Goal: Task Accomplishment & Management: Manage account settings

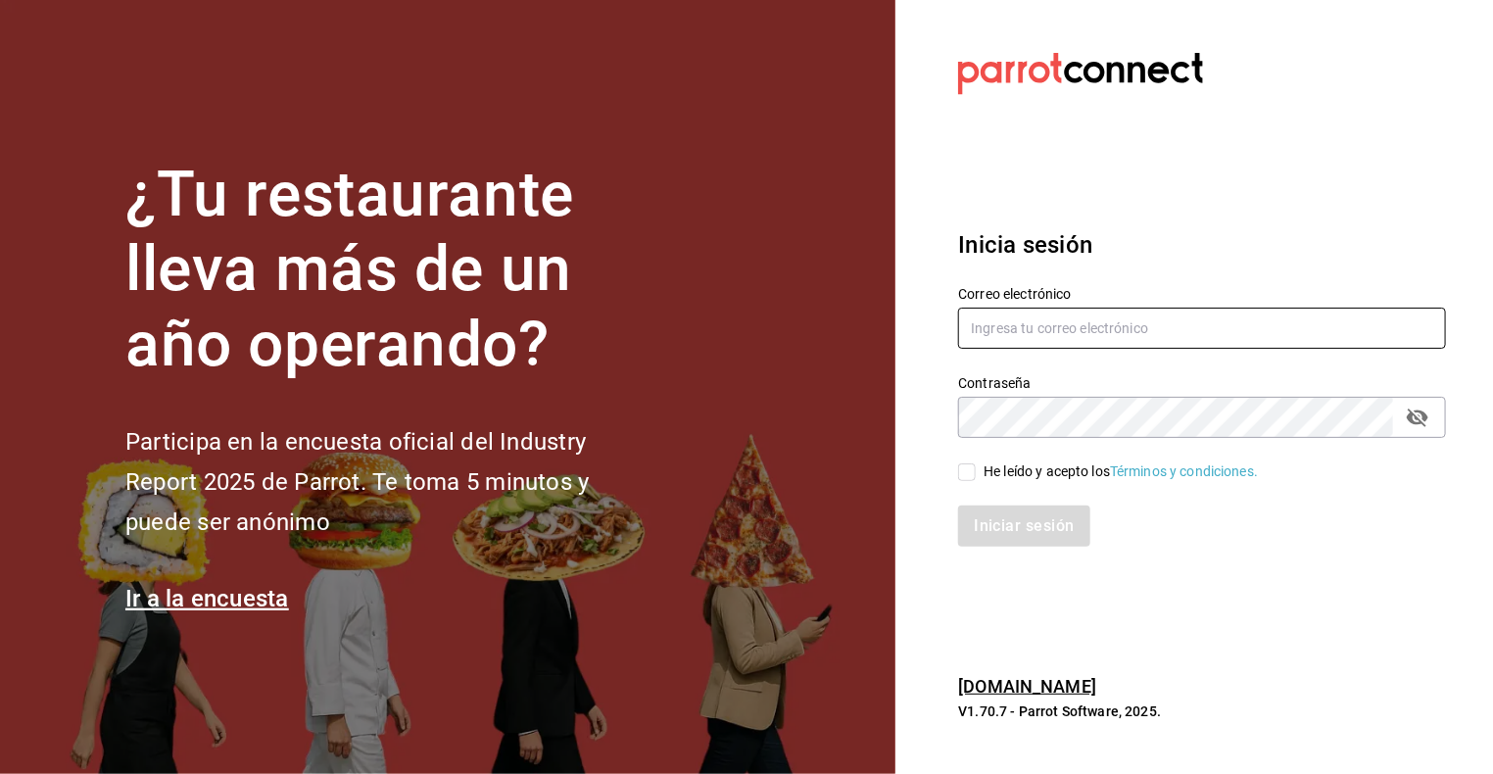
type input "amaestre55@gmail.com"
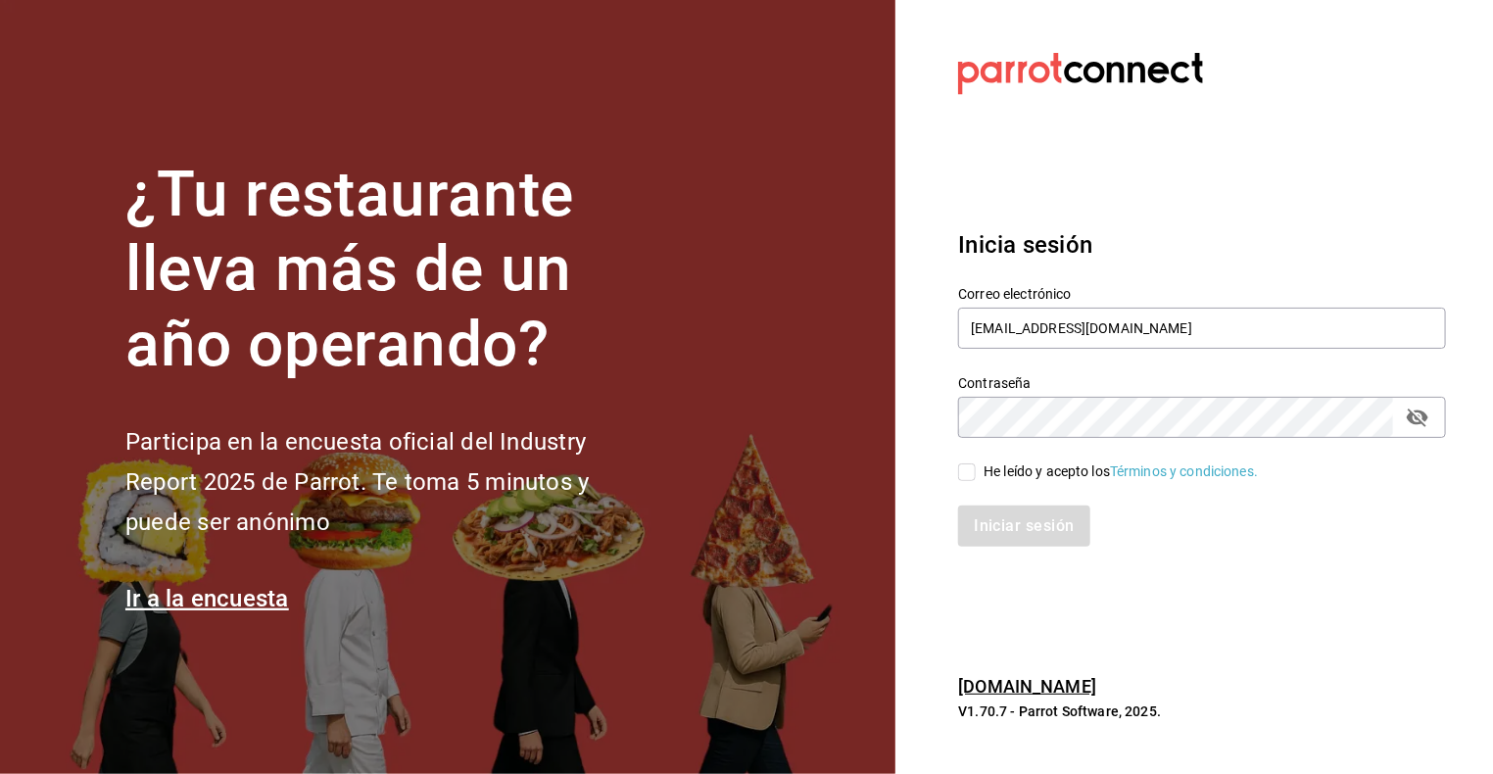
click at [968, 468] on input "He leído y acepto los Términos y condiciones." at bounding box center [967, 472] width 18 height 18
checkbox input "true"
click at [1002, 519] on button "Iniciar sesión" at bounding box center [1024, 525] width 133 height 41
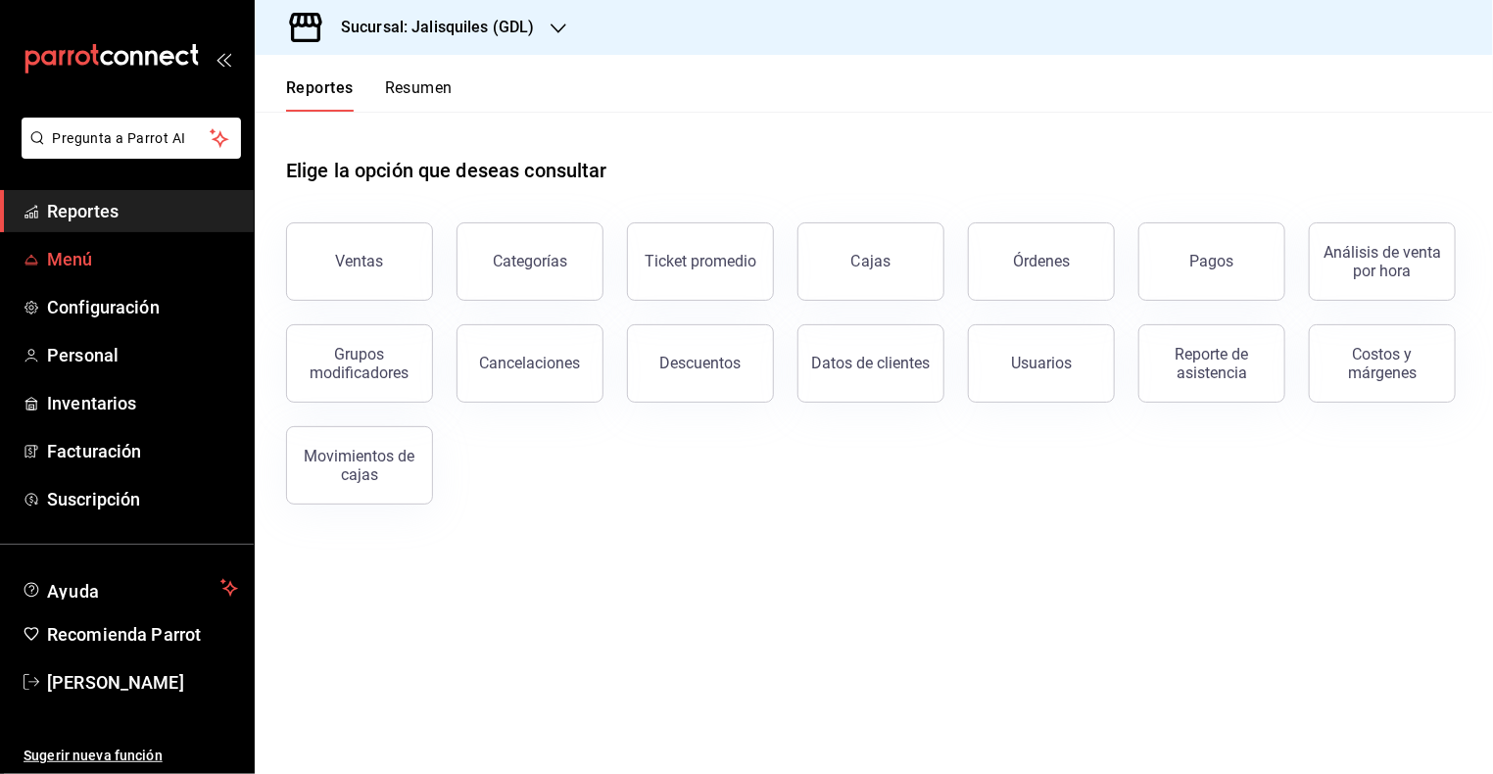
click at [77, 261] on span "Menú" at bounding box center [142, 259] width 191 height 26
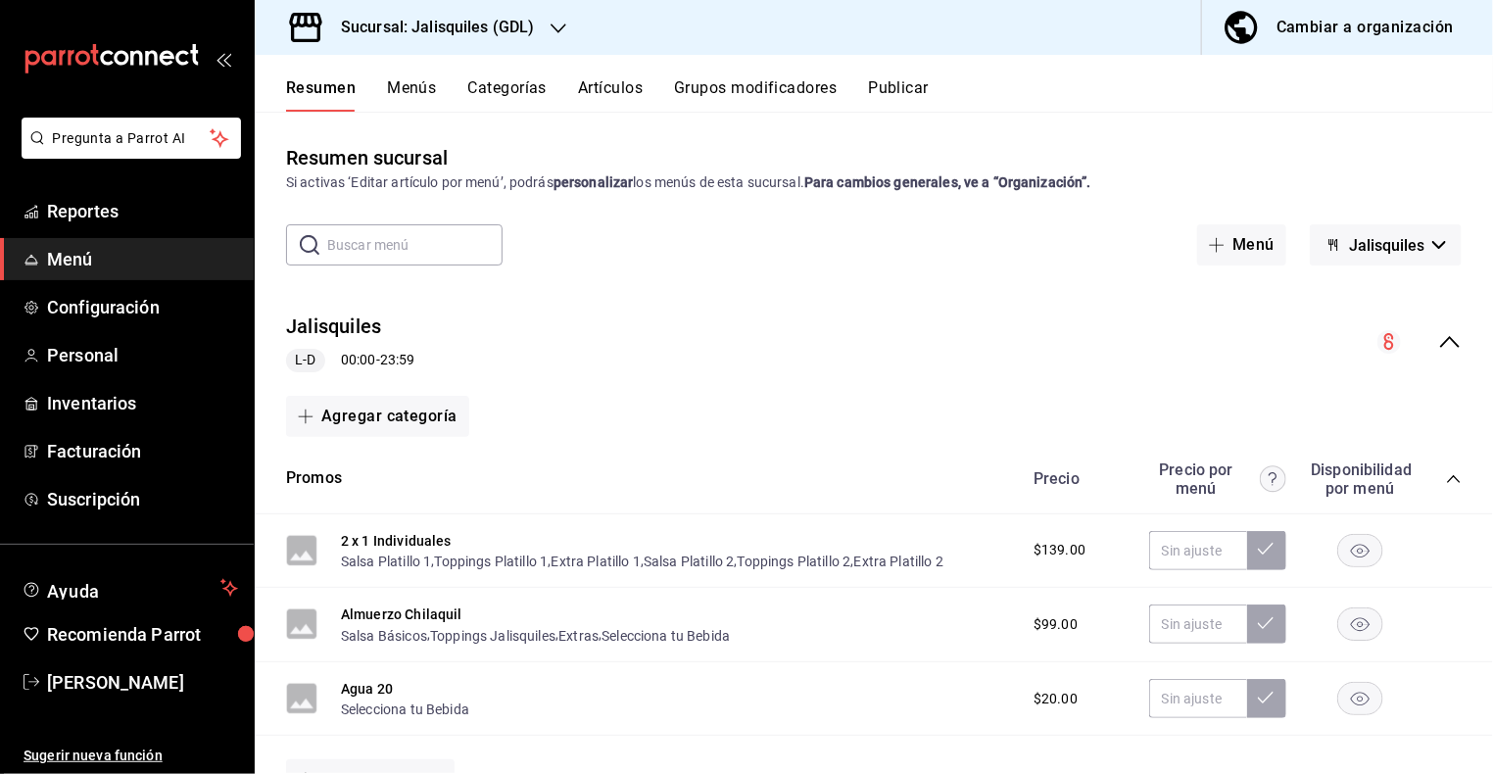
click at [1445, 348] on icon "collapse-menu-row" at bounding box center [1450, 342] width 24 height 24
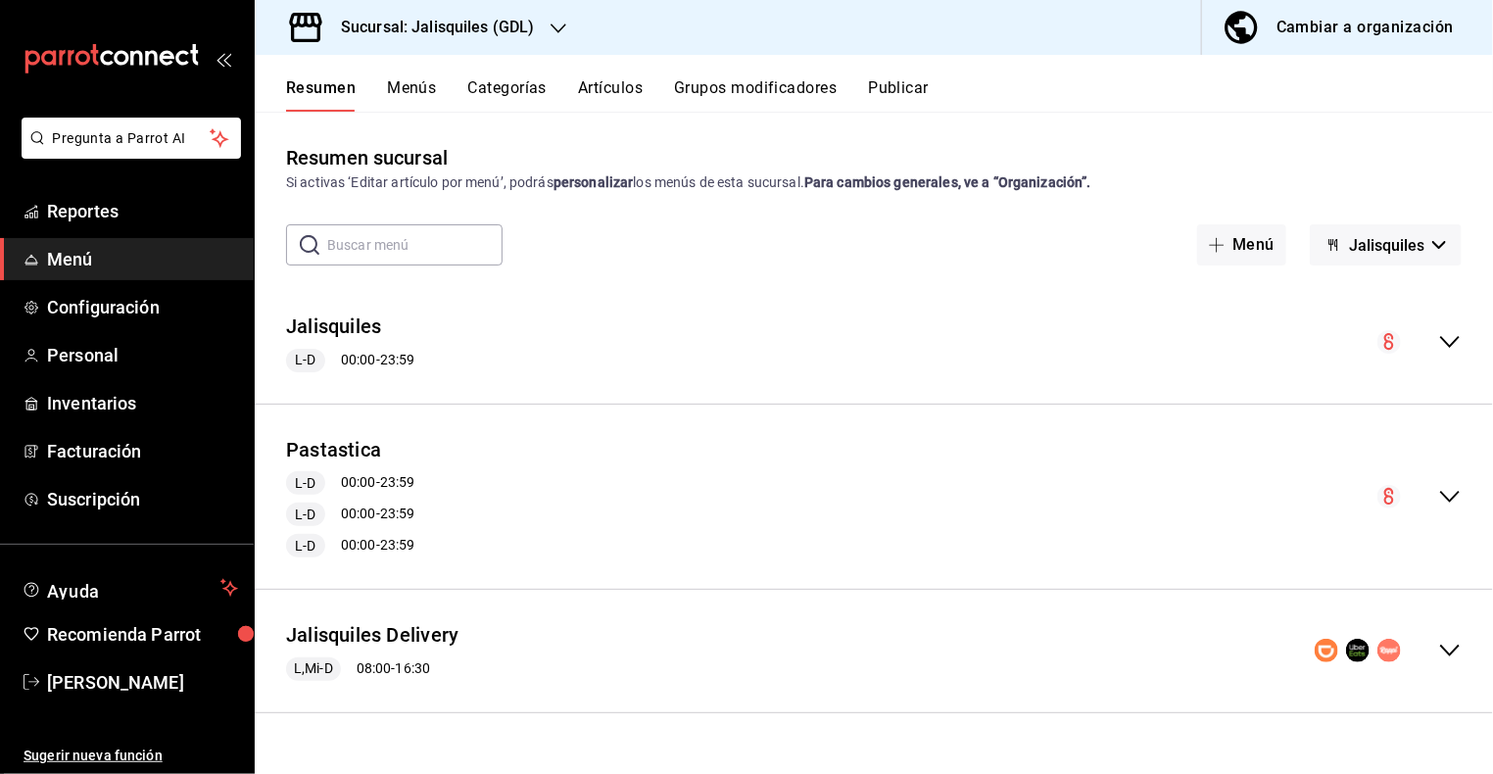
click at [1449, 647] on icon "collapse-menu-row" at bounding box center [1450, 651] width 24 height 24
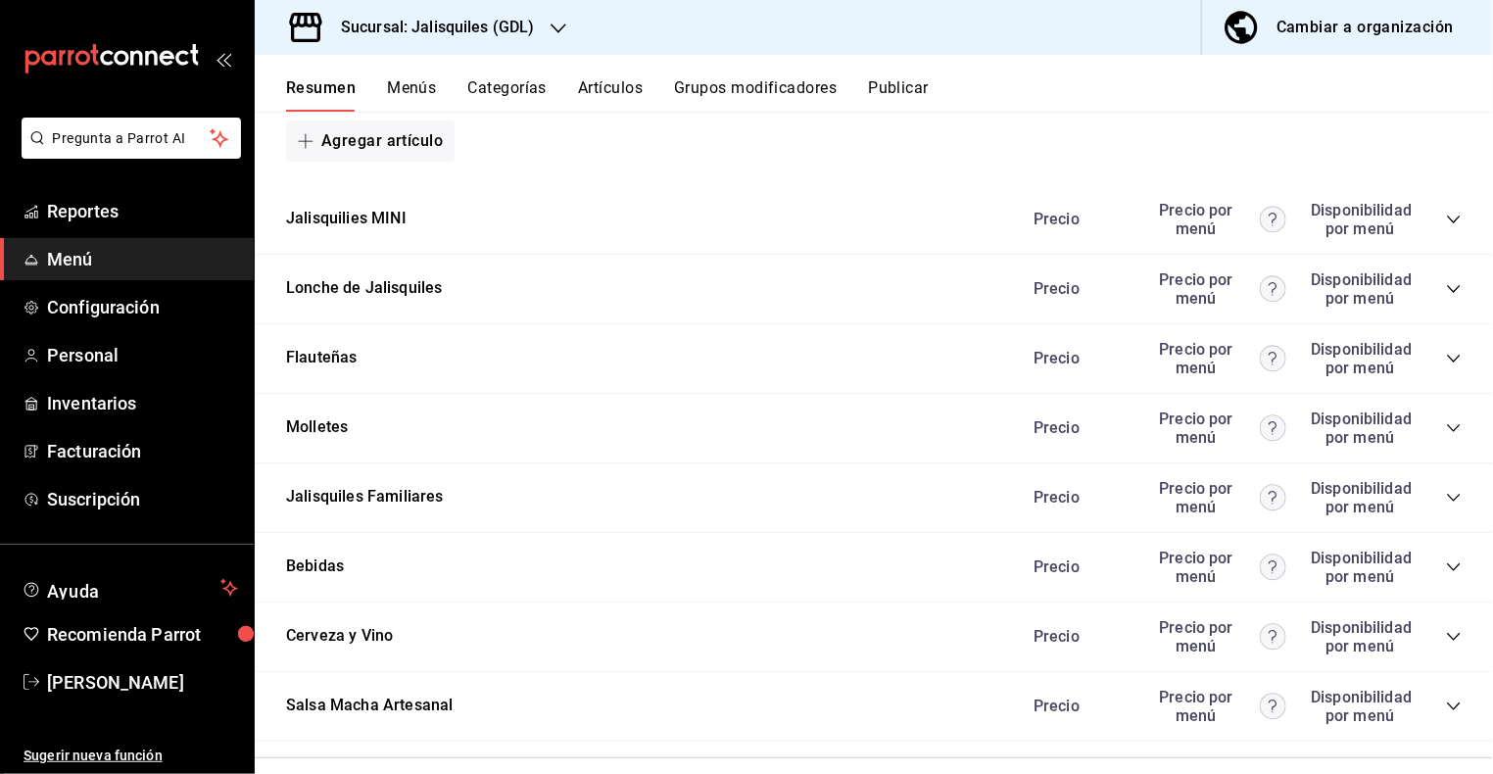
scroll to position [1856, 0]
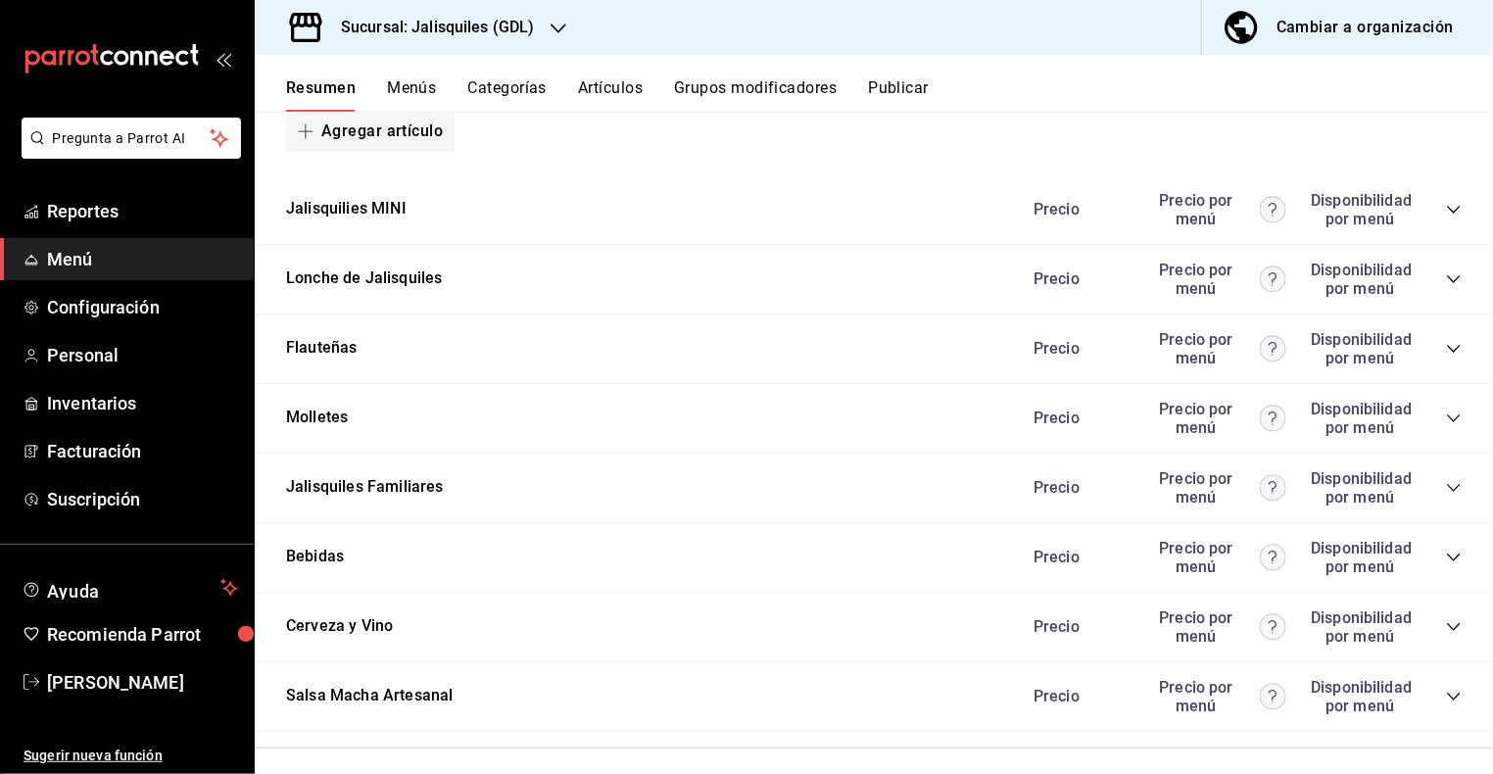
click at [1451, 549] on icon "collapse-category-row" at bounding box center [1454, 557] width 16 height 16
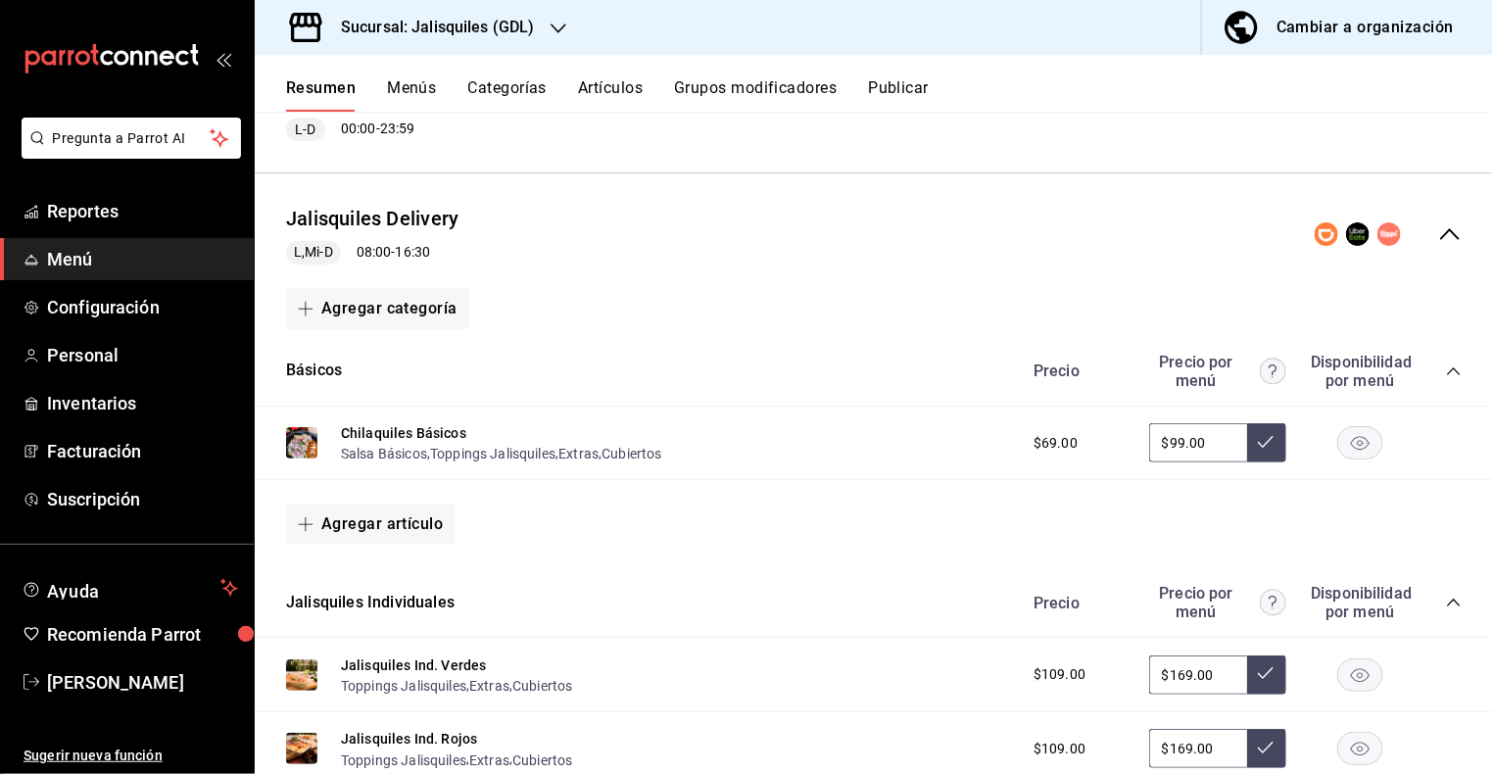
scroll to position [390, 0]
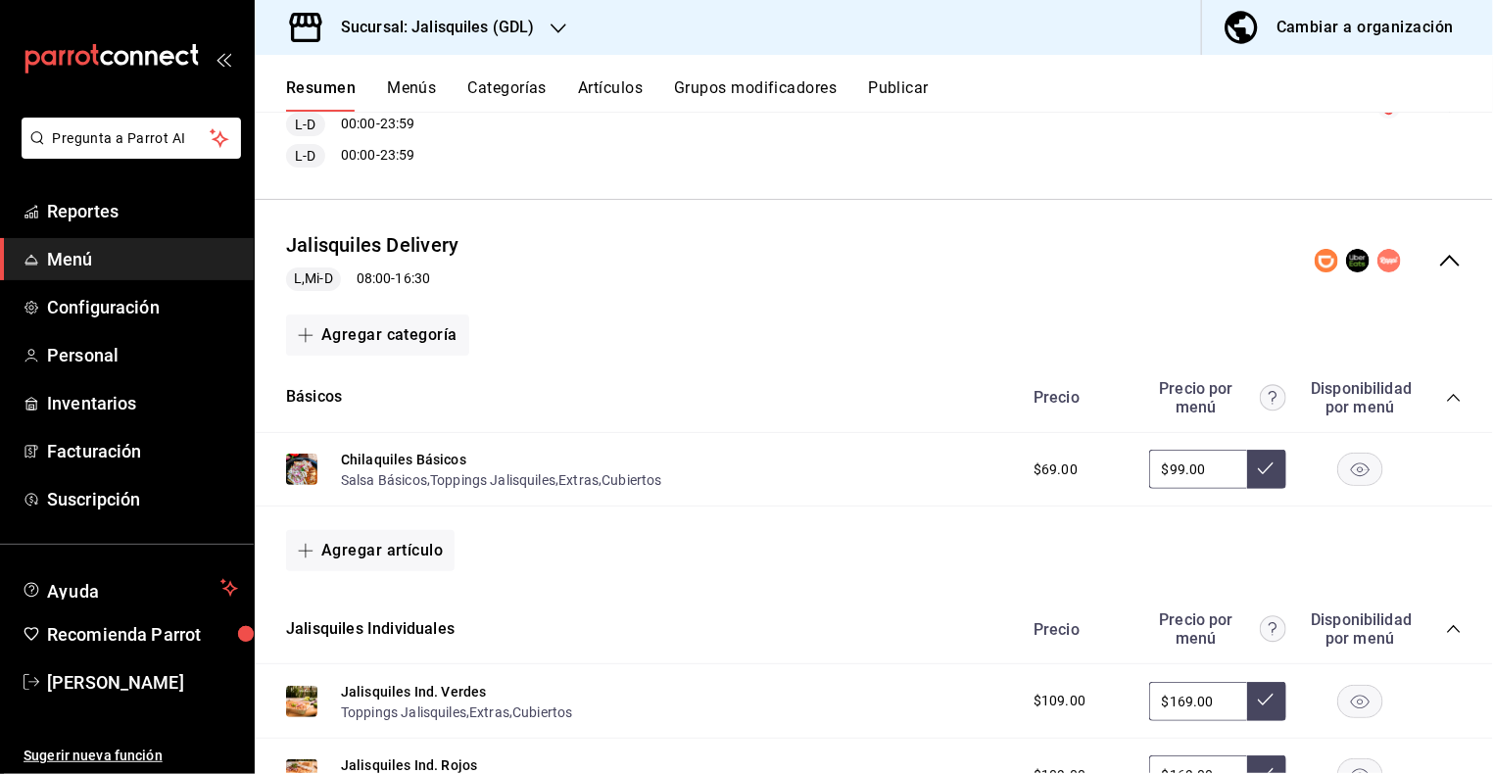
click at [1435, 270] on div "collapse-menu-row" at bounding box center [1387, 261] width 147 height 24
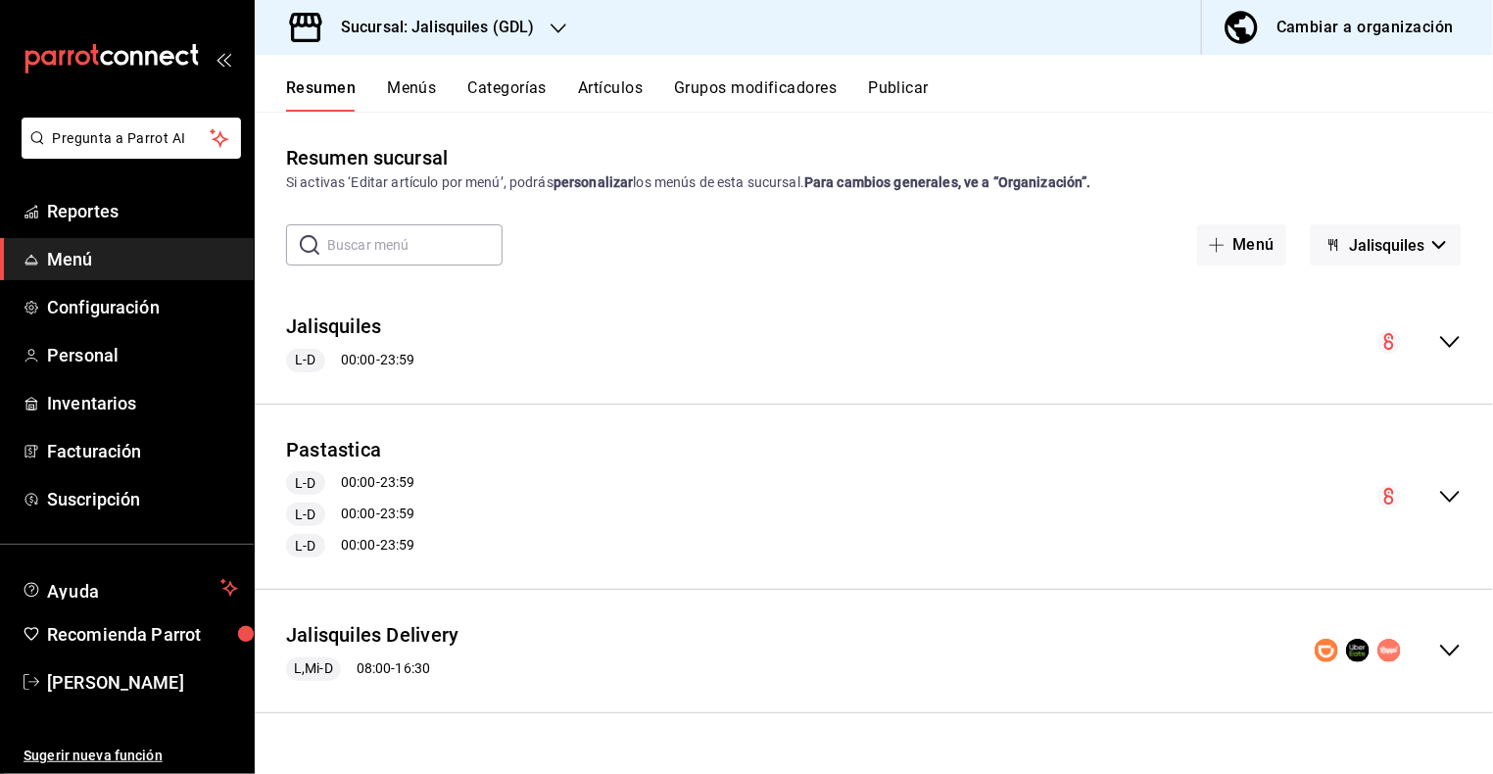
scroll to position [0, 0]
click at [1370, 250] on span "Jalisquiles" at bounding box center [1386, 245] width 75 height 19
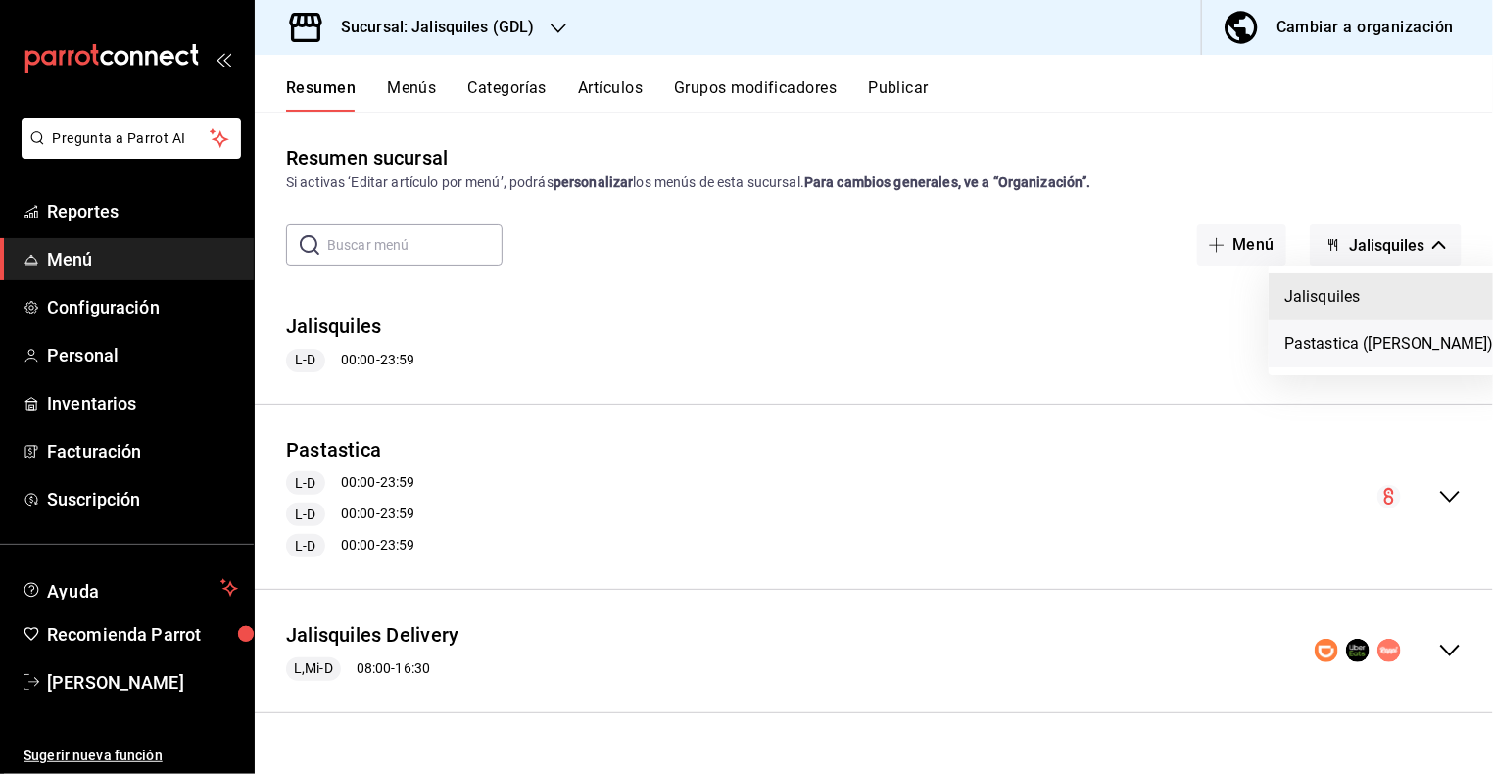
click at [1331, 356] on li "Pastastica ([PERSON_NAME])" at bounding box center [1388, 343] width 241 height 47
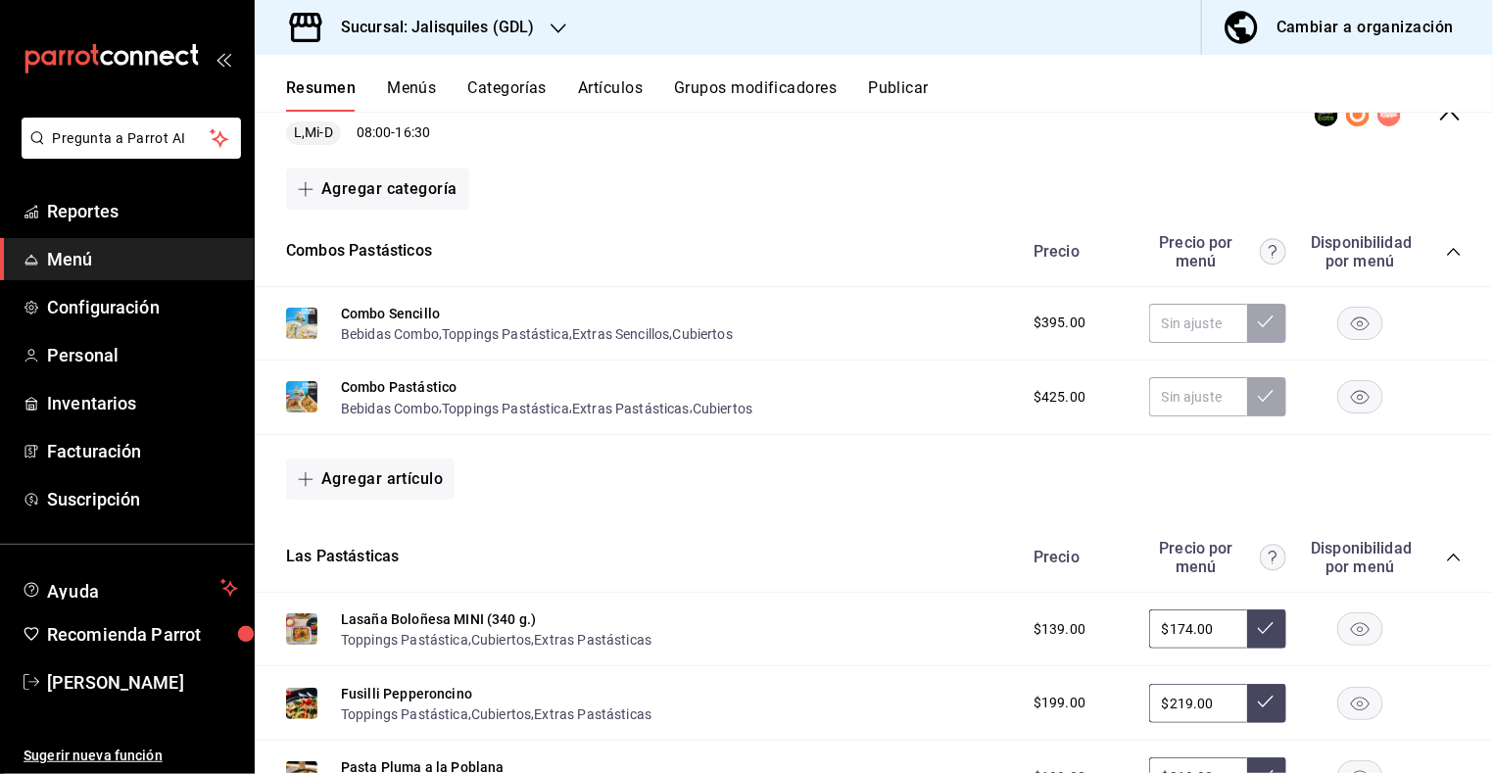
scroll to position [299, 0]
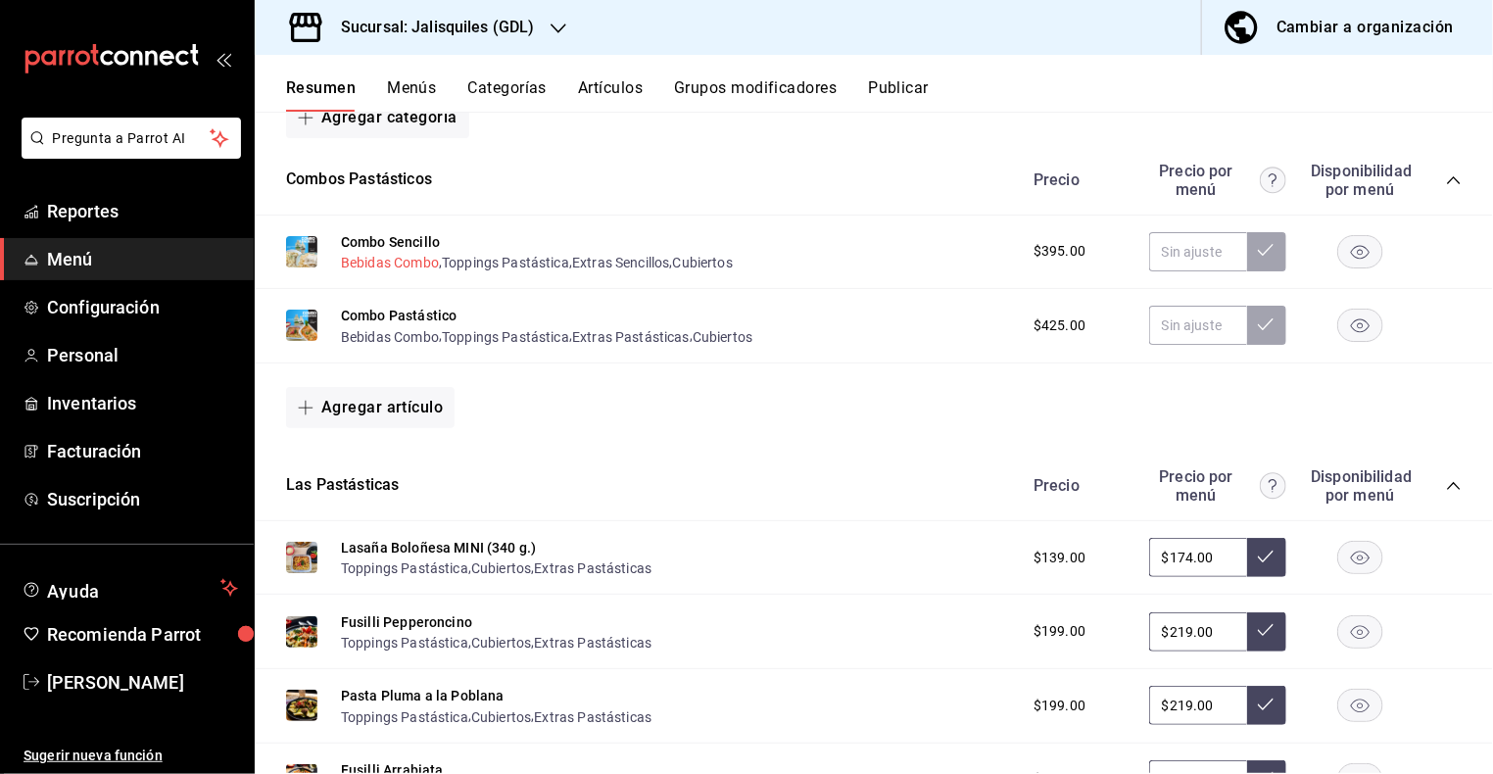
click at [422, 266] on button "Bebidas Combo" at bounding box center [390, 263] width 98 height 20
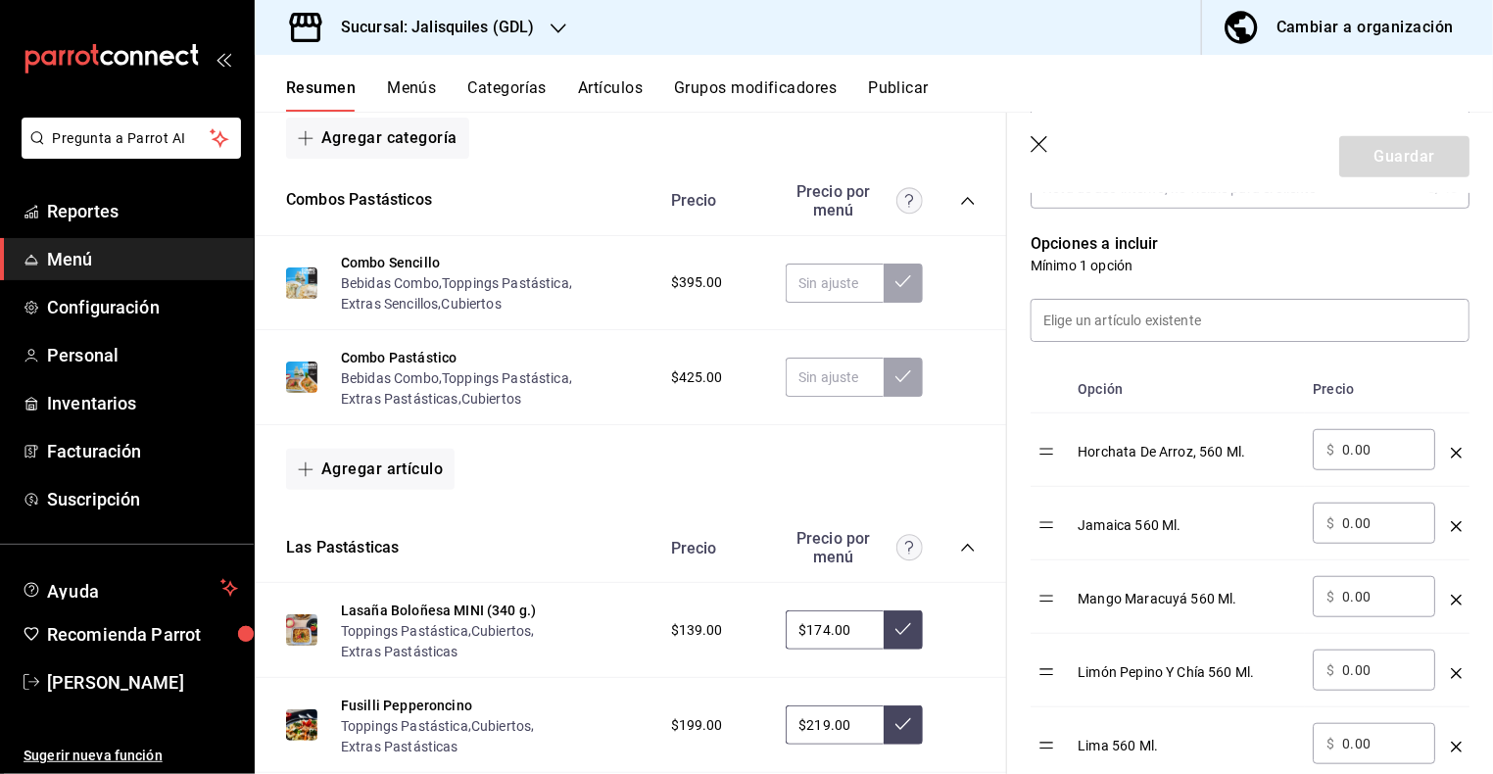
scroll to position [475, 0]
click at [1455, 594] on icon "optionsTable" at bounding box center [1455, 597] width 11 height 11
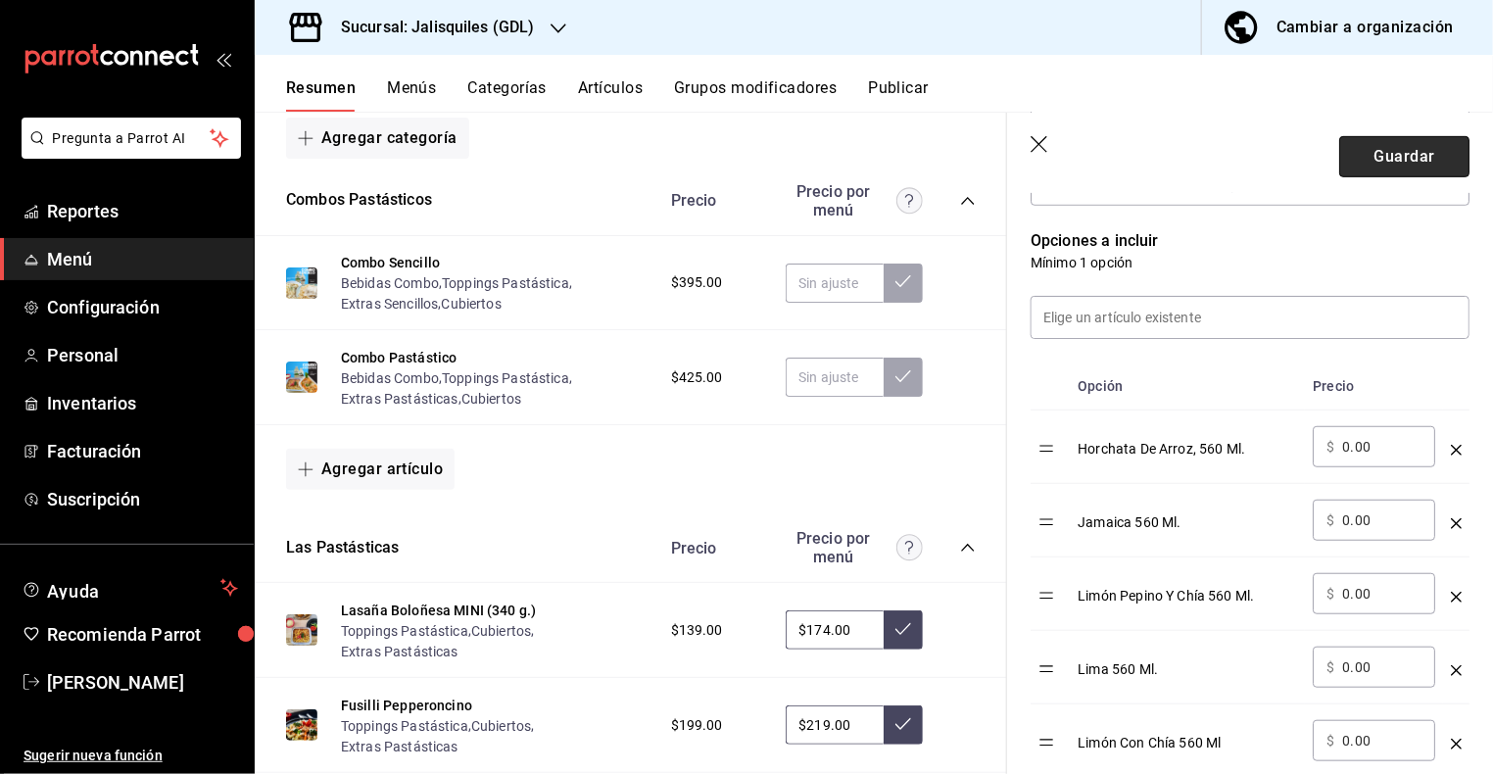
click at [1382, 170] on button "Guardar" at bounding box center [1404, 156] width 130 height 41
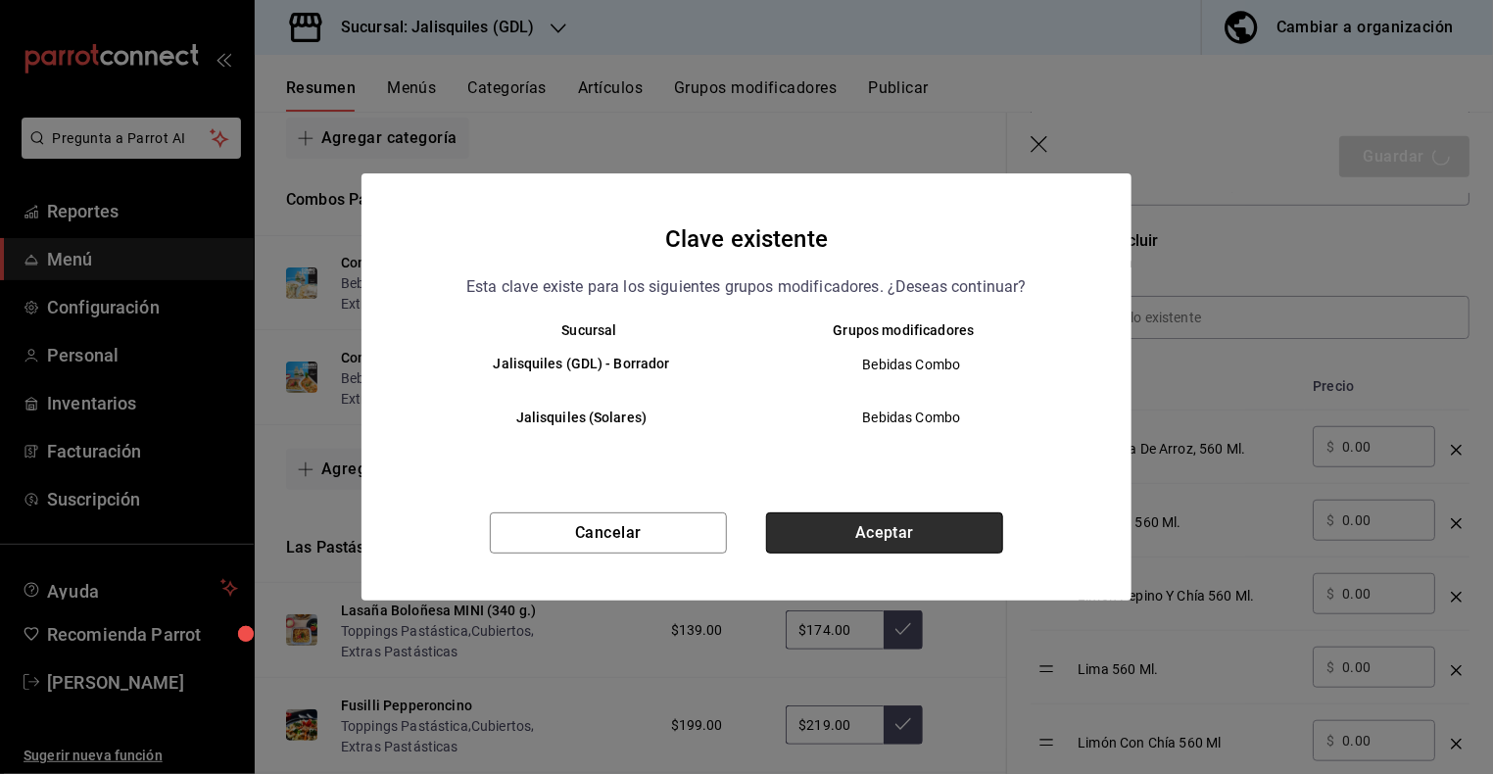
click at [892, 539] on button "Aceptar" at bounding box center [884, 532] width 237 height 41
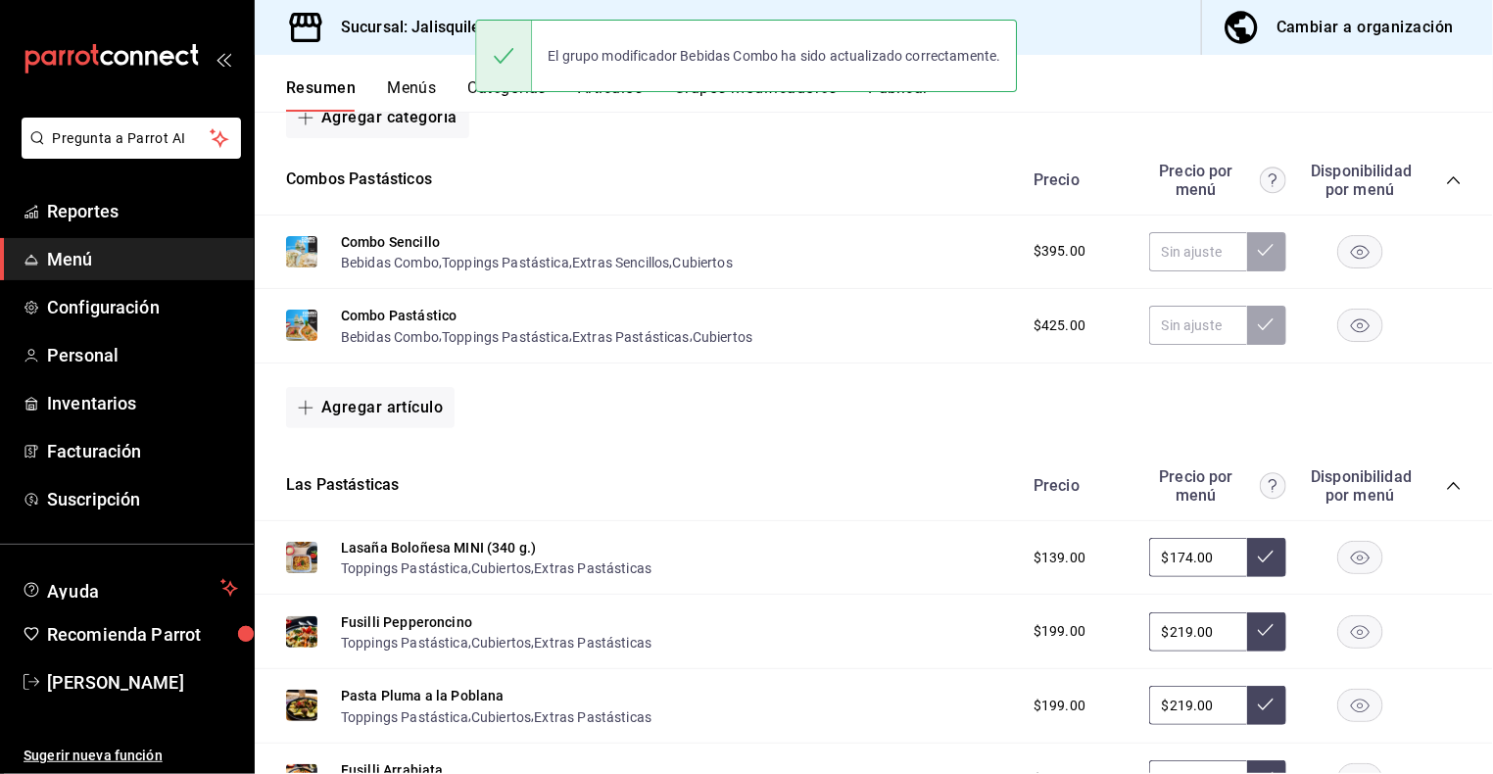
scroll to position [246, 0]
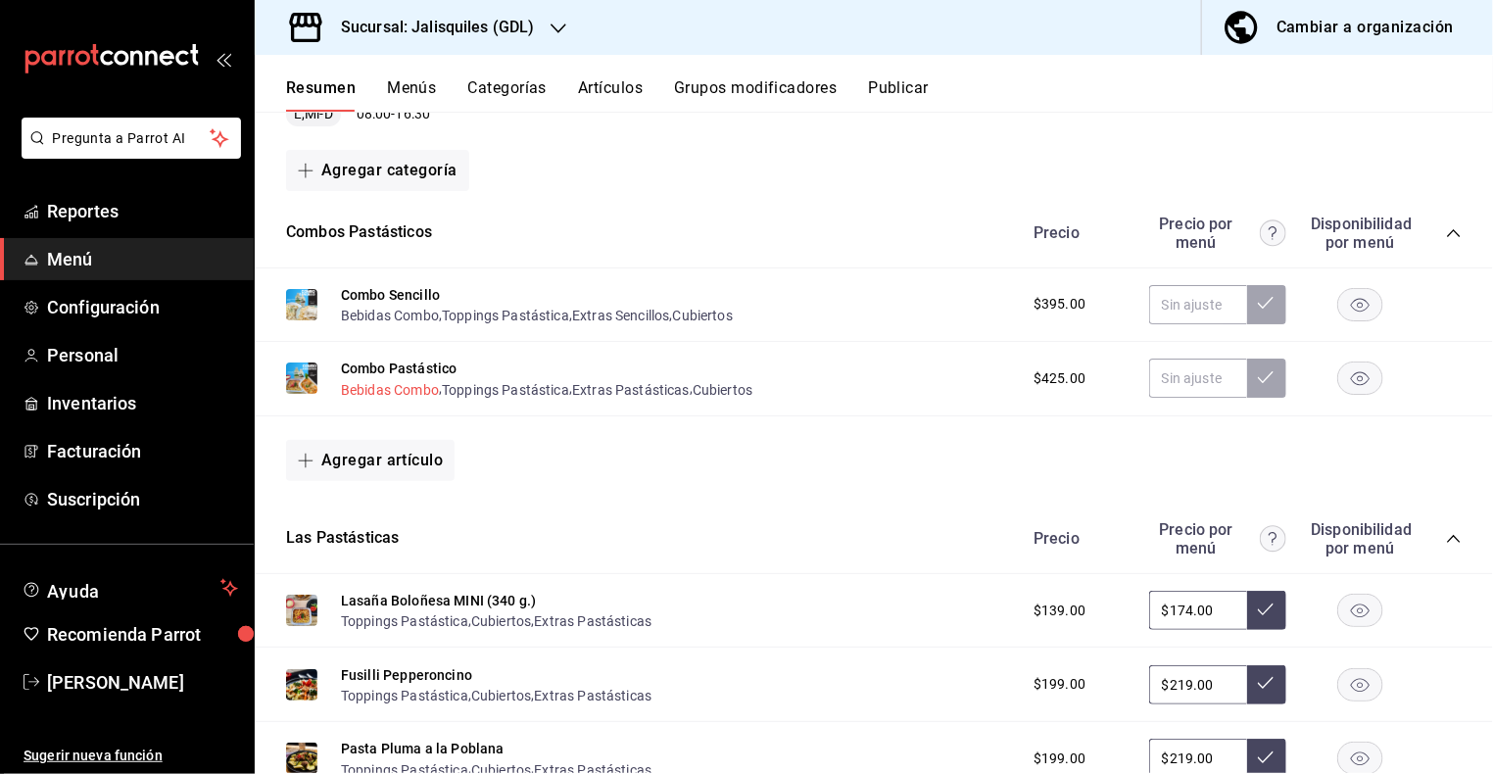
click at [404, 392] on button "Bebidas Combo" at bounding box center [390, 390] width 98 height 20
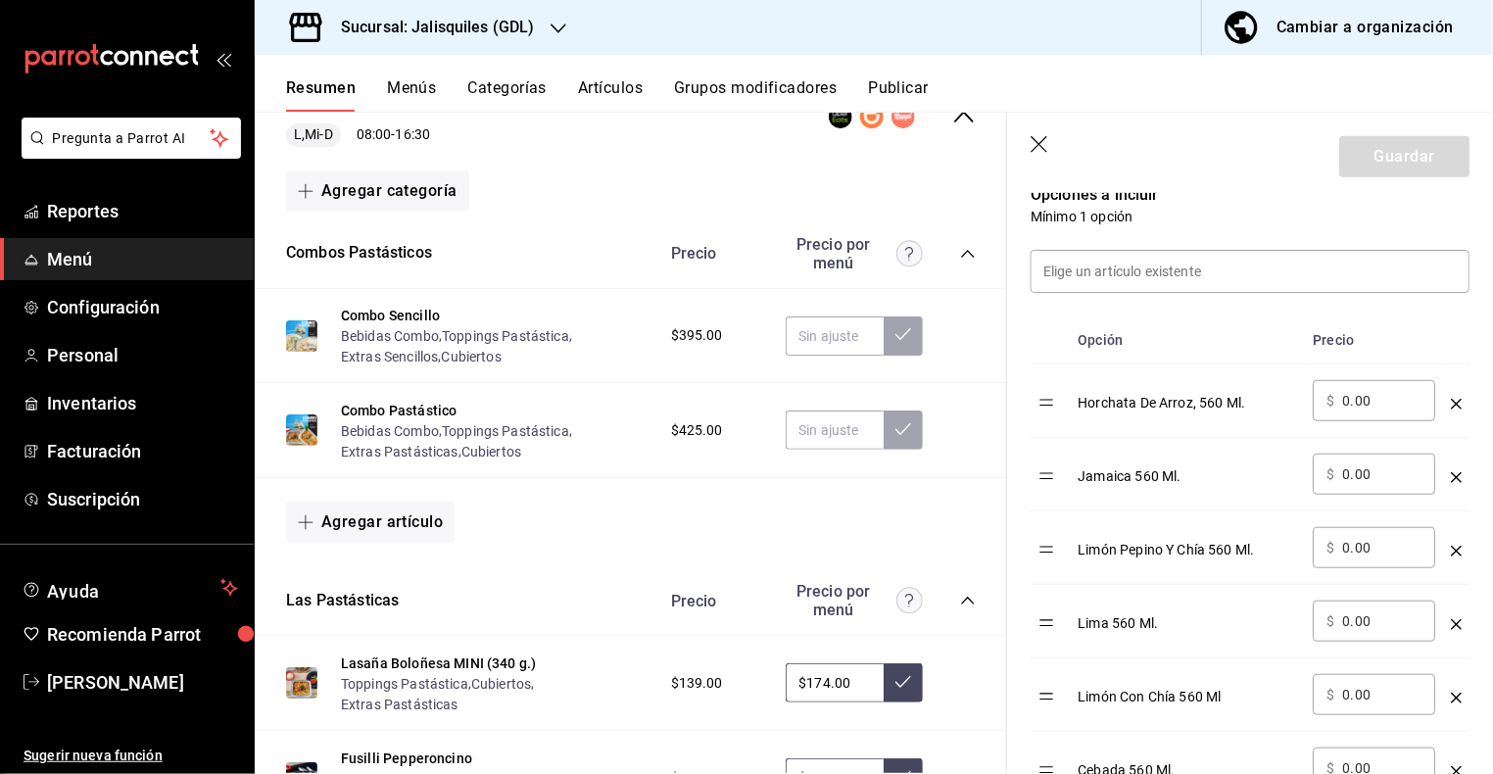
scroll to position [499, 0]
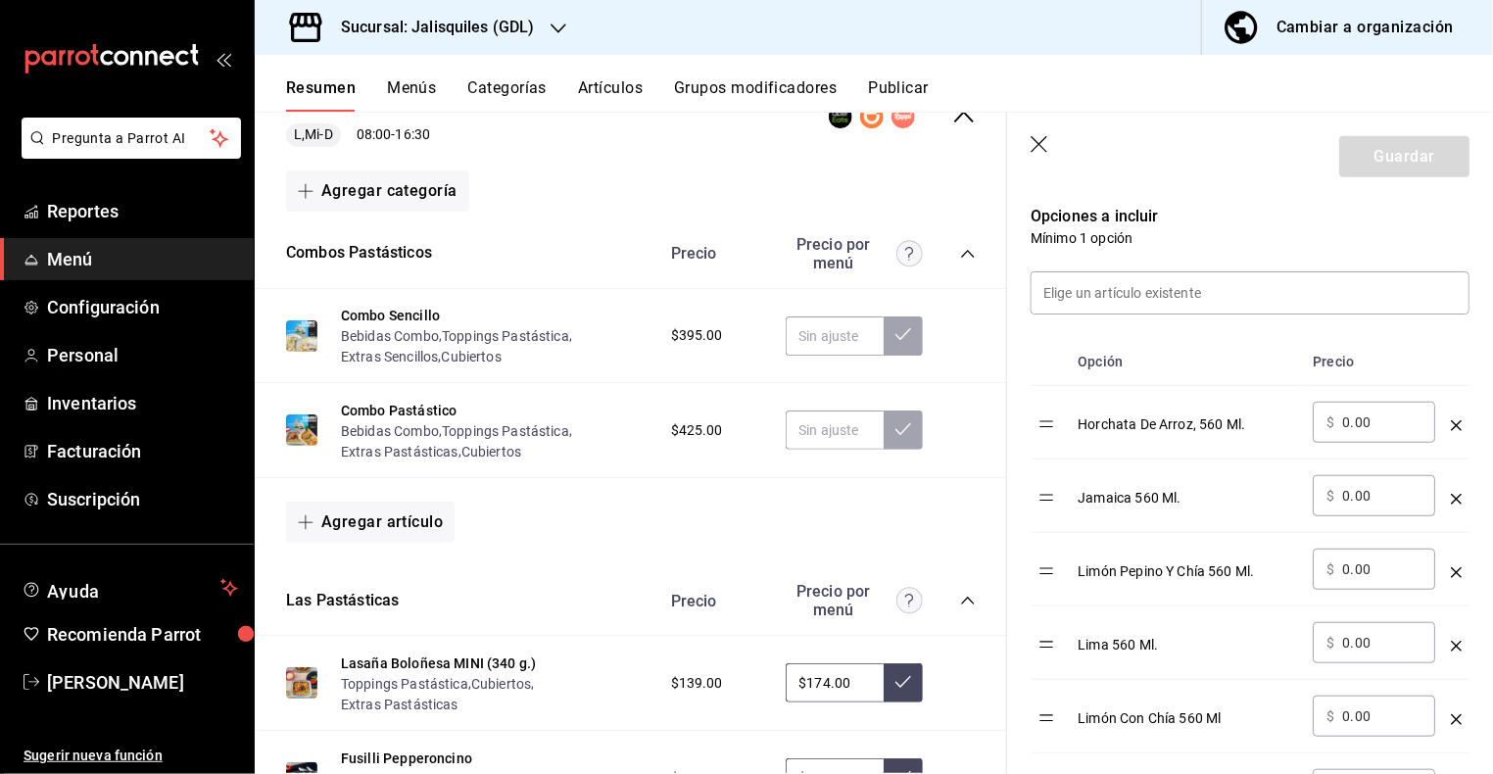
click at [1035, 145] on icon "button" at bounding box center [1040, 146] width 20 height 20
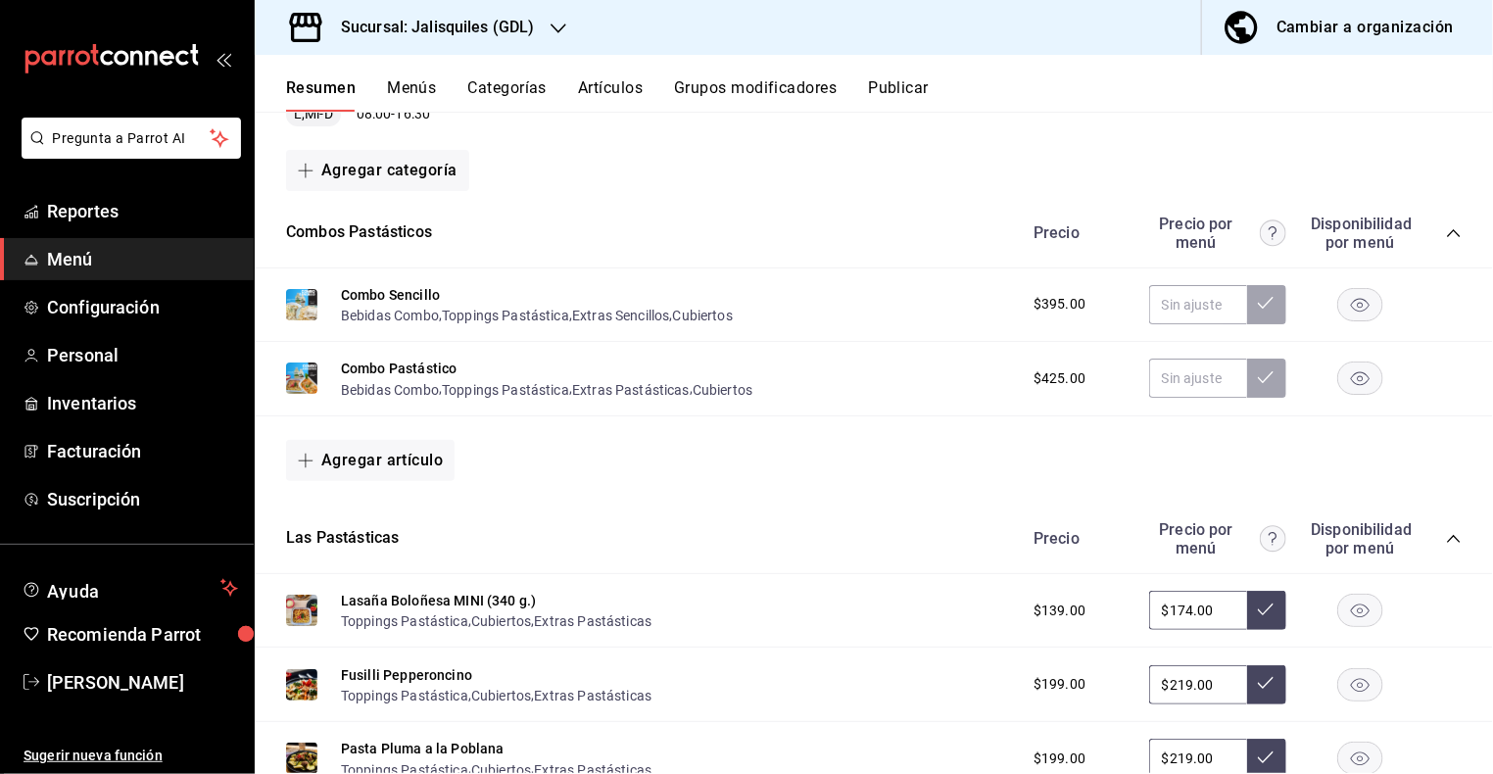
click at [907, 95] on button "Publicar" at bounding box center [898, 94] width 61 height 33
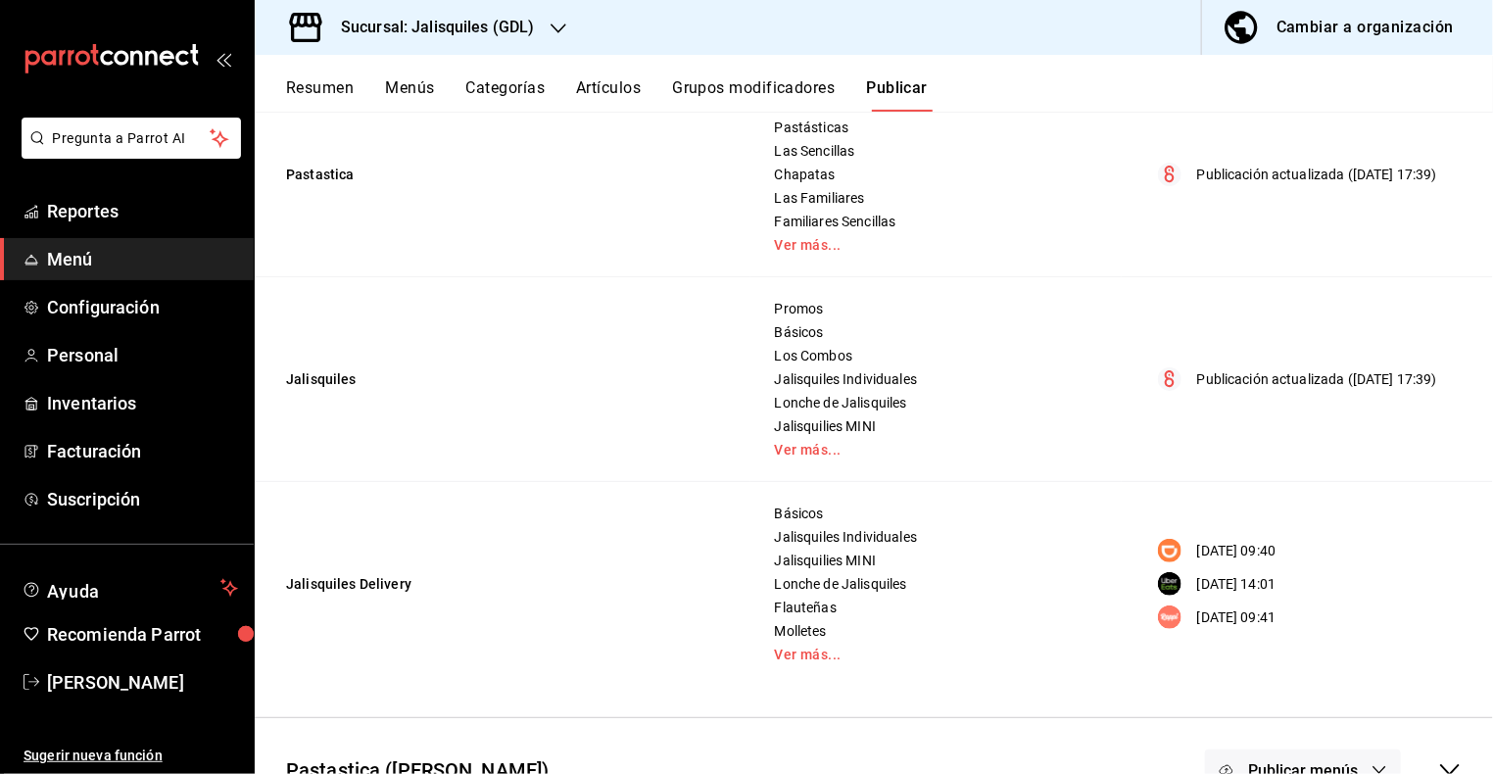
scroll to position [299, 0]
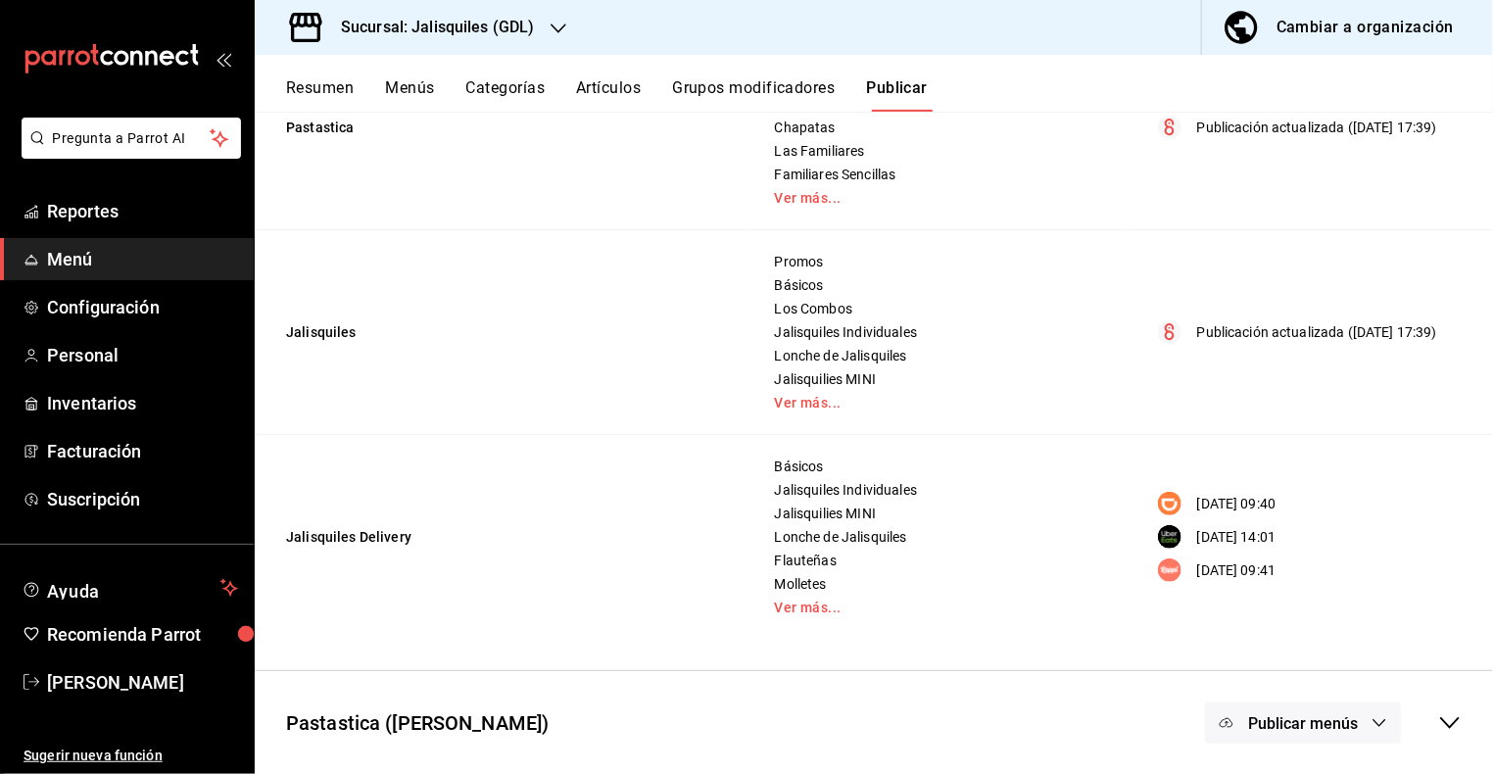
click at [1370, 719] on button "Publicar menús" at bounding box center [1303, 722] width 196 height 41
click at [1312, 614] on span "Uber Eats" at bounding box center [1331, 621] width 60 height 21
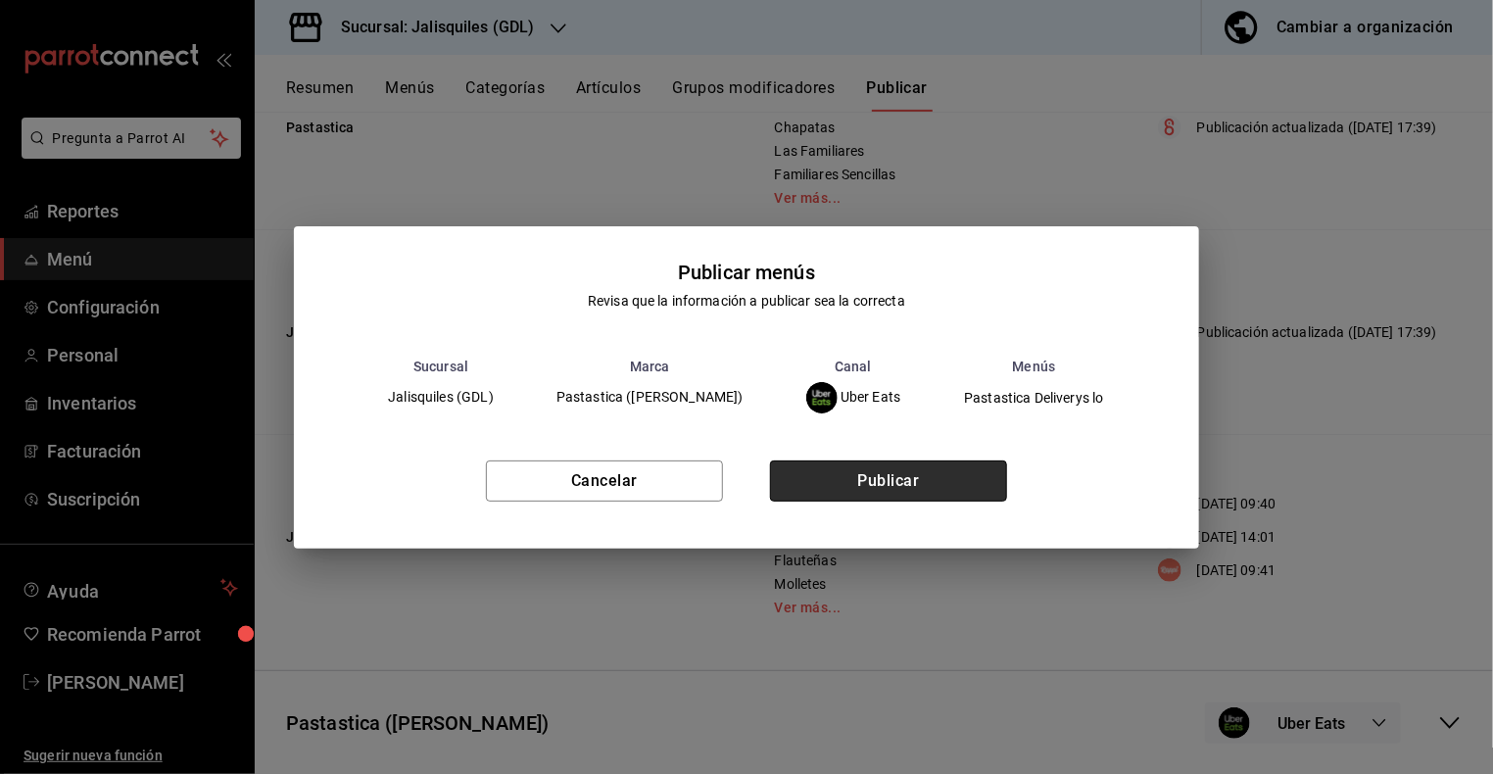
click at [968, 467] on button "Publicar" at bounding box center [888, 480] width 237 height 41
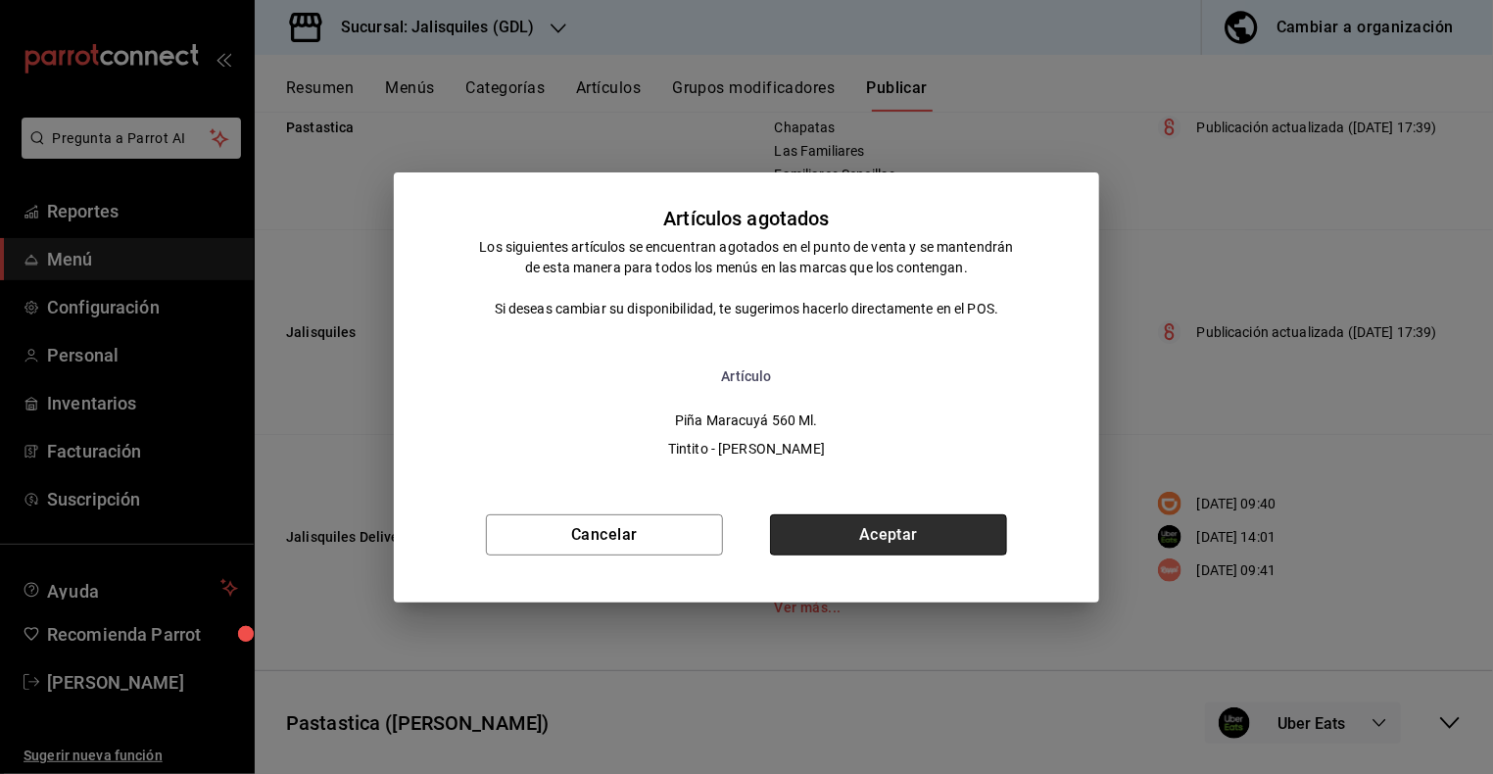
click at [941, 527] on button "Aceptar" at bounding box center [888, 534] width 237 height 41
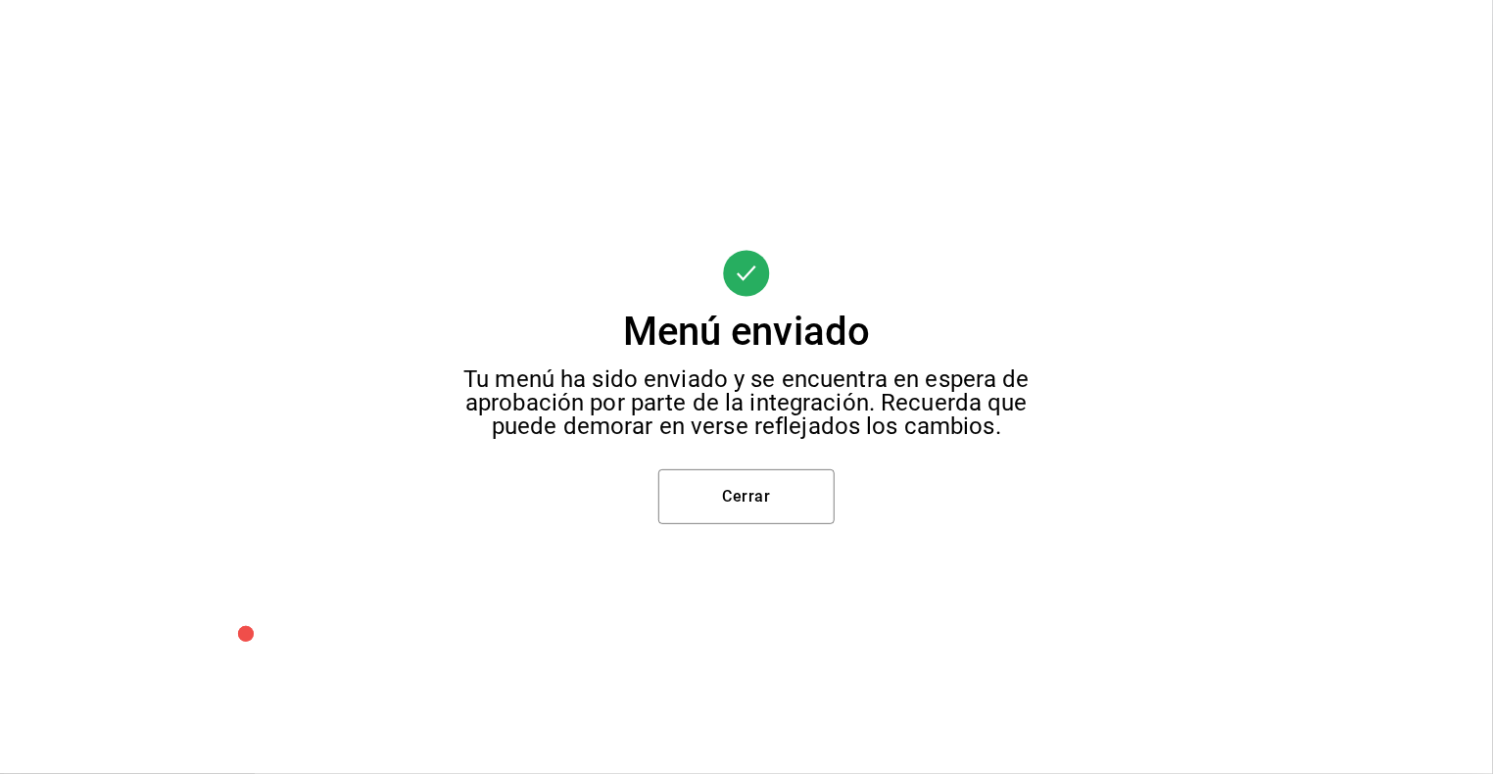
scroll to position [0, 0]
click at [785, 504] on button "Cerrar" at bounding box center [746, 496] width 176 height 55
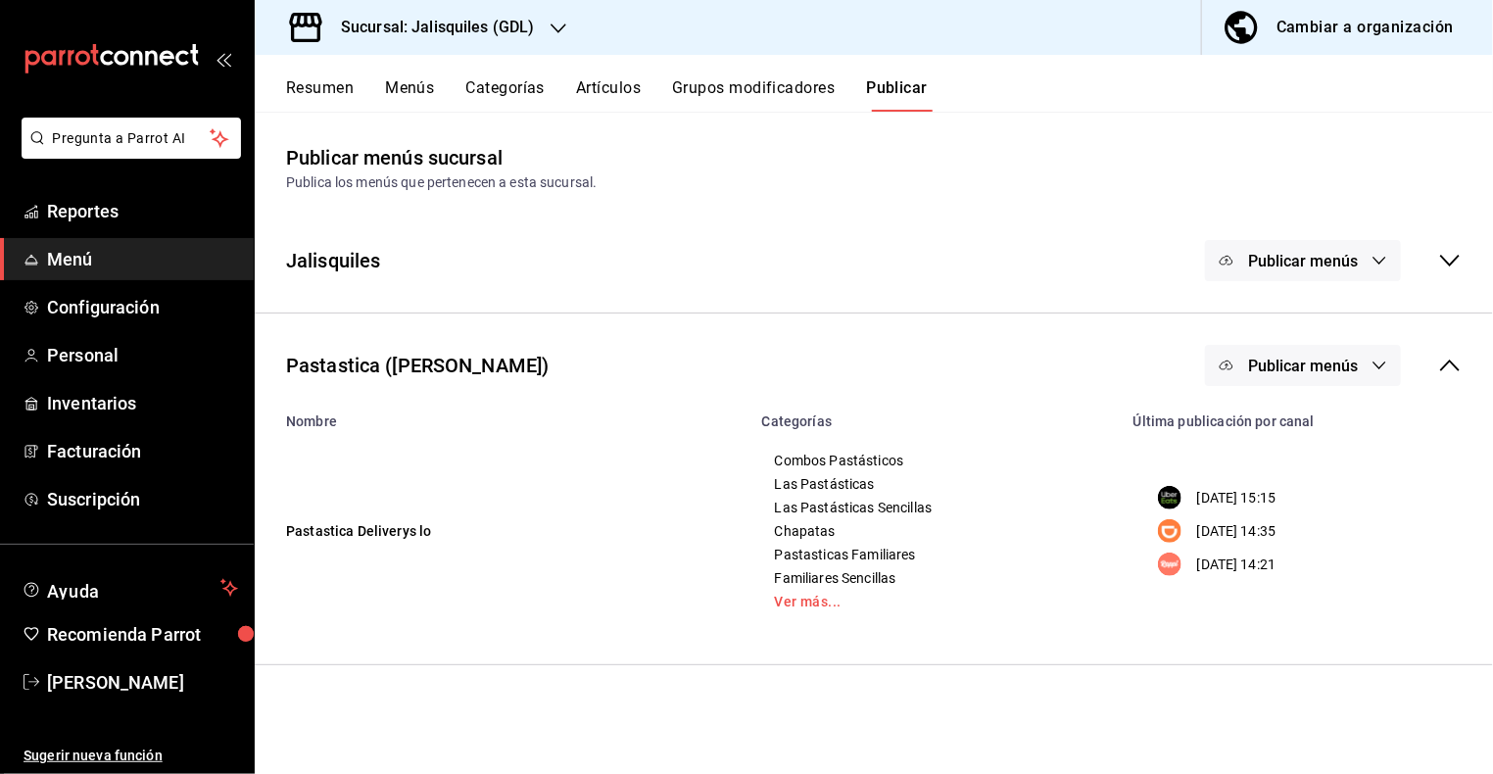
click at [1371, 369] on icon "button" at bounding box center [1379, 365] width 16 height 16
click at [1307, 478] on span "DiDi Food" at bounding box center [1331, 484] width 60 height 21
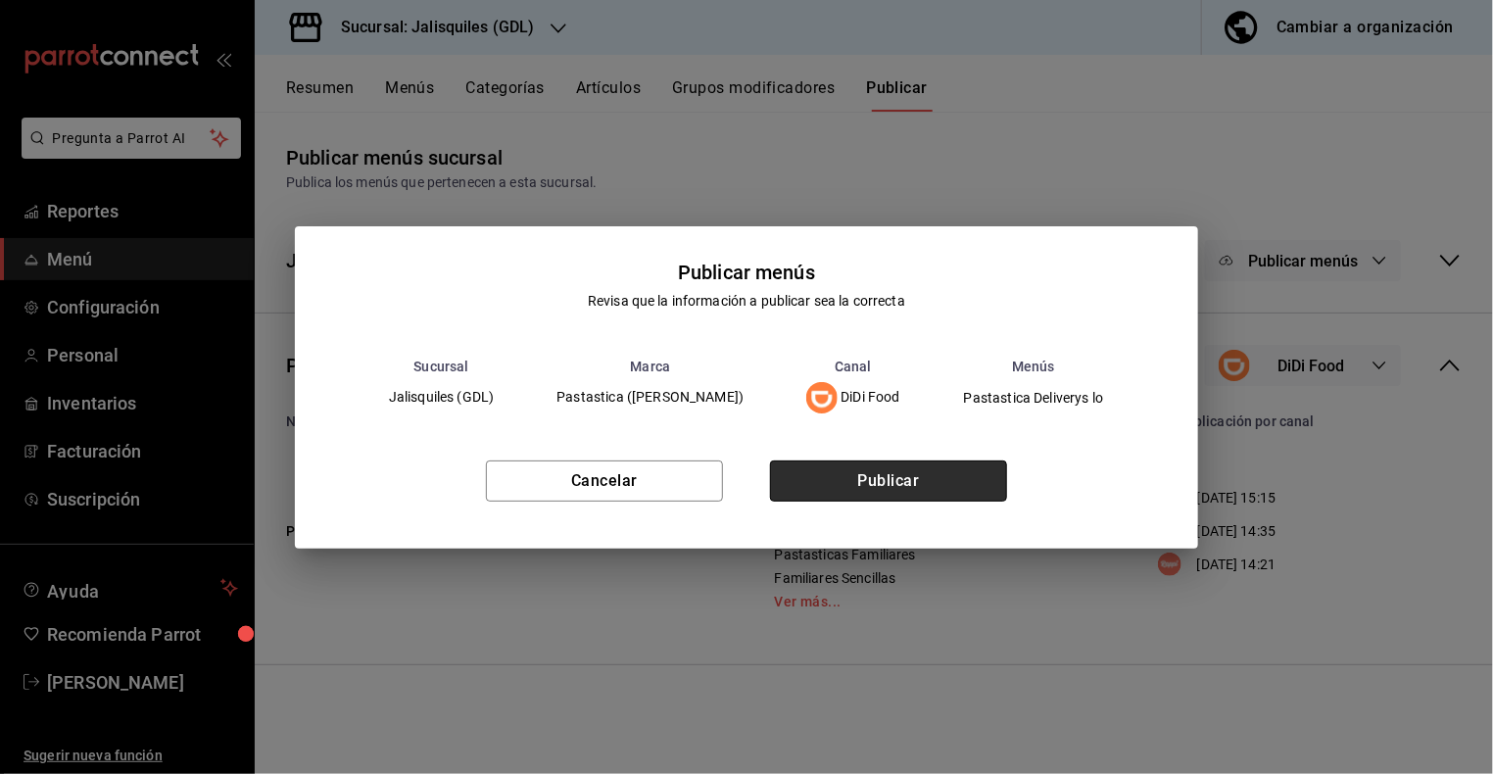
click at [999, 472] on button "Publicar" at bounding box center [888, 480] width 237 height 41
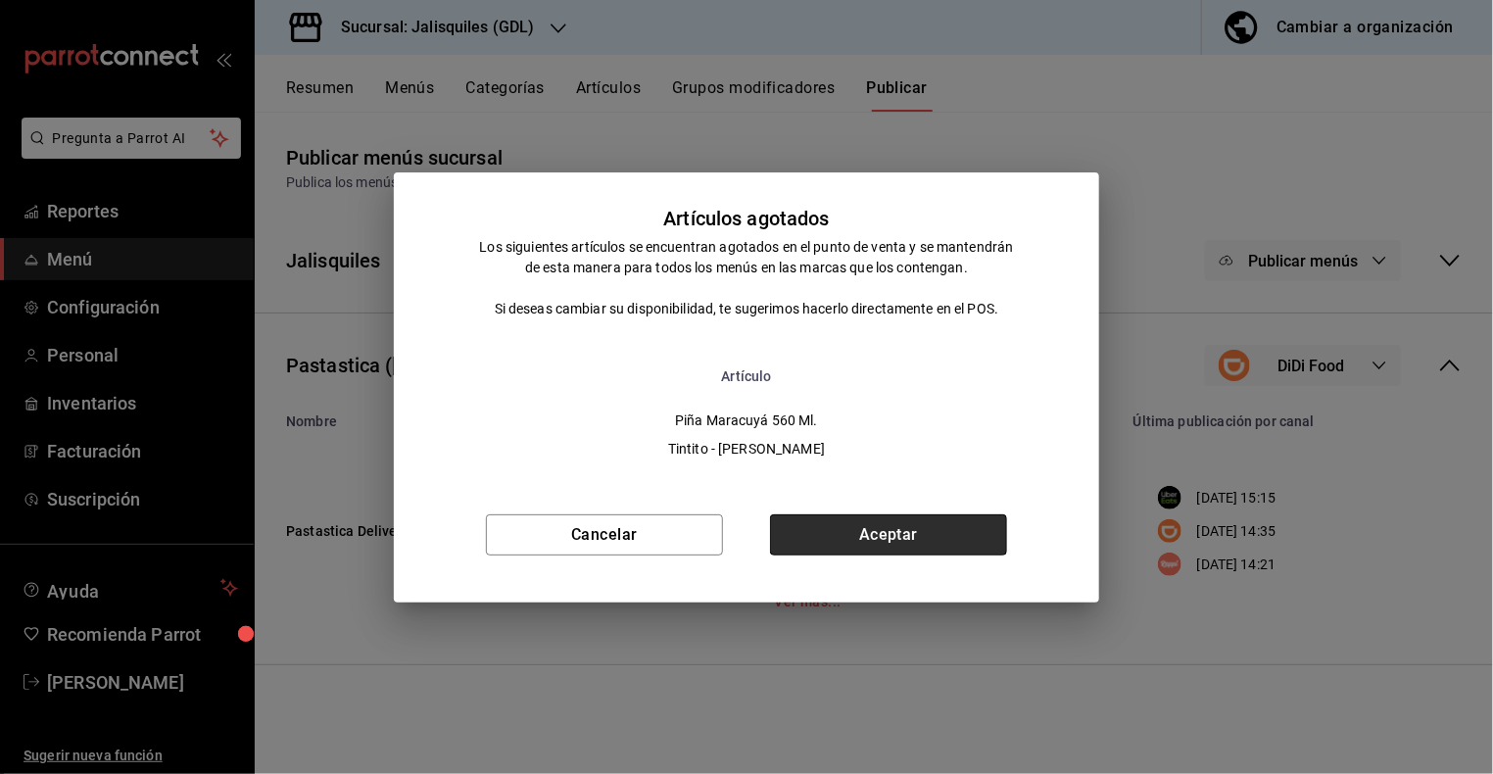
click at [928, 533] on button "Aceptar" at bounding box center [888, 534] width 237 height 41
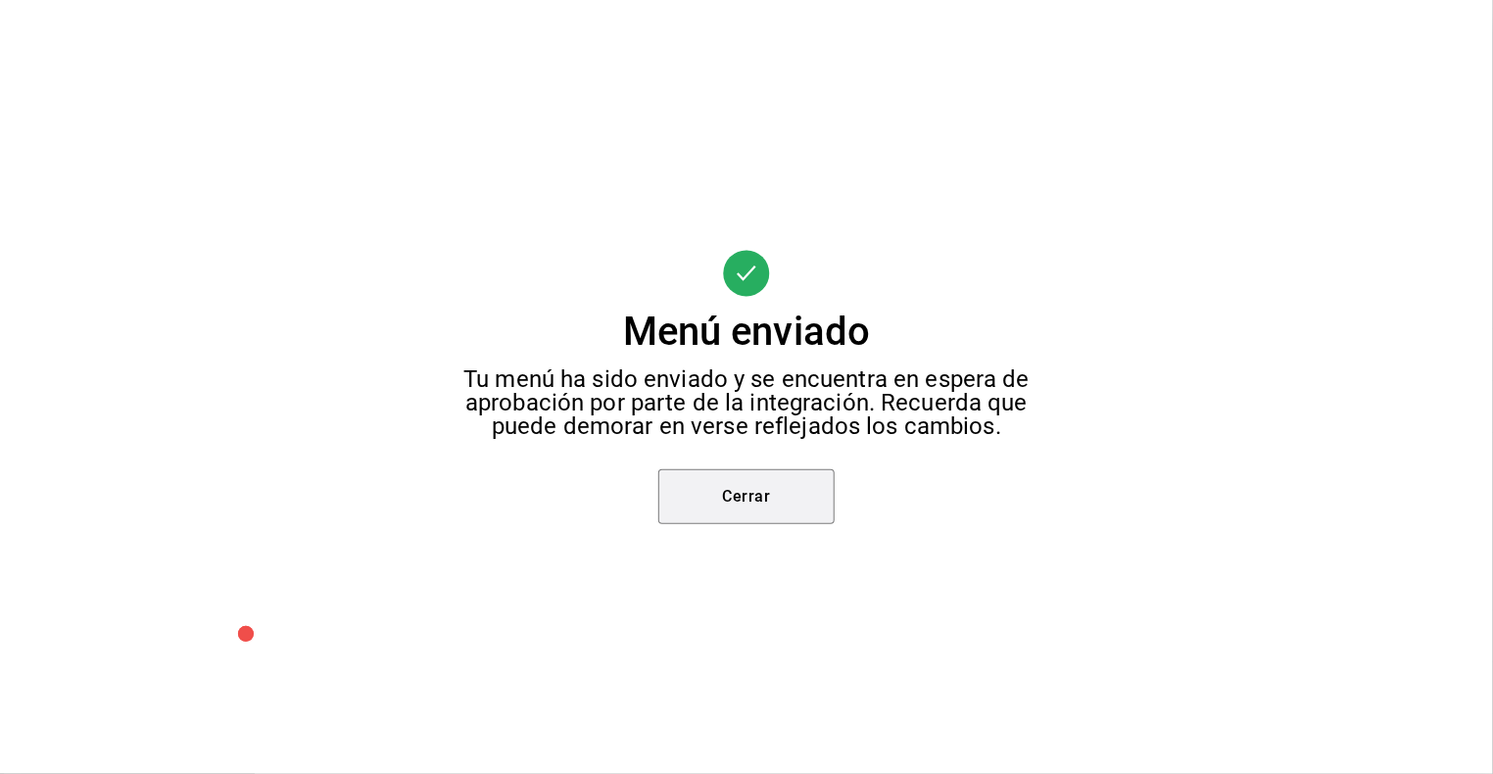
click at [815, 491] on button "Cerrar" at bounding box center [746, 496] width 176 height 55
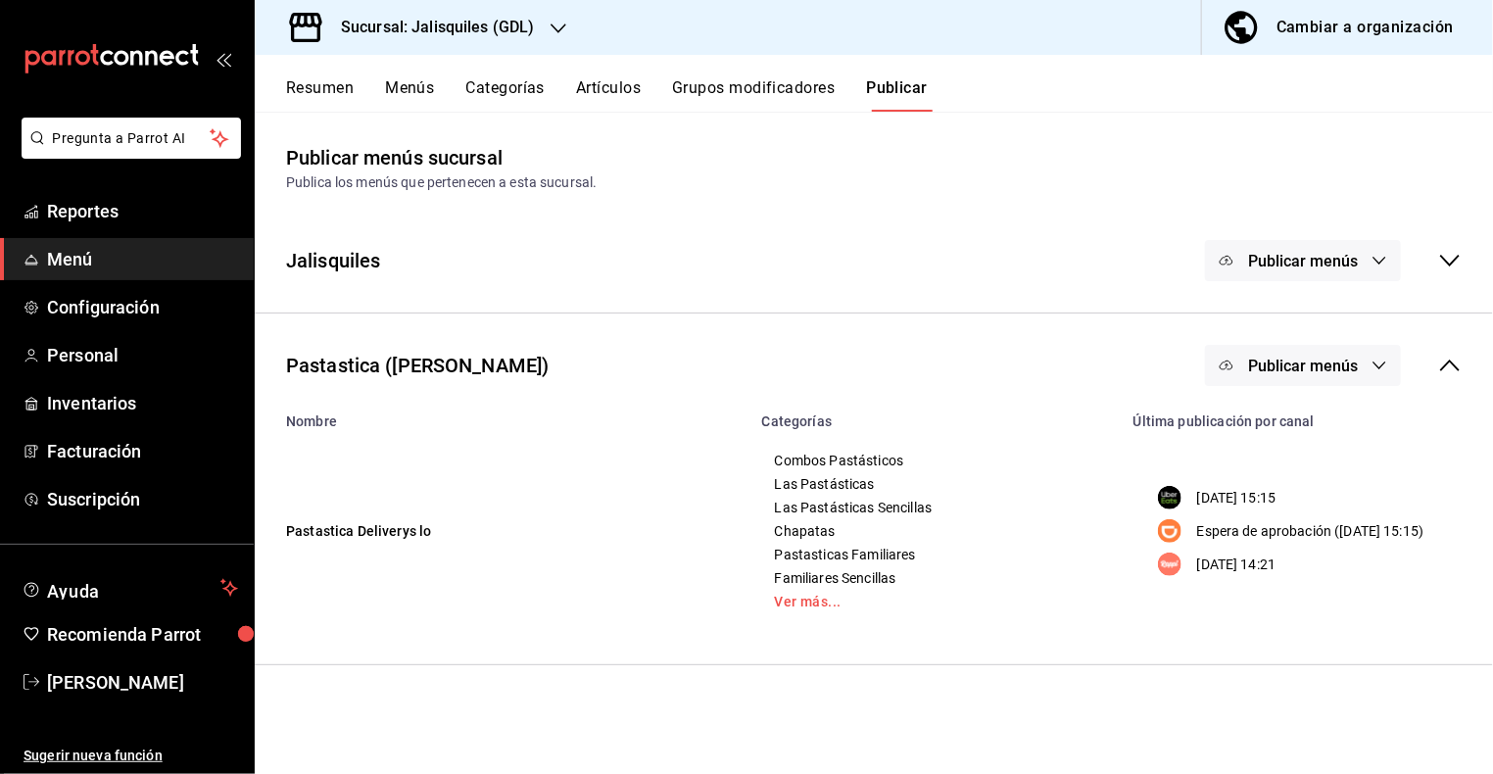
click at [1341, 376] on button "Publicar menús" at bounding box center [1303, 365] width 196 height 41
click at [1286, 543] on div at bounding box center [1273, 538] width 55 height 31
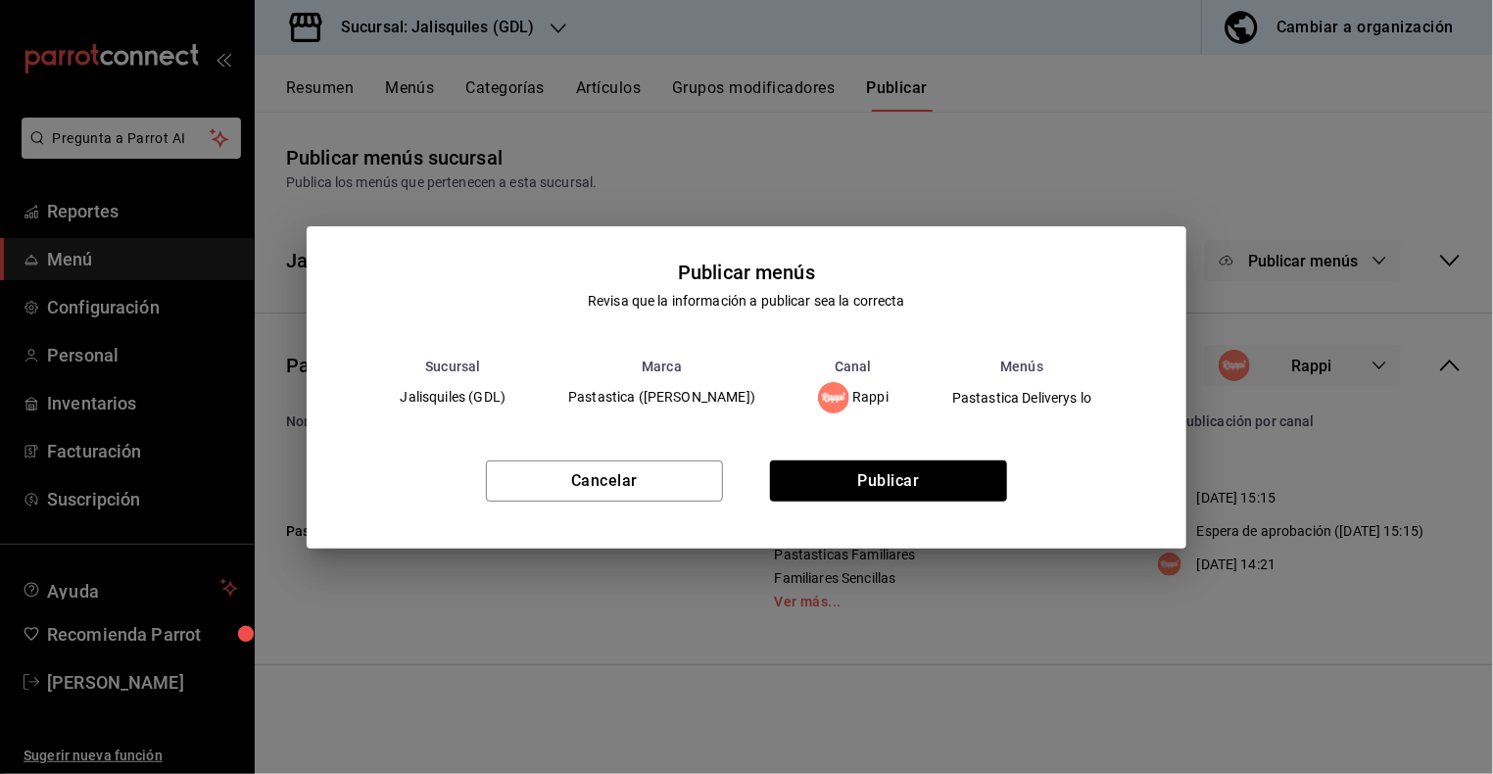
click at [1017, 474] on div "Cancelar Publicar" at bounding box center [747, 488] width 880 height 119
click at [969, 474] on button "Publicar" at bounding box center [888, 480] width 237 height 41
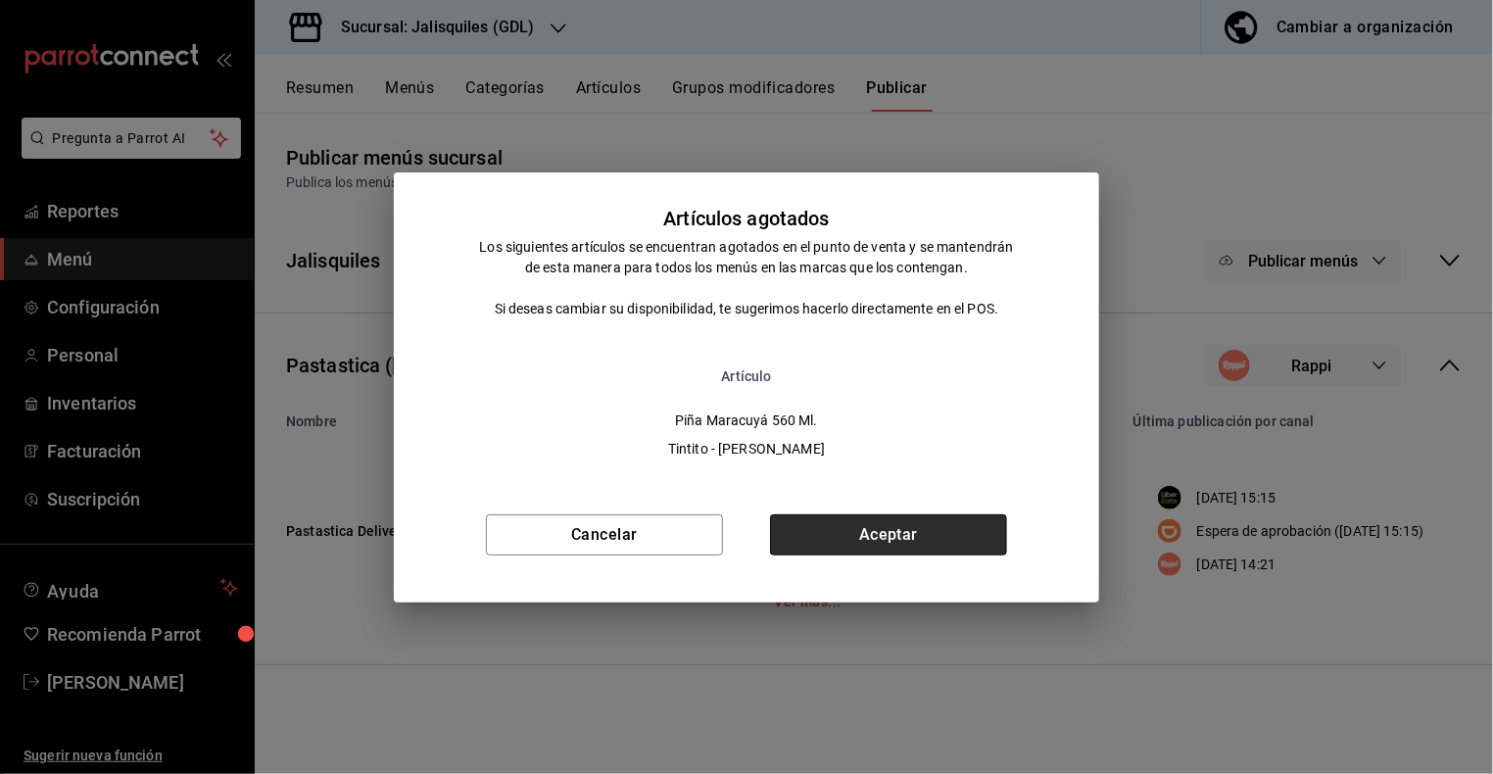
click at [919, 527] on button "Aceptar" at bounding box center [888, 534] width 237 height 41
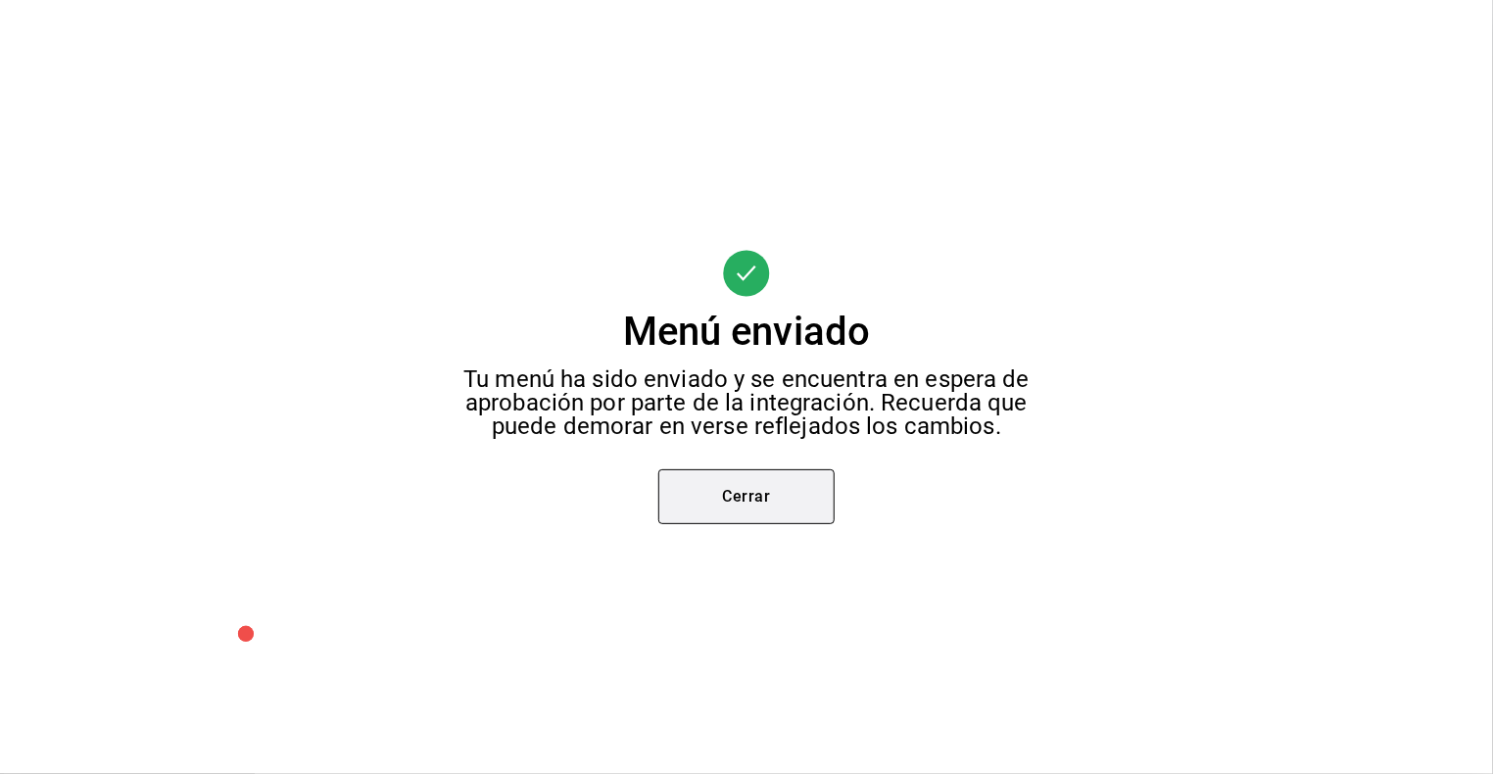
click at [782, 493] on button "Cerrar" at bounding box center [746, 496] width 176 height 55
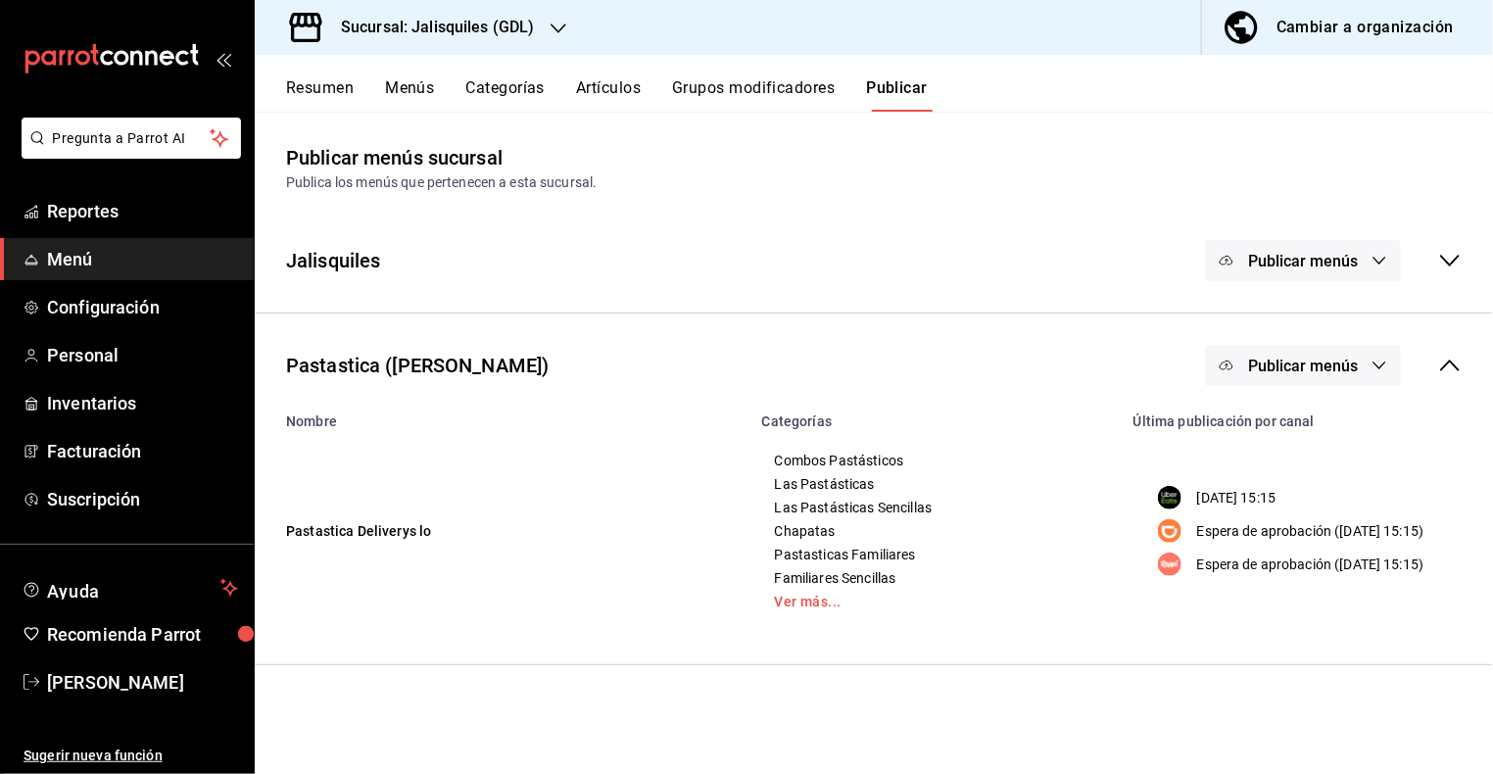
click at [516, 35] on h3 "Sucursal: Jalisquiles (GDL)" at bounding box center [430, 28] width 210 height 24
click at [455, 131] on div "Jalisquiles (Solares)" at bounding box center [401, 129] width 262 height 21
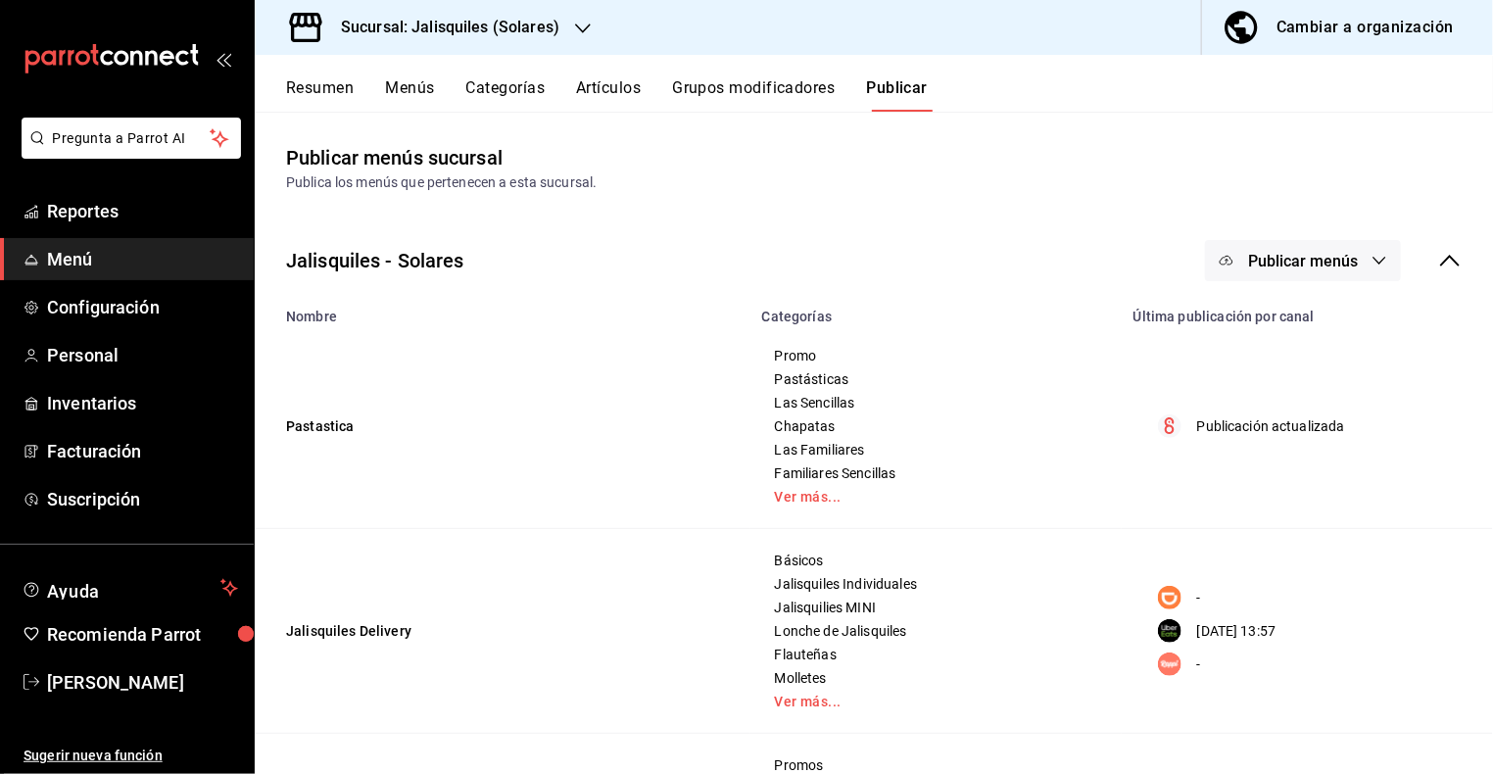
click at [333, 88] on button "Resumen" at bounding box center [320, 94] width 68 height 33
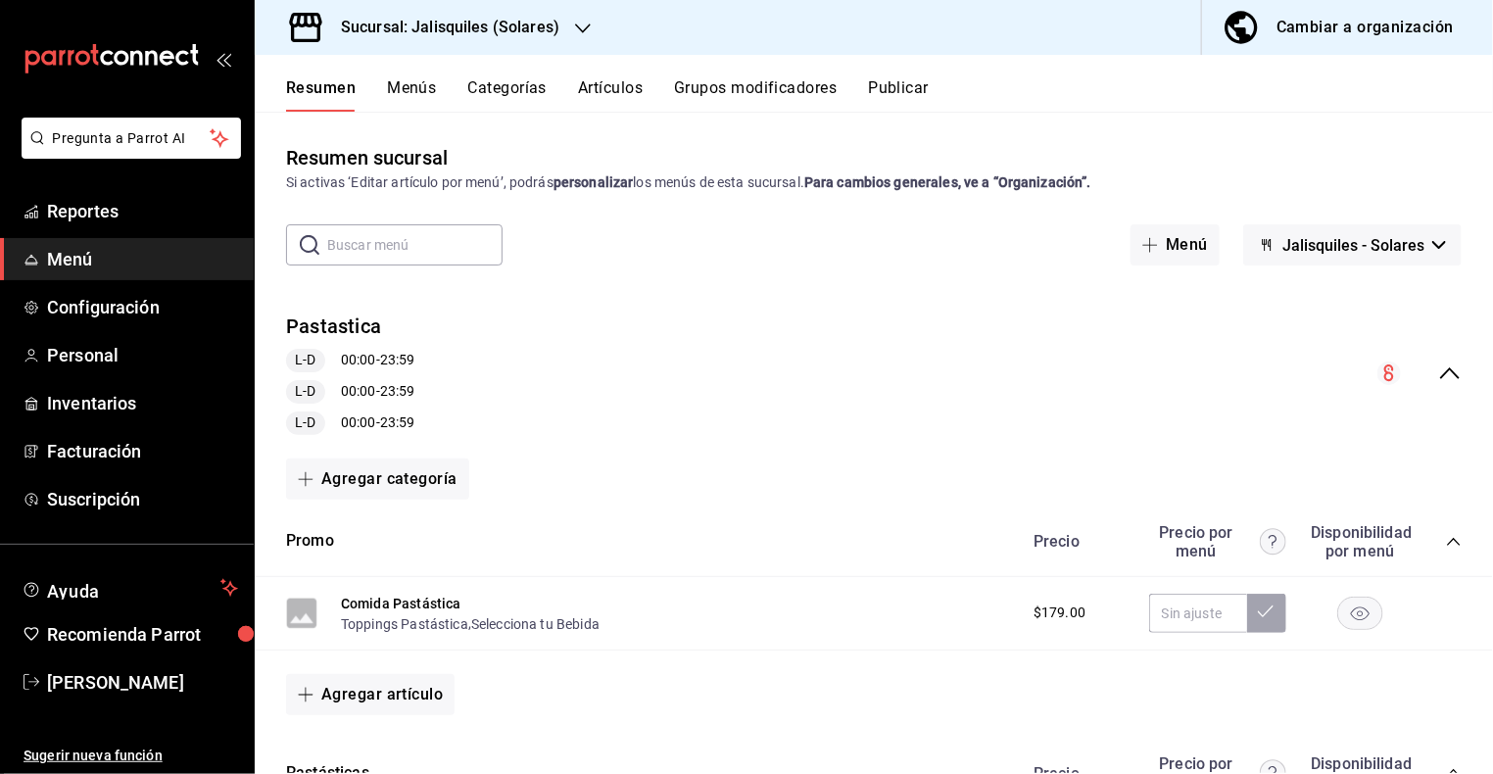
scroll to position [32, 0]
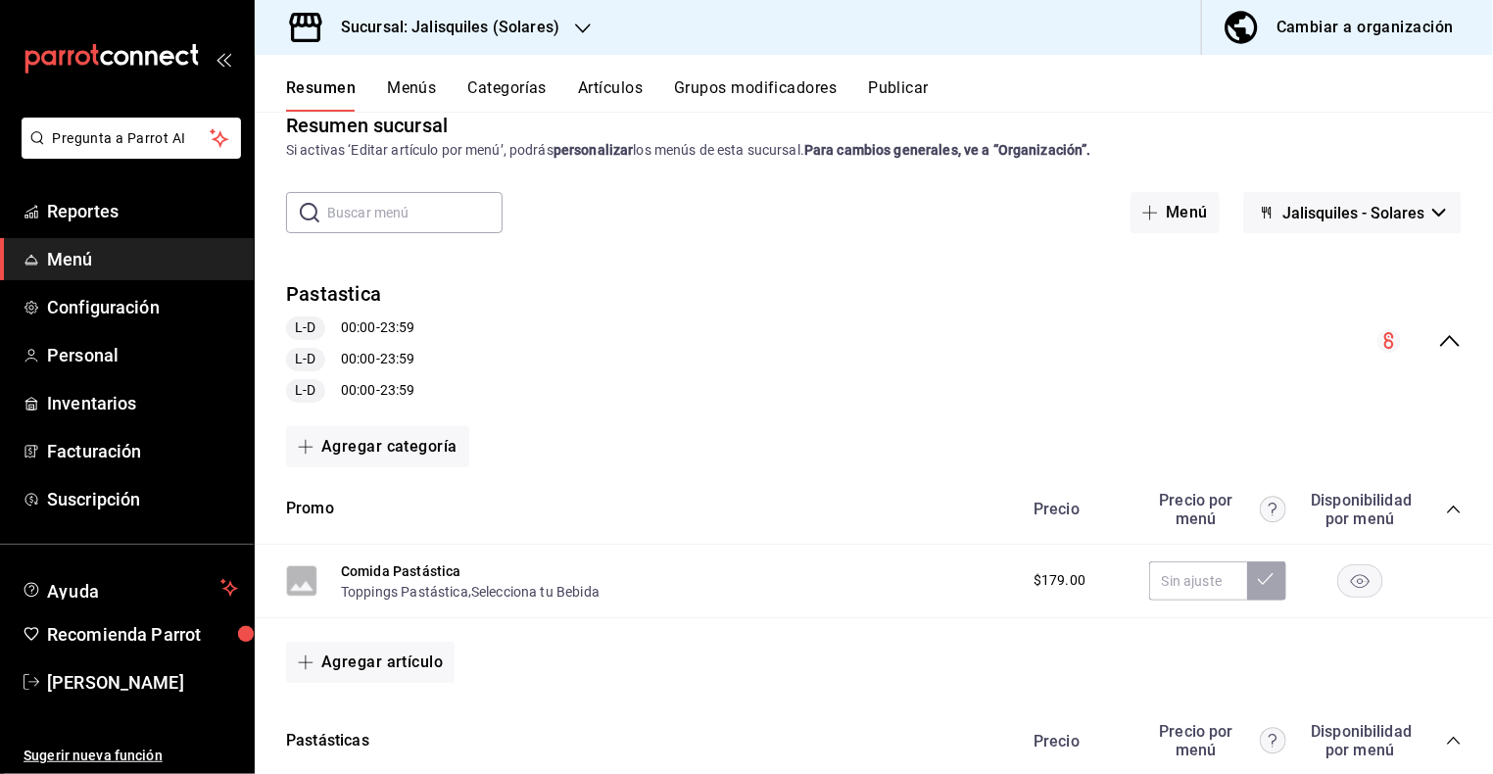
click at [1446, 340] on icon "collapse-menu-row" at bounding box center [1450, 341] width 20 height 12
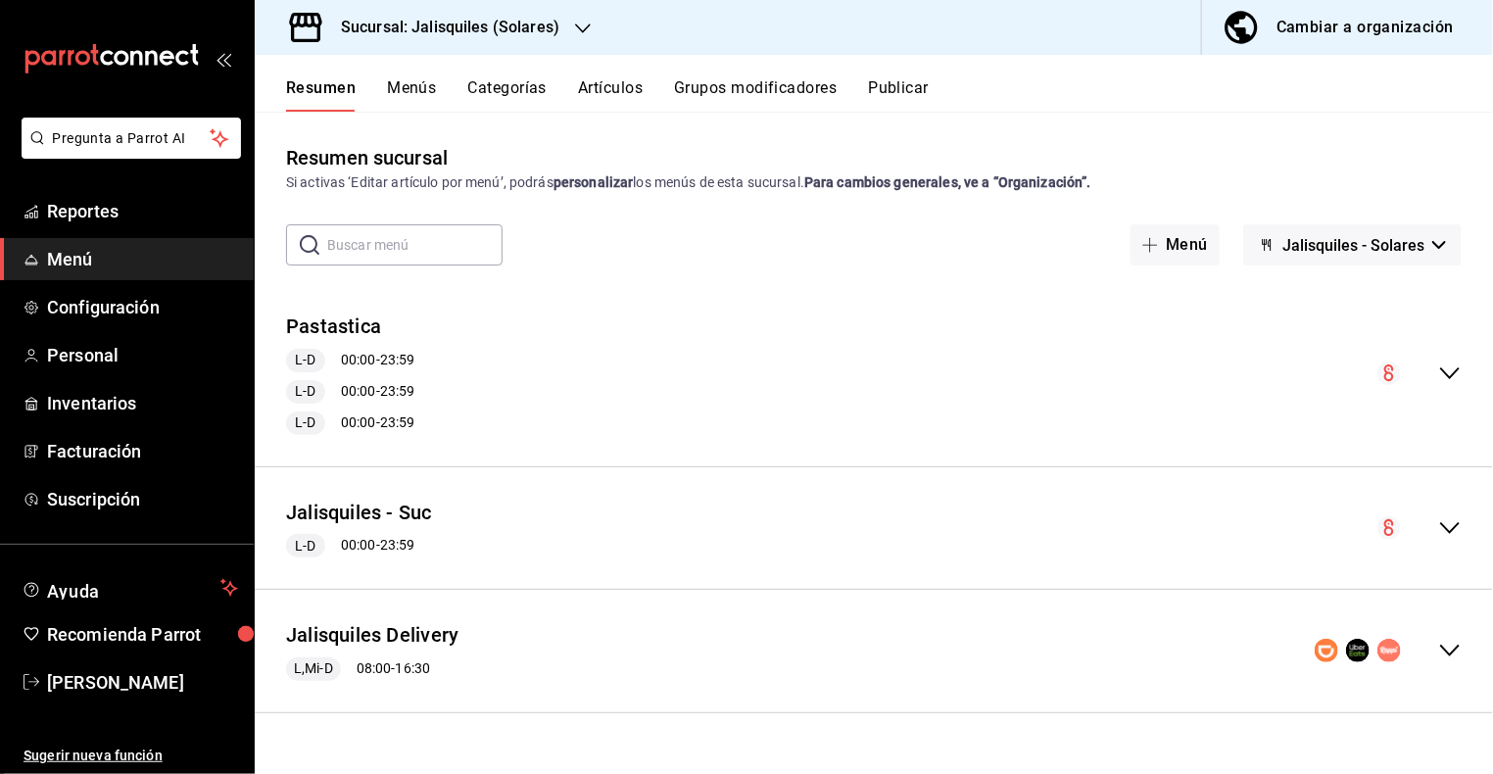
scroll to position [0, 0]
click at [1452, 652] on icon "collapse-menu-row" at bounding box center [1450, 651] width 20 height 12
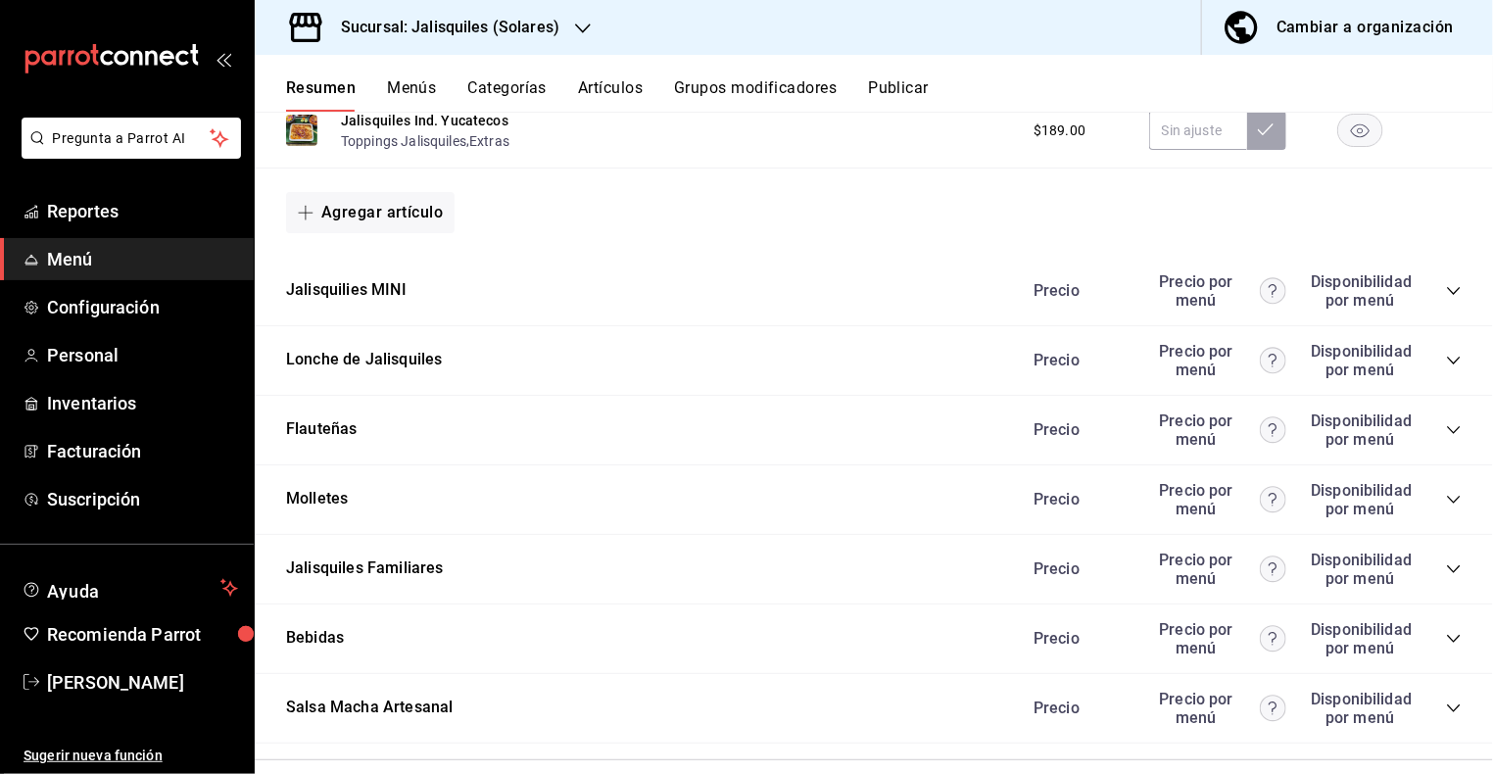
scroll to position [1787, 0]
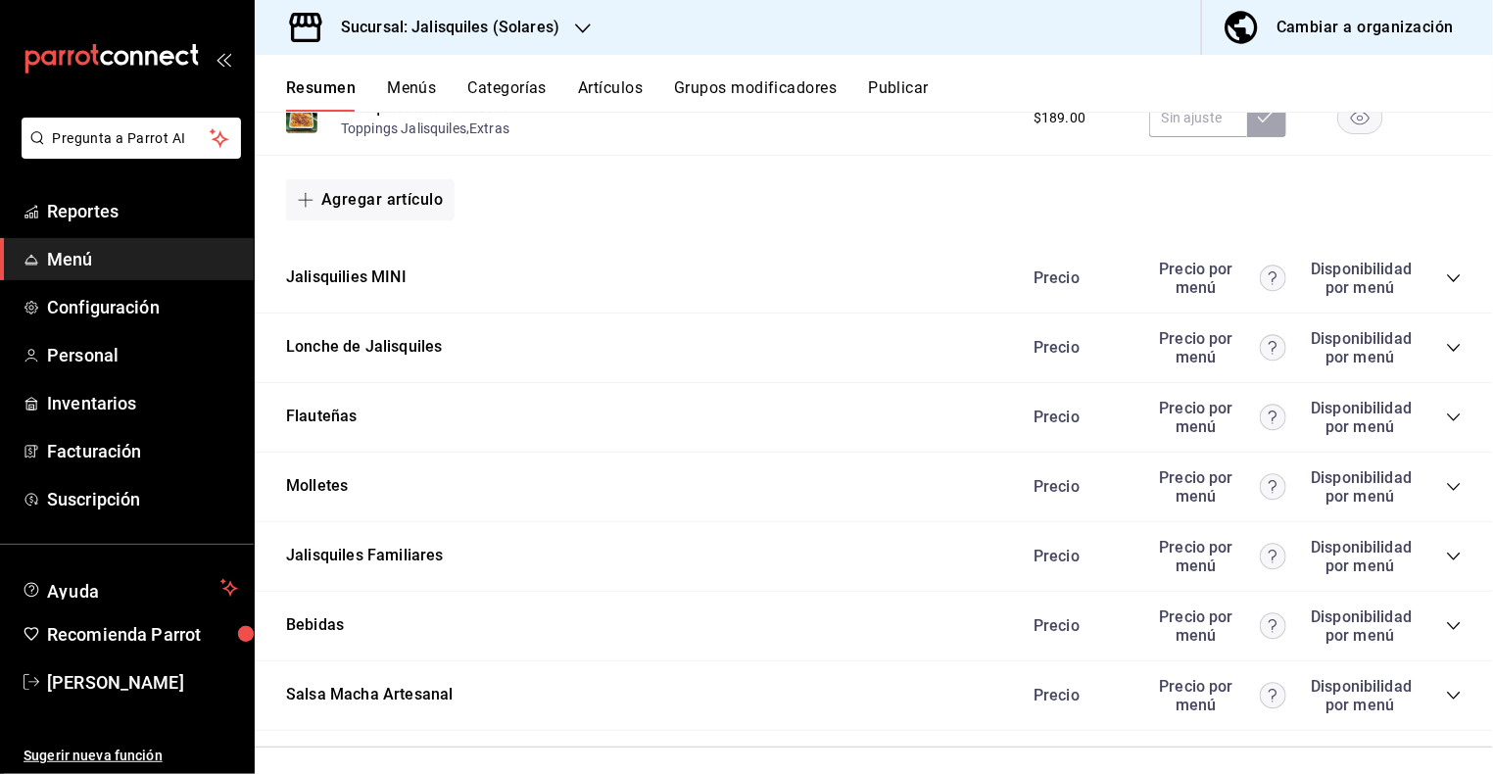
click at [1453, 618] on icon "collapse-category-row" at bounding box center [1454, 626] width 16 height 16
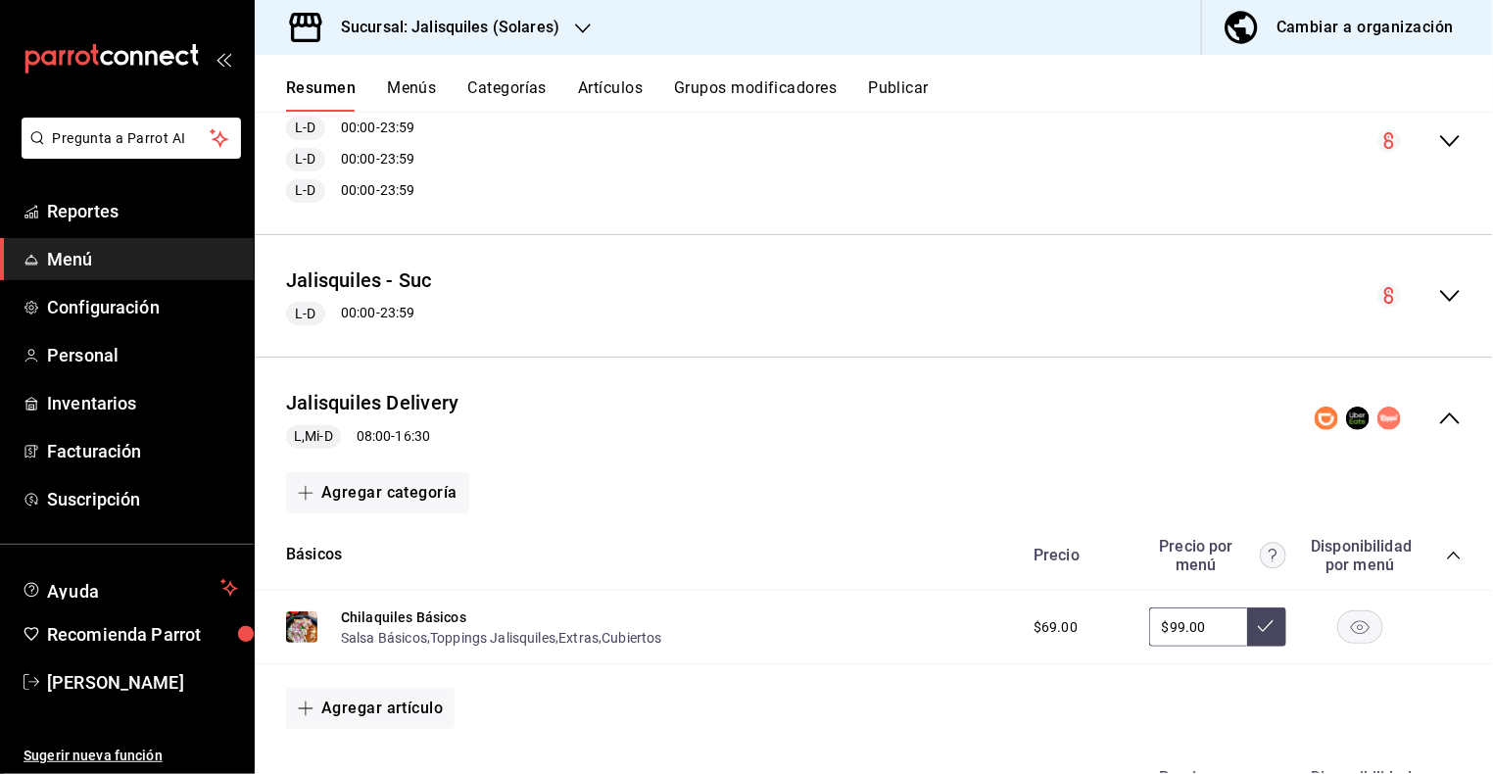
scroll to position [0, 0]
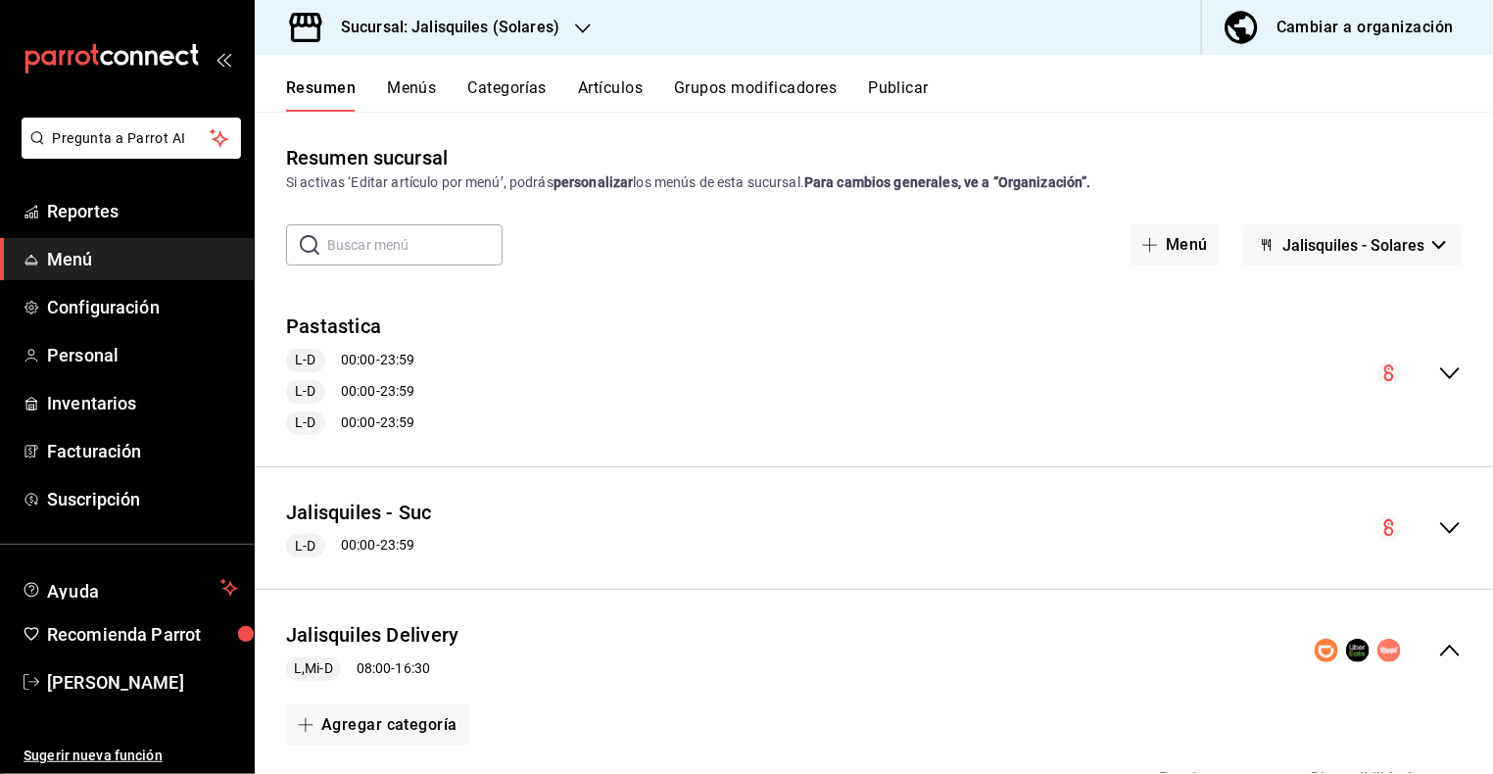
click at [1344, 249] on span "Jalisquiles - Solares" at bounding box center [1353, 245] width 142 height 19
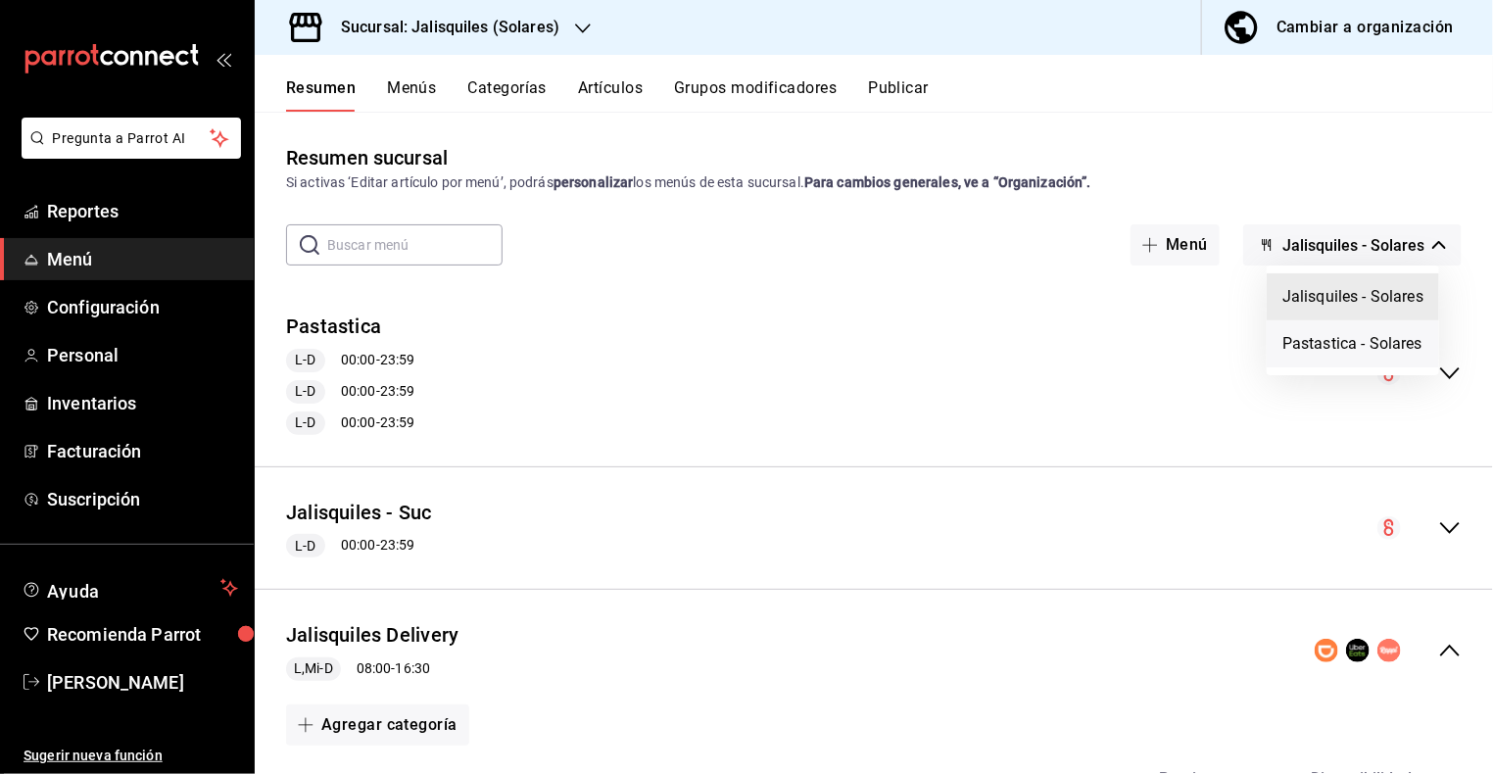
click at [1329, 346] on li "Pastastica - Solares" at bounding box center [1352, 343] width 172 height 47
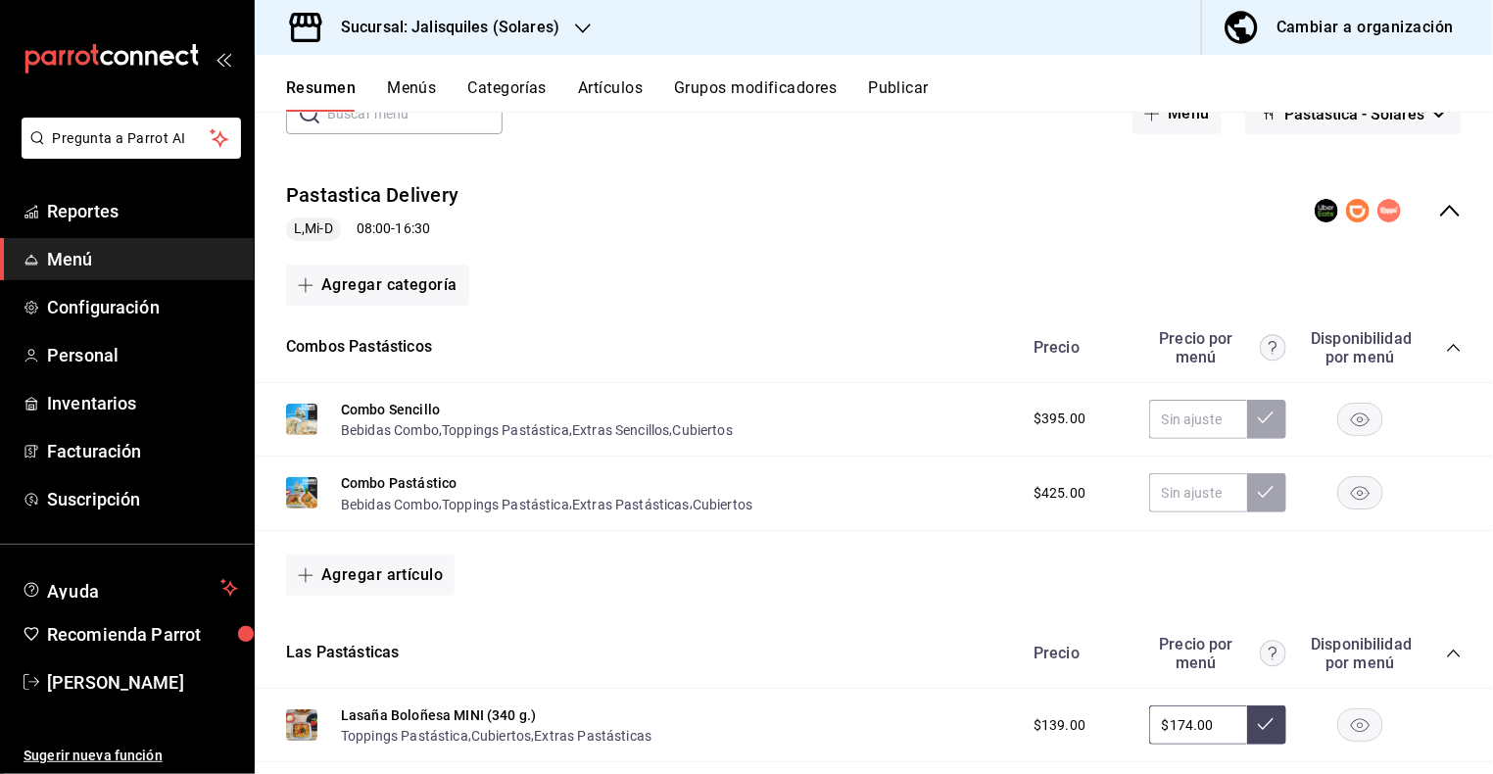
scroll to position [152, 0]
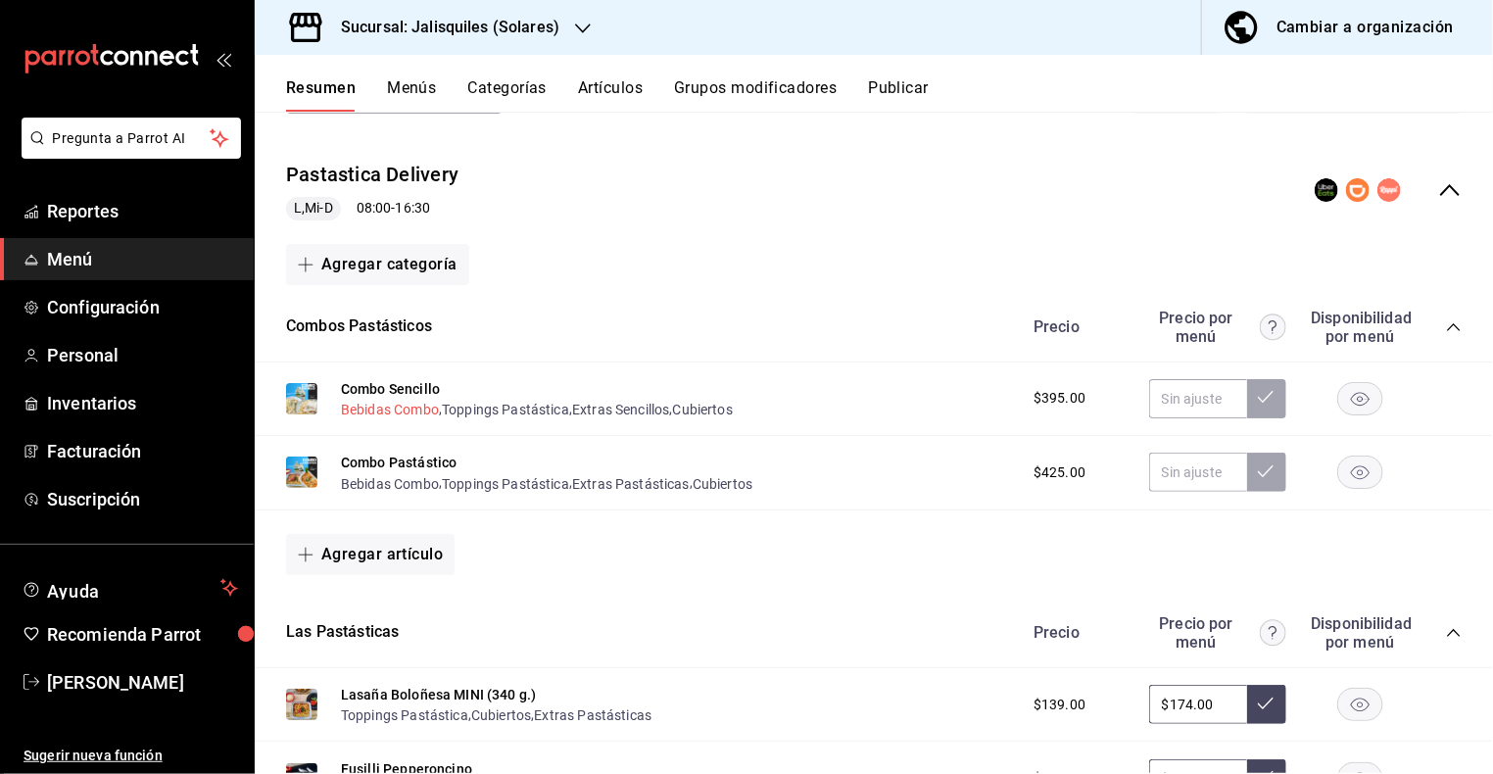
click at [419, 413] on button "Bebidas Combo" at bounding box center [390, 410] width 98 height 20
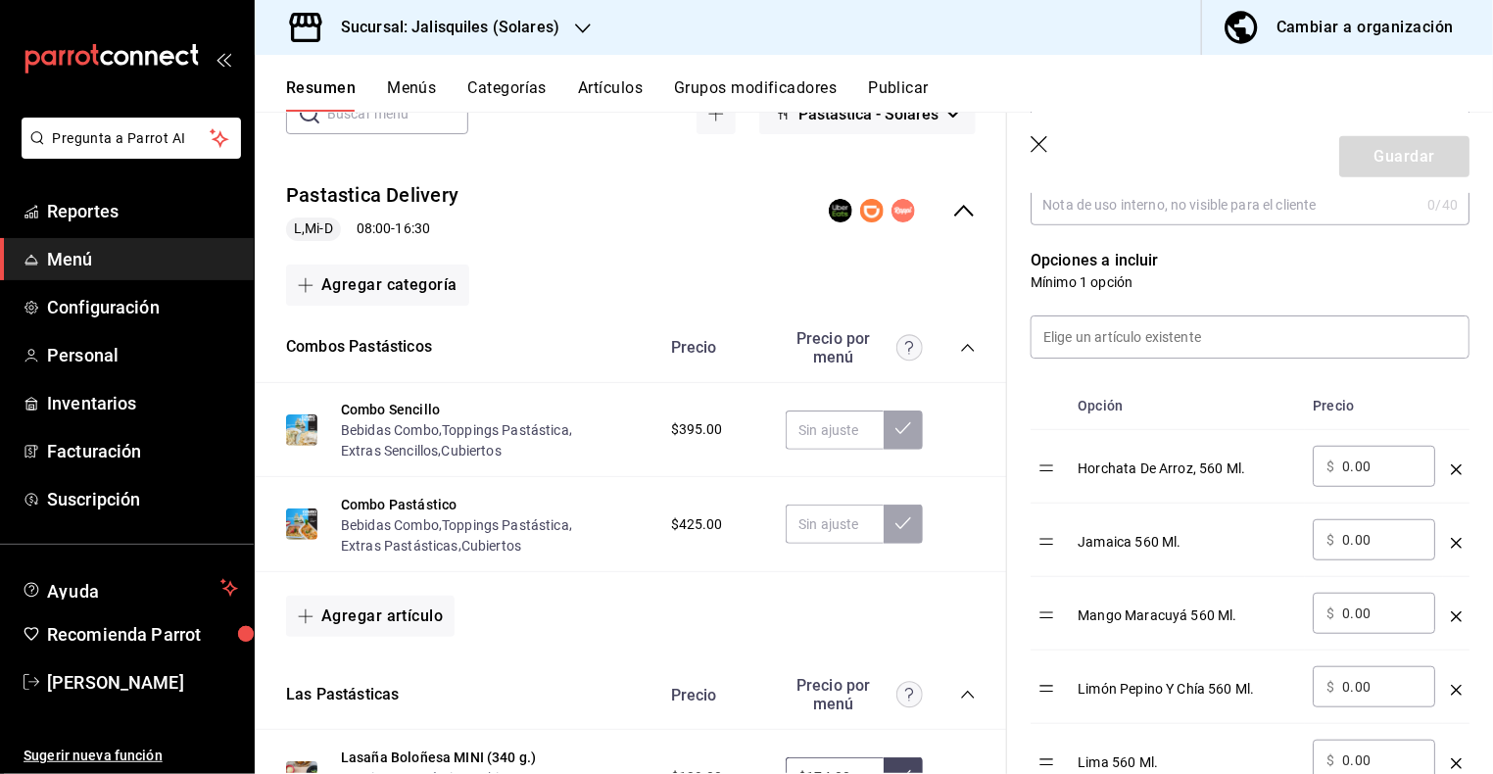
scroll to position [493, 0]
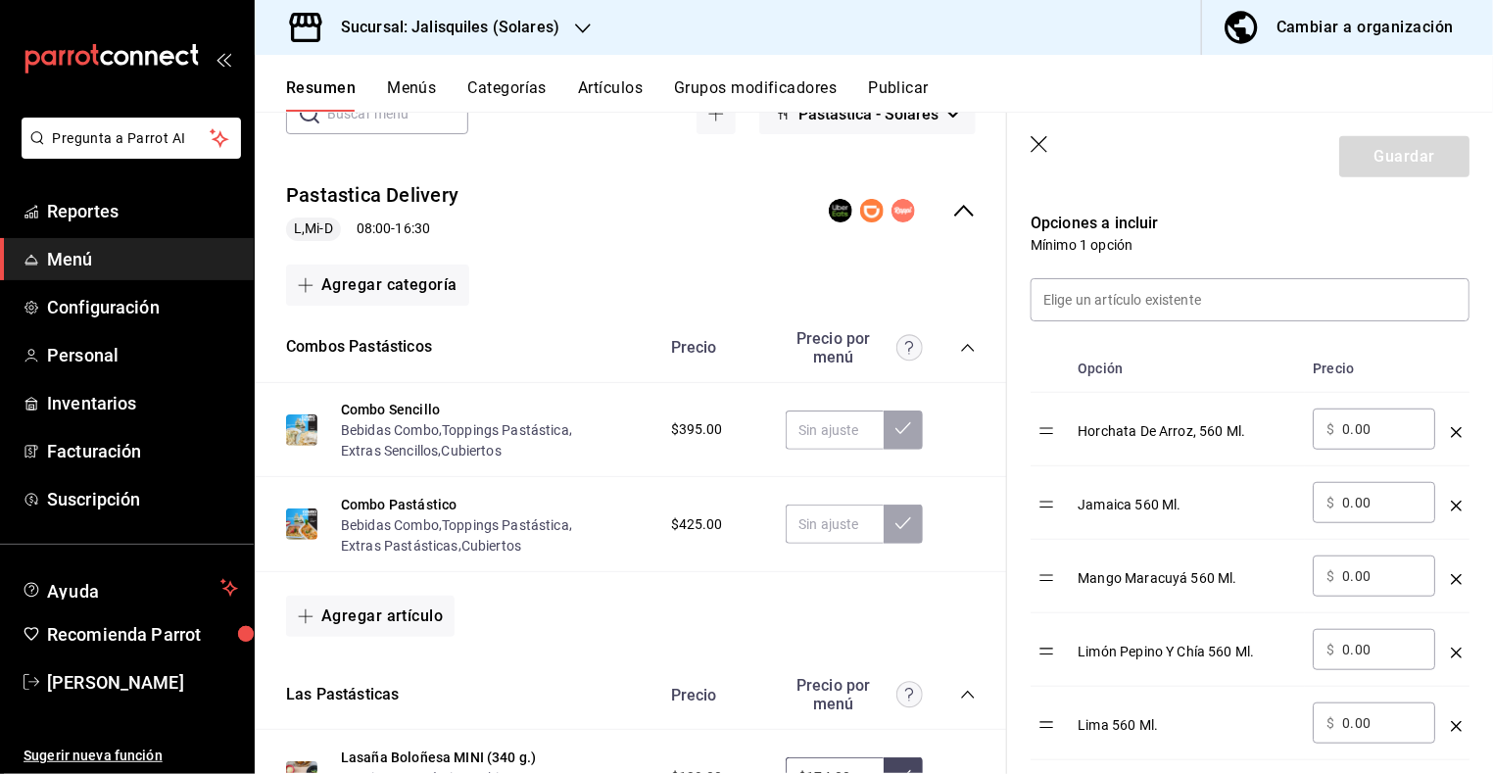
click at [1451, 575] on icon "optionsTable" at bounding box center [1455, 579] width 11 height 11
click at [1396, 163] on button "Guardar" at bounding box center [1404, 156] width 130 height 41
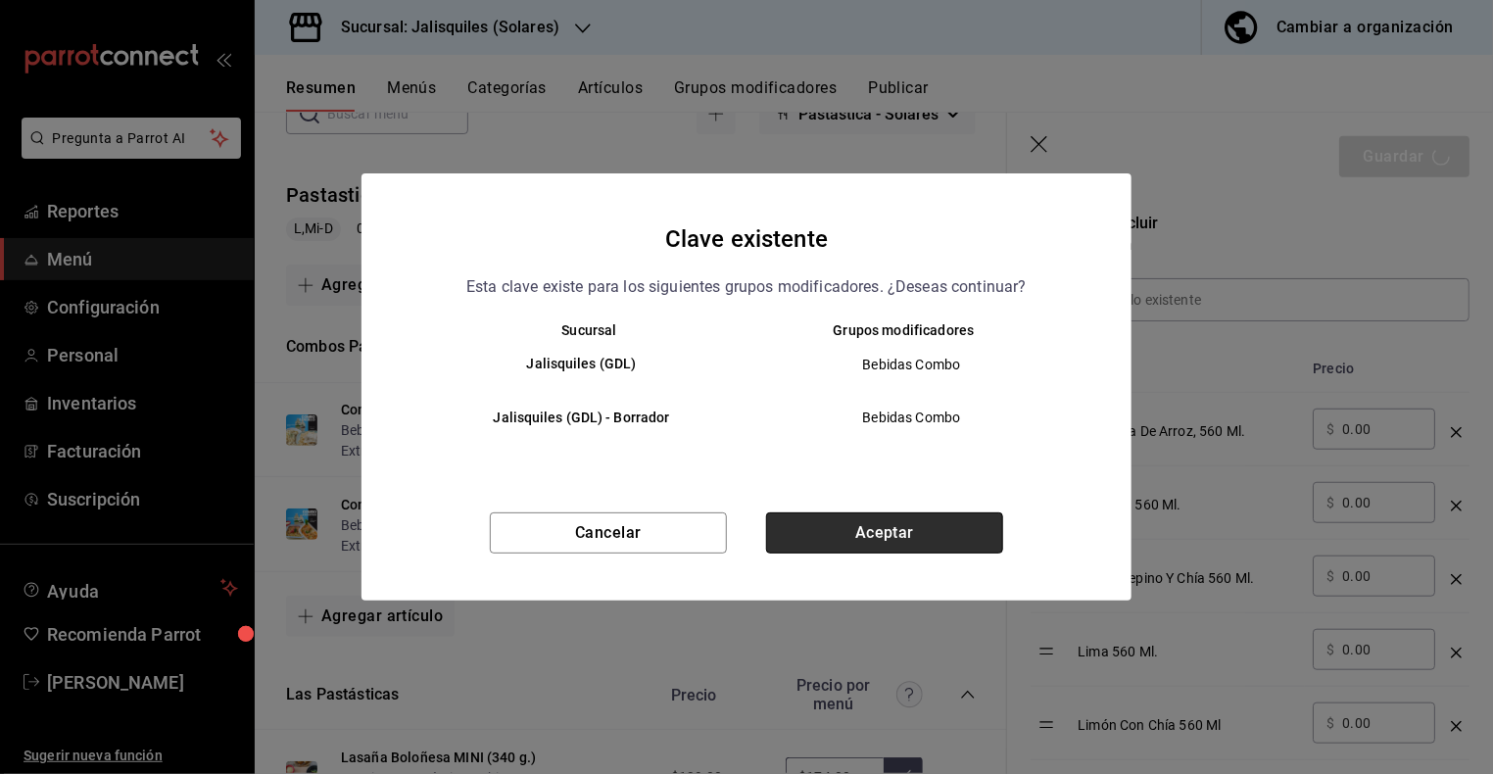
click at [923, 529] on button "Aceptar" at bounding box center [884, 532] width 237 height 41
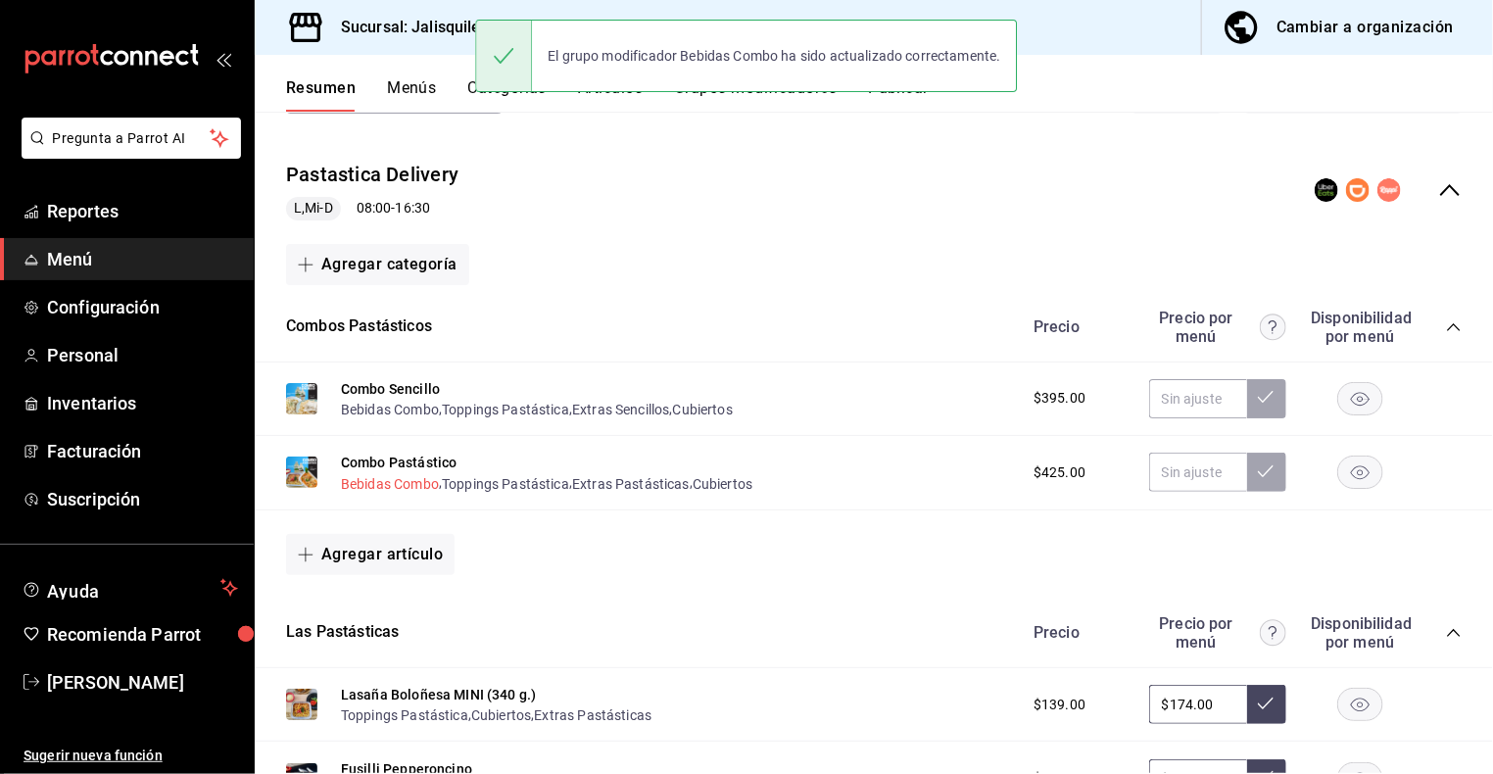
click at [414, 482] on button "Bebidas Combo" at bounding box center [390, 484] width 98 height 20
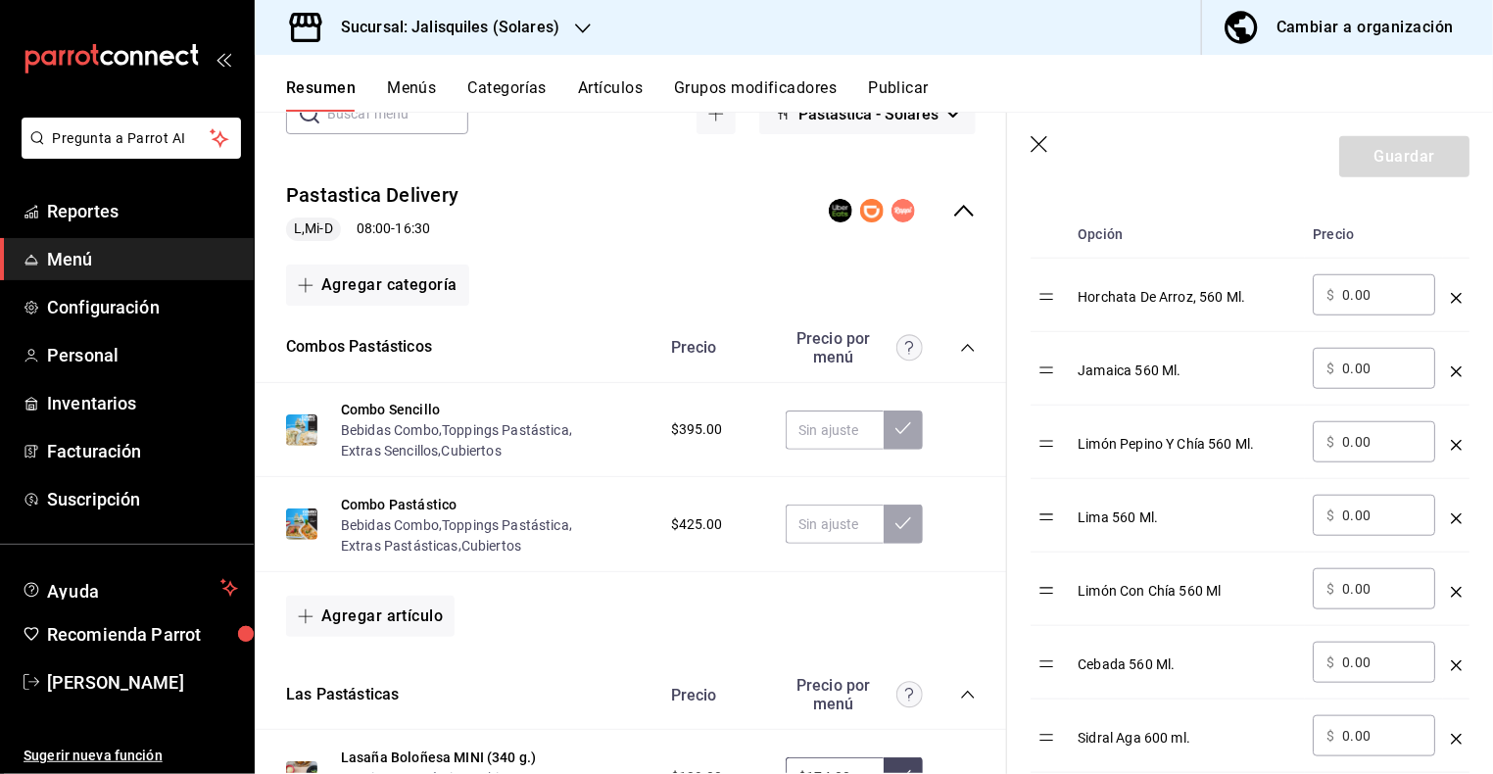
scroll to position [631, 0]
click at [1042, 141] on icon "button" at bounding box center [1040, 146] width 20 height 20
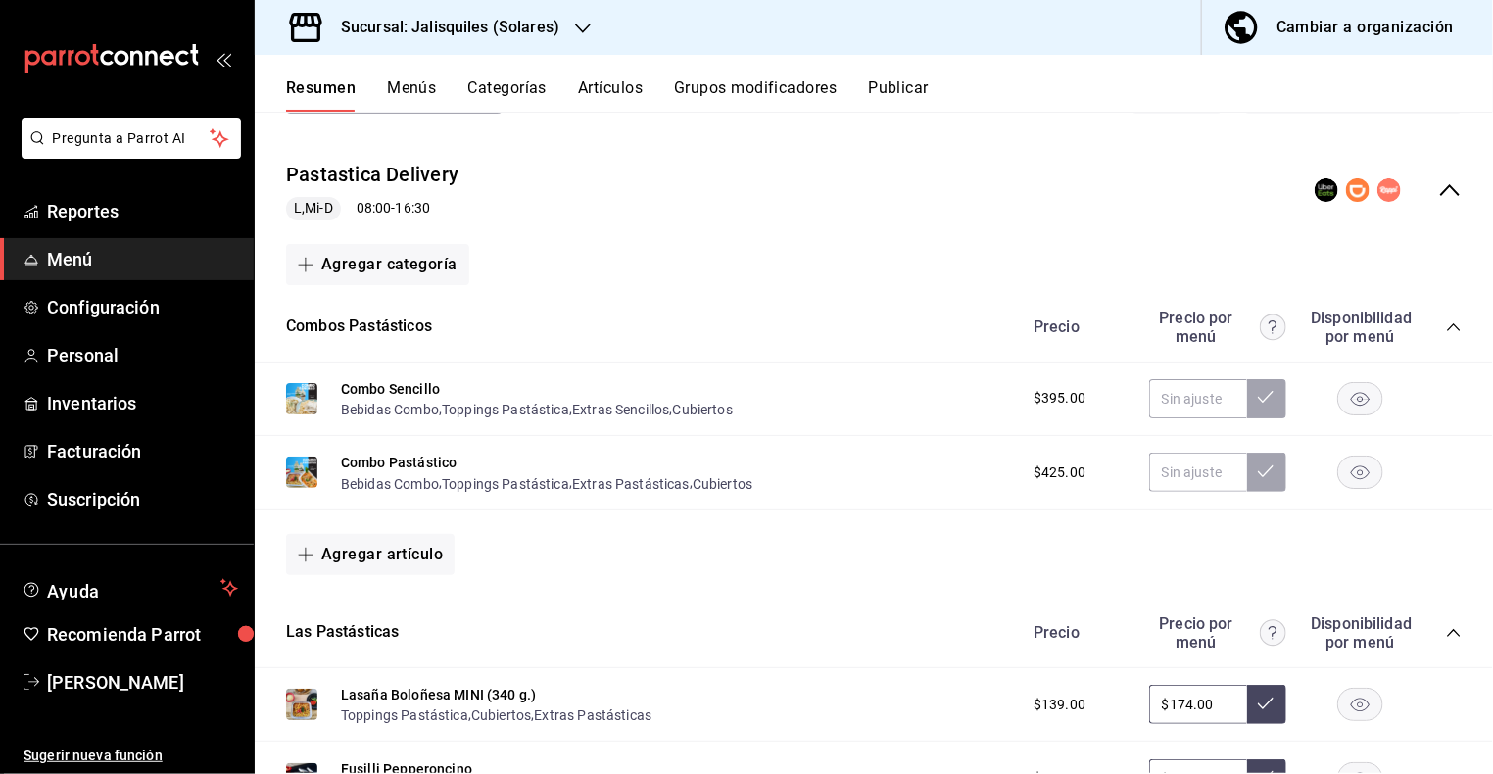
click at [911, 89] on button "Publicar" at bounding box center [898, 94] width 61 height 33
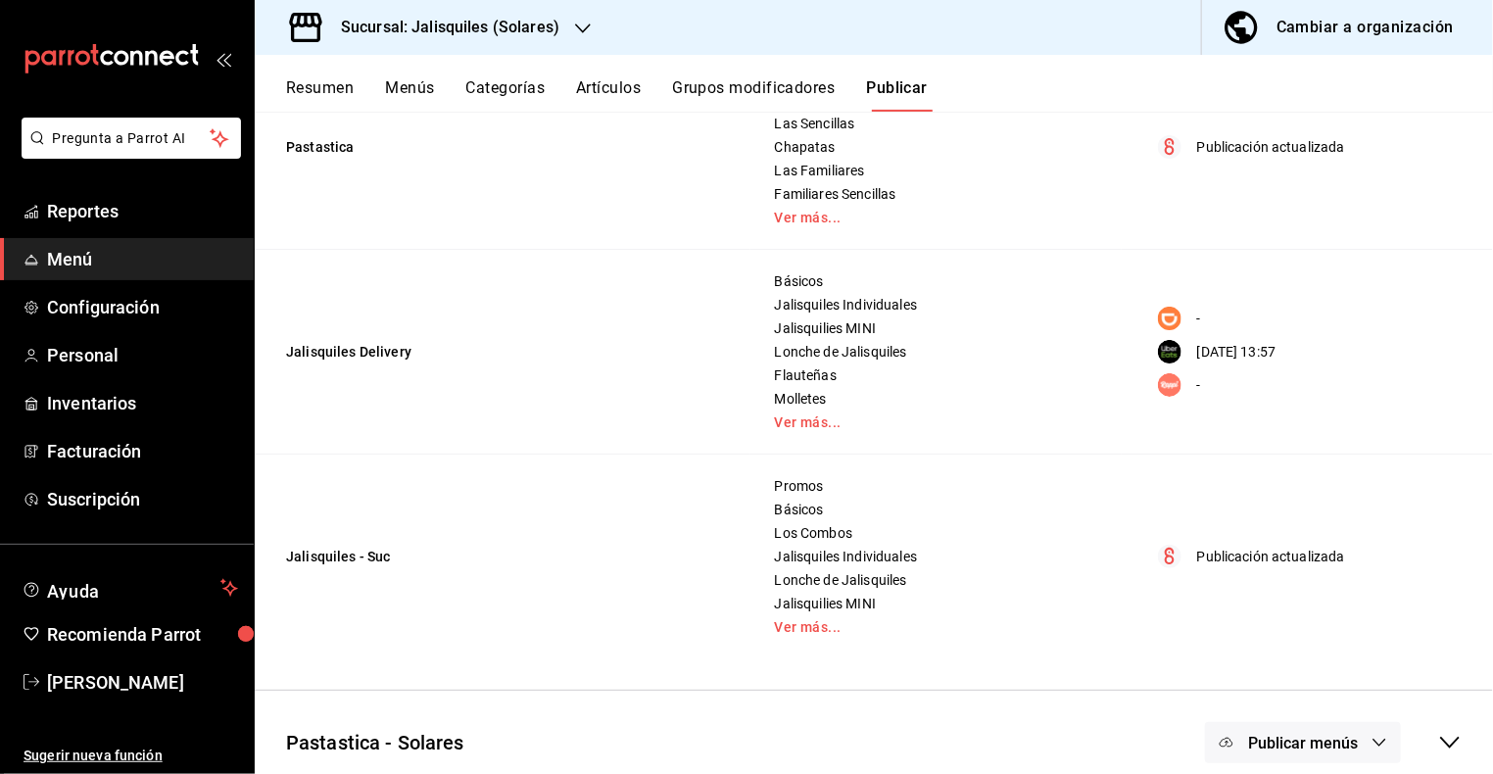
scroll to position [299, 0]
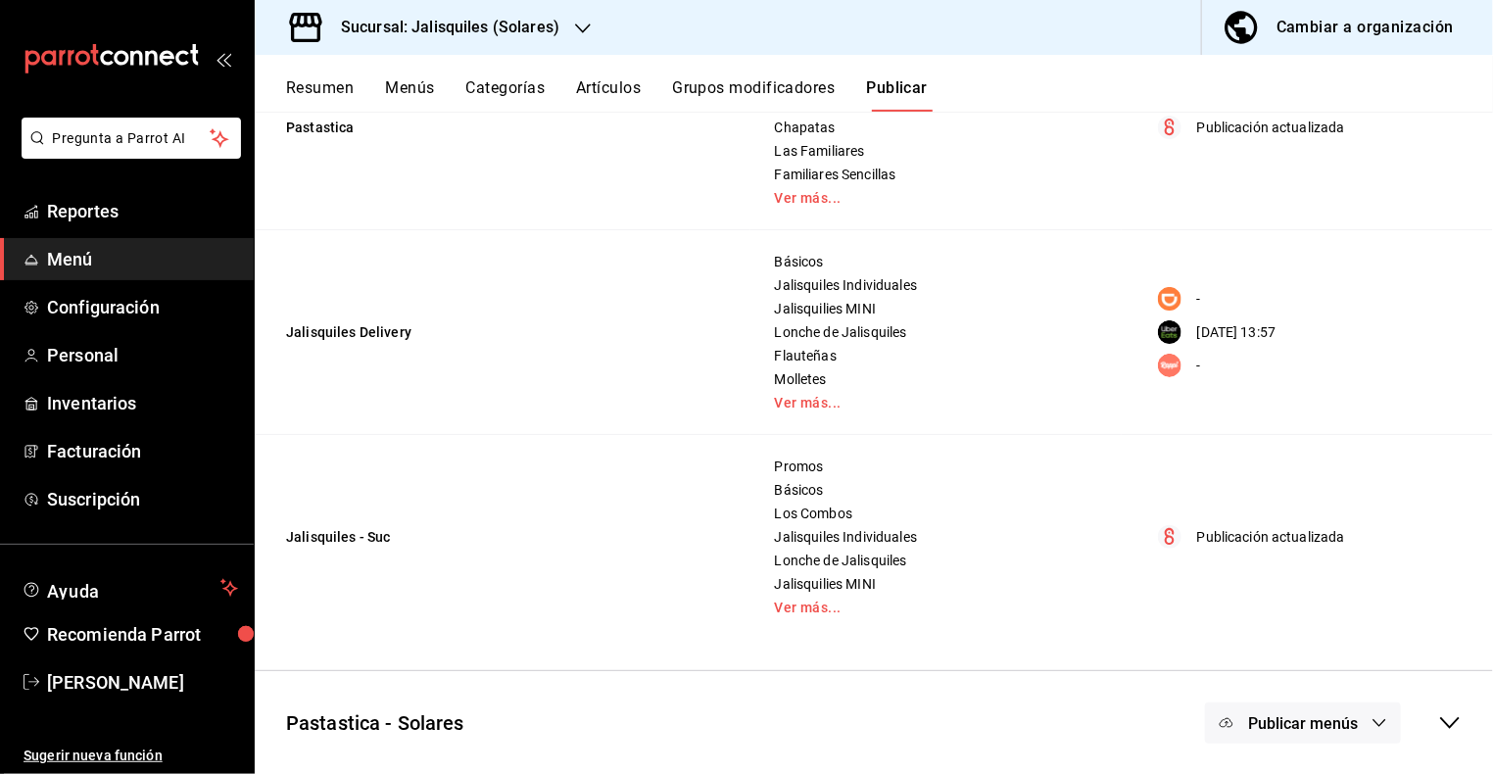
click at [1361, 716] on button "Publicar menús" at bounding box center [1303, 722] width 196 height 41
click at [1326, 624] on span "Uber Eats" at bounding box center [1331, 621] width 60 height 21
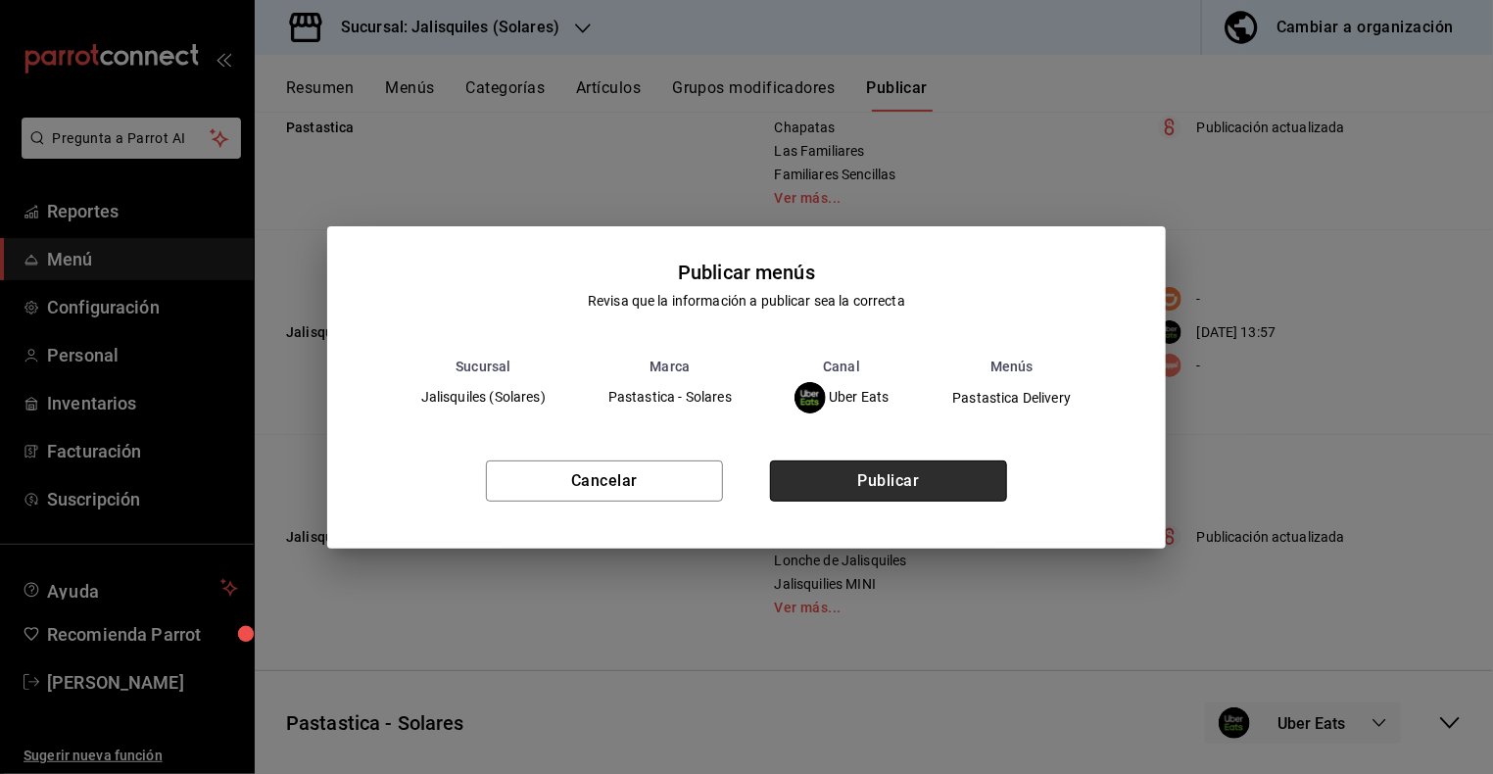
click at [886, 486] on button "Publicar" at bounding box center [888, 480] width 237 height 41
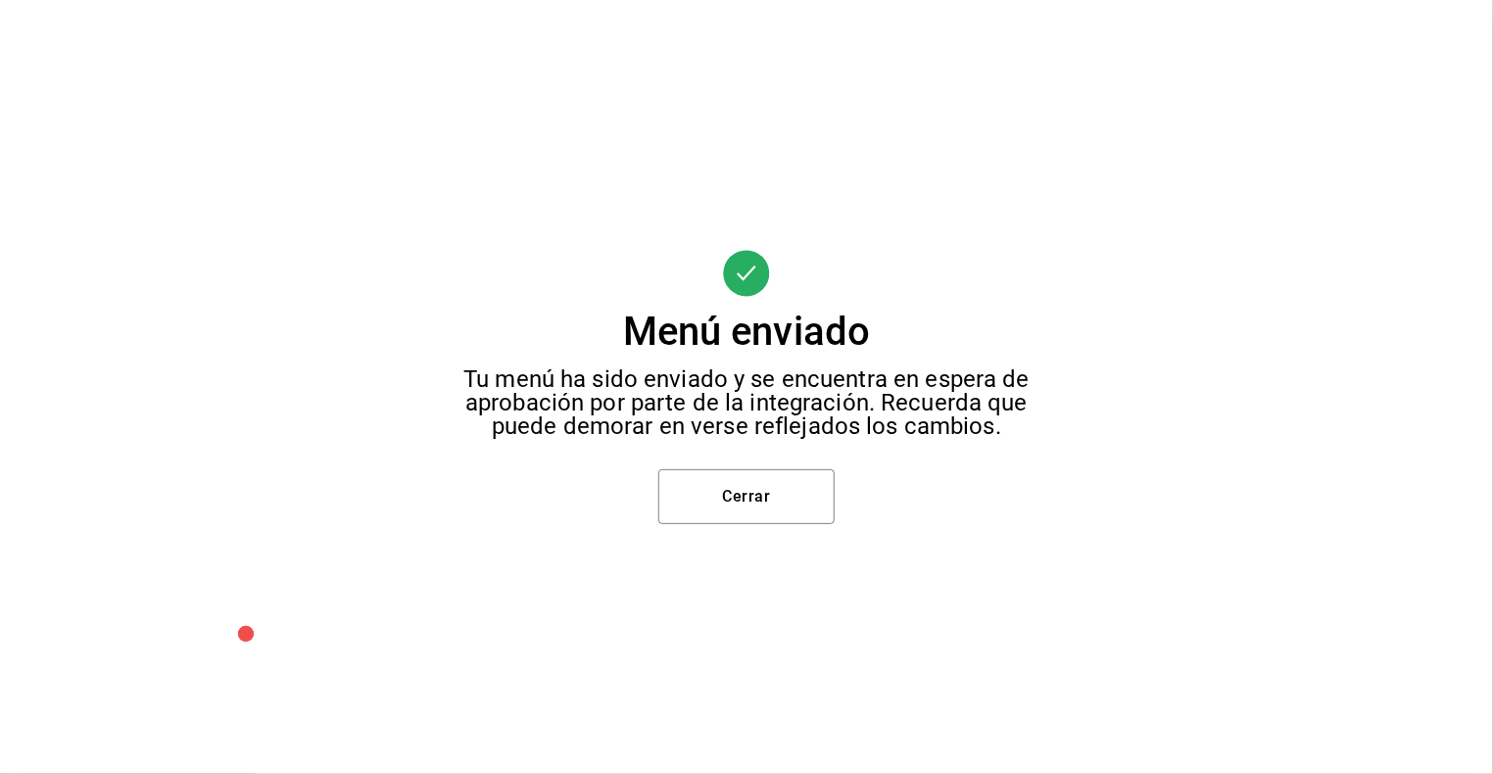
scroll to position [0, 0]
click at [739, 497] on button "Cerrar" at bounding box center [746, 496] width 176 height 55
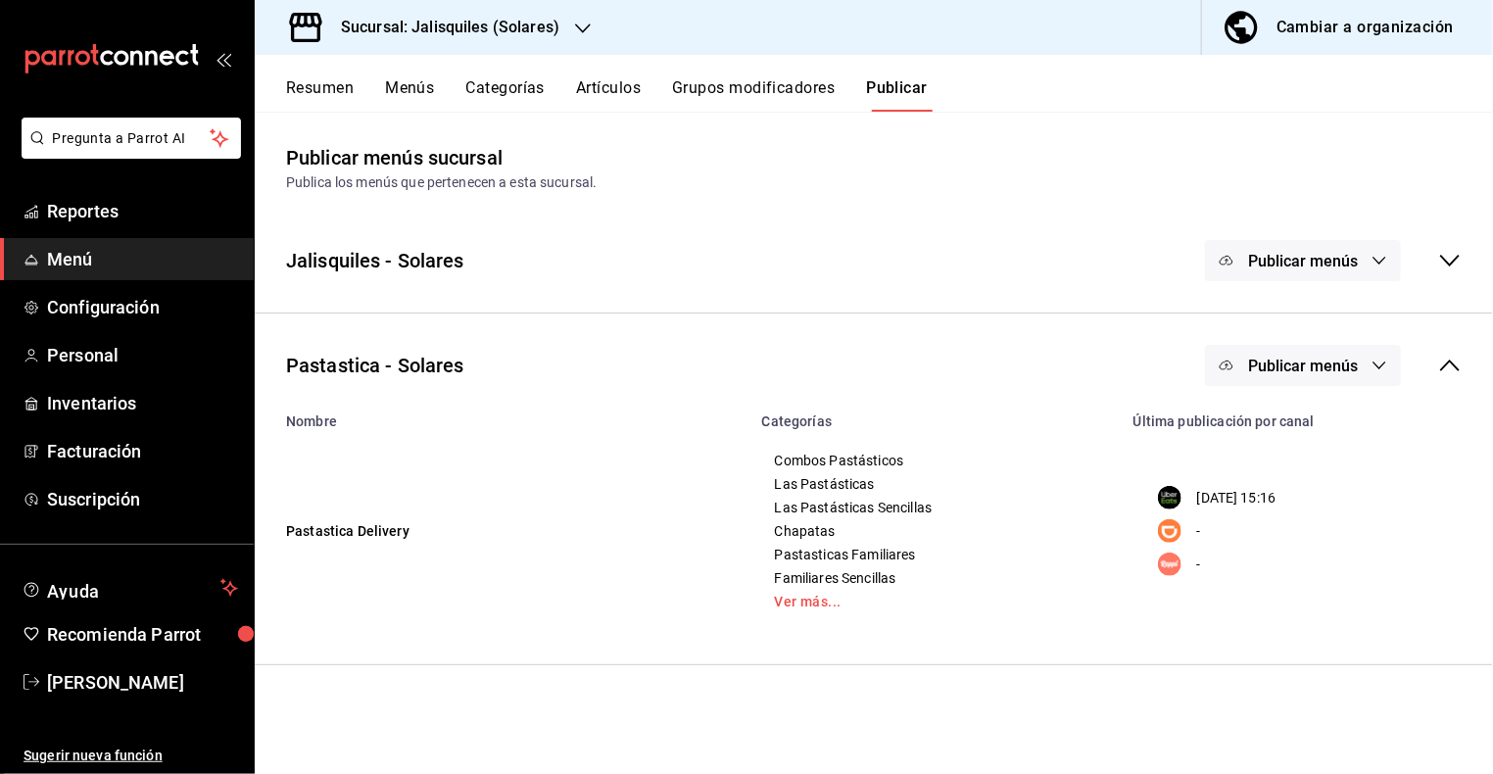
click at [330, 88] on button "Resumen" at bounding box center [320, 94] width 68 height 33
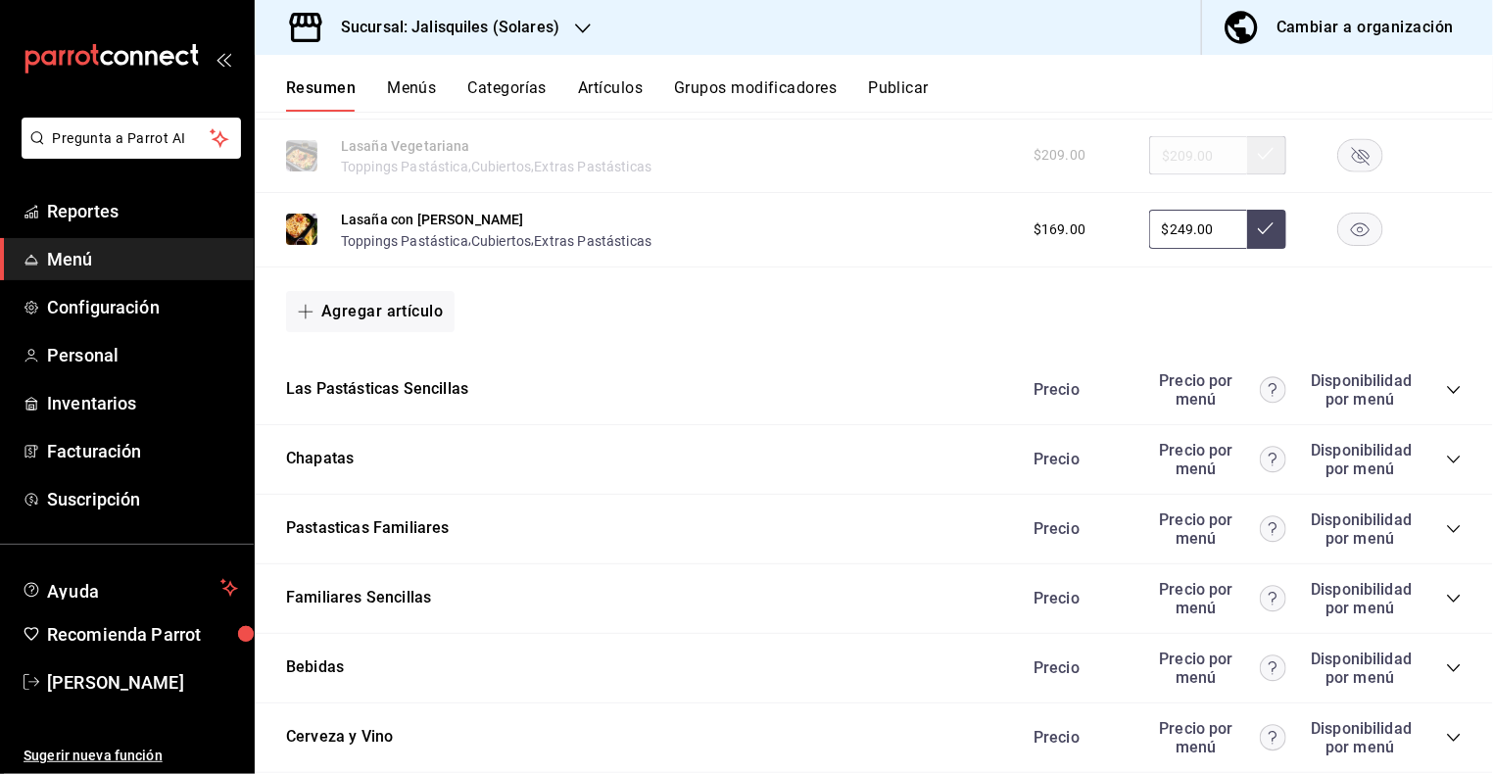
scroll to position [1406, 0]
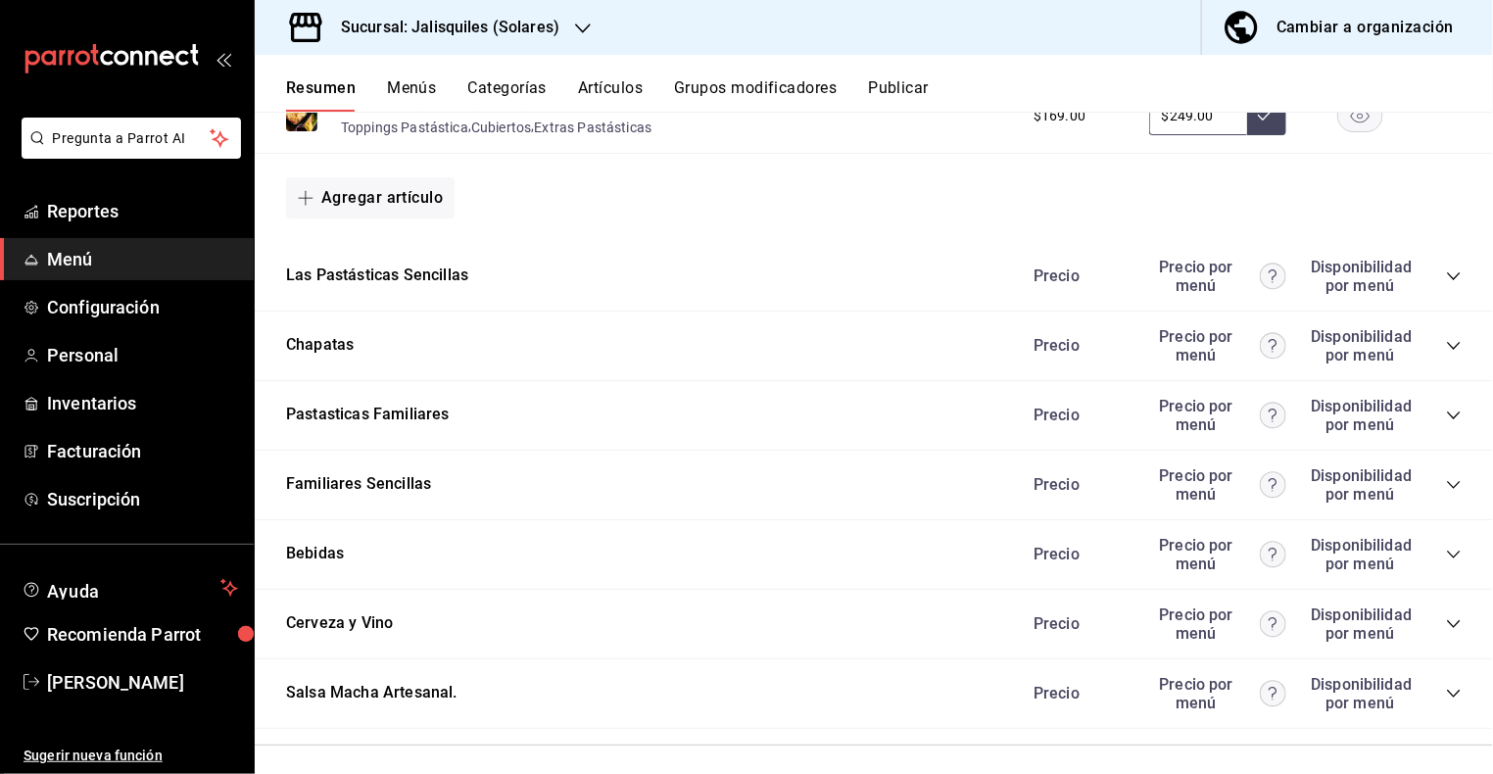
click at [1452, 546] on icon "collapse-category-row" at bounding box center [1454, 554] width 16 height 16
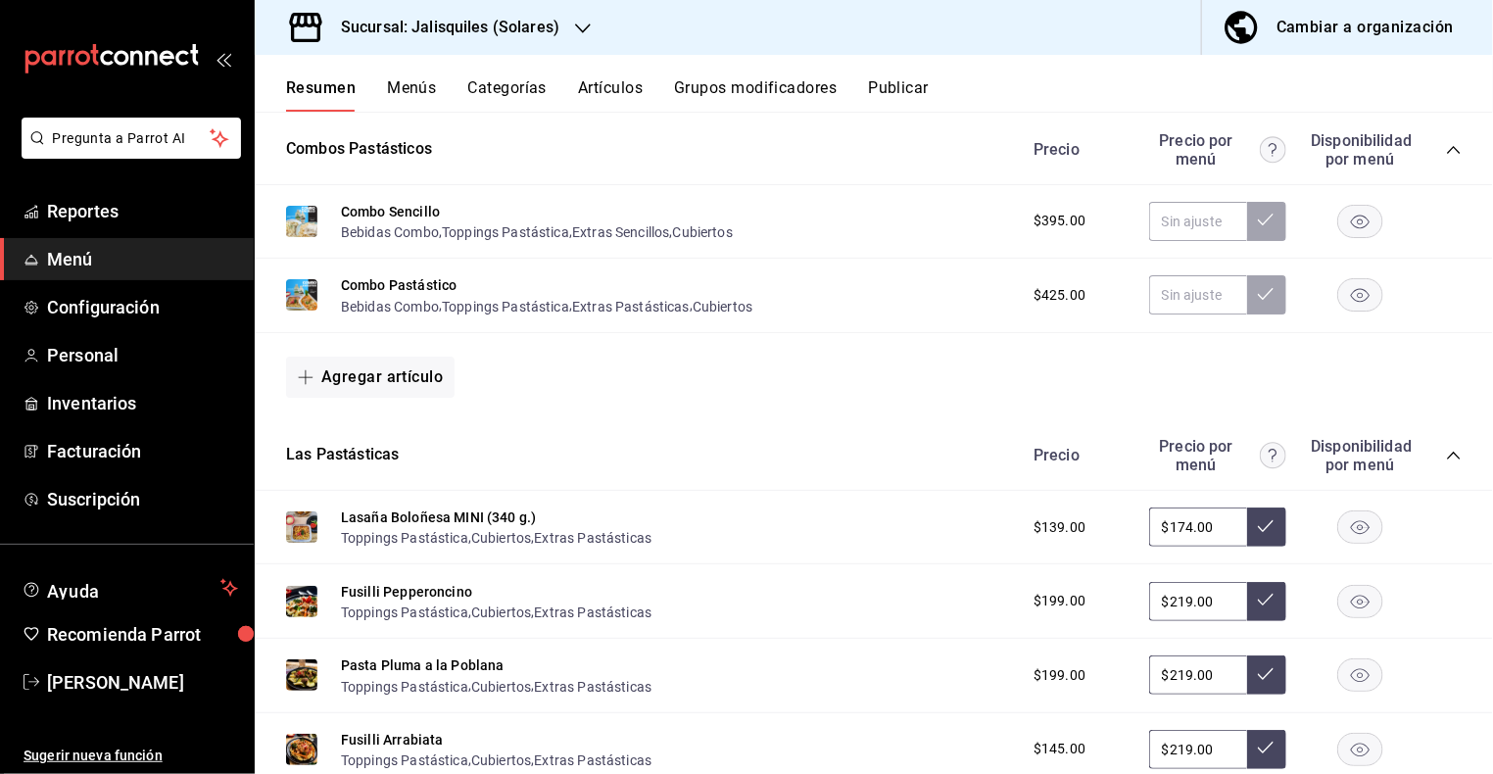
scroll to position [321, 0]
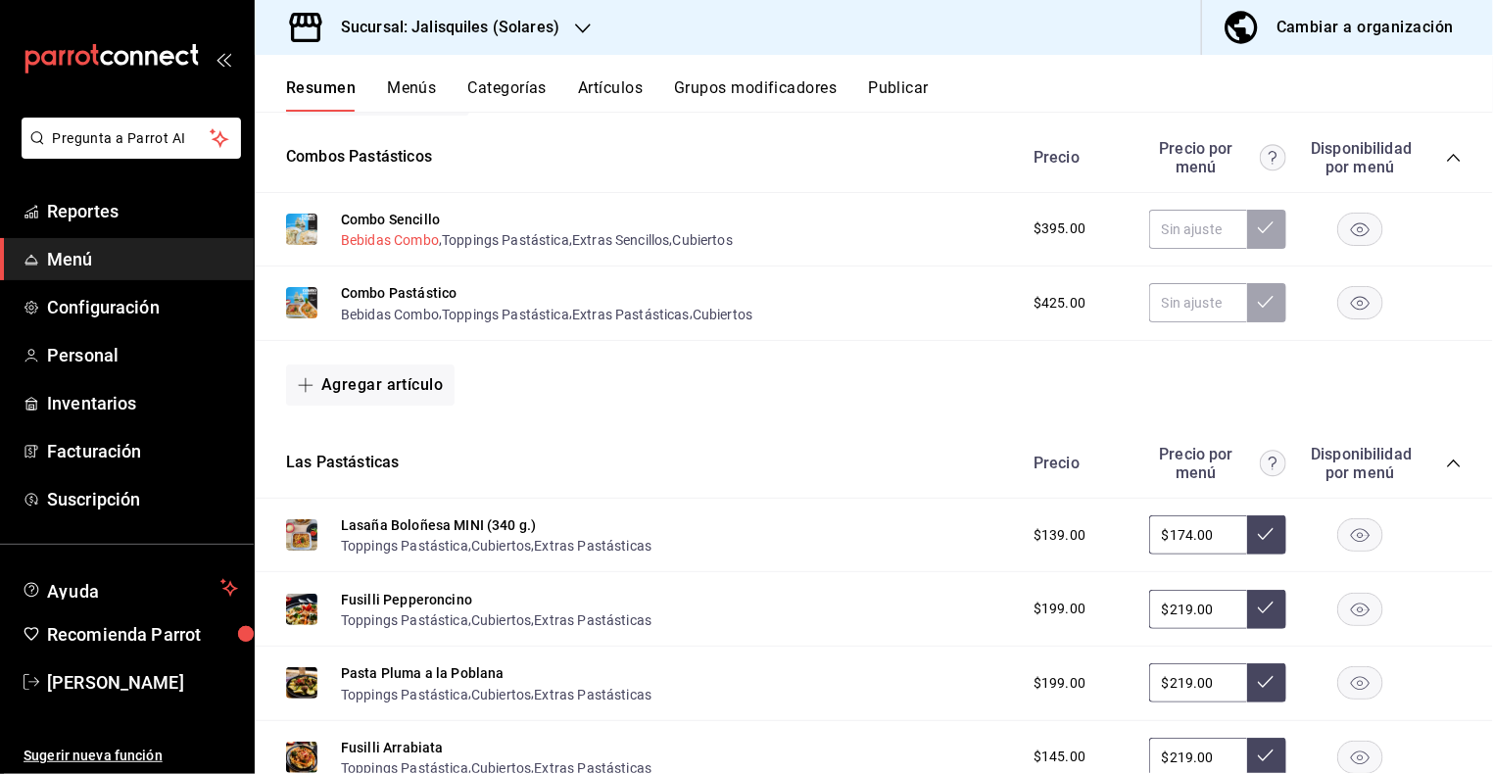
click at [374, 246] on button "Bebidas Combo" at bounding box center [390, 240] width 98 height 20
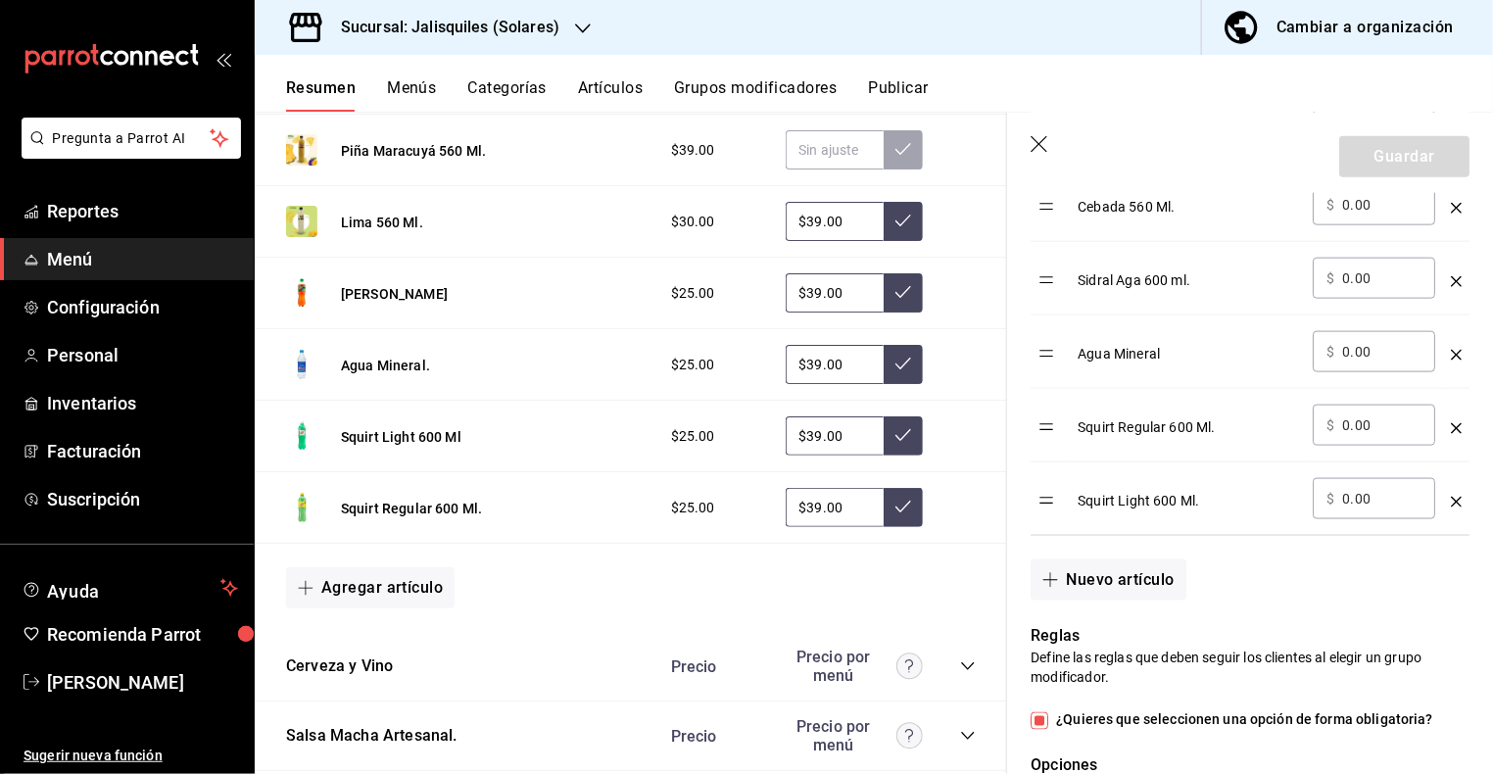
scroll to position [2547, 0]
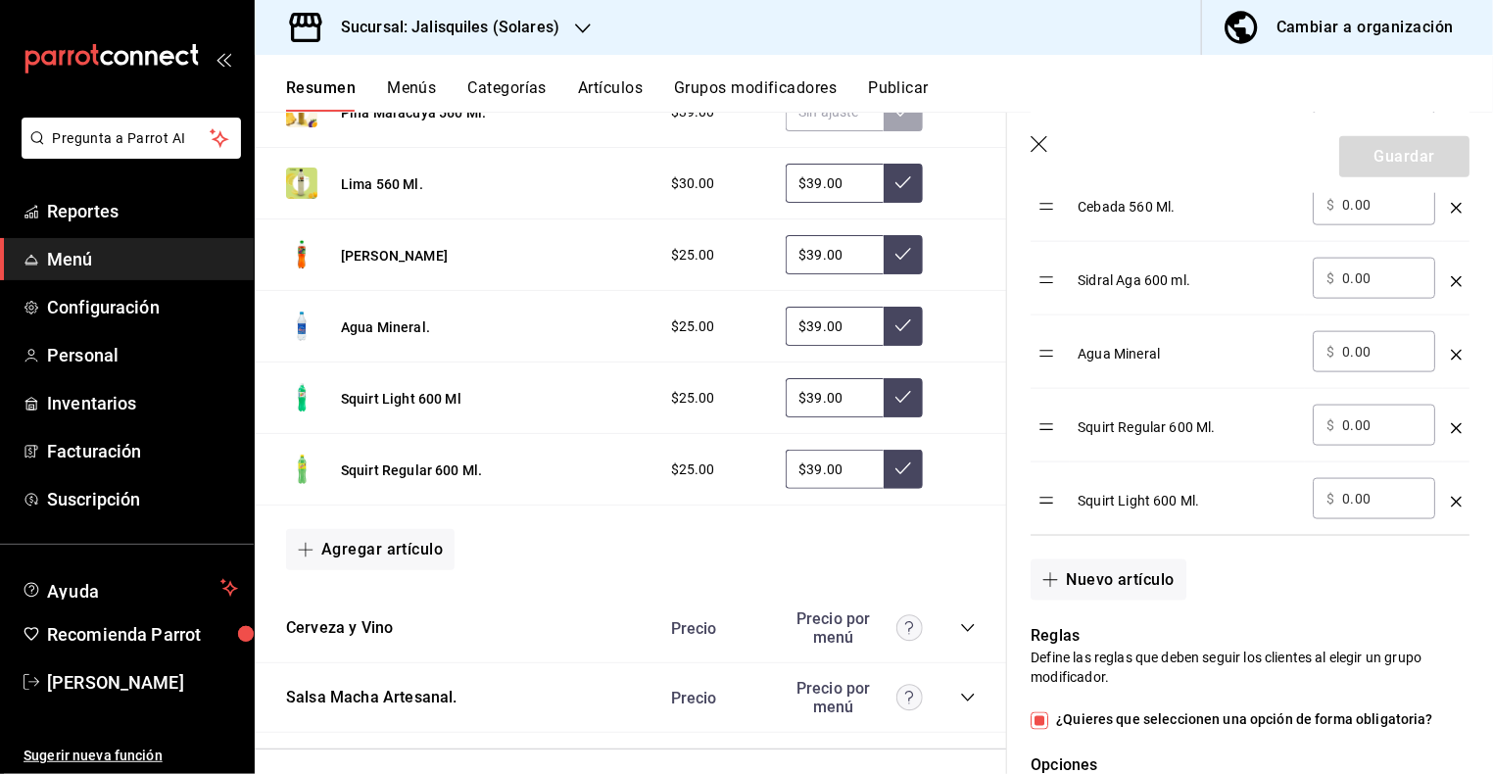
click at [965, 620] on icon "collapse-category-row" at bounding box center [968, 628] width 16 height 16
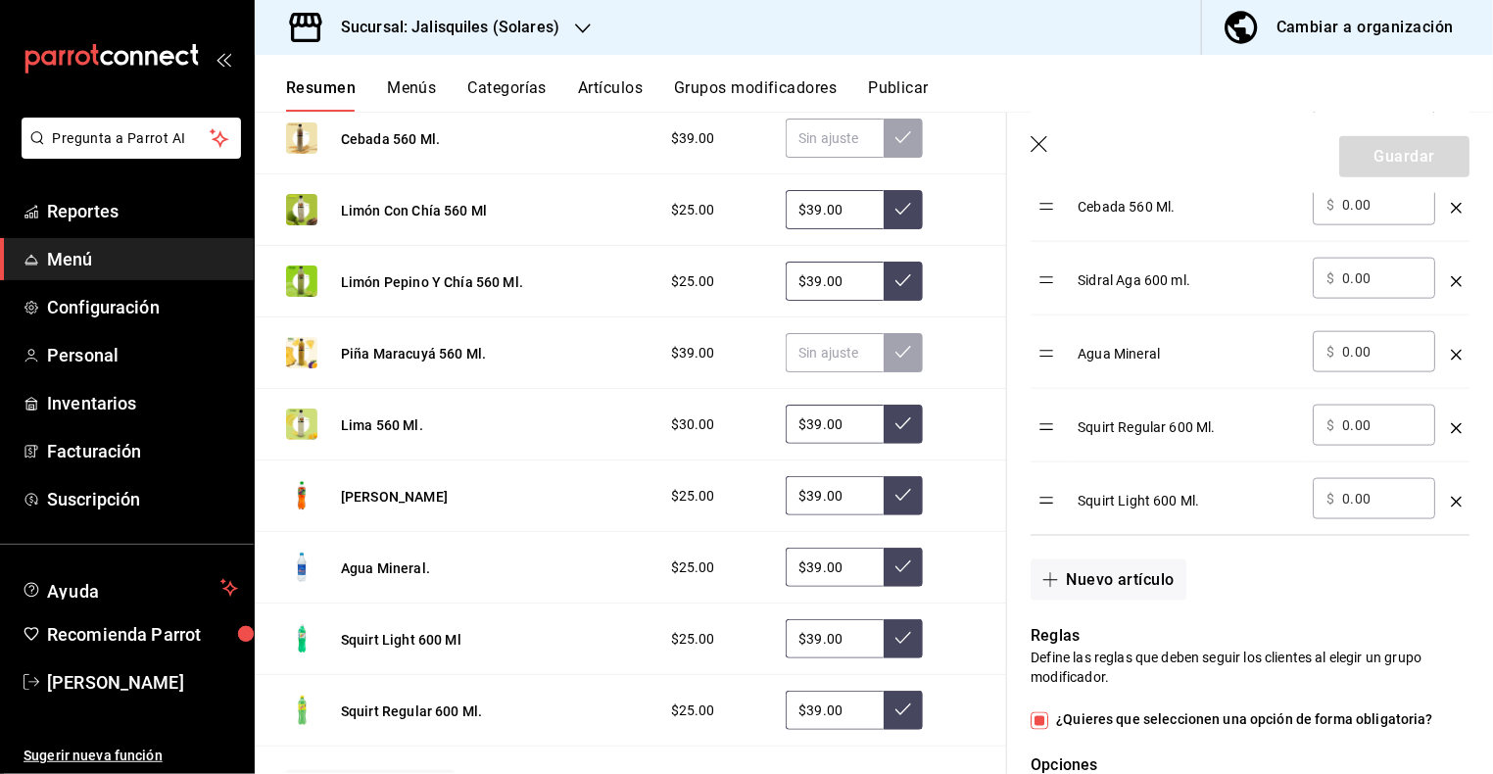
scroll to position [2290, 0]
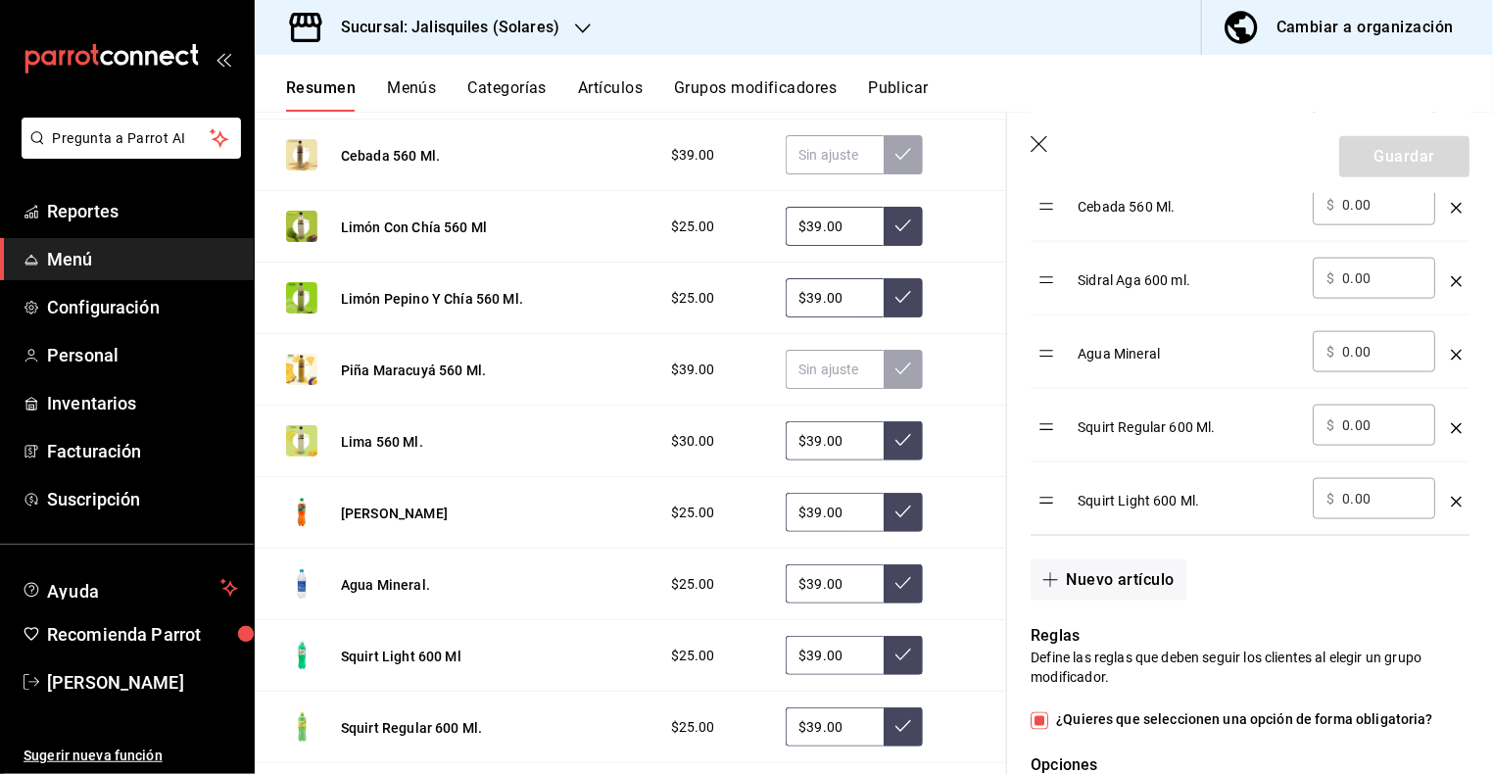
click at [1037, 141] on icon "button" at bounding box center [1040, 146] width 20 height 20
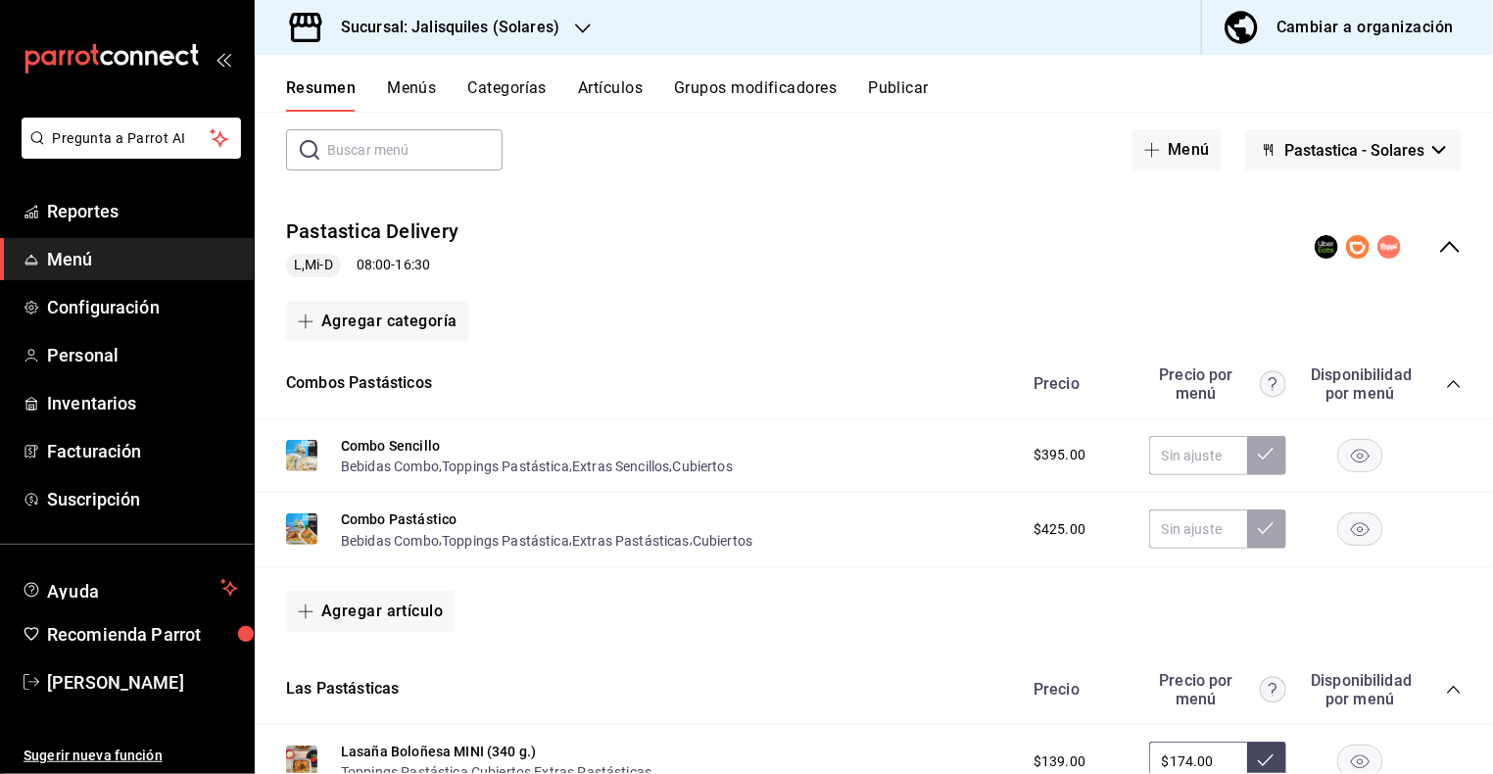
scroll to position [93, 0]
click at [1453, 245] on icon "collapse-menu-row" at bounding box center [1450, 249] width 24 height 24
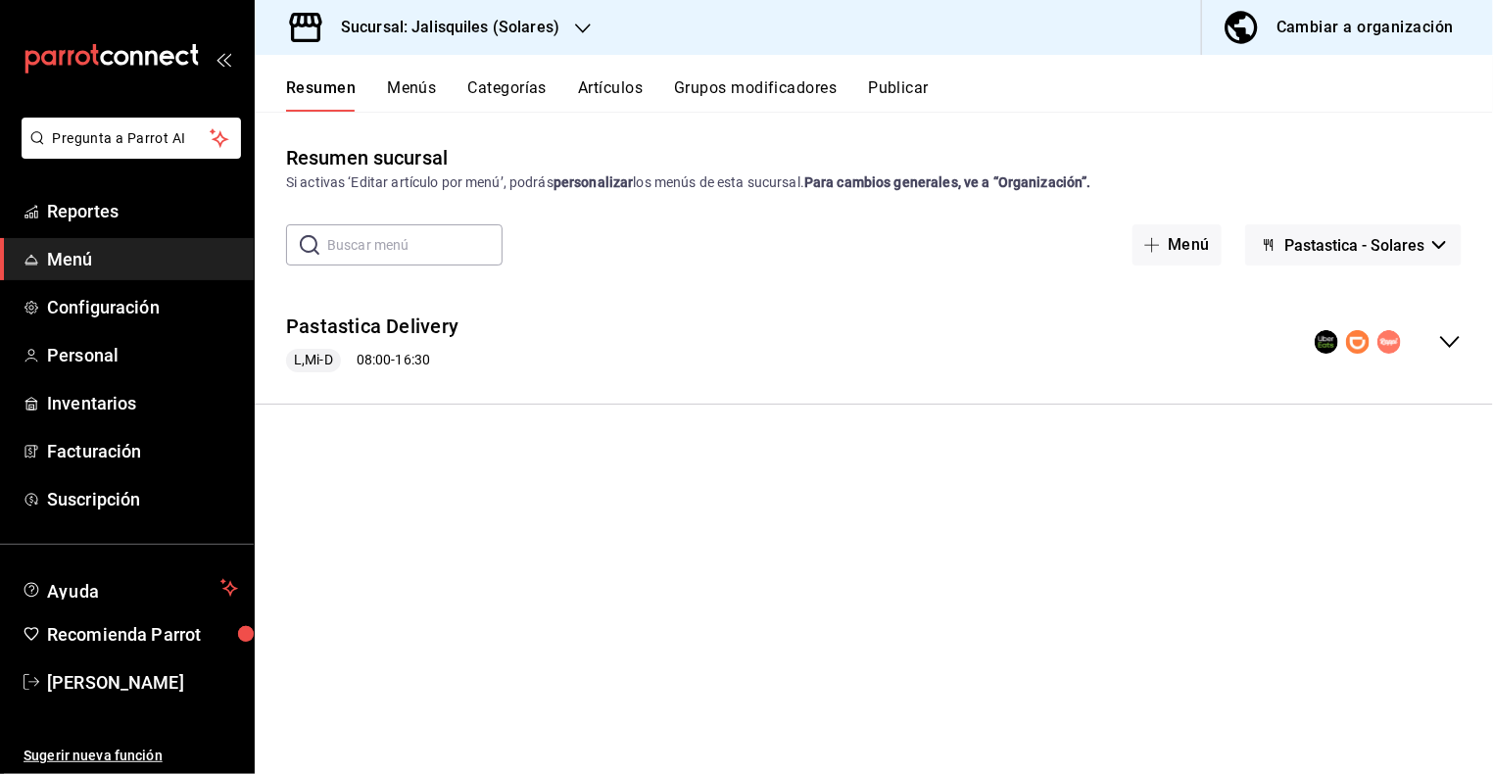
scroll to position [0, 0]
click at [412, 323] on button "Pastastica Delivery" at bounding box center [372, 326] width 172 height 28
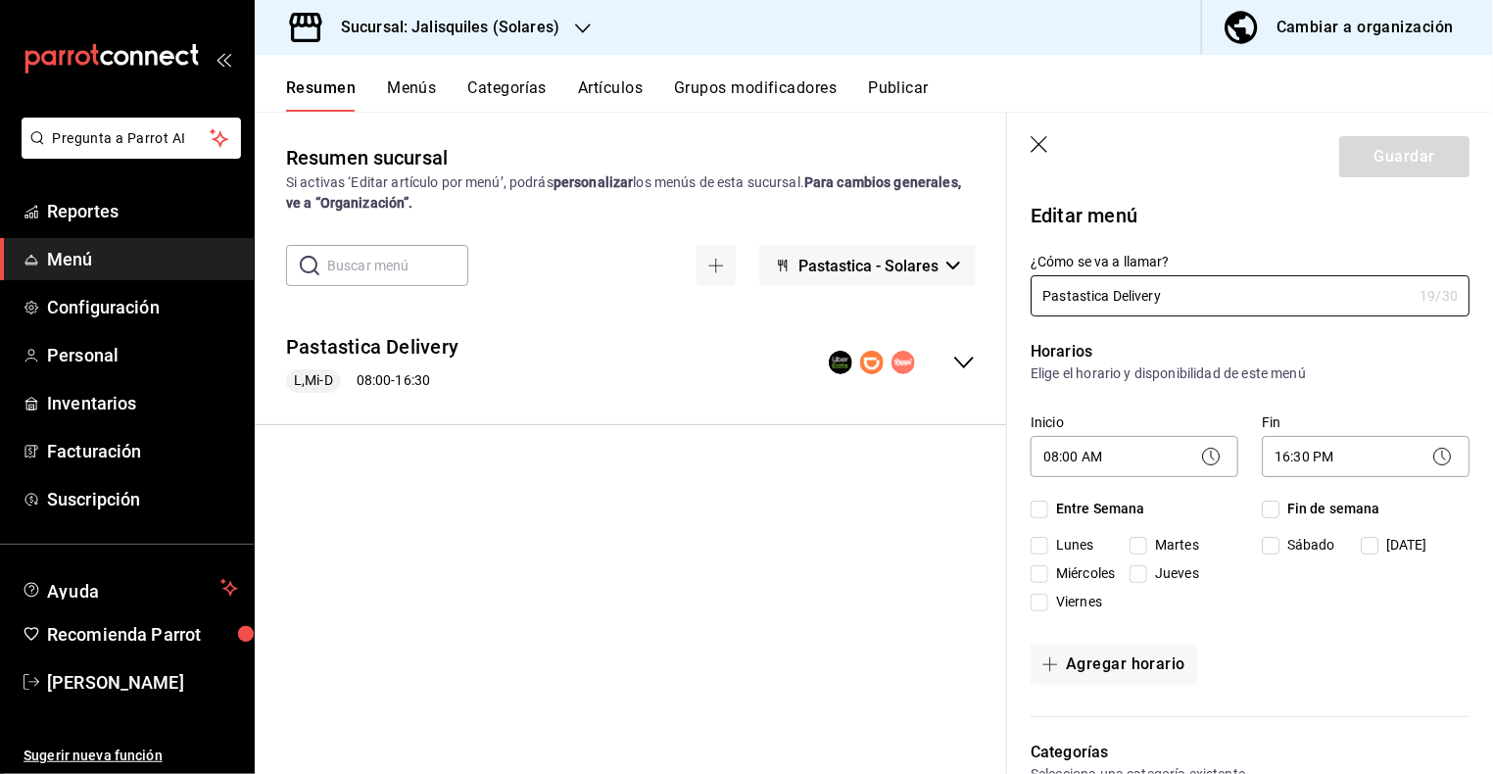
checkbox input "true"
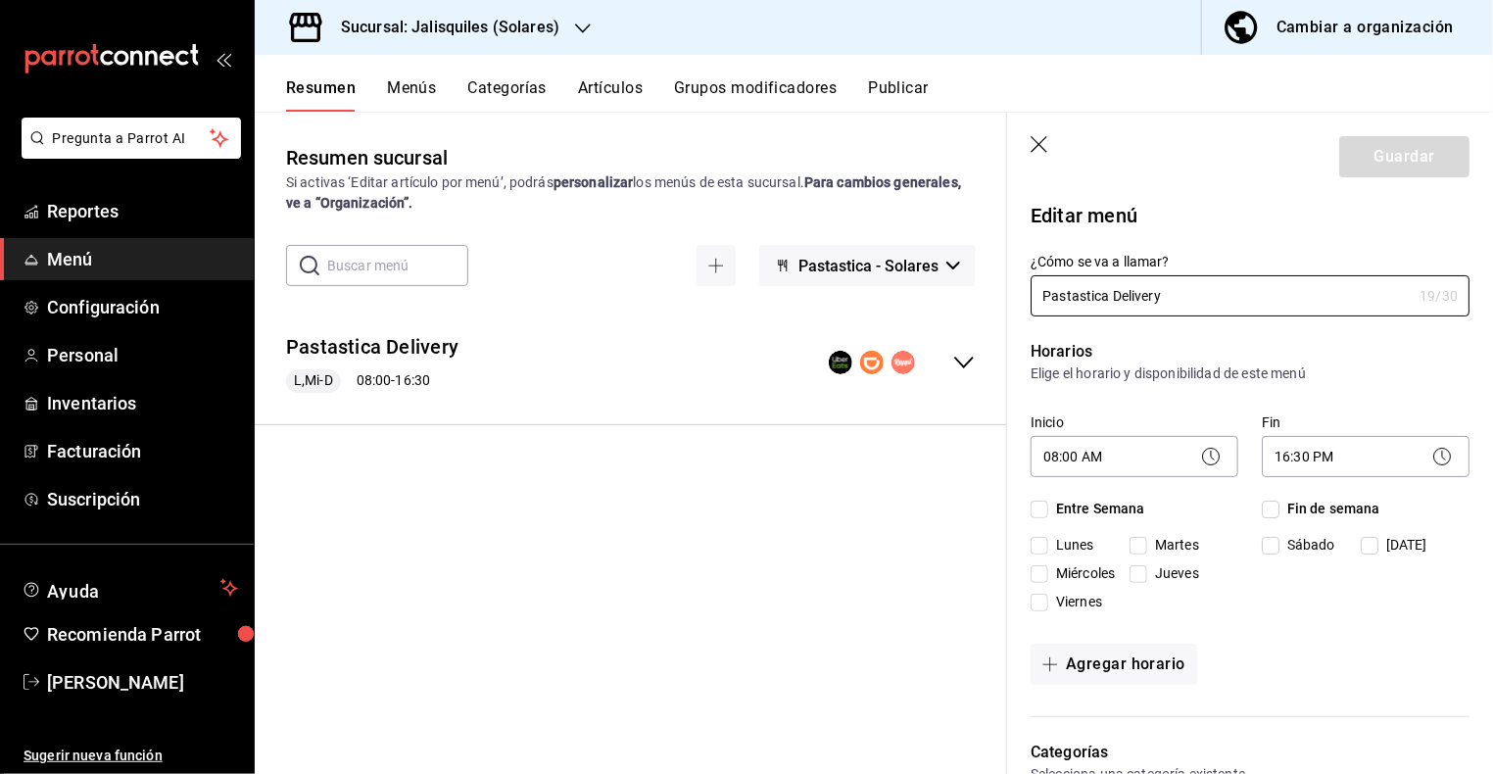
checkbox input "true"
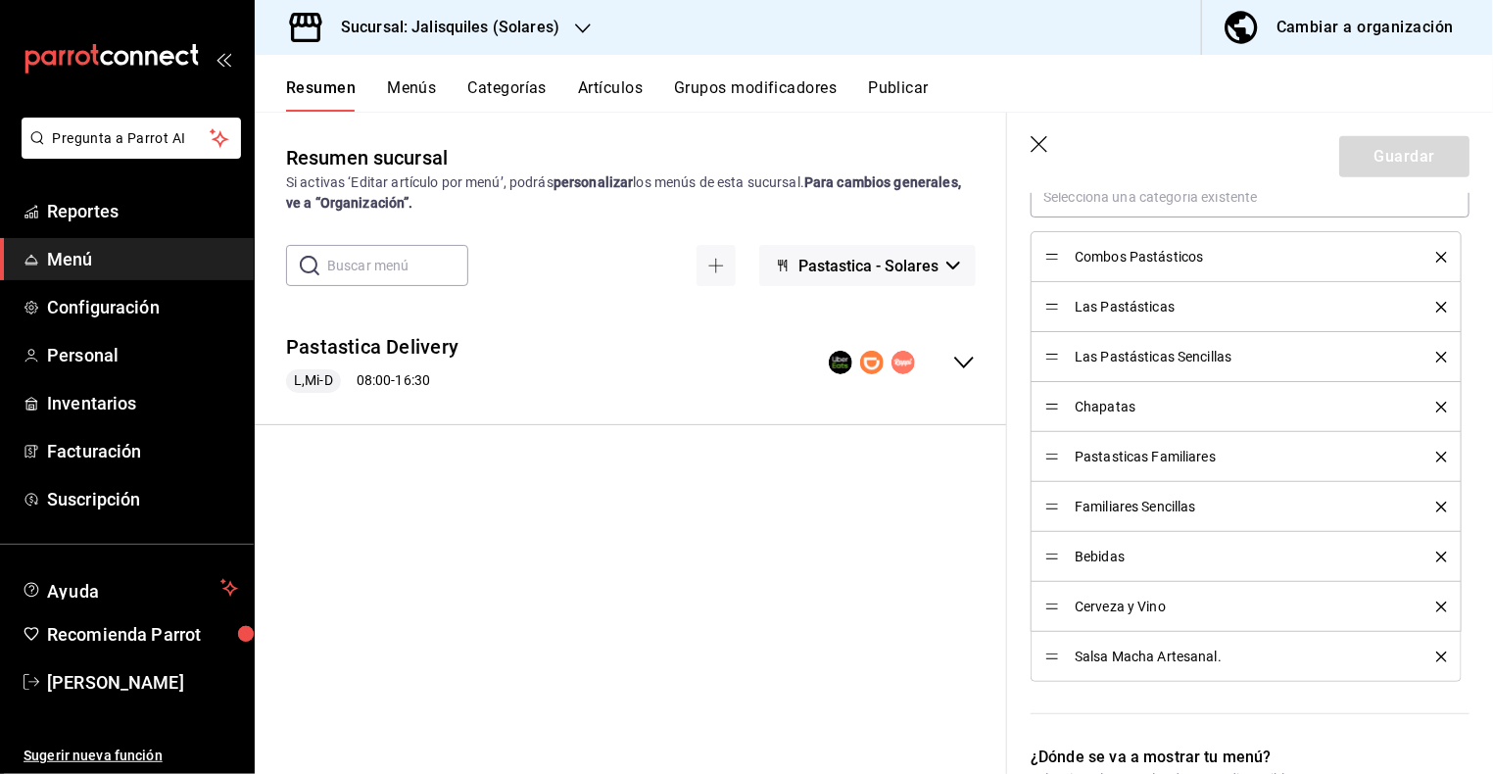
scroll to position [624, 0]
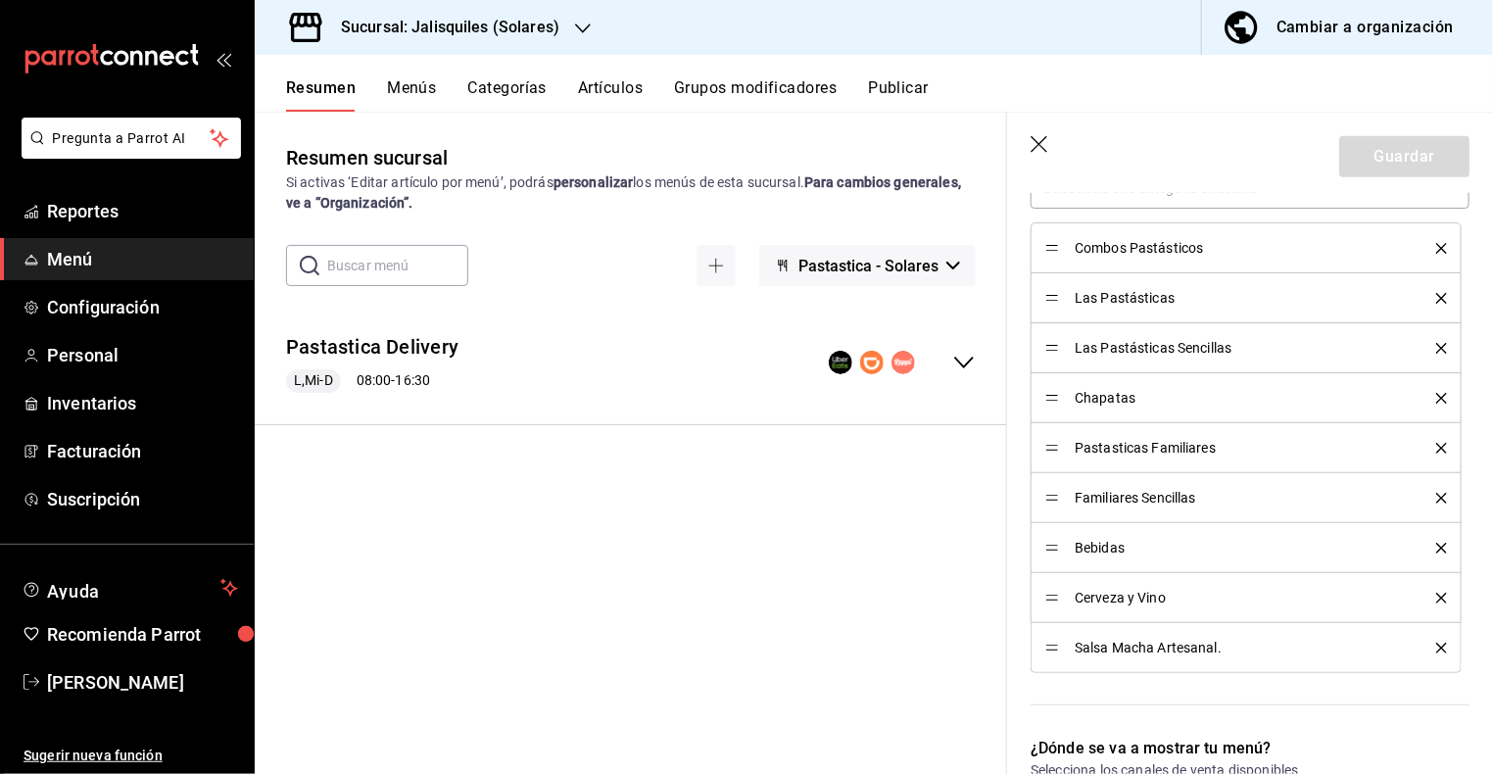
click at [1442, 594] on icon "delete" at bounding box center [1441, 598] width 11 height 11
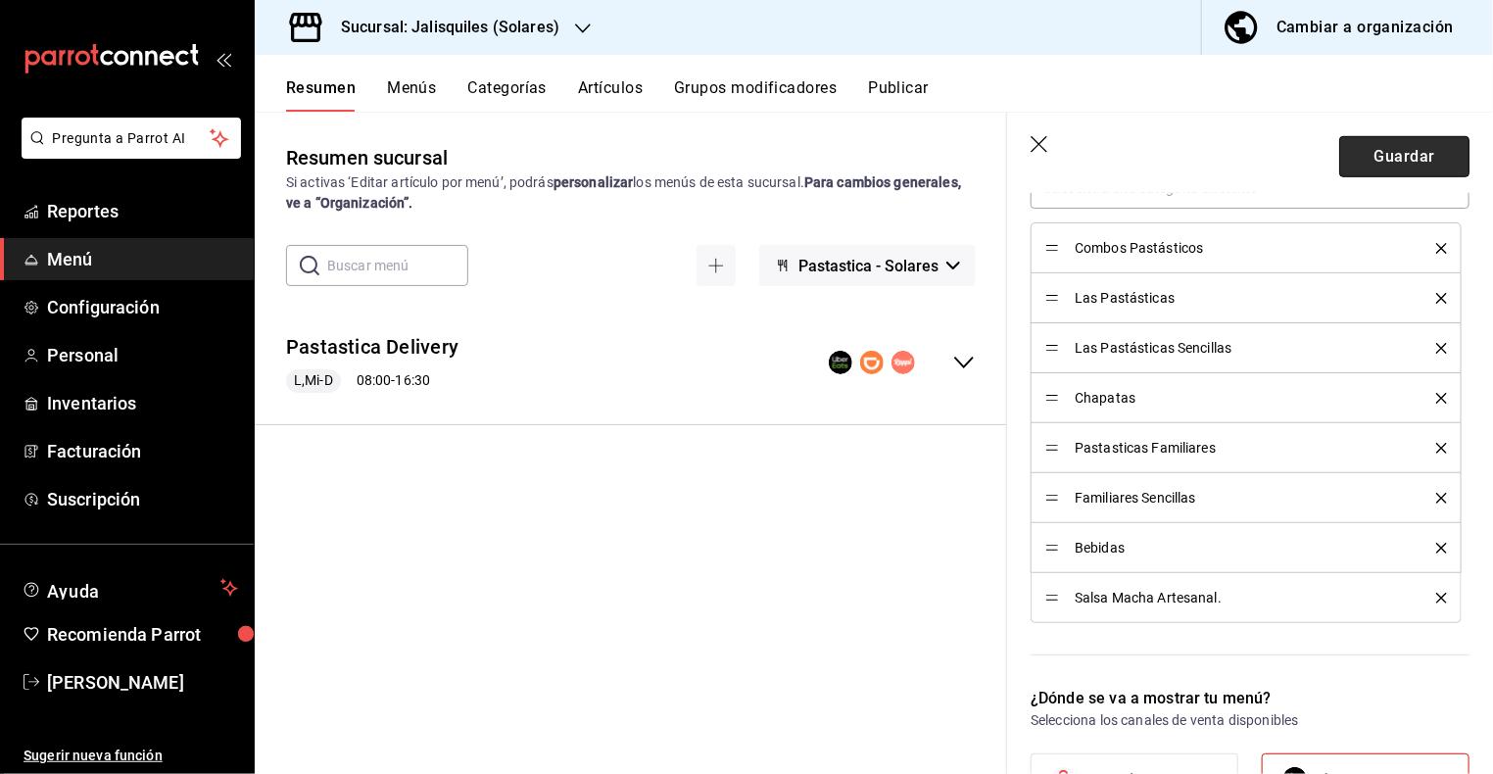
click at [1412, 159] on button "Guardar" at bounding box center [1404, 156] width 130 height 41
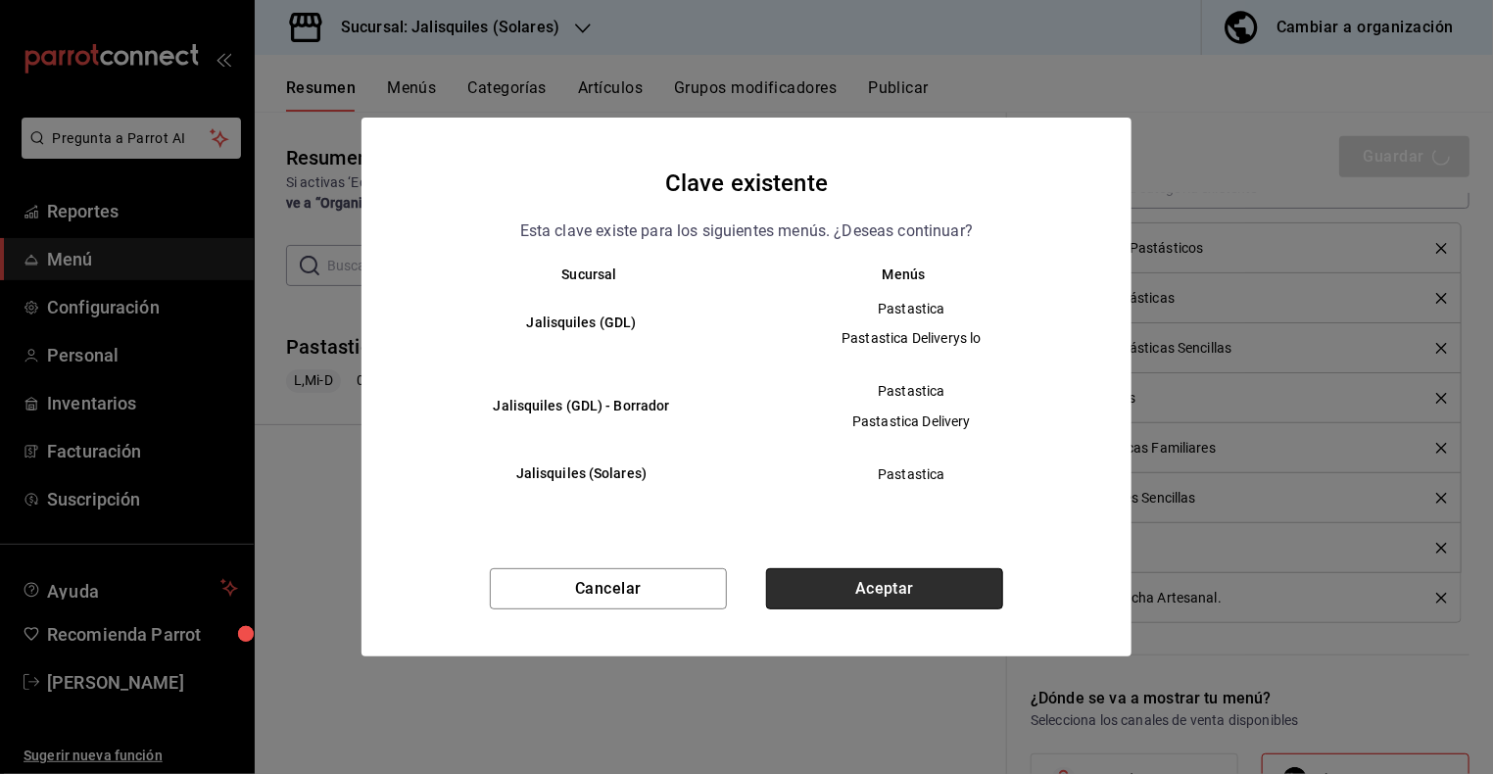
click at [917, 581] on button "Aceptar" at bounding box center [884, 588] width 237 height 41
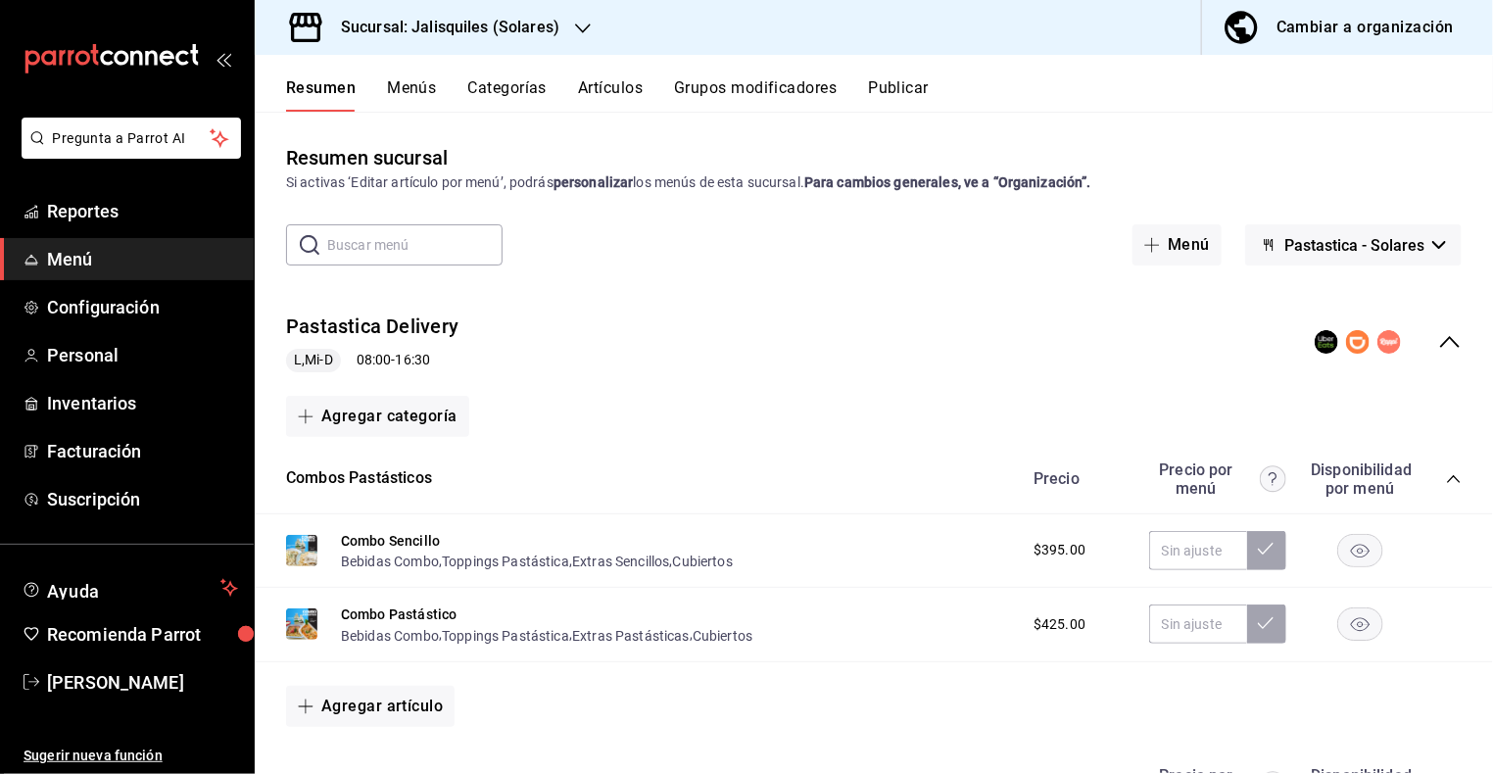
click at [524, 90] on button "Categorías" at bounding box center [507, 94] width 79 height 33
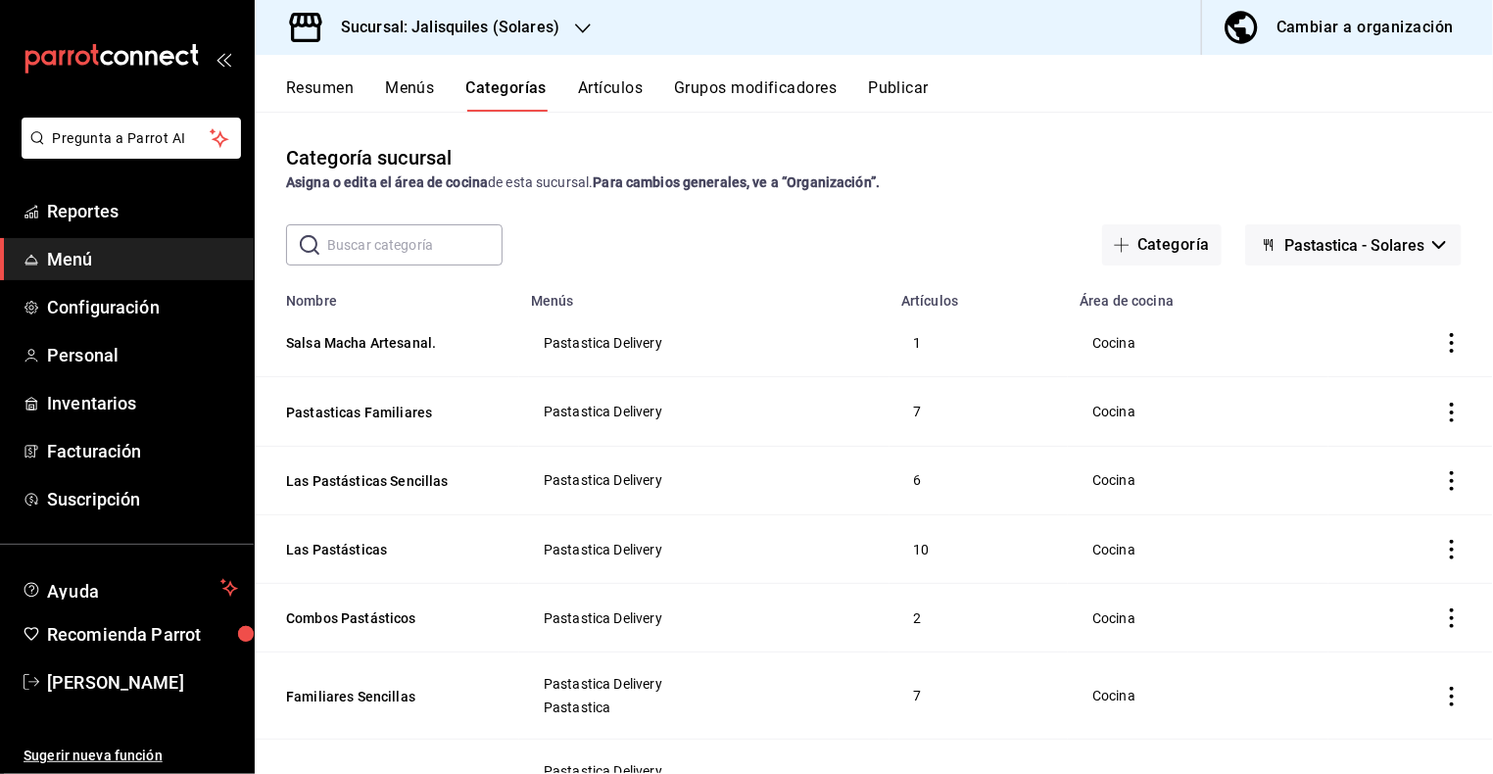
click at [422, 238] on input "text" at bounding box center [414, 244] width 175 height 39
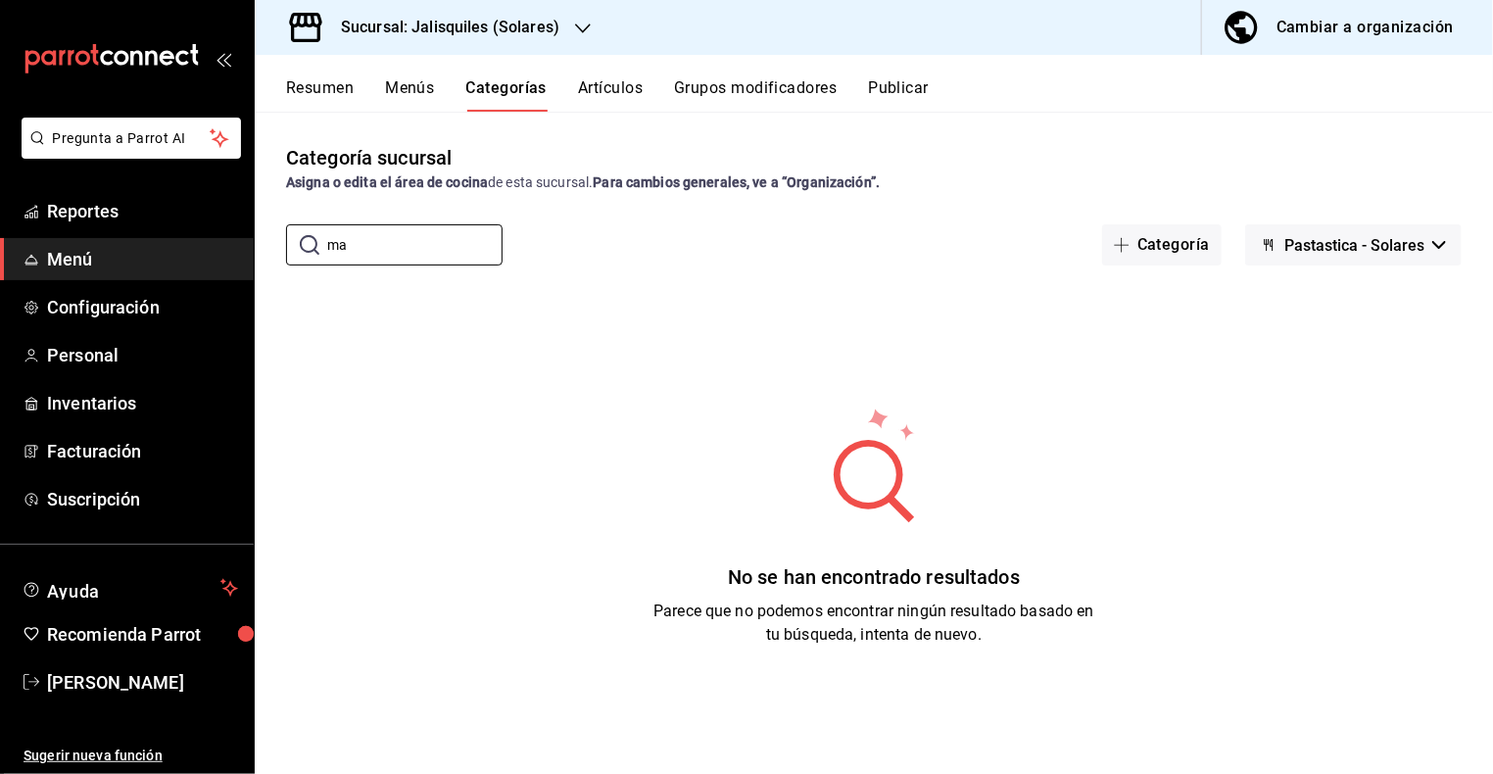
type input "m"
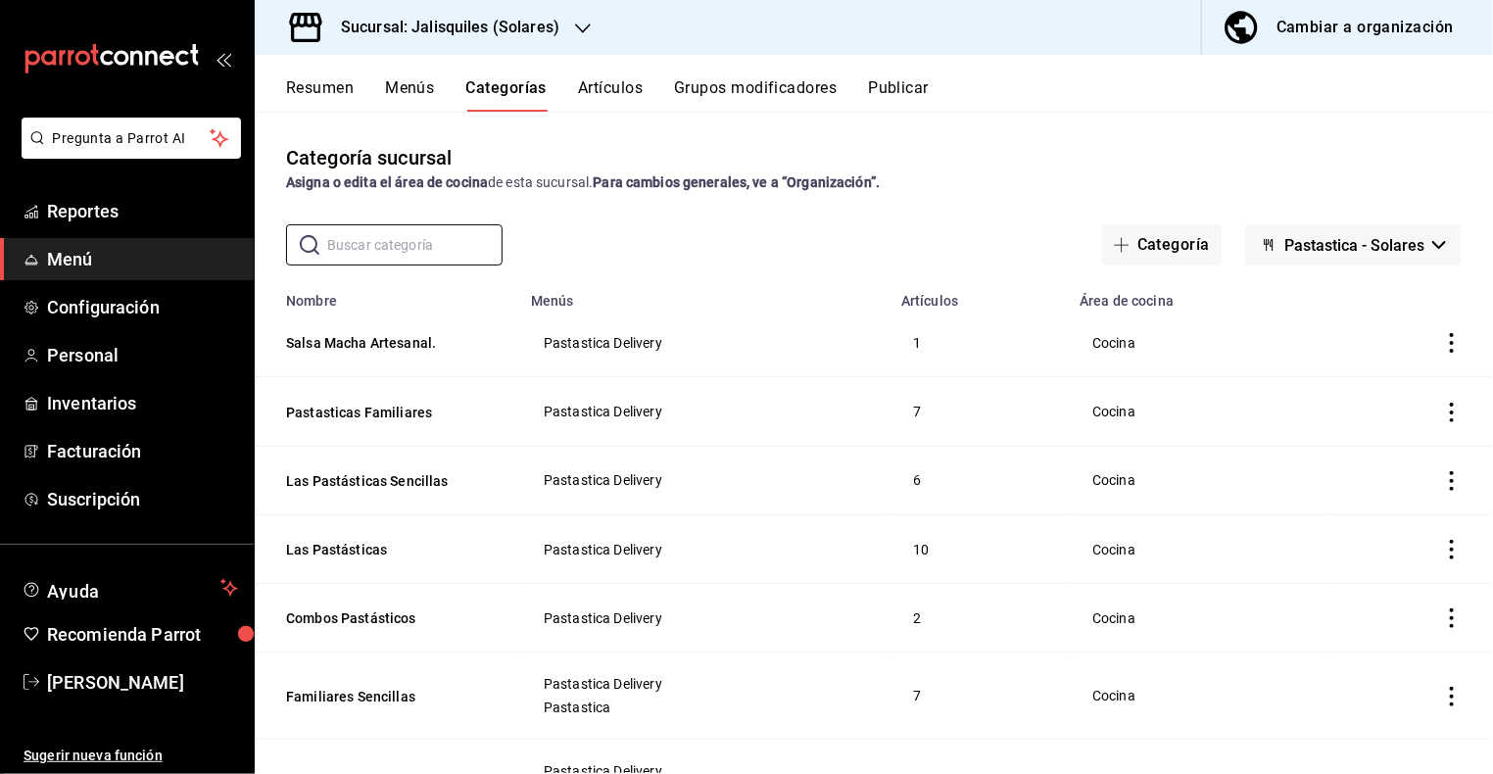
click at [584, 88] on button "Artículos" at bounding box center [610, 94] width 65 height 33
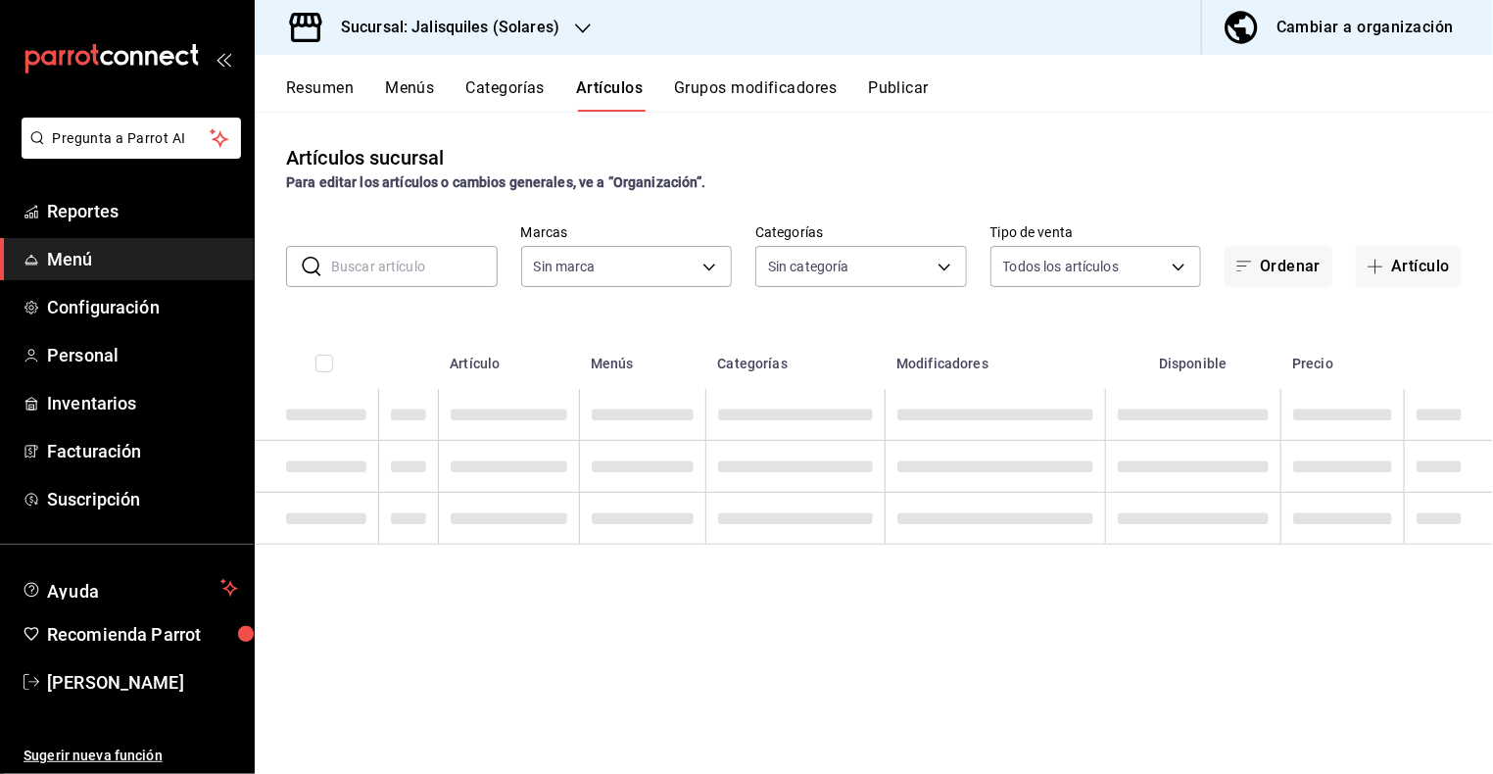
type input "e24ed640-0f31-4a7d-866c-5b2b74ae4984,f86a7338-673e-4f8d-965a-b06246a500b1"
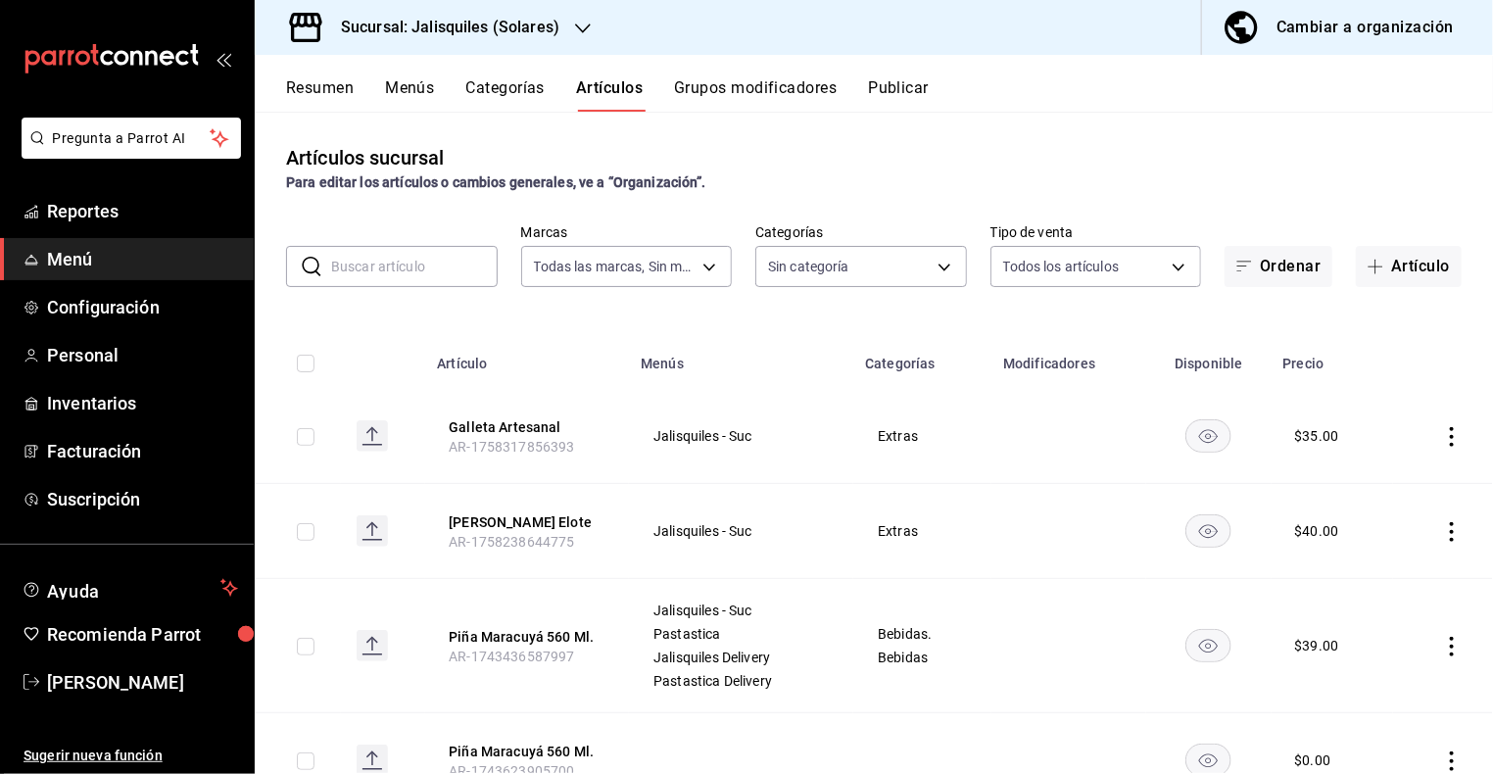
click at [428, 259] on input "text" at bounding box center [414, 266] width 166 height 39
type input "243db466-cf5b-43a6-aefd-f63df915e5a9,f65e6dba-26e1-4731-bd51-a20c968ed1e4,d9386…"
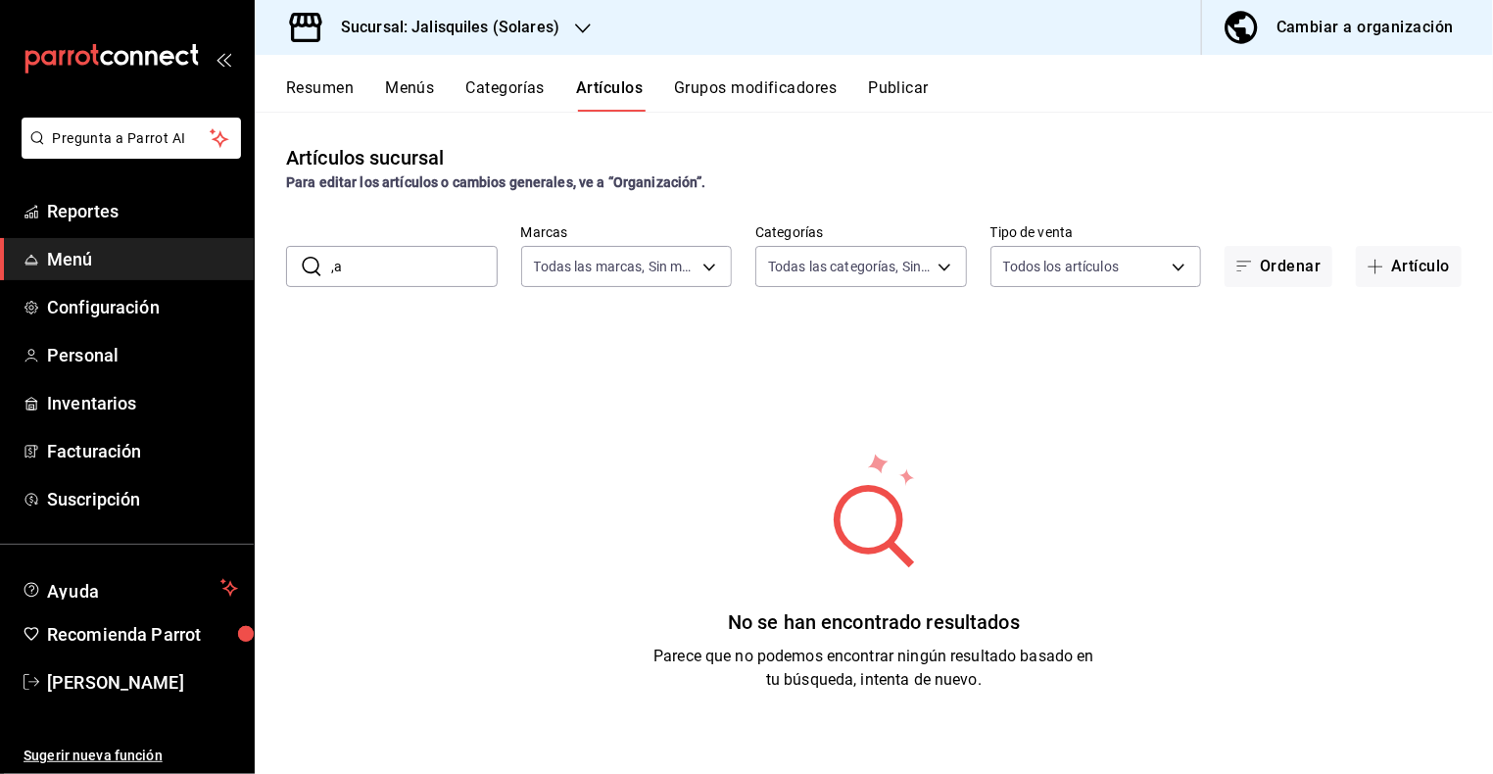
type input ","
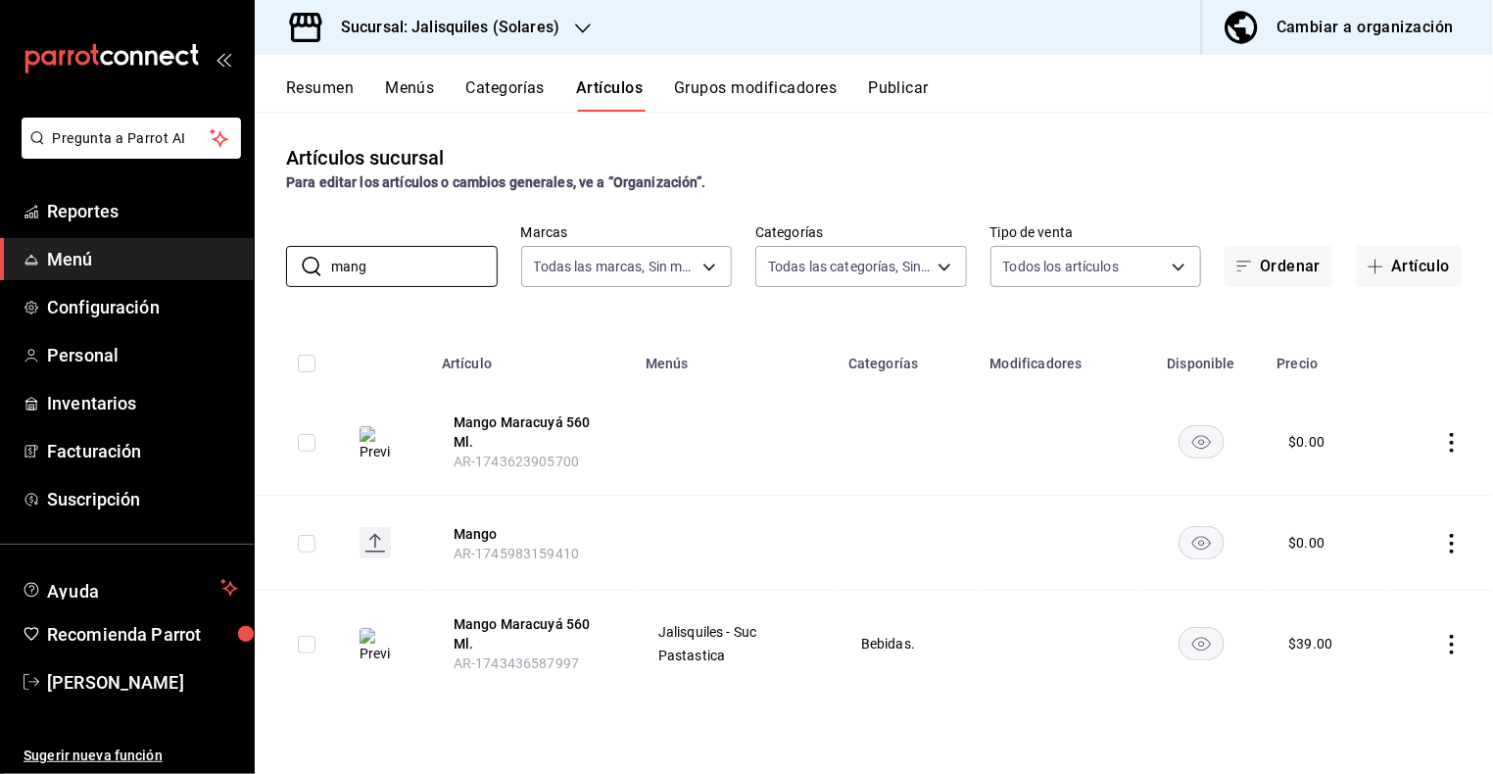
type input "mang"
click at [1205, 440] on rect "availability-product" at bounding box center [1200, 441] width 45 height 32
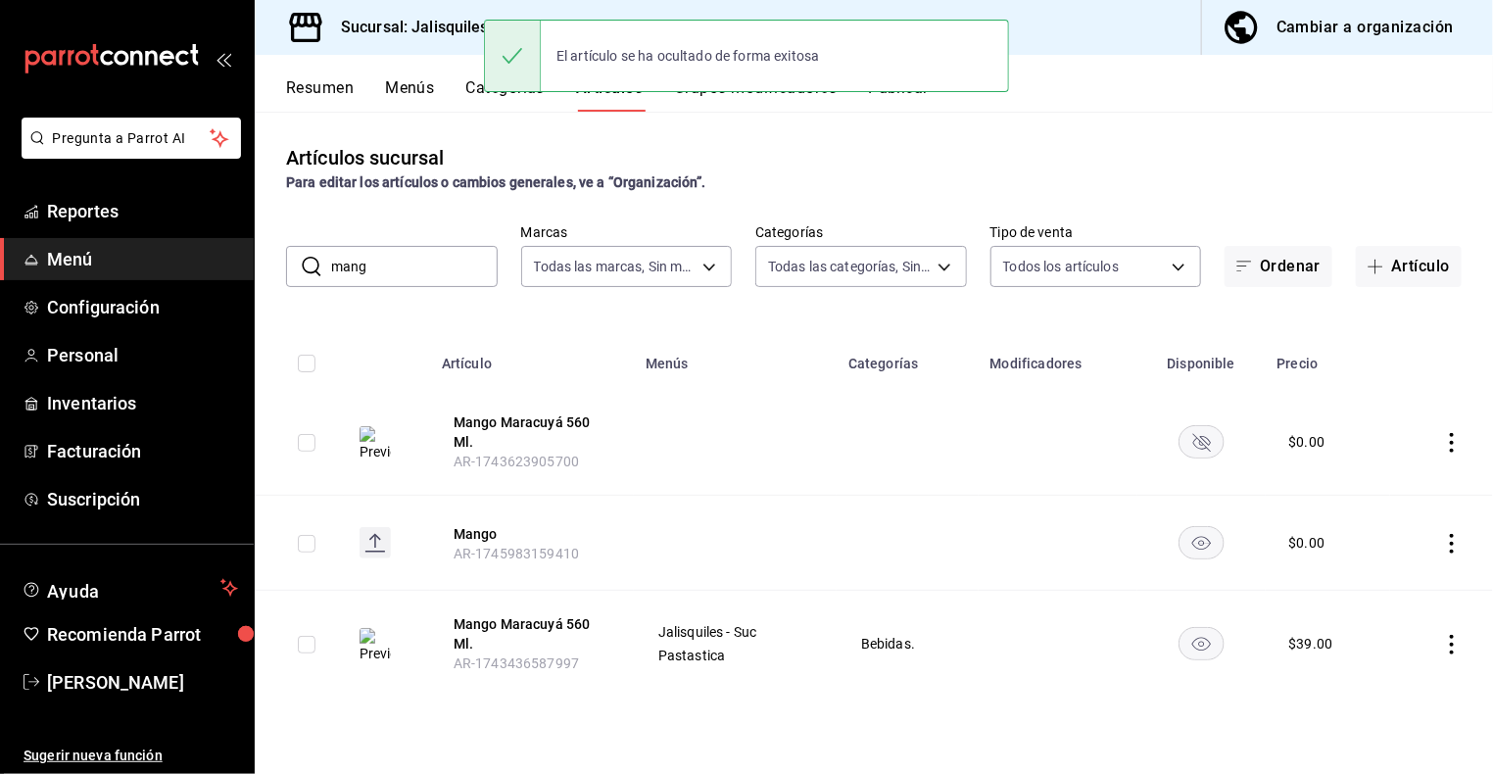
click at [1200, 543] on icon "availability-product" at bounding box center [1201, 544] width 19 height 14
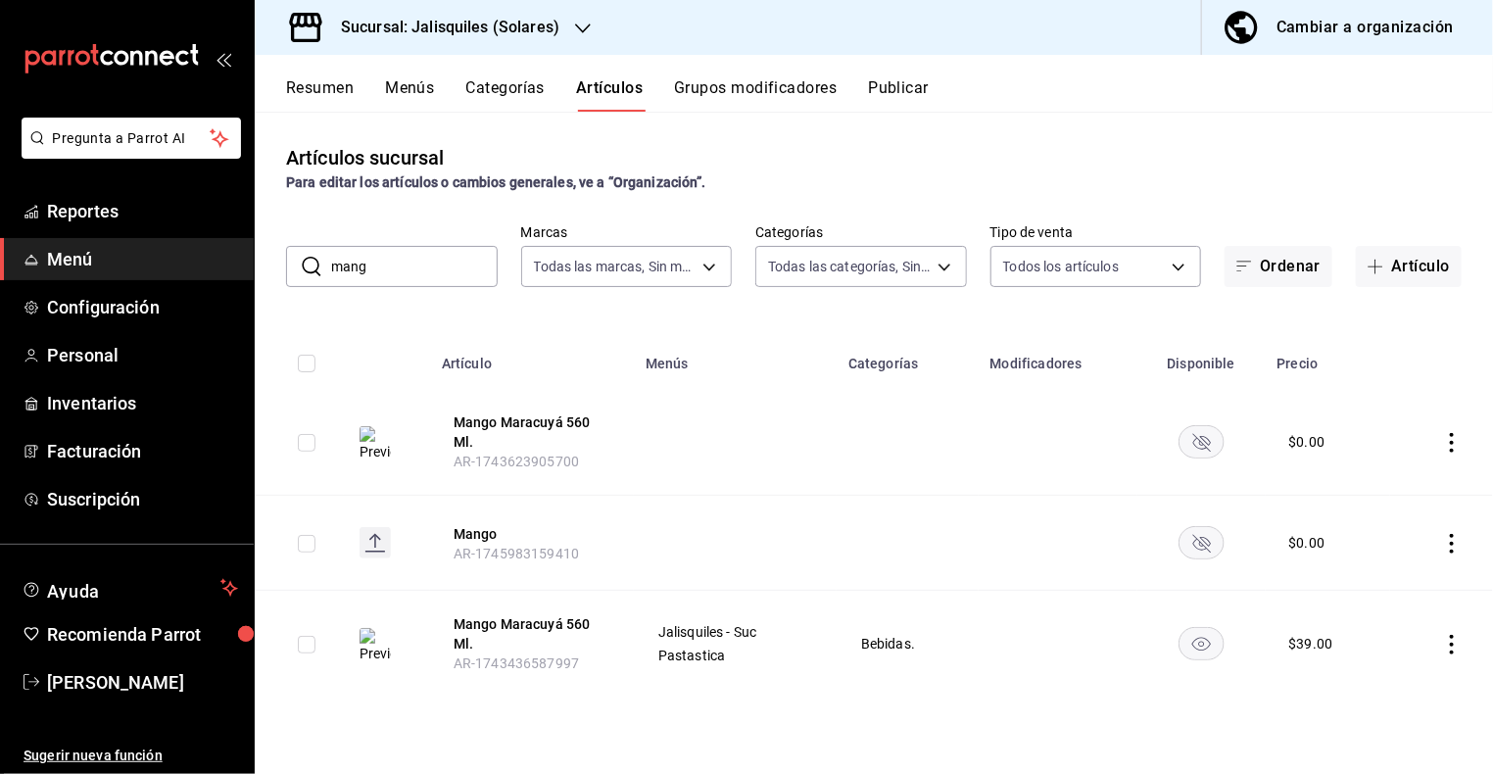
click at [1200, 646] on rect "availability-product" at bounding box center [1200, 644] width 45 height 32
click at [335, 87] on button "Resumen" at bounding box center [320, 94] width 68 height 33
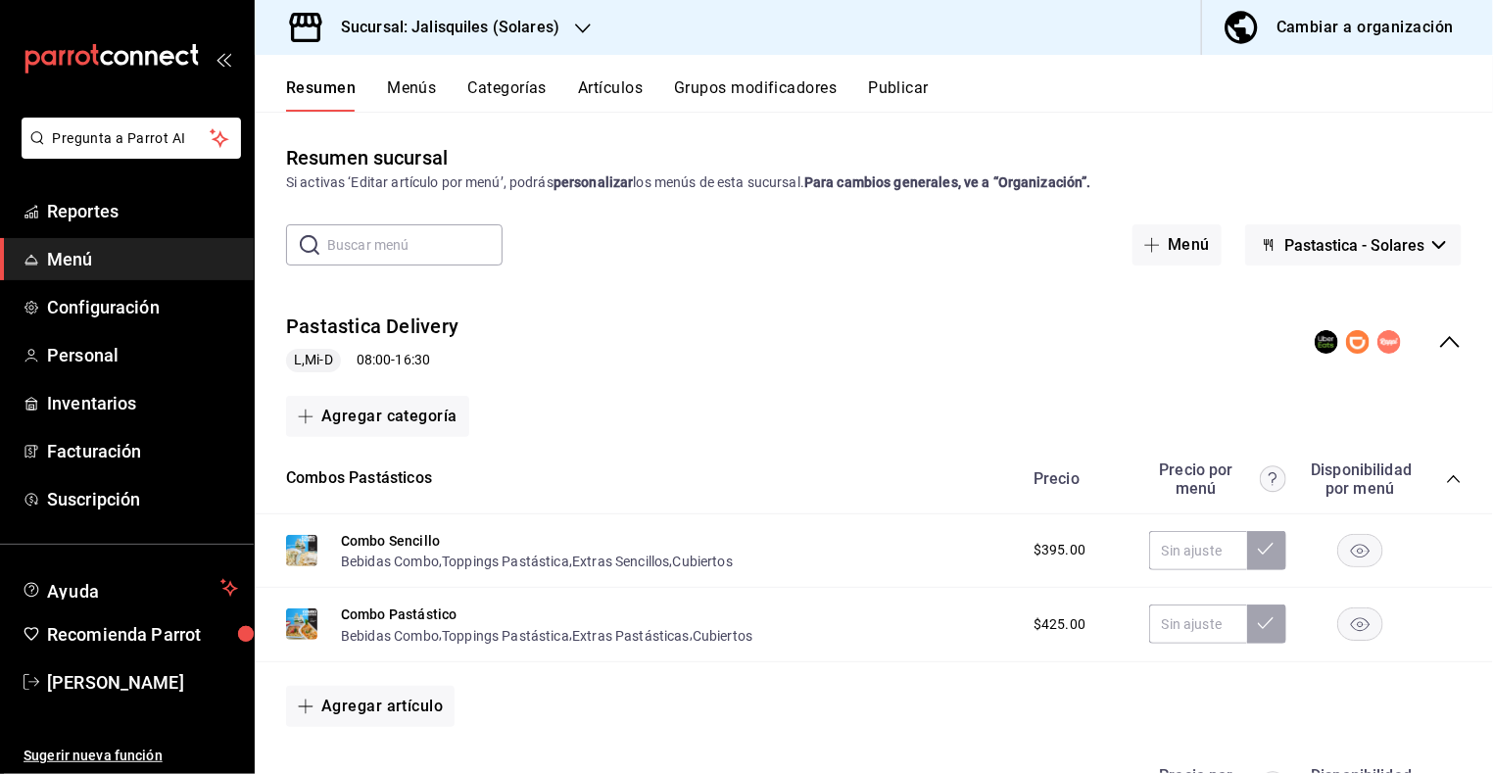
click at [1451, 347] on icon "collapse-menu-row" at bounding box center [1450, 342] width 24 height 24
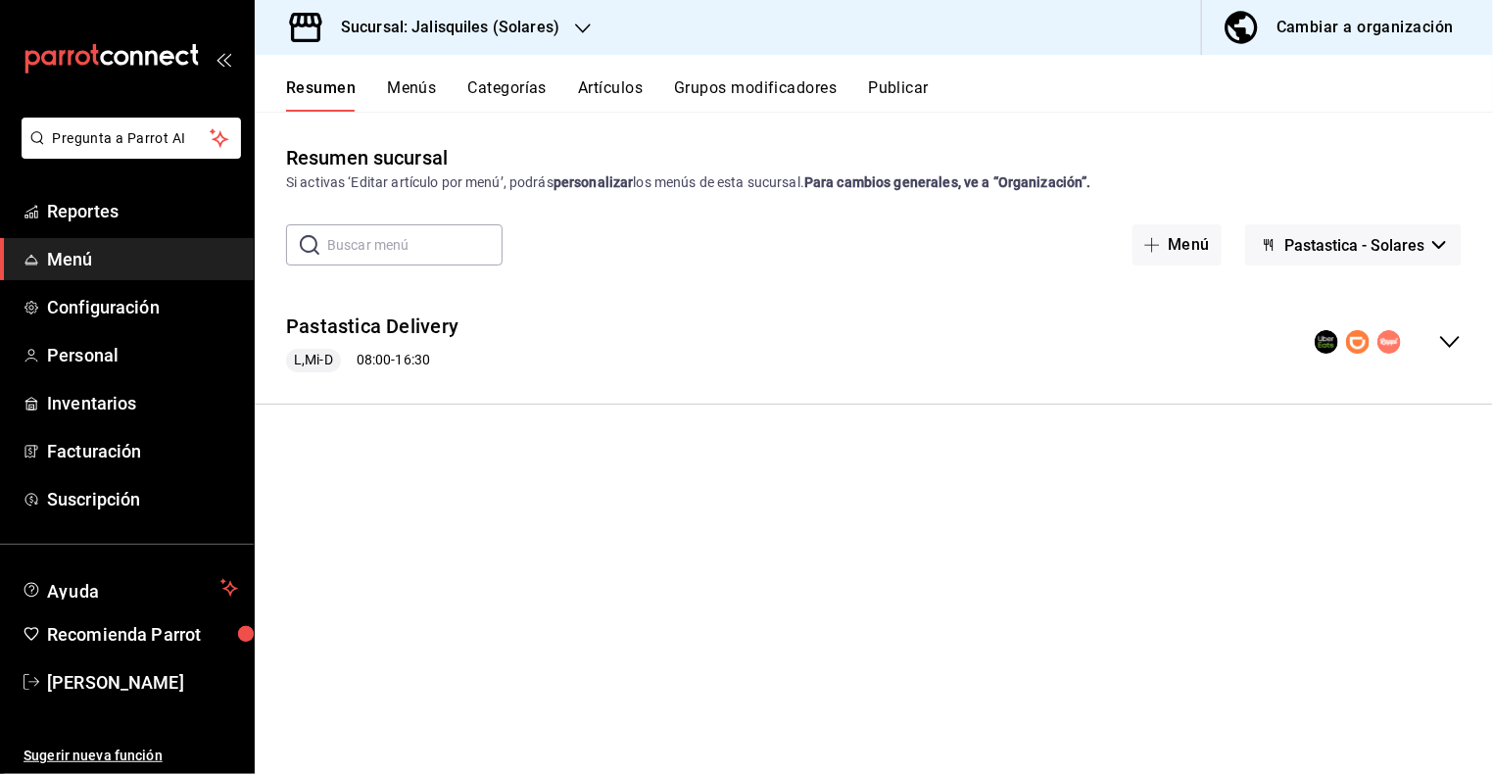
click at [1451, 346] on icon "collapse-menu-row" at bounding box center [1450, 342] width 24 height 24
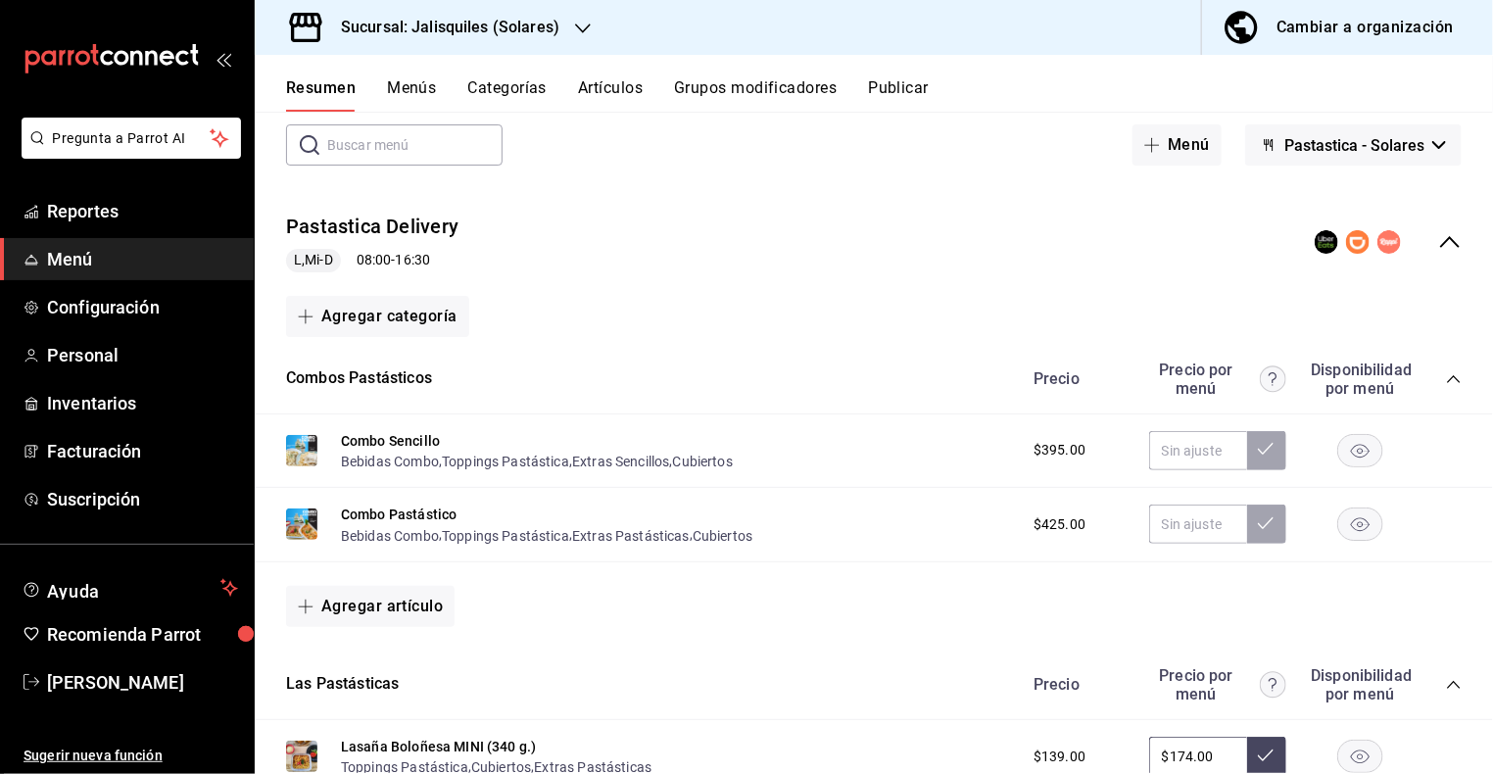
scroll to position [101, 0]
click at [421, 458] on button "Bebidas Combo" at bounding box center [390, 461] width 98 height 20
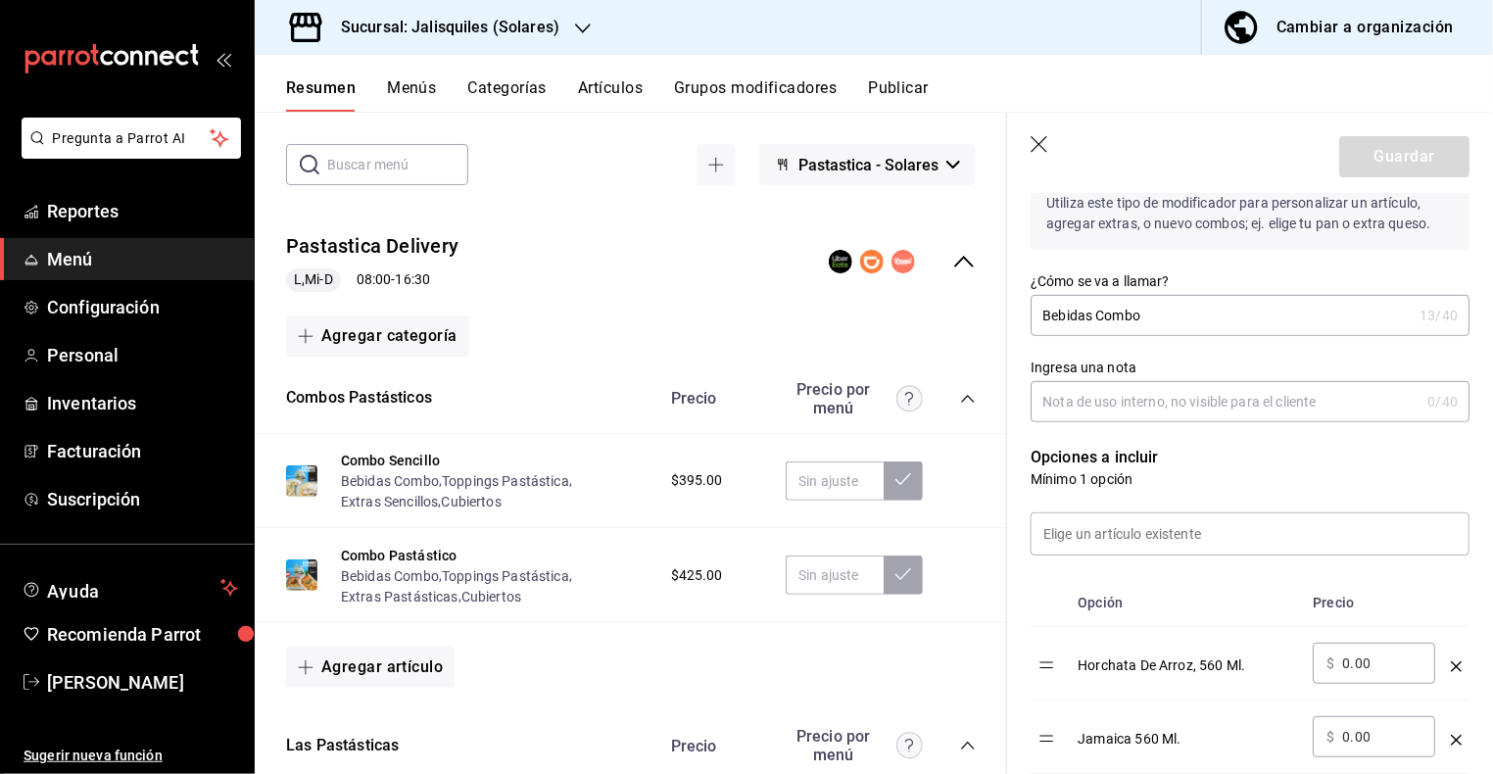
scroll to position [168, 0]
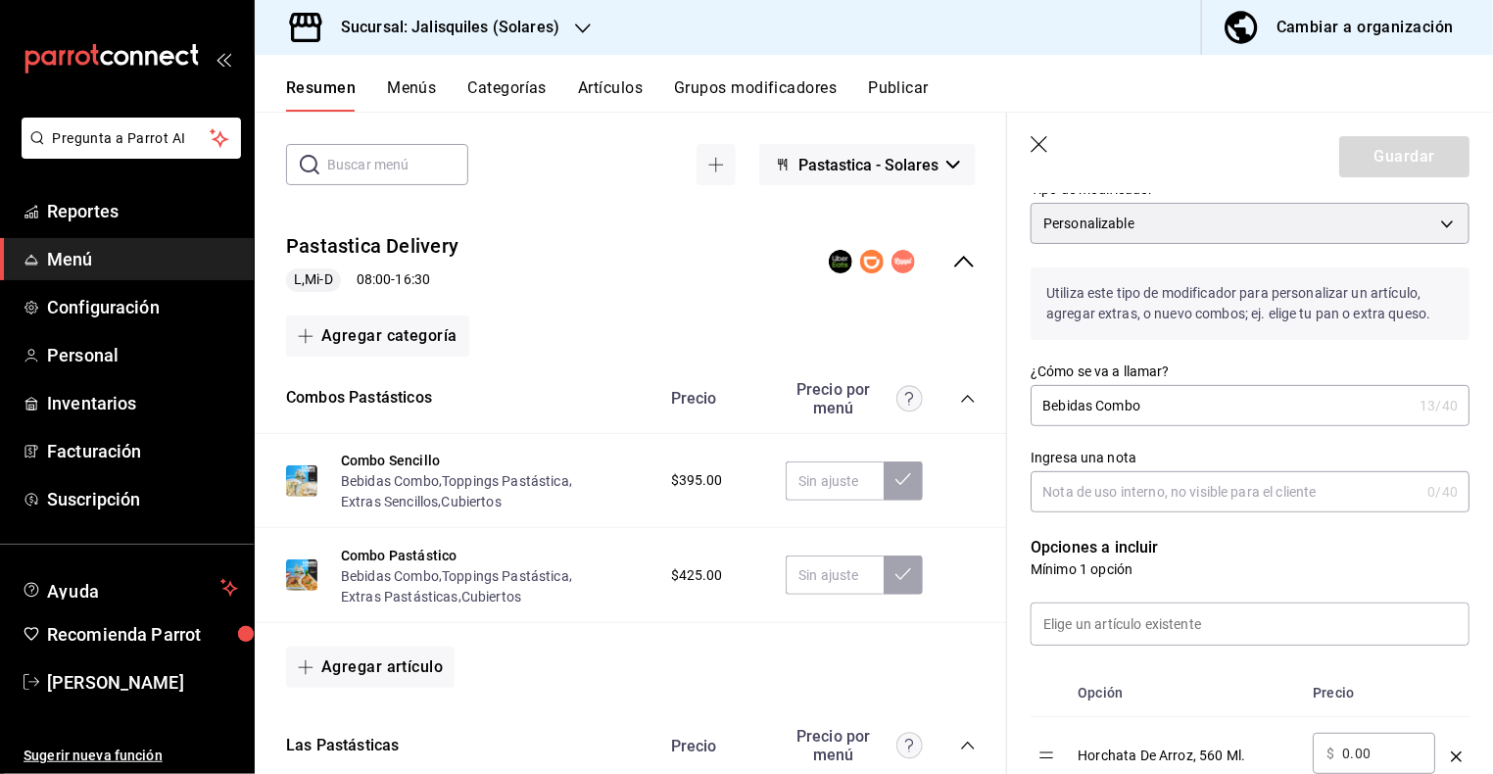
click at [1039, 142] on icon "button" at bounding box center [1038, 144] width 17 height 17
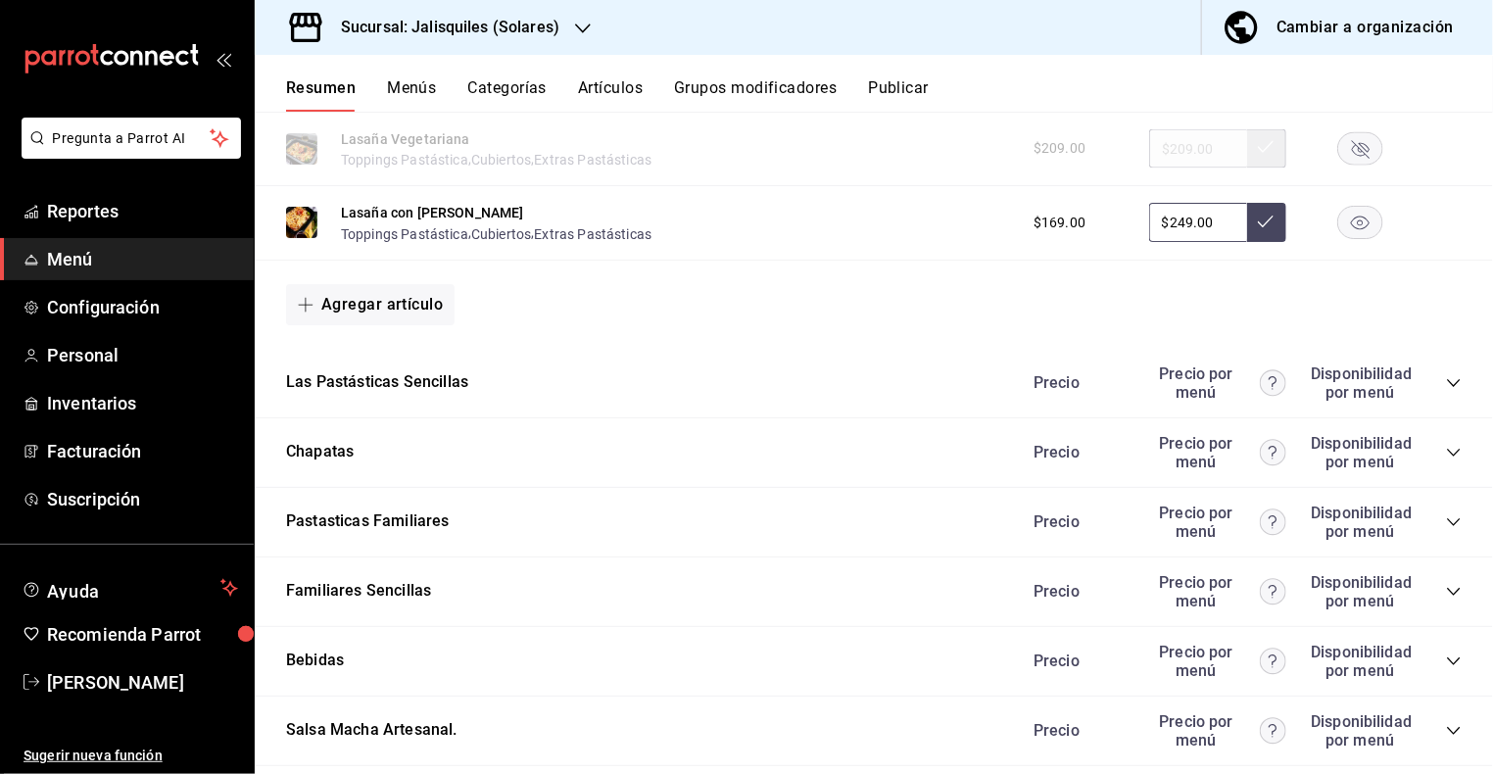
scroll to position [1337, 0]
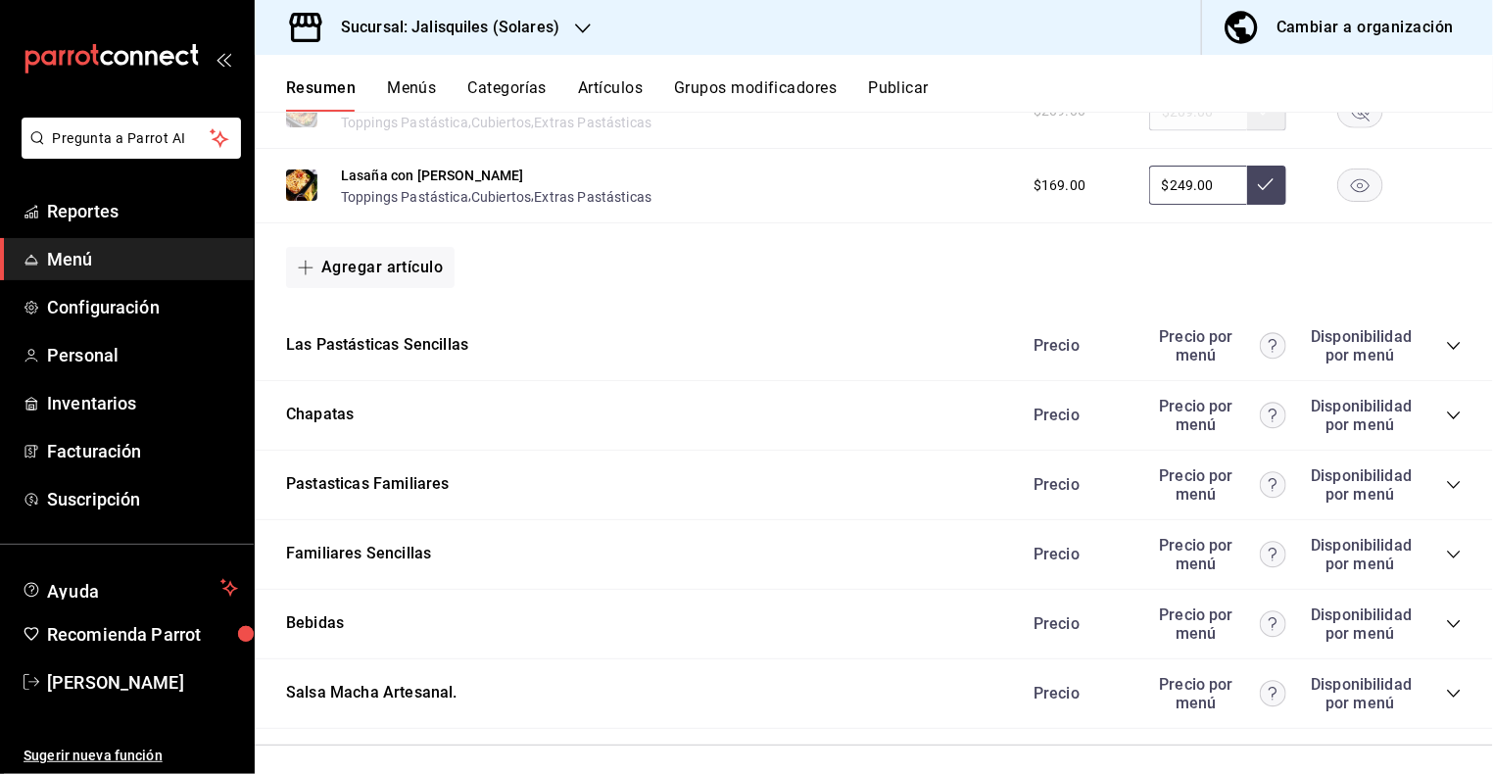
click at [1453, 616] on icon "collapse-category-row" at bounding box center [1454, 624] width 16 height 16
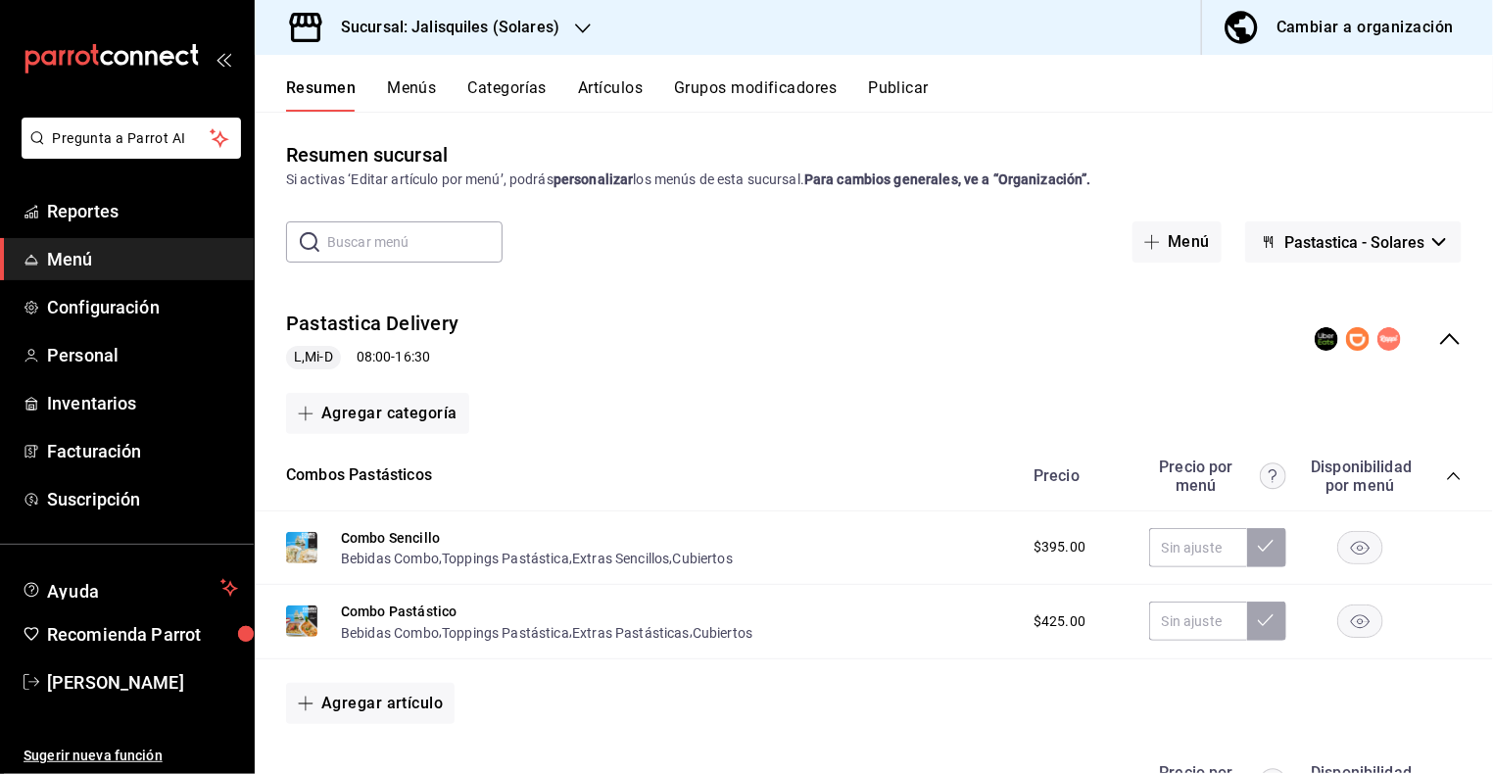
scroll to position [2, 0]
click at [889, 87] on button "Publicar" at bounding box center [898, 94] width 61 height 33
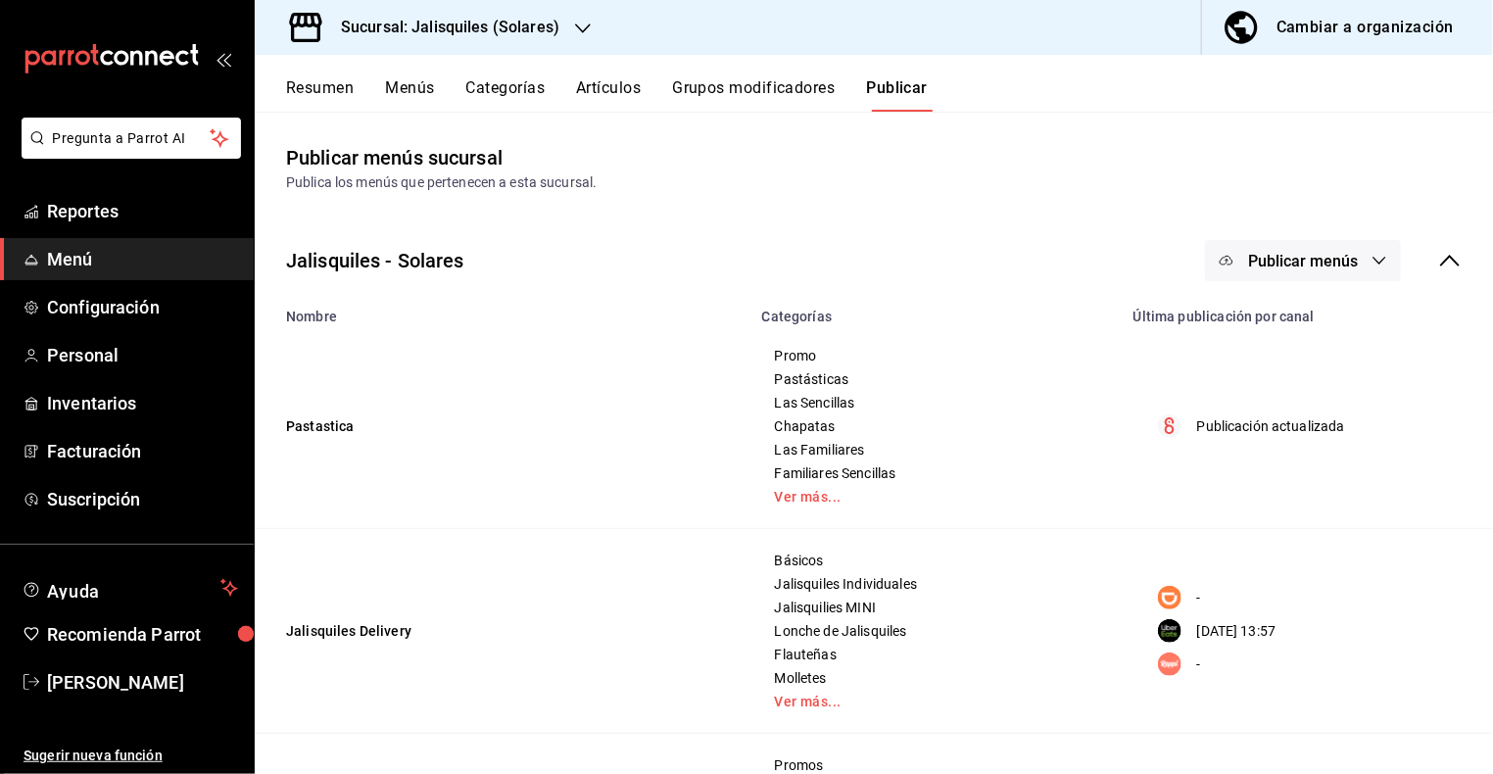
click at [1375, 260] on icon "button" at bounding box center [1379, 261] width 13 height 8
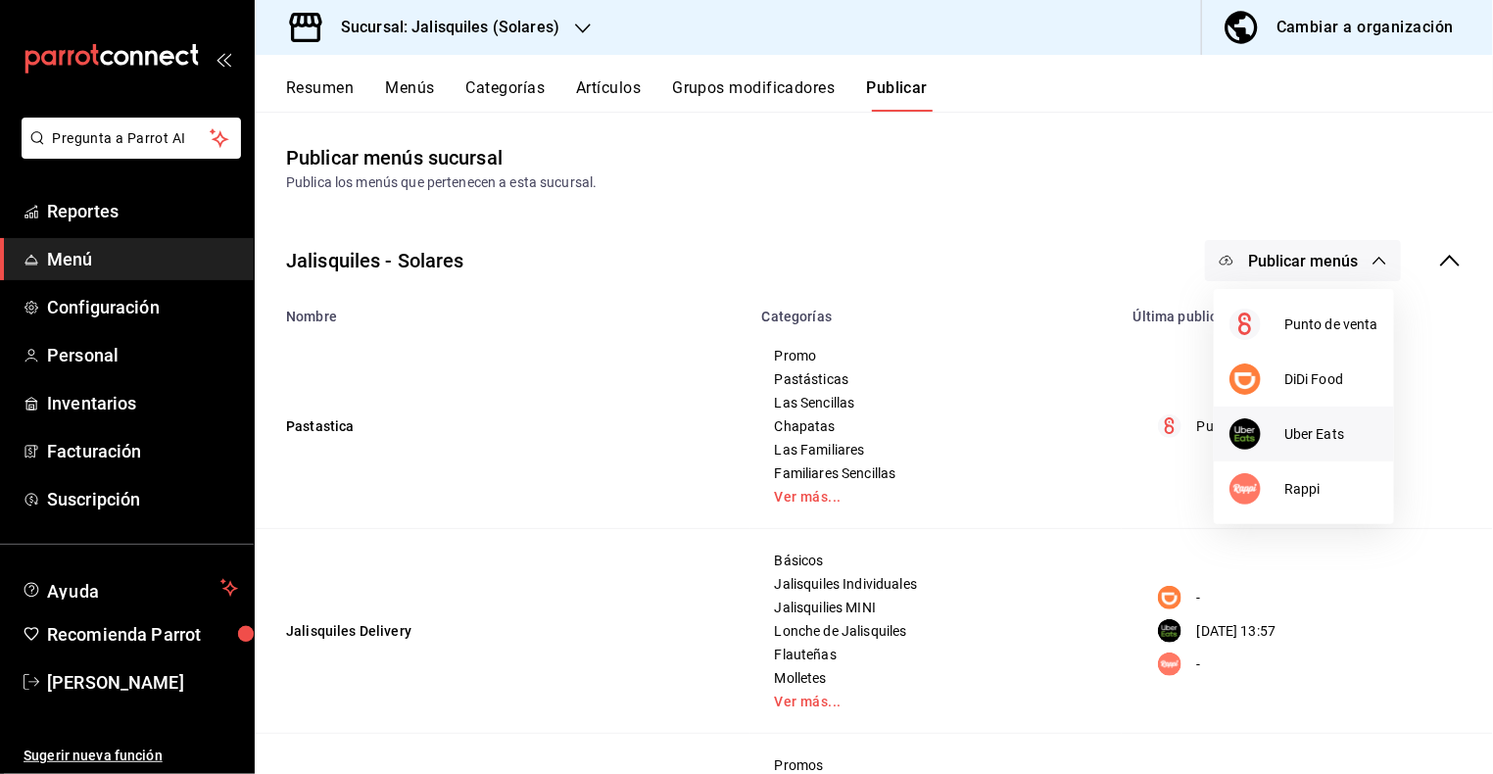
click at [1331, 426] on span "Uber Eats" at bounding box center [1331, 434] width 94 height 21
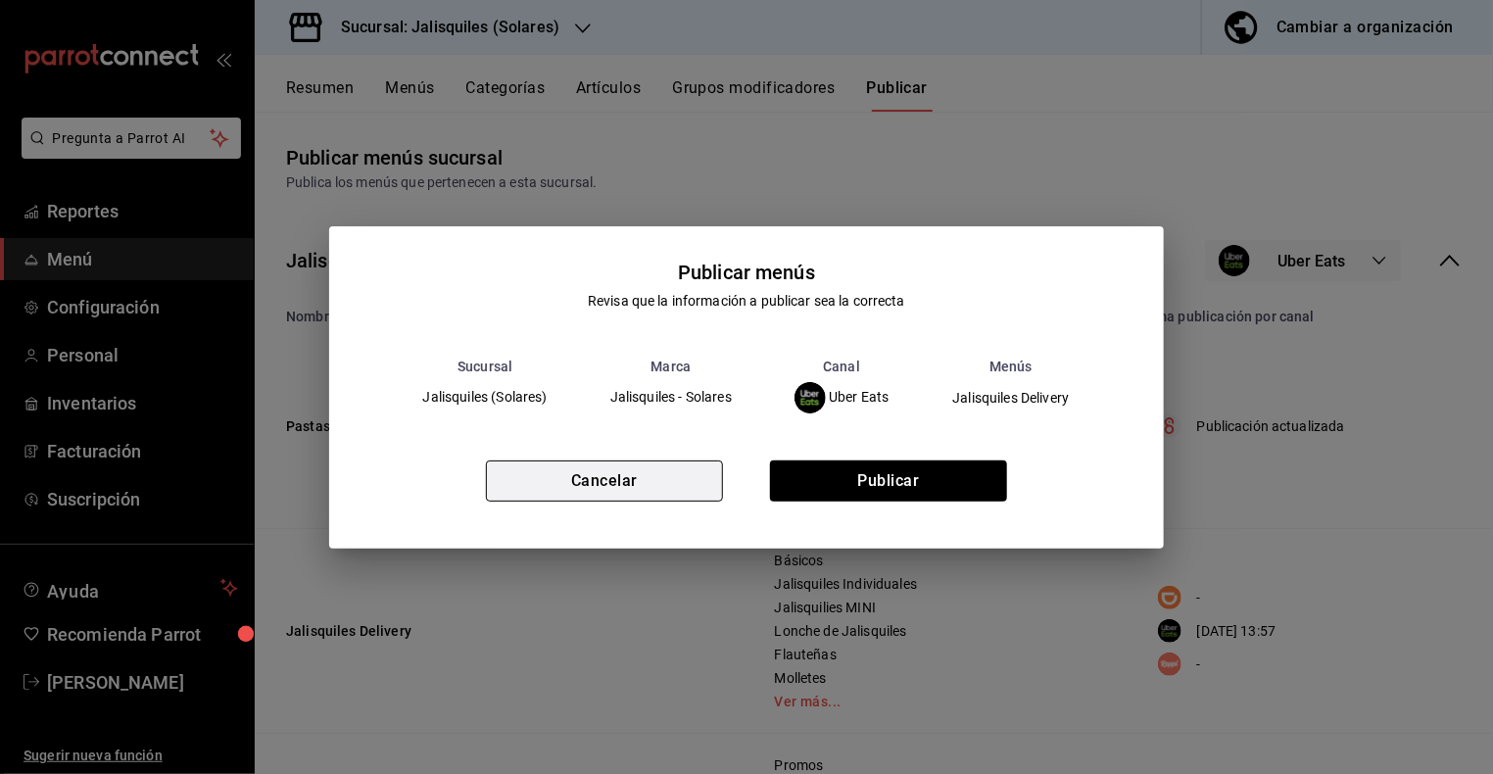
click at [636, 482] on button "Cancelar" at bounding box center [604, 480] width 237 height 41
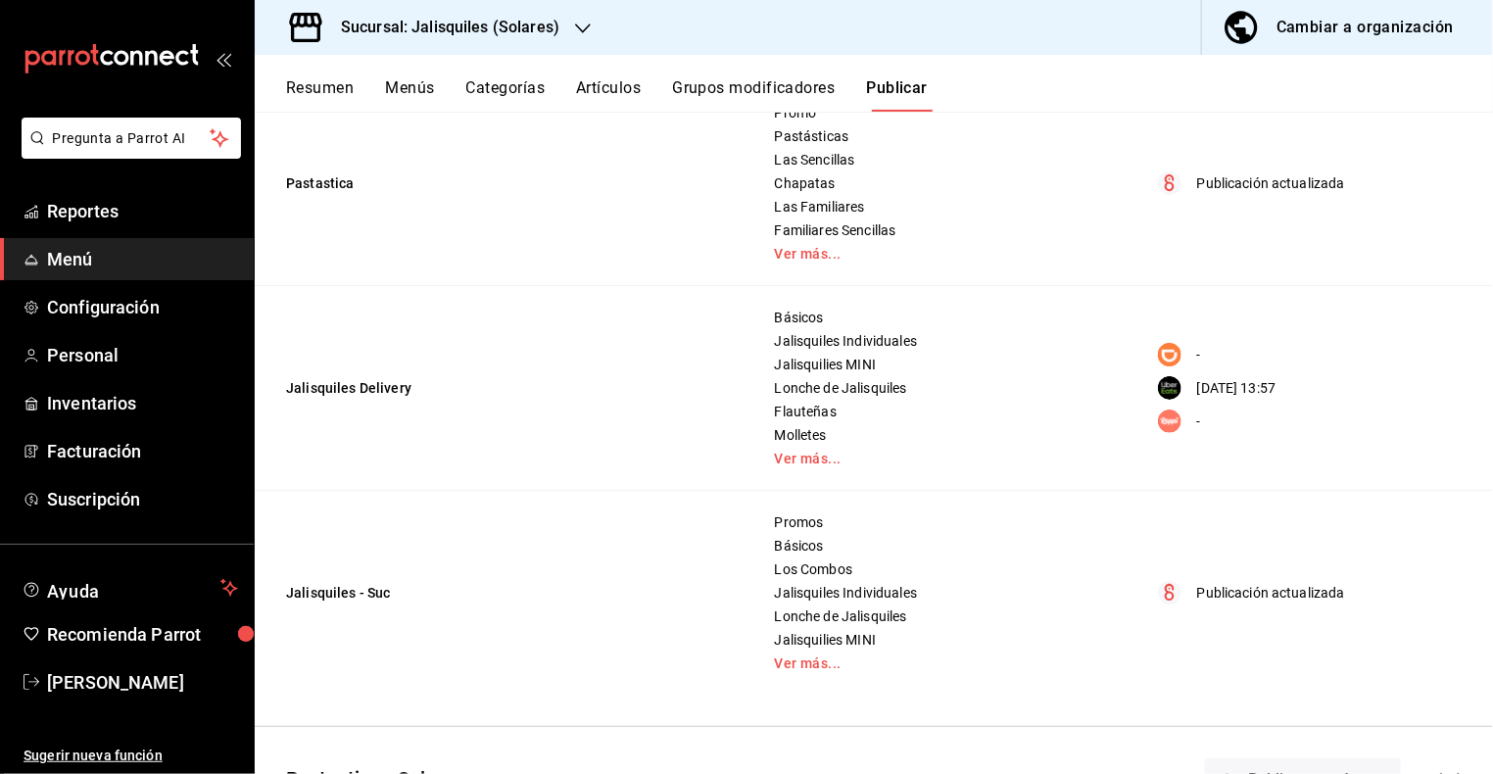
scroll to position [299, 0]
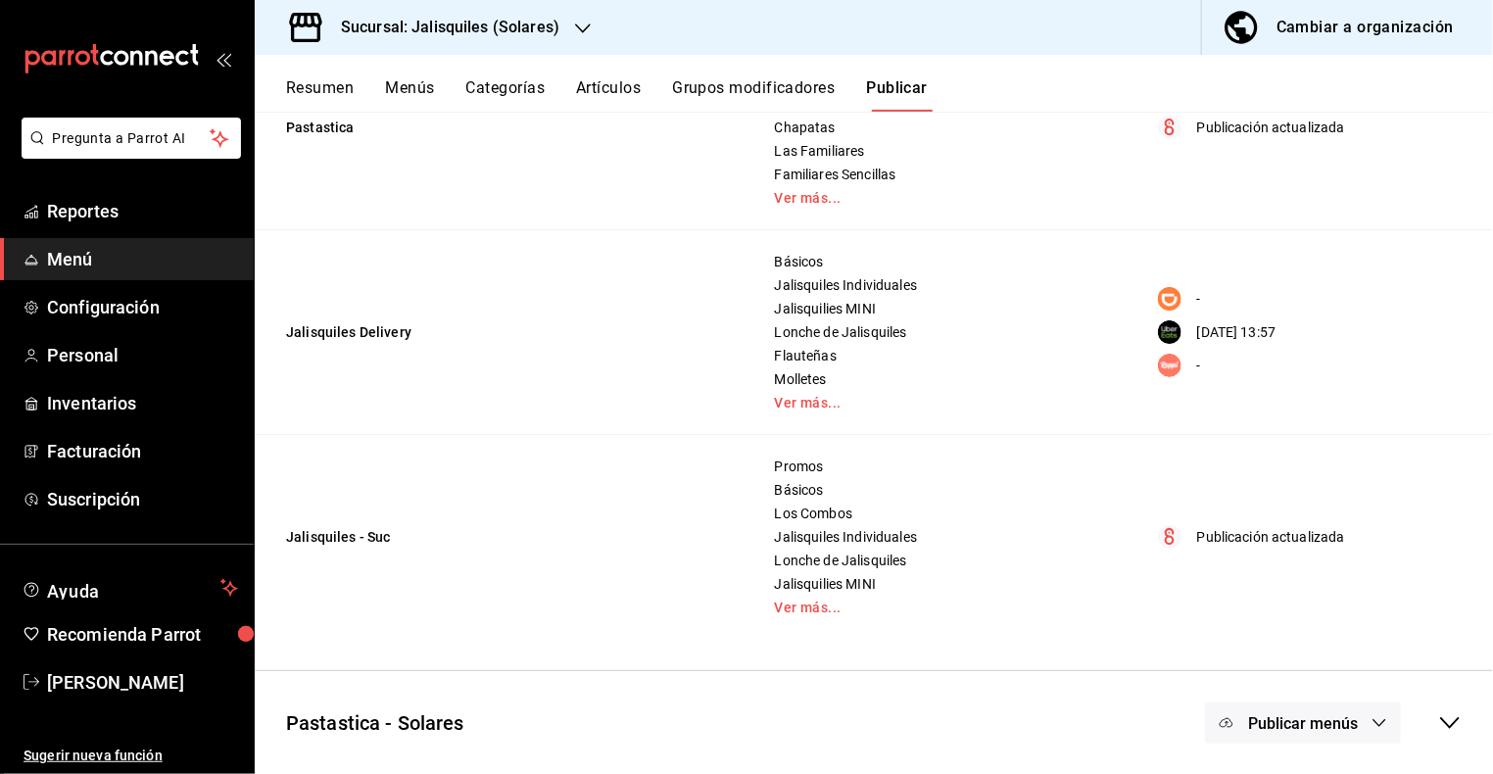
click at [1338, 730] on span "Publicar menús" at bounding box center [1303, 723] width 110 height 19
click at [1322, 624] on span "Uber Eats" at bounding box center [1331, 621] width 60 height 21
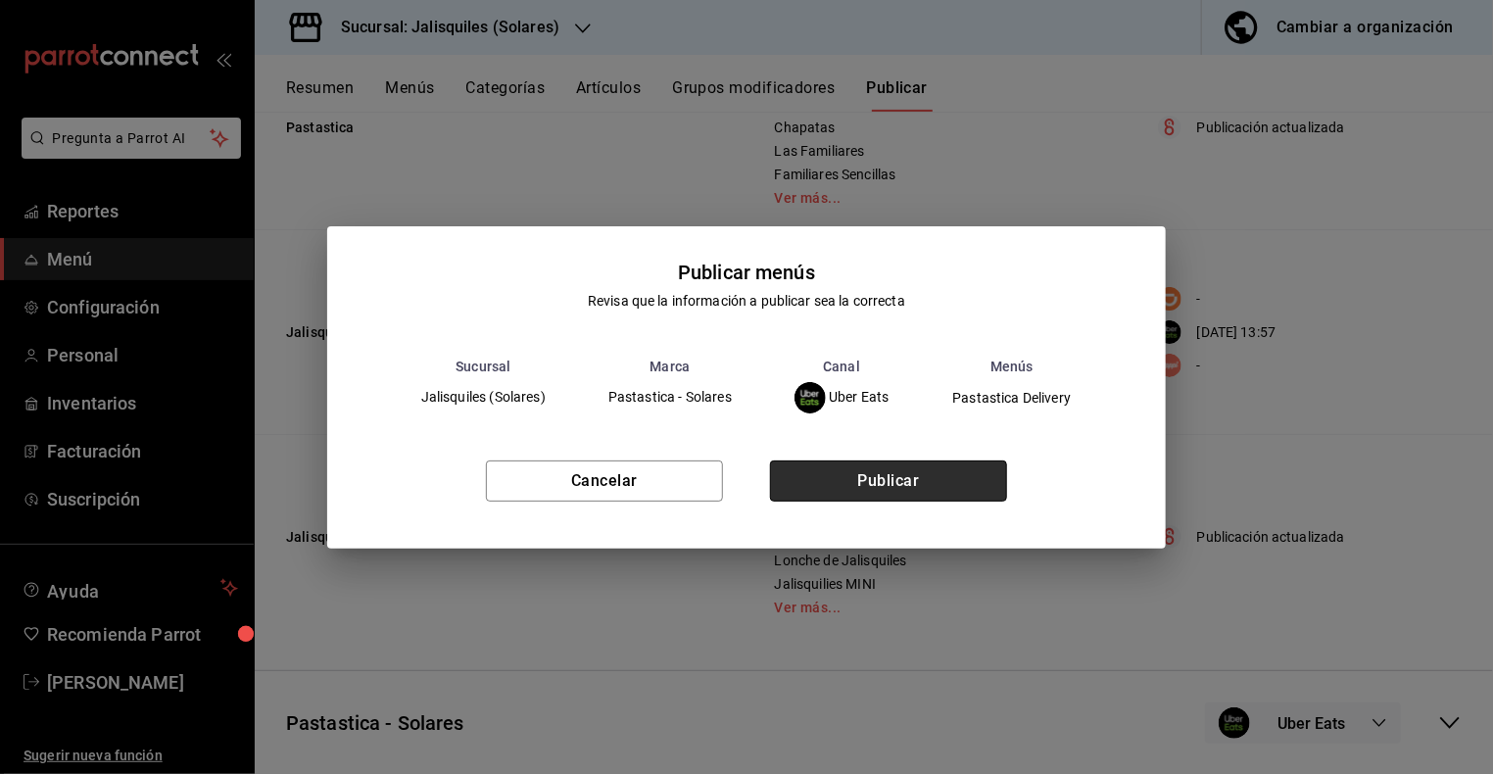
click at [908, 483] on button "Publicar" at bounding box center [888, 480] width 237 height 41
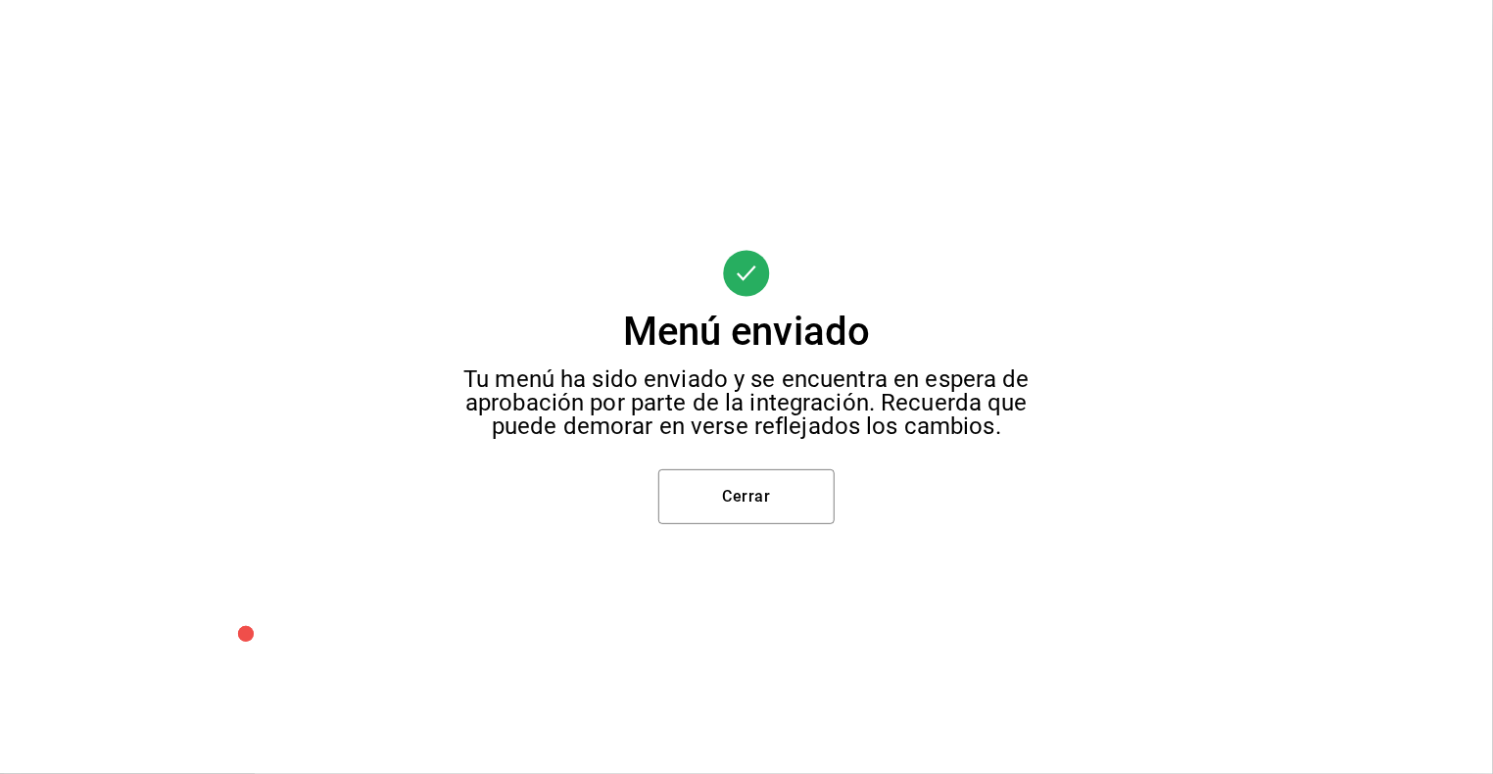
scroll to position [0, 0]
click at [785, 483] on button "Cerrar" at bounding box center [746, 496] width 176 height 55
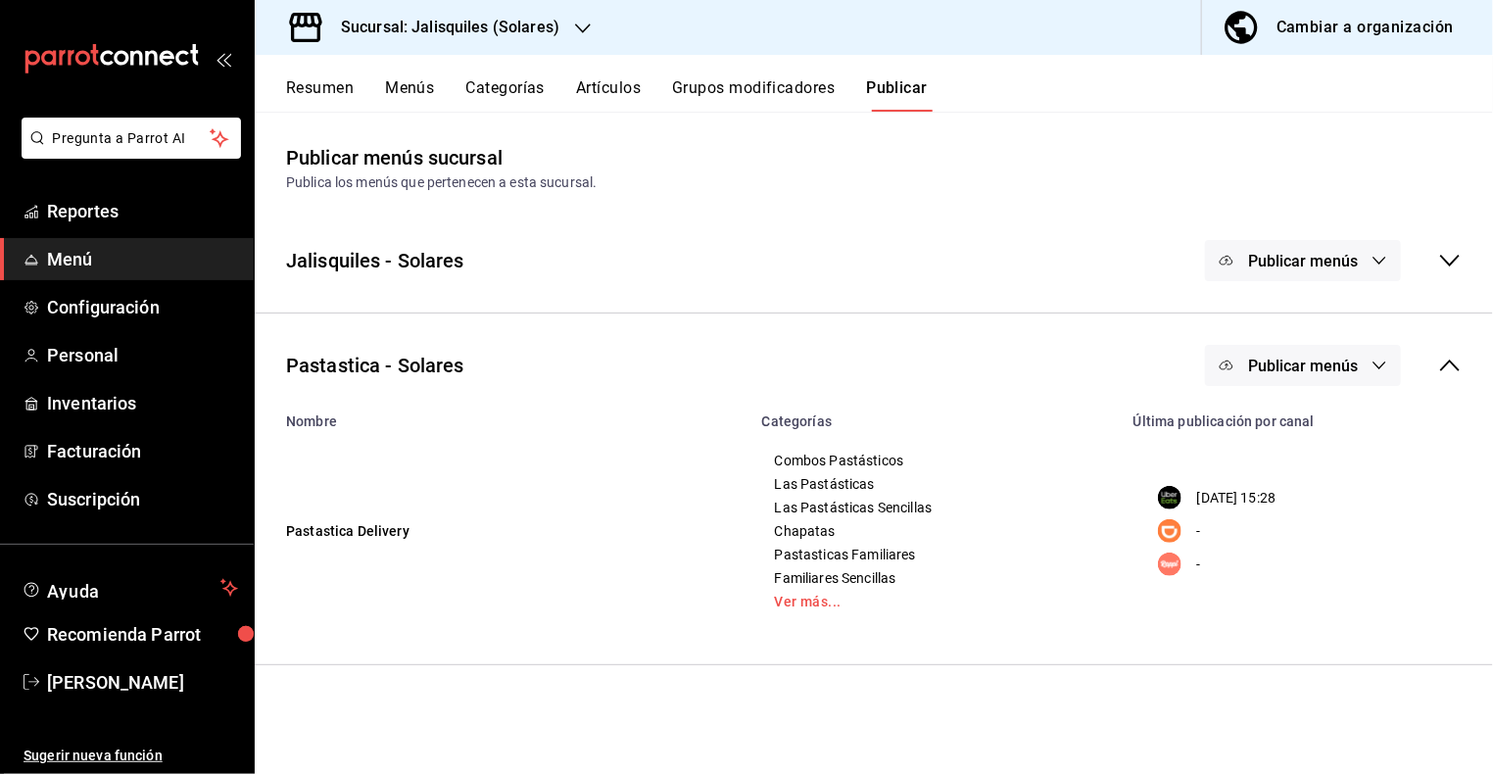
click at [331, 80] on button "Resumen" at bounding box center [320, 94] width 68 height 33
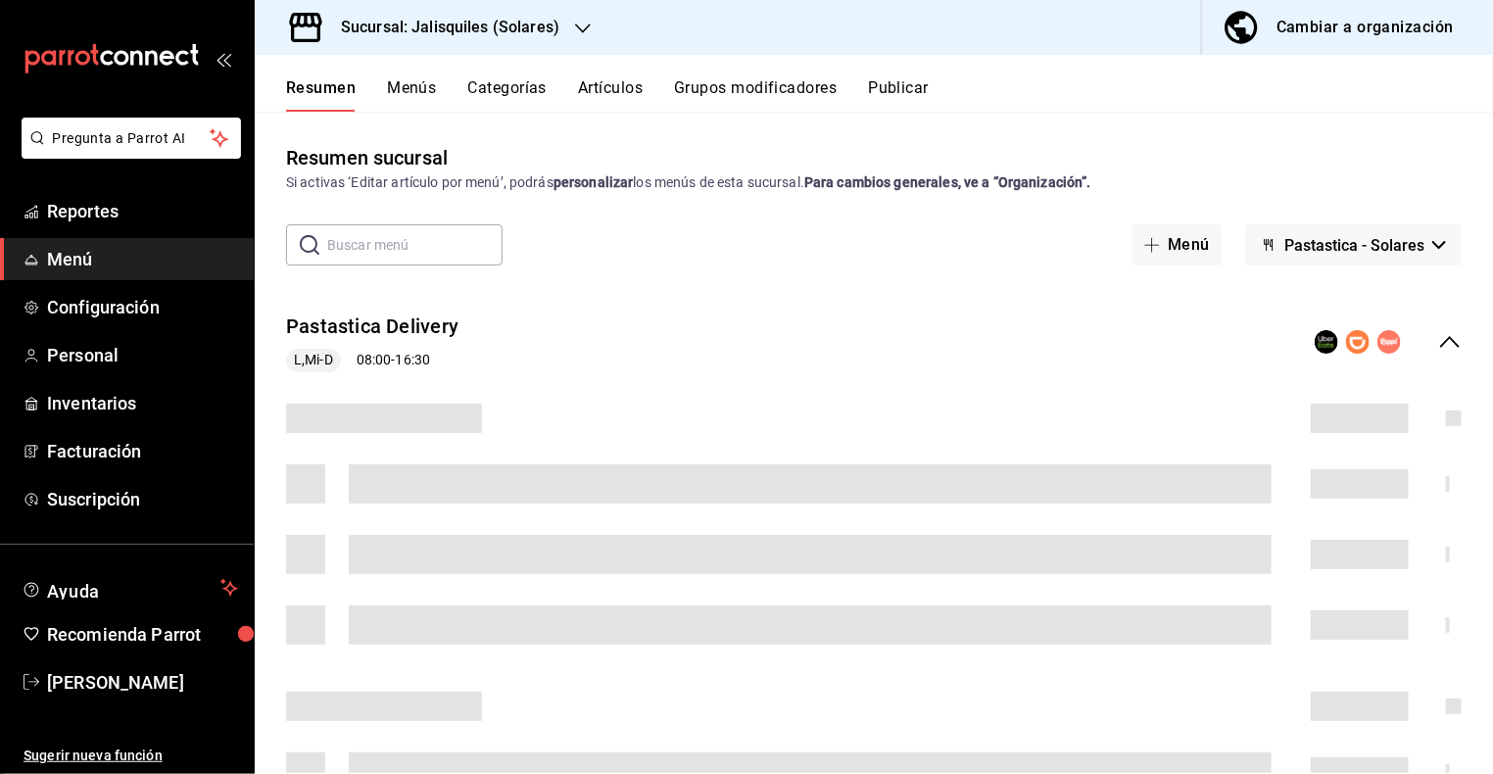
click at [414, 88] on button "Menús" at bounding box center [411, 94] width 49 height 33
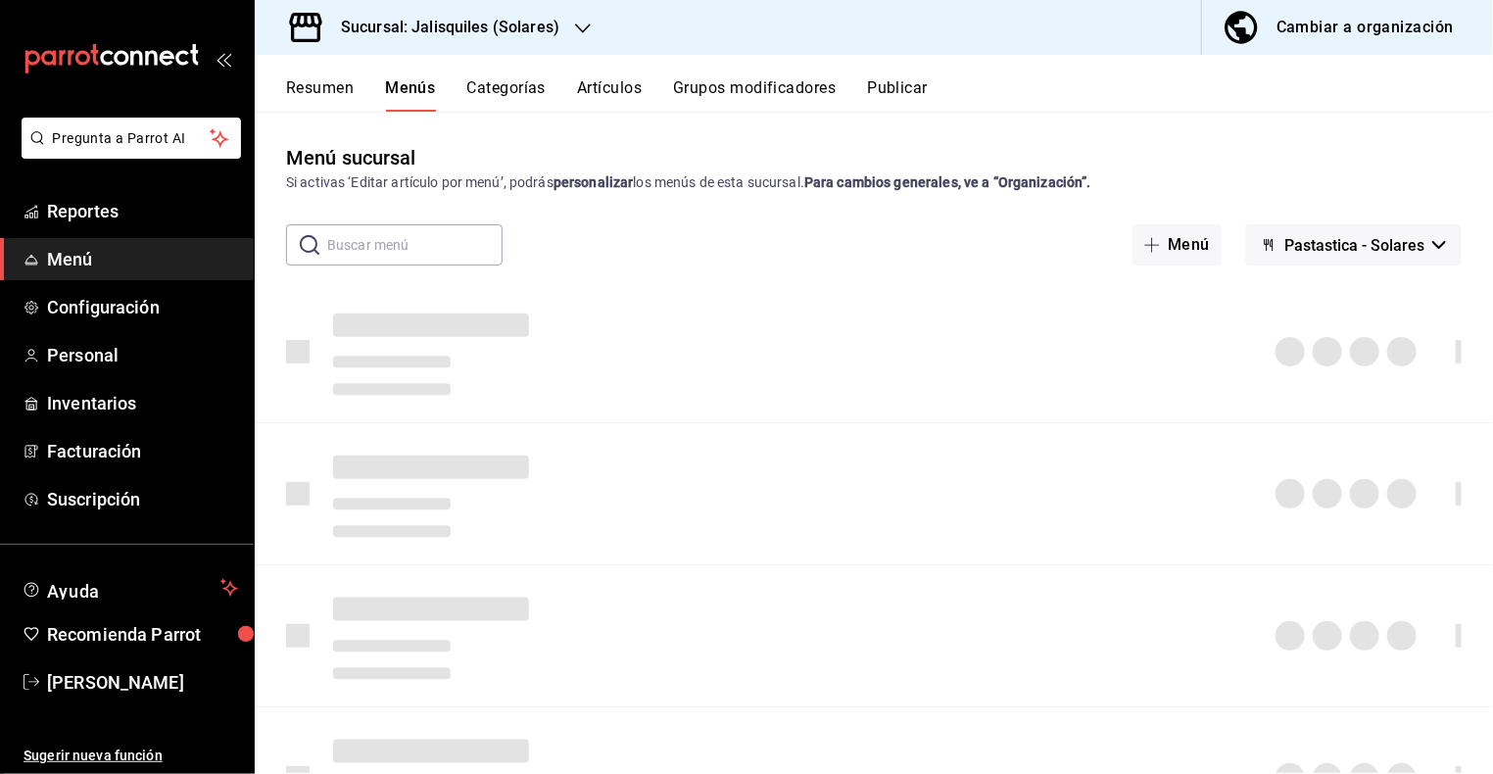
click at [519, 85] on button "Categorías" at bounding box center [506, 94] width 79 height 33
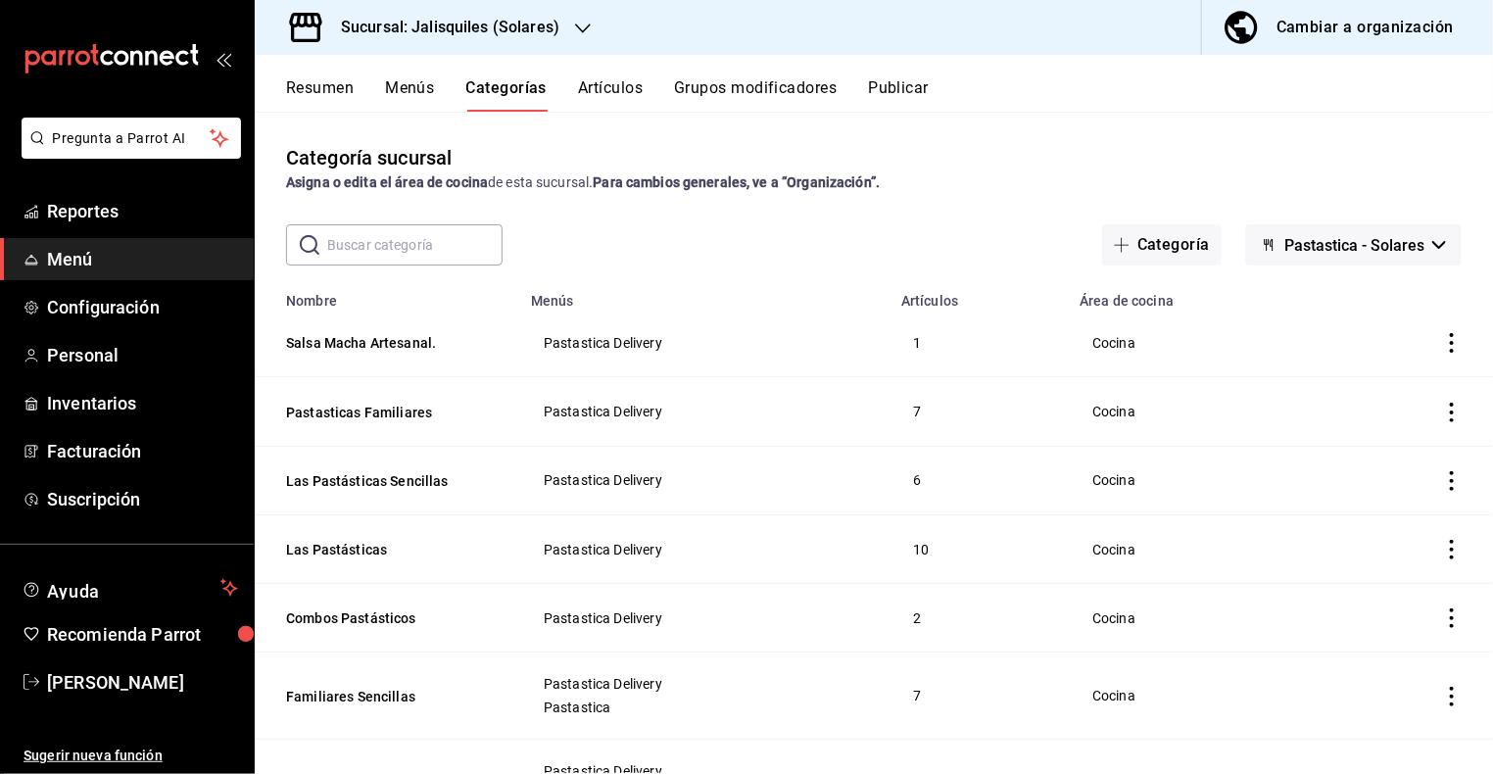
click at [398, 244] on input "text" at bounding box center [414, 244] width 175 height 39
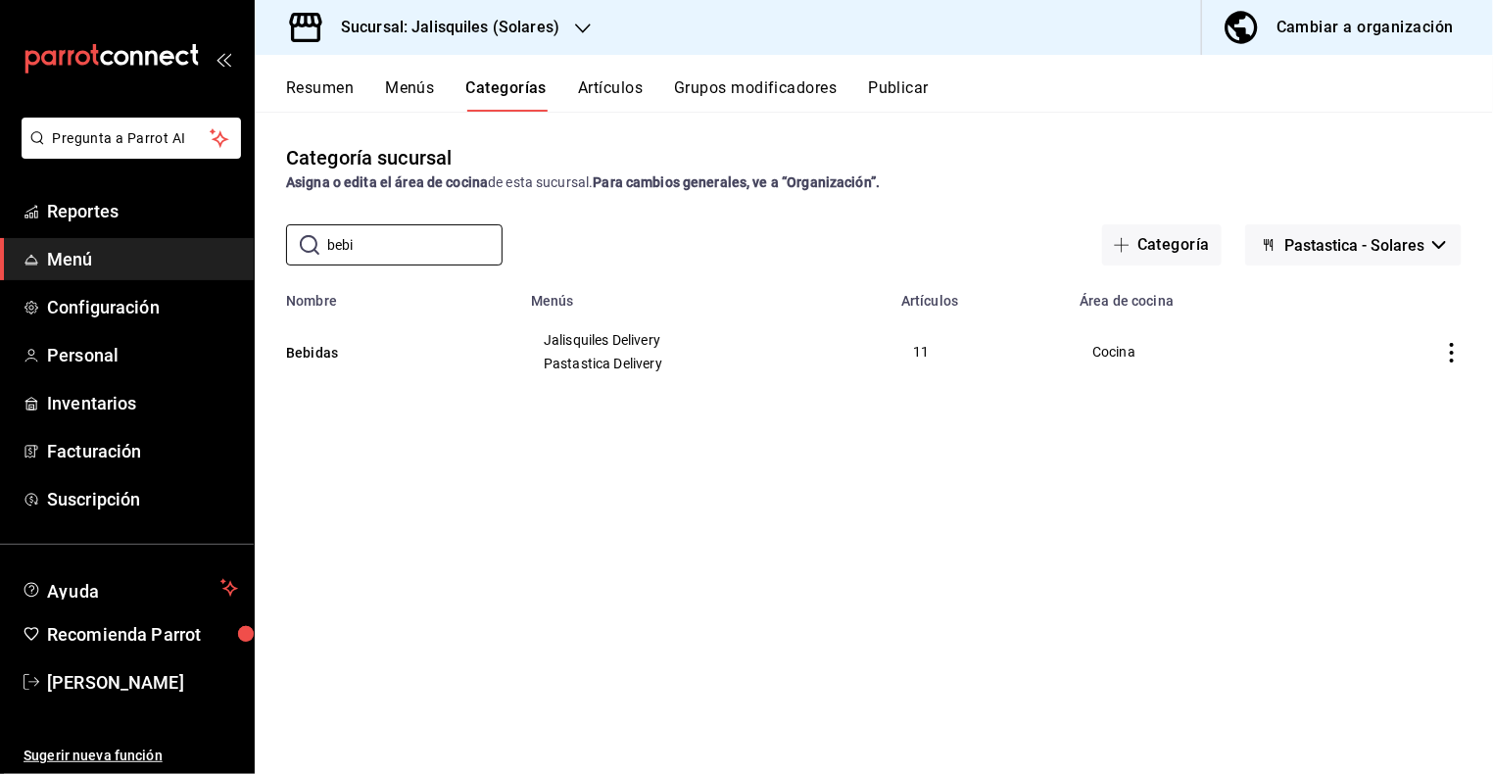
type input "bebi"
click at [346, 411] on div "Categoría sucursal Asigna o edita el área de cocina de esta sucursal. Para camb…" at bounding box center [874, 442] width 1238 height 661
click at [336, 355] on button "Bebidas" at bounding box center [384, 353] width 196 height 20
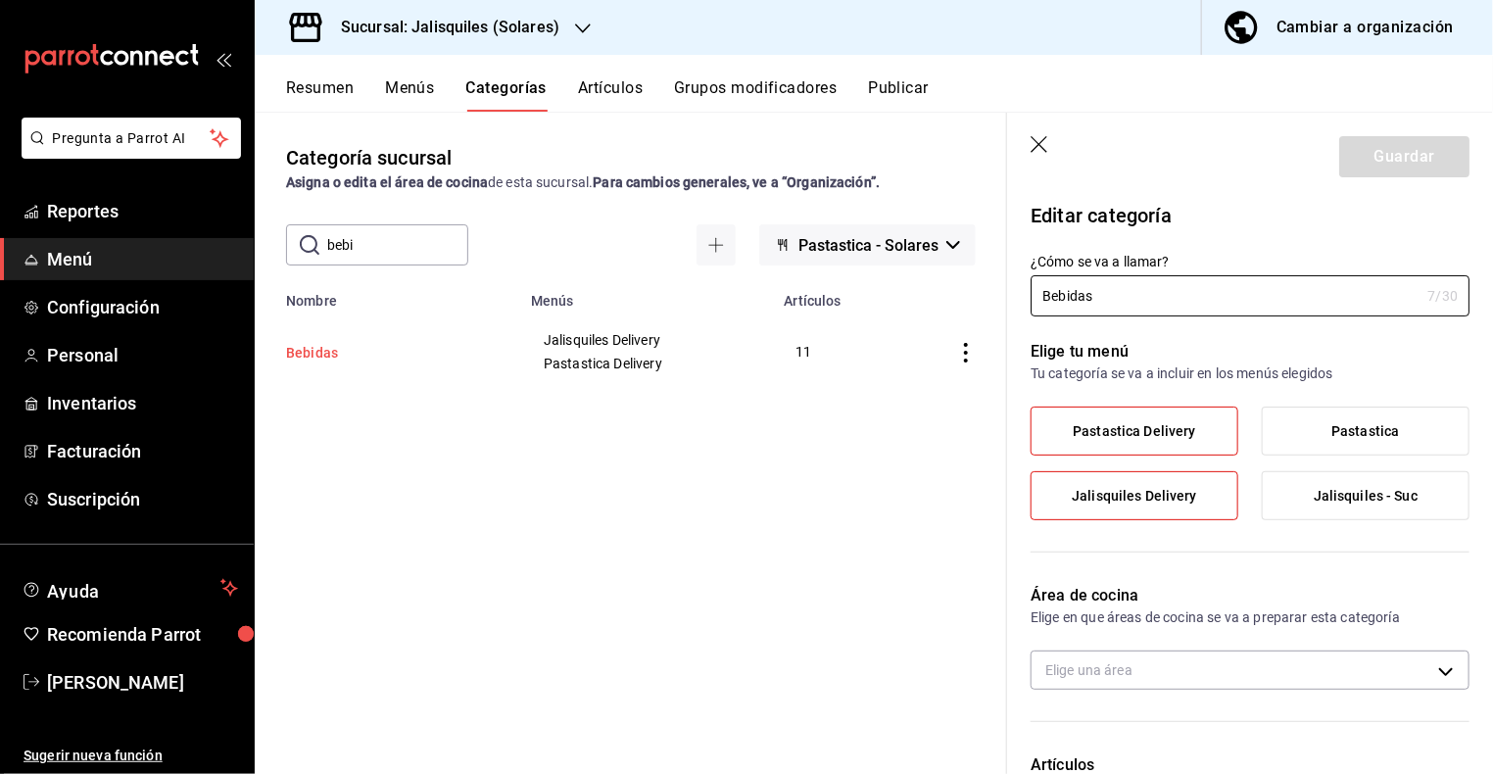
type input "9359d338-9076-47f0-9757-68a9973f8d7f"
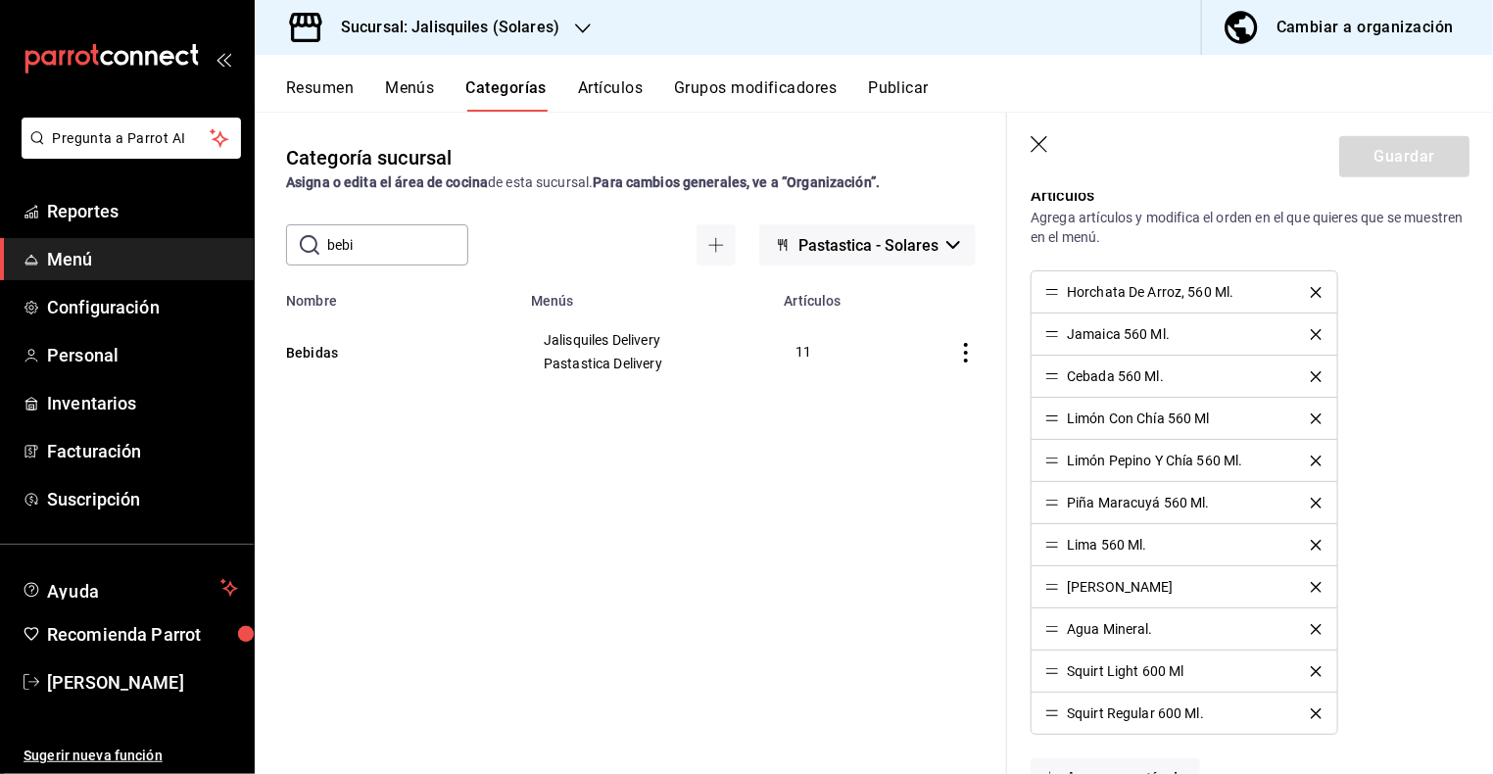
scroll to position [585, 0]
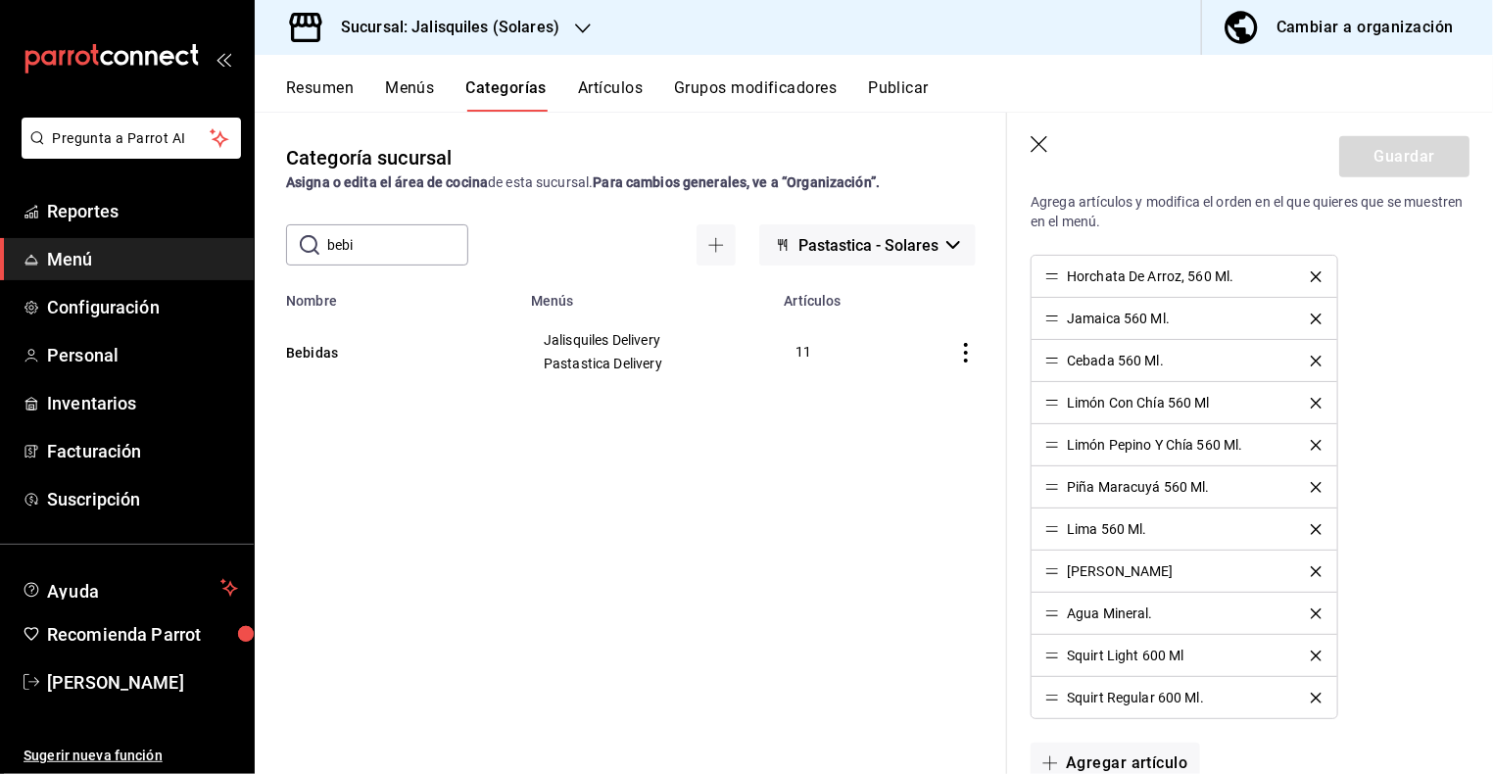
click at [412, 242] on input "bebi" at bounding box center [397, 244] width 141 height 39
click at [409, 247] on input "bebidas" at bounding box center [397, 244] width 141 height 39
type input "BEBIDA"
click at [314, 353] on button "Bebidas" at bounding box center [384, 353] width 196 height 20
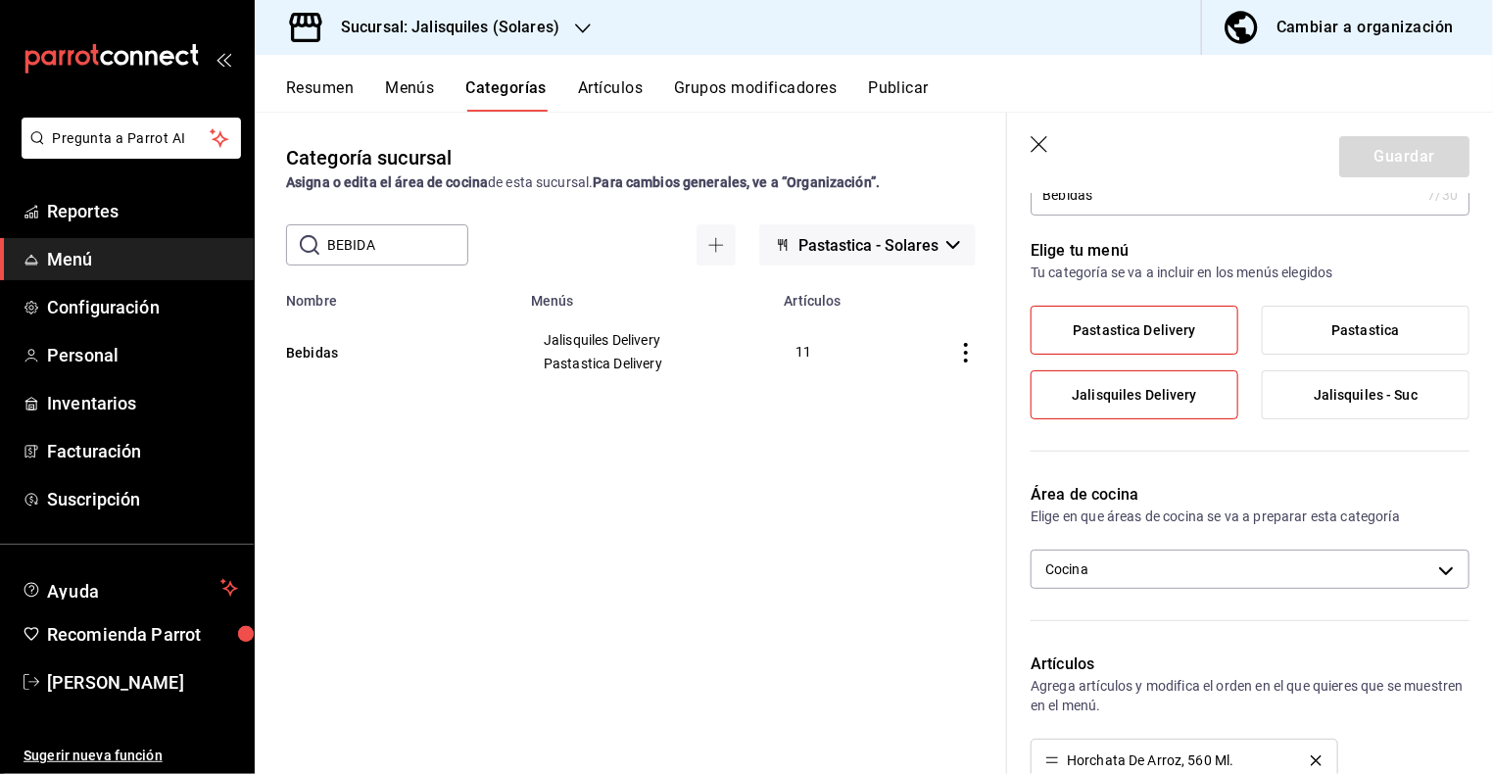
scroll to position [0, 0]
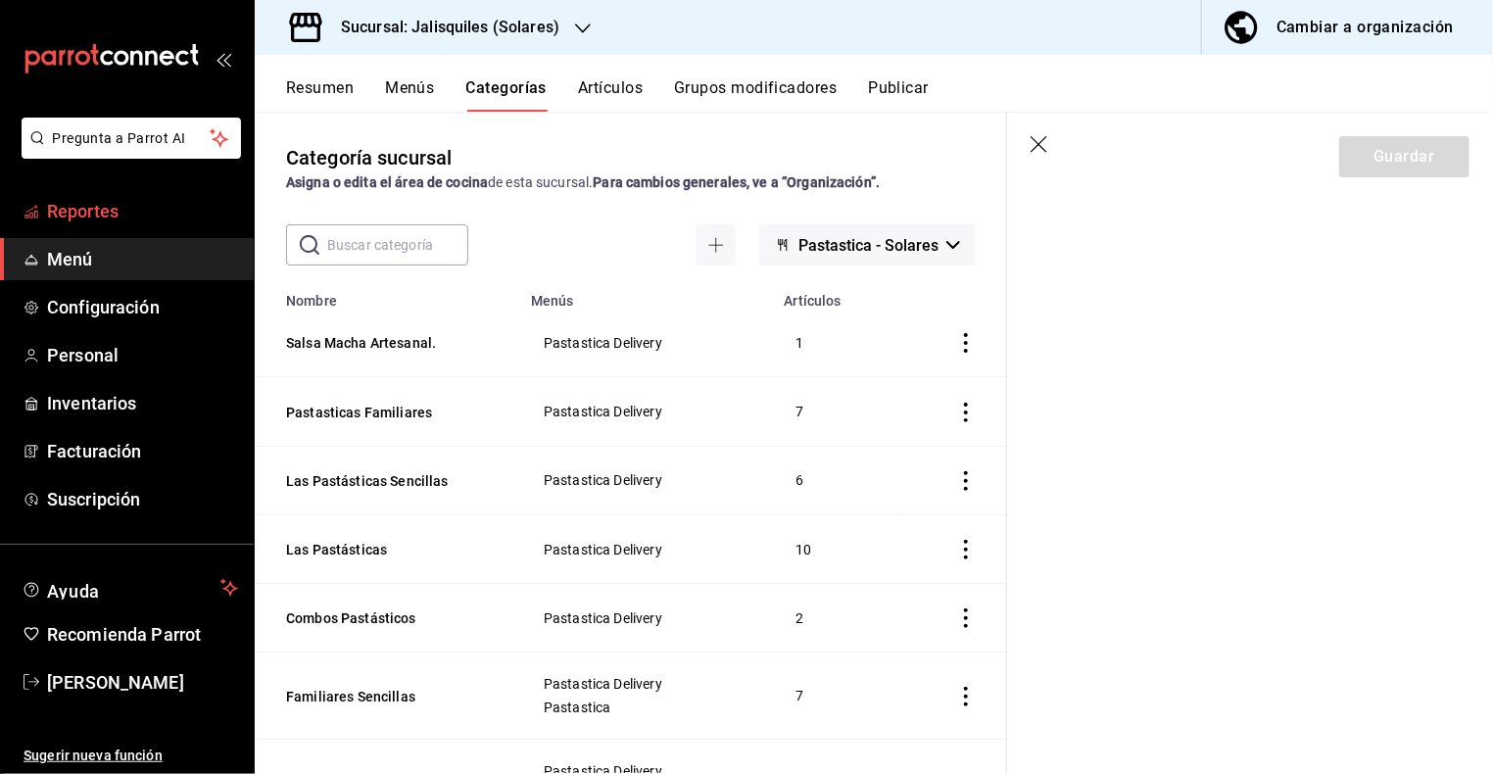
click at [120, 207] on span "Reportes" at bounding box center [142, 211] width 191 height 26
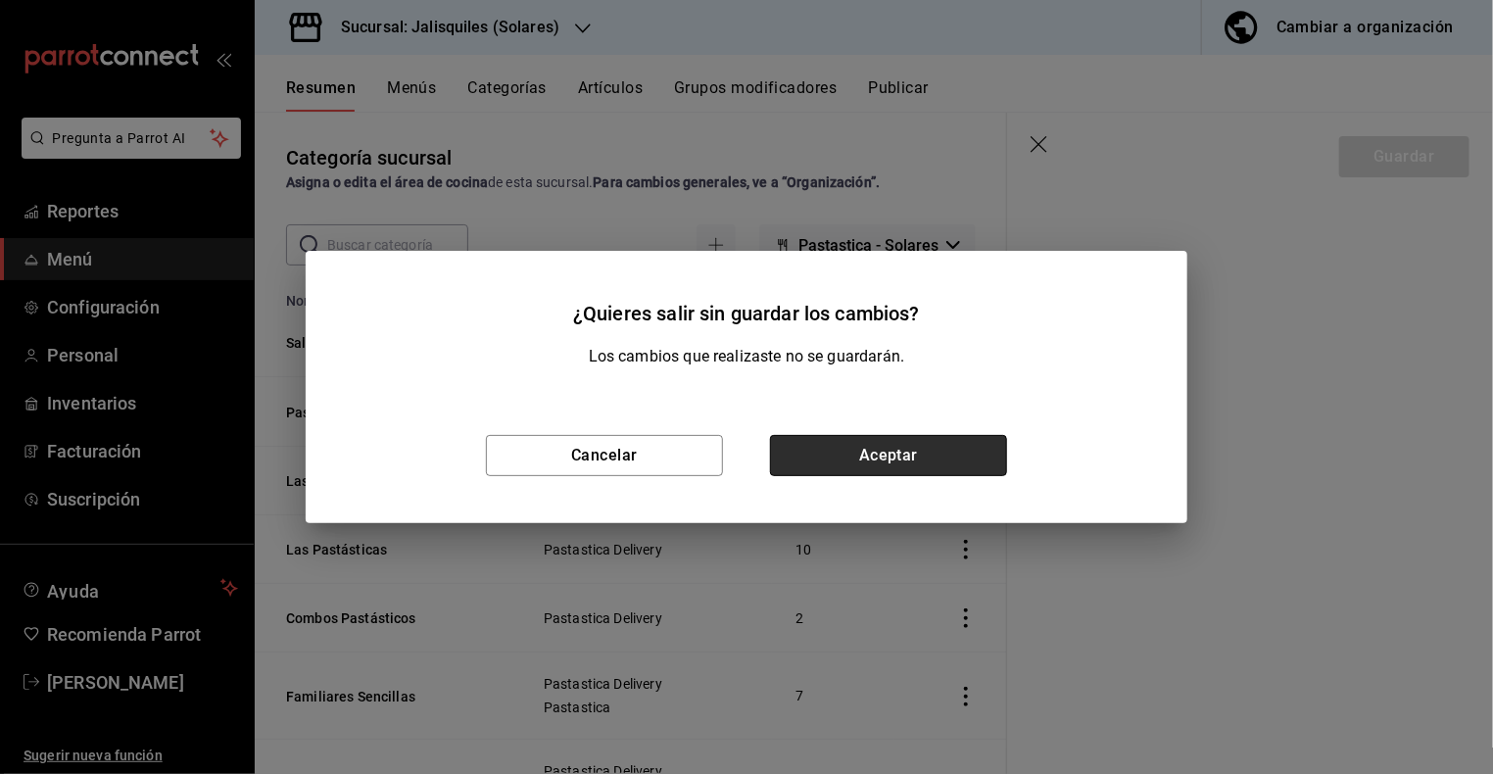
click at [830, 440] on button "Aceptar" at bounding box center [888, 455] width 237 height 41
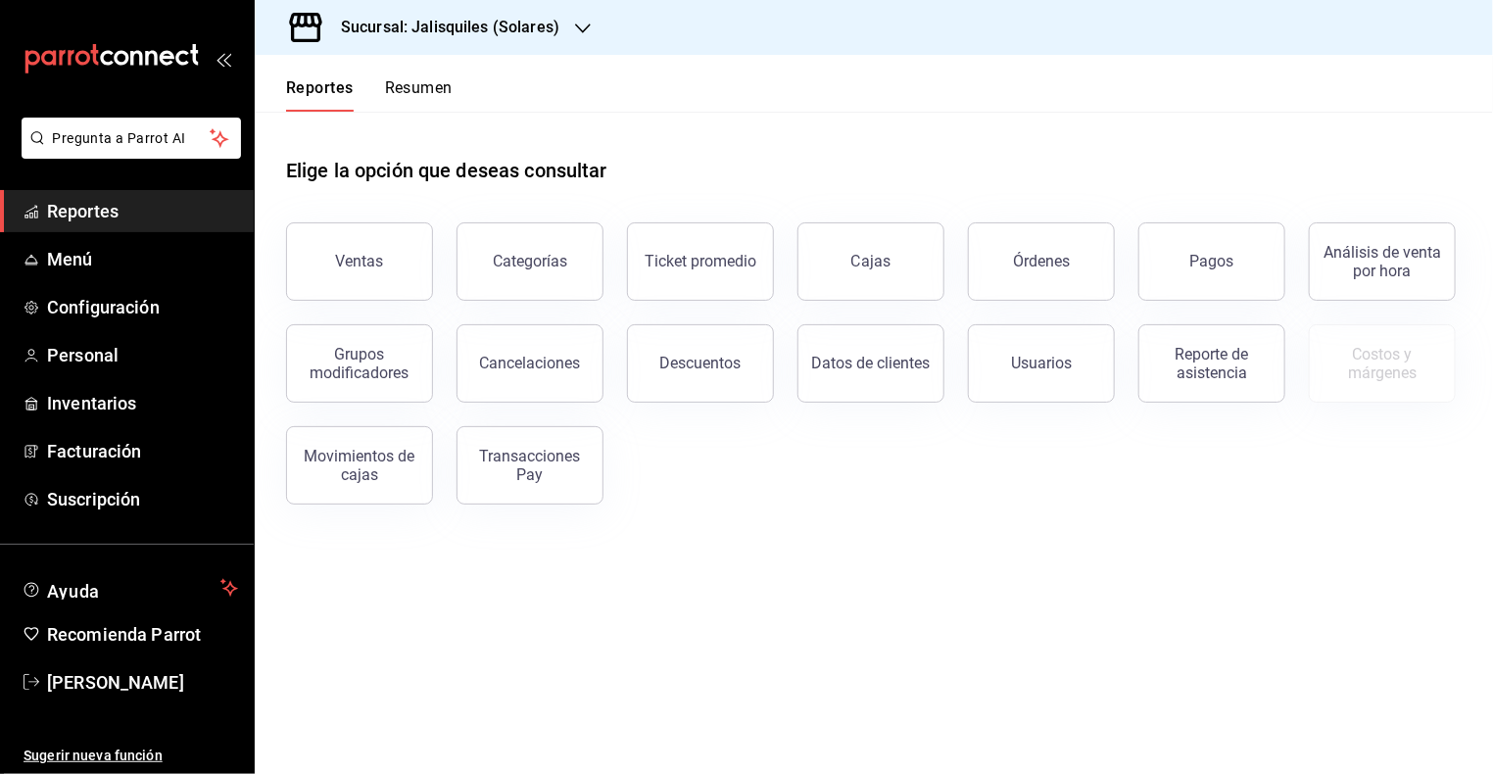
click at [404, 91] on button "Resumen" at bounding box center [419, 94] width 68 height 33
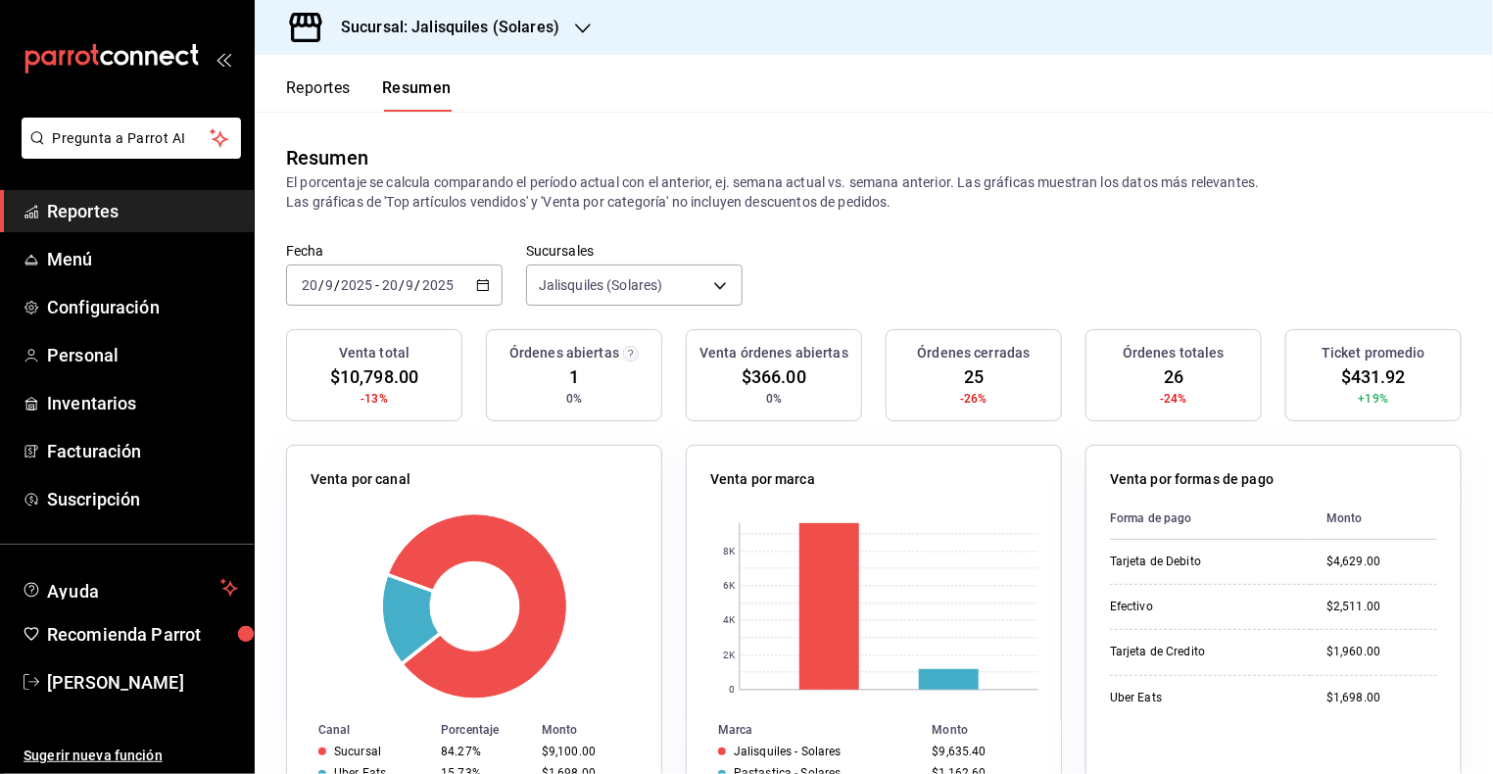
click at [452, 28] on h3 "Sucursal: Jalisquiles (Solares)" at bounding box center [442, 28] width 234 height 24
click at [437, 81] on div "Jalisquiles (GDL)" at bounding box center [401, 84] width 262 height 21
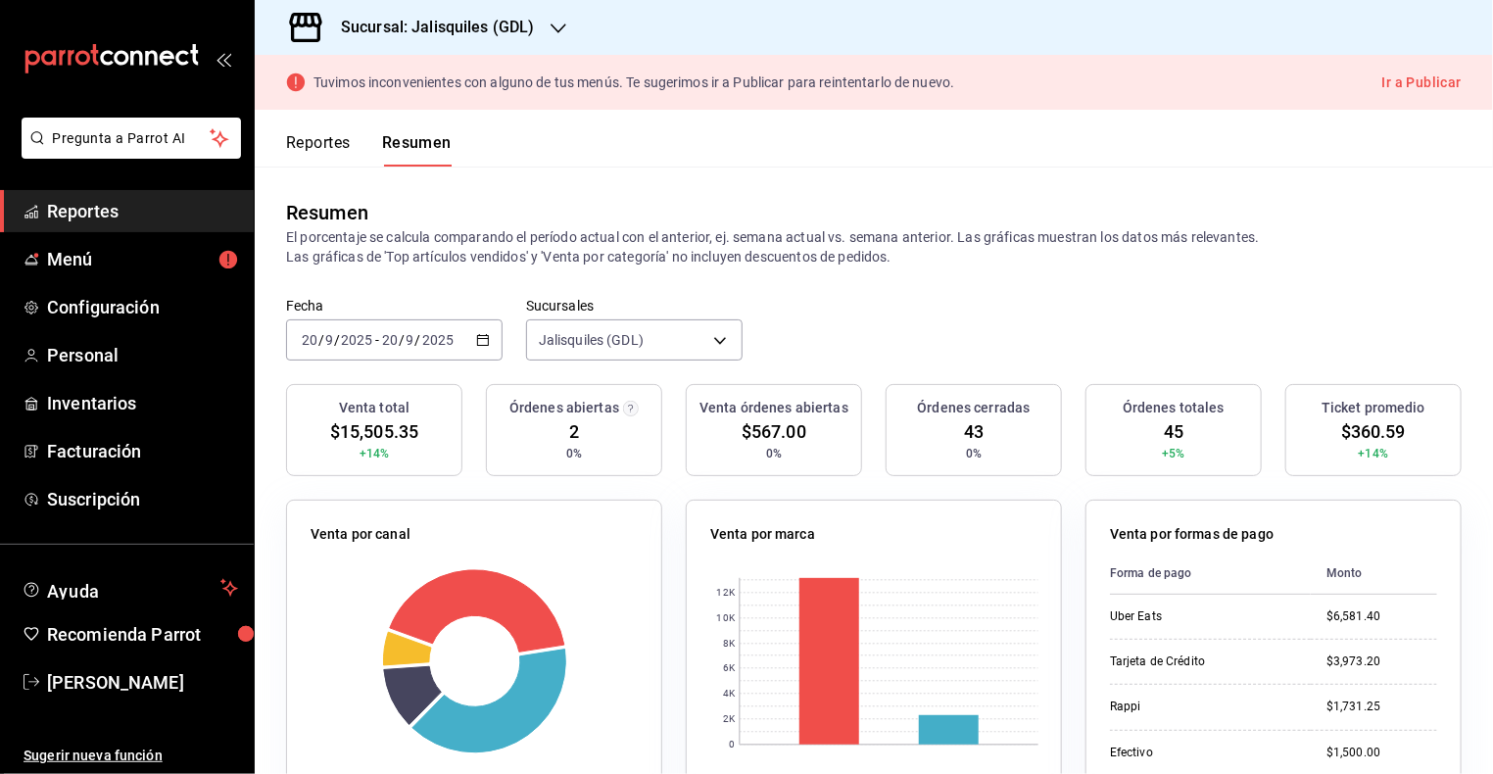
click at [1407, 79] on button "Ir a Publicar" at bounding box center [1421, 83] width 79 height 24
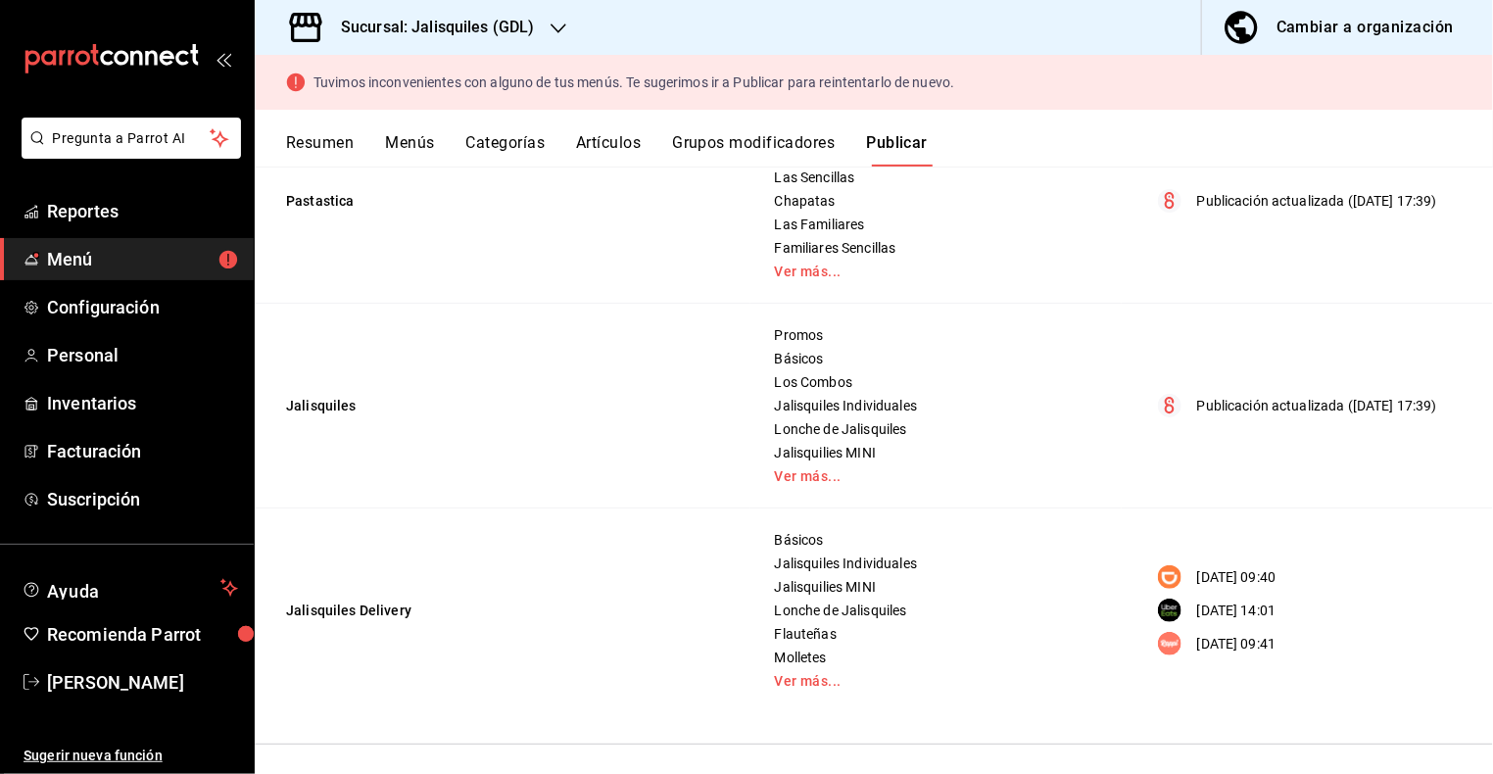
scroll to position [354, 0]
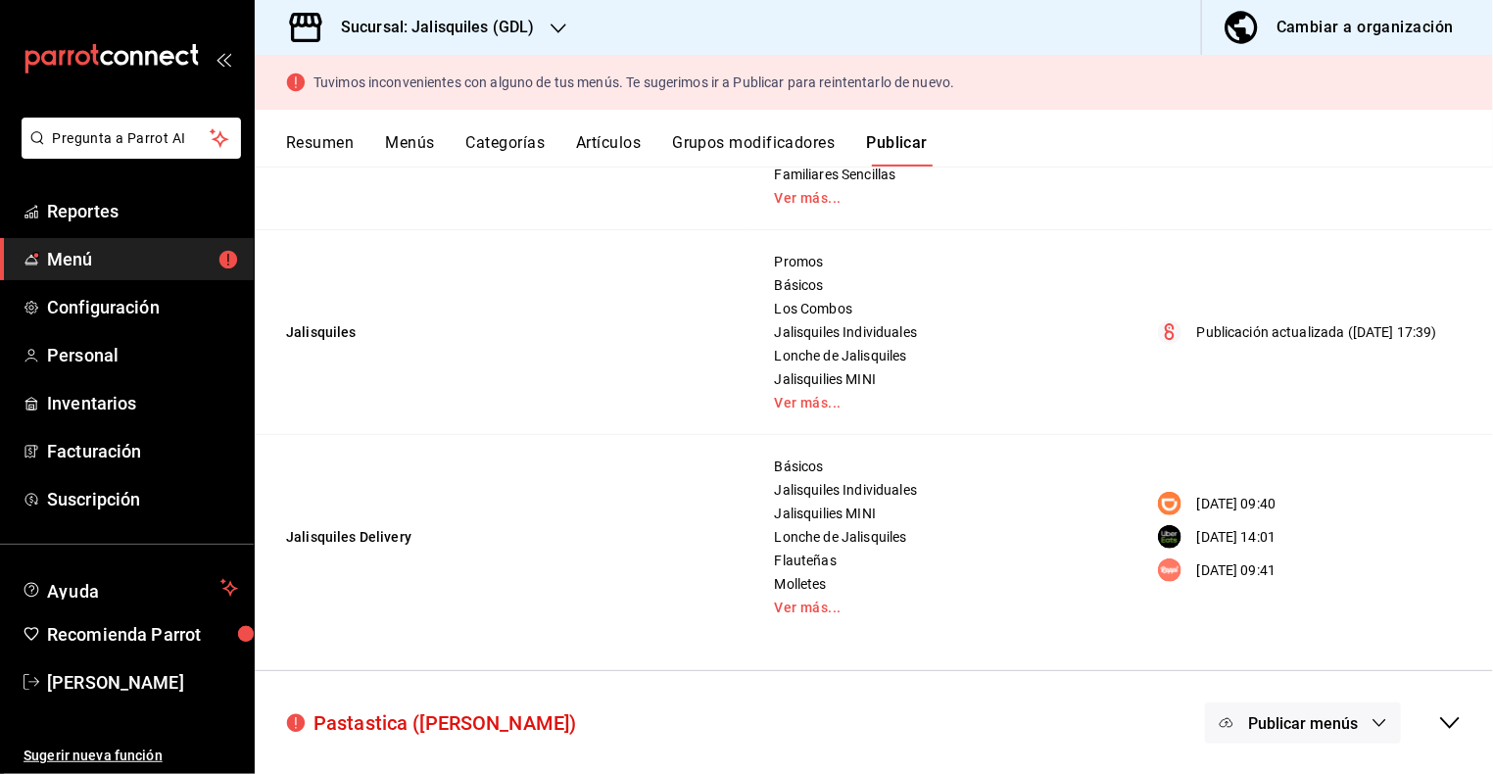
click at [481, 716] on div "Pastastica ([PERSON_NAME])" at bounding box center [431, 722] width 290 height 29
click at [1382, 723] on icon "button" at bounding box center [1379, 723] width 16 height 16
click at [1447, 725] on div at bounding box center [746, 387] width 1493 height 774
click at [1447, 724] on icon at bounding box center [1450, 723] width 24 height 24
click at [1361, 719] on button "Publicar menús" at bounding box center [1303, 722] width 196 height 41
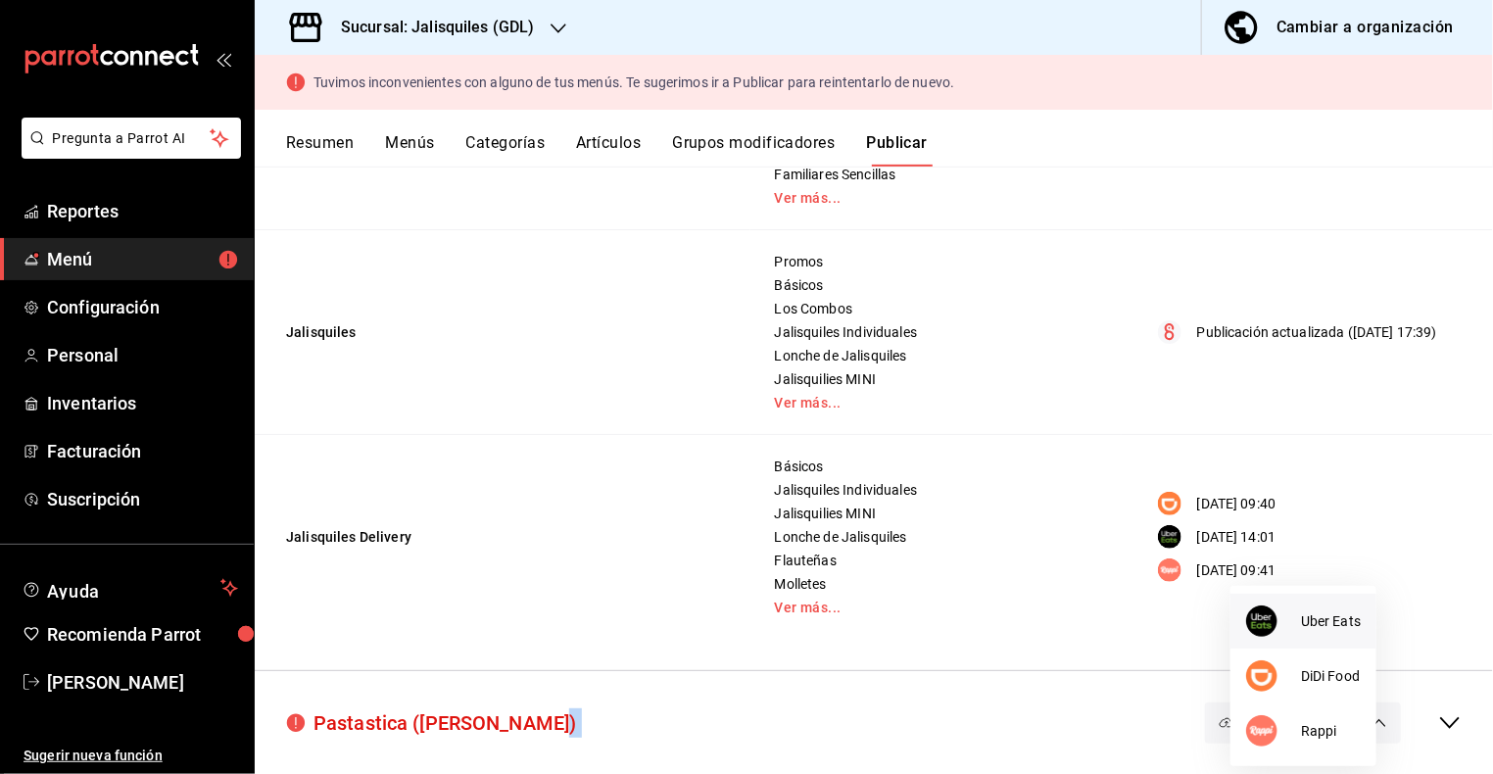
click at [1330, 622] on span "Uber Eats" at bounding box center [1331, 621] width 60 height 21
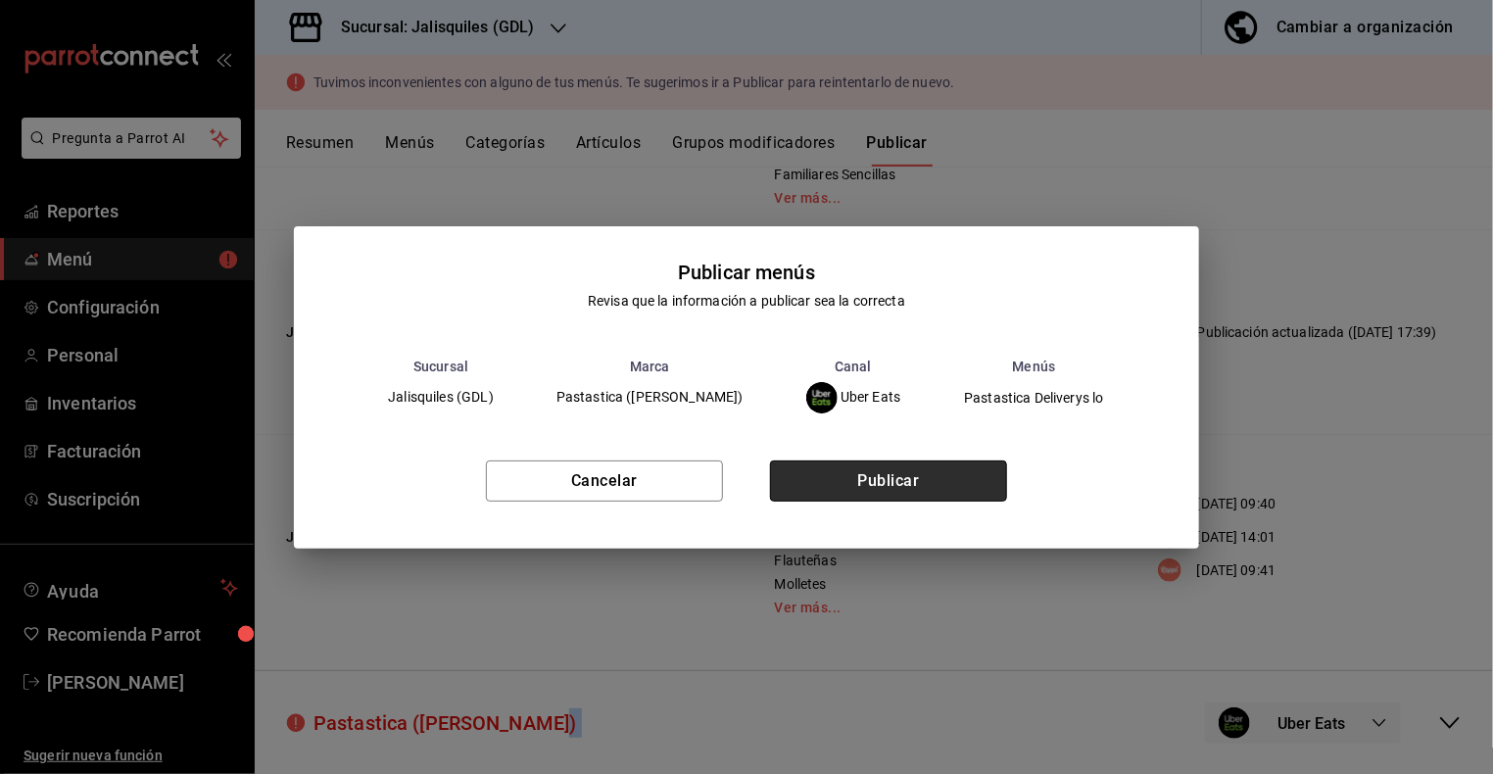
click at [850, 472] on button "Publicar" at bounding box center [888, 480] width 237 height 41
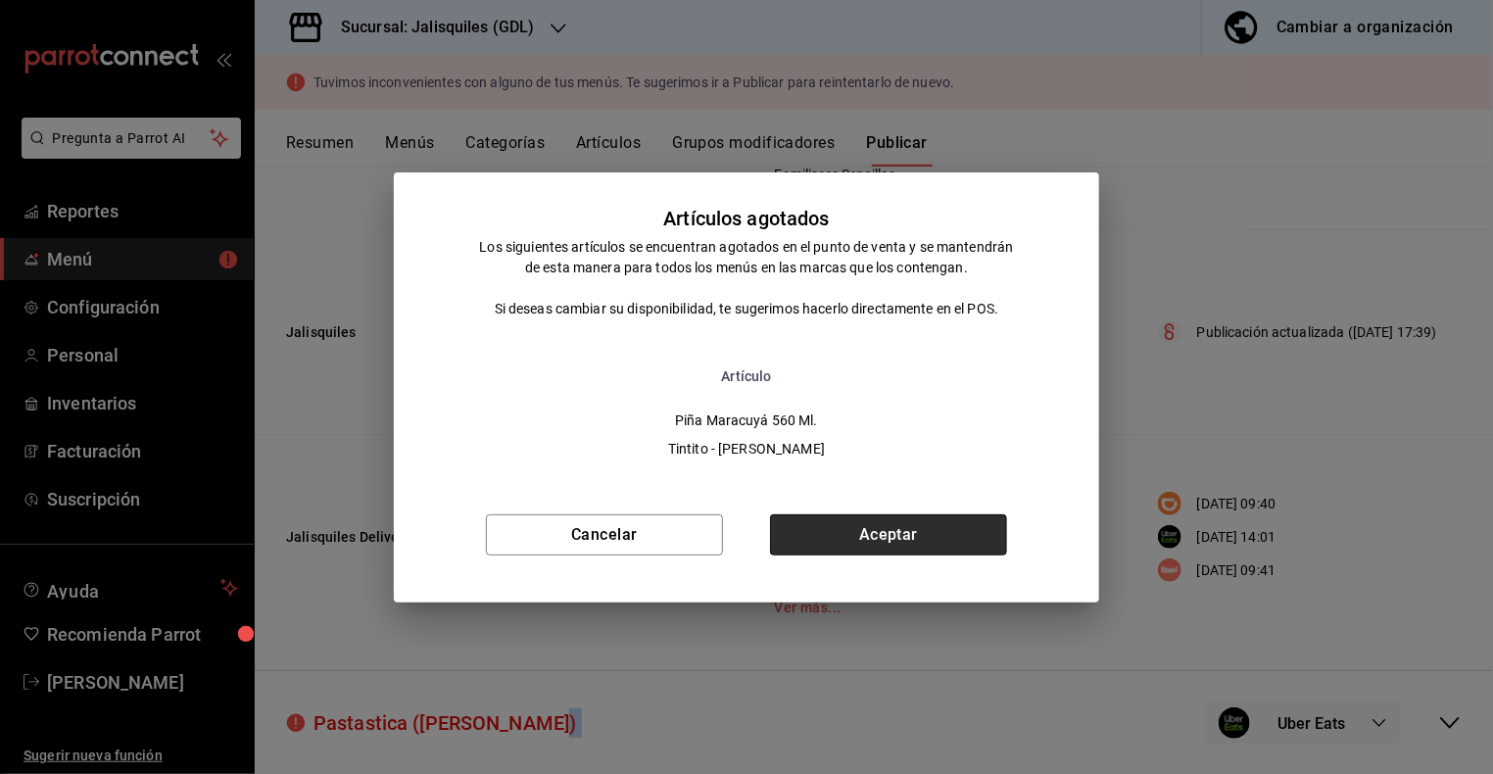
click at [837, 530] on button "Aceptar" at bounding box center [888, 534] width 237 height 41
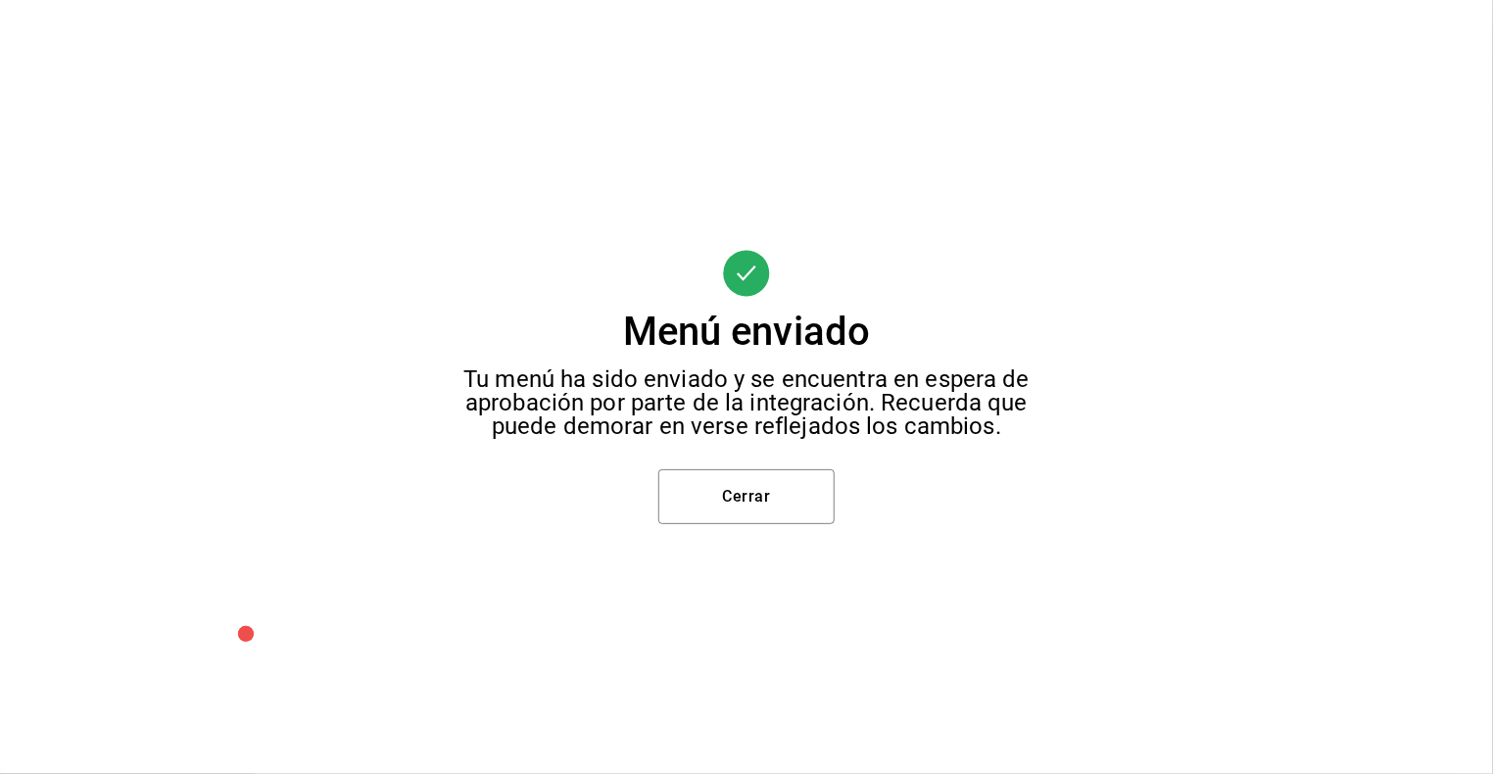
scroll to position [0, 0]
click at [788, 498] on button "Cerrar" at bounding box center [746, 496] width 176 height 55
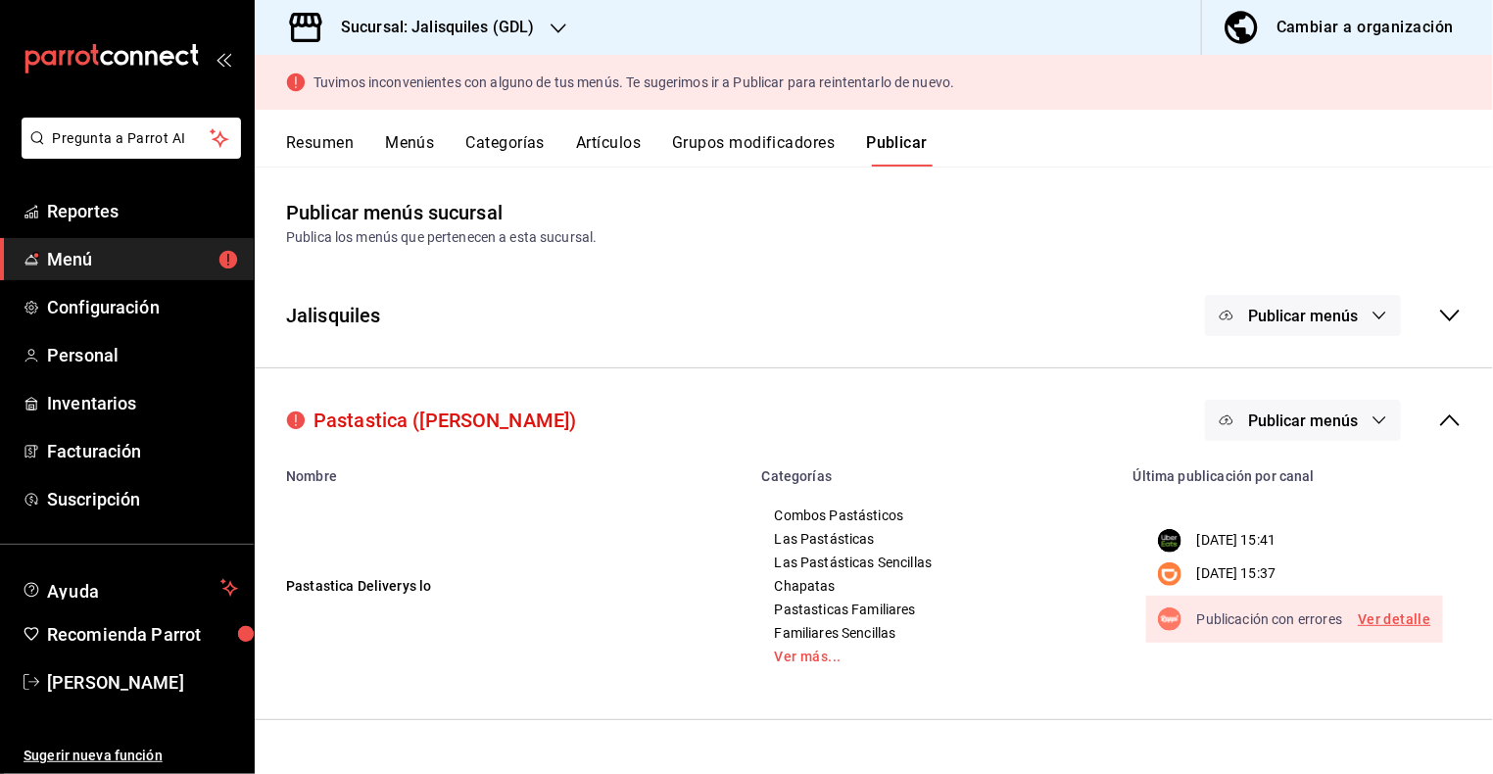
click at [1410, 622] on link "Ver detalle" at bounding box center [1393, 619] width 72 height 24
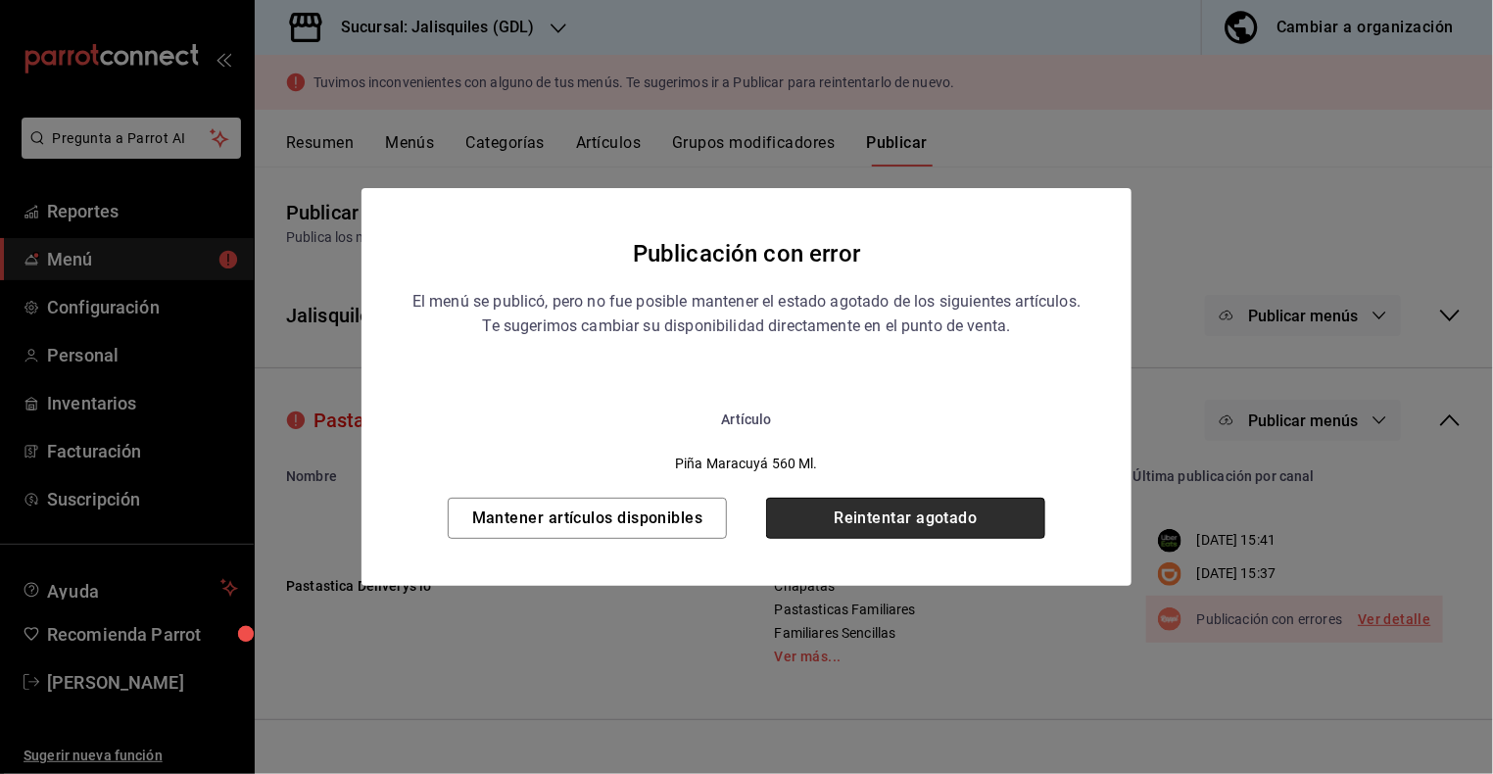
click at [962, 525] on button "Reintentar agotado" at bounding box center [905, 518] width 279 height 41
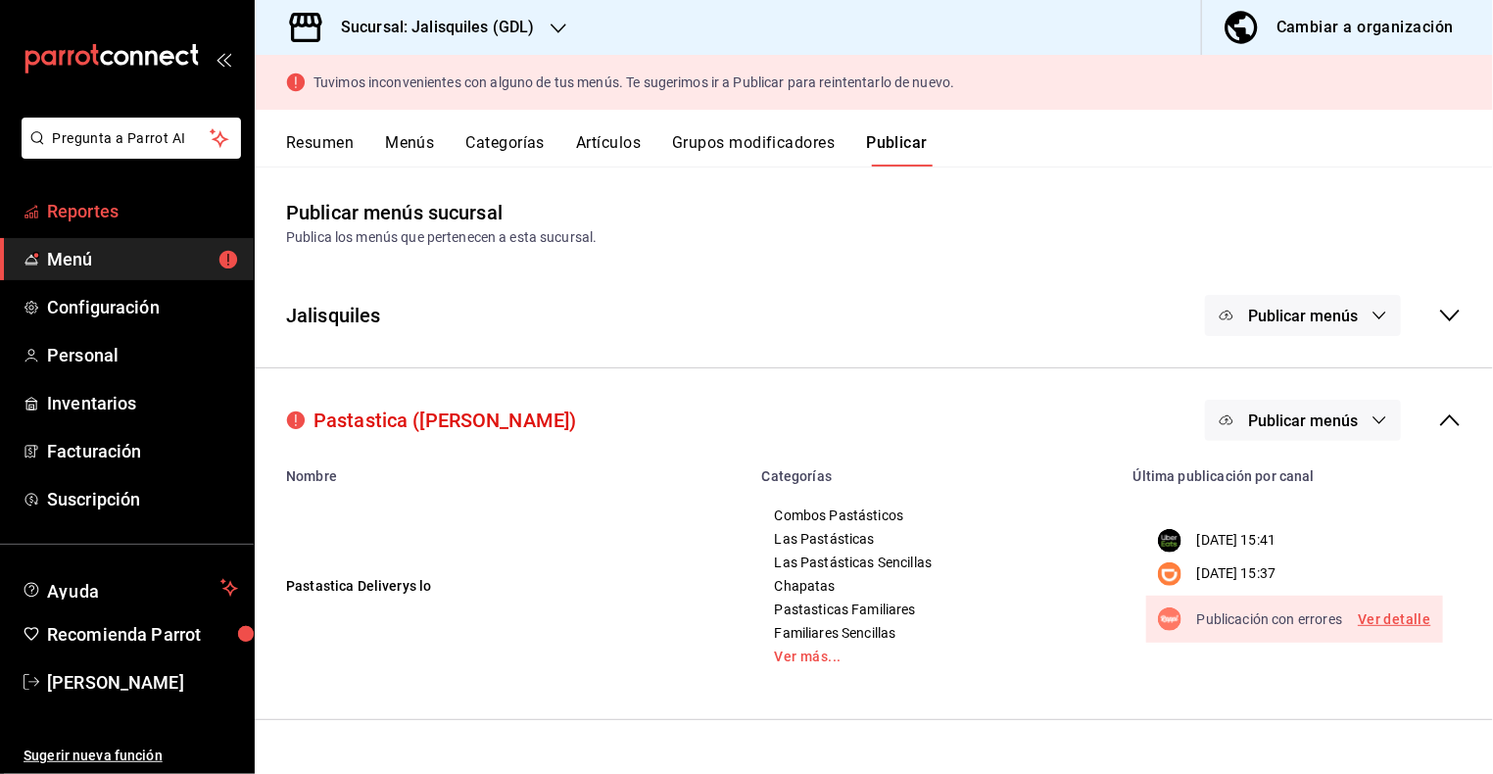
click at [110, 207] on span "Reportes" at bounding box center [142, 211] width 191 height 26
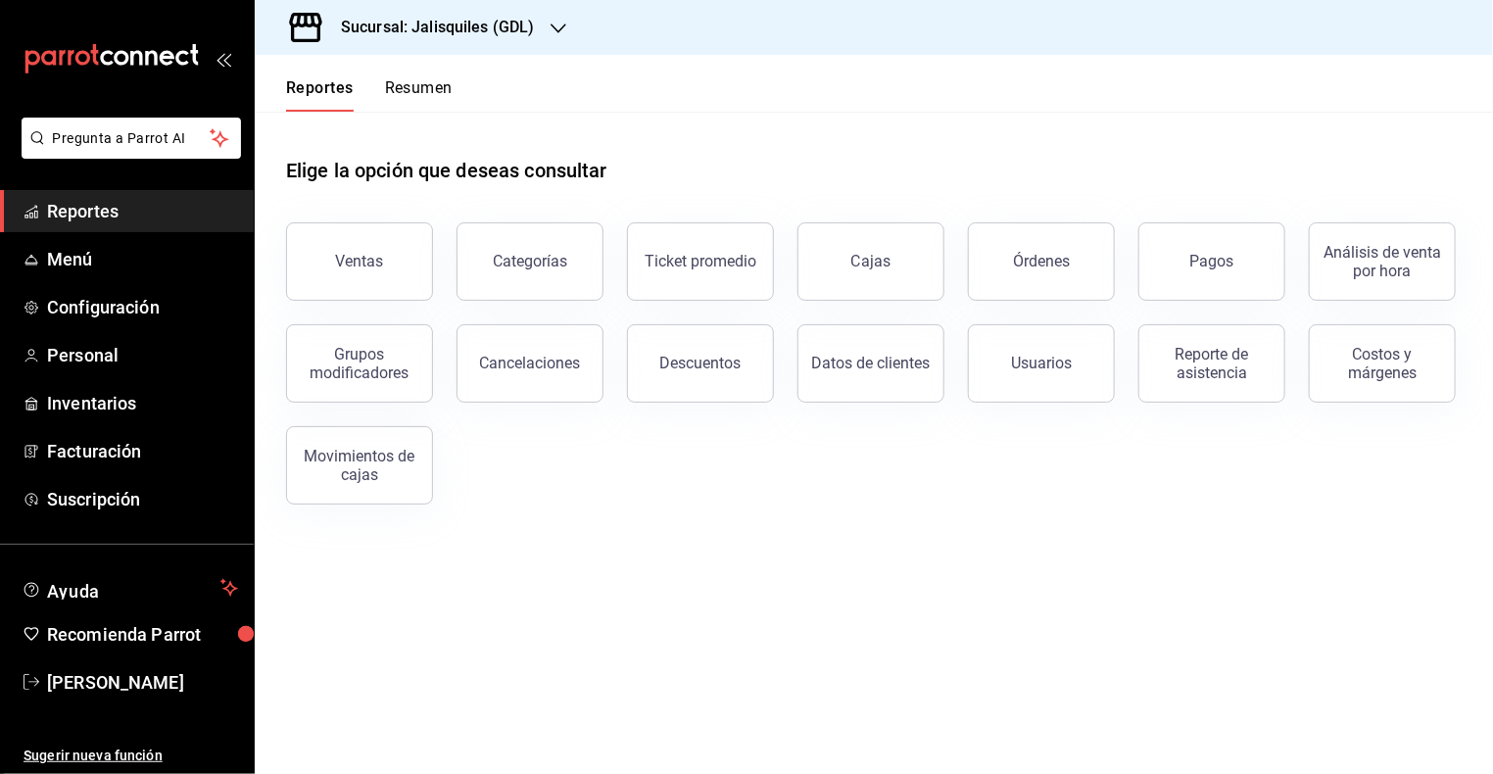
click at [416, 17] on h3 "Sucursal: Jalisquiles (GDL)" at bounding box center [430, 28] width 210 height 24
click at [407, 122] on div "Jalisquiles (Solares)" at bounding box center [401, 129] width 262 height 21
click at [678, 348] on button "Descuentos" at bounding box center [700, 363] width 147 height 78
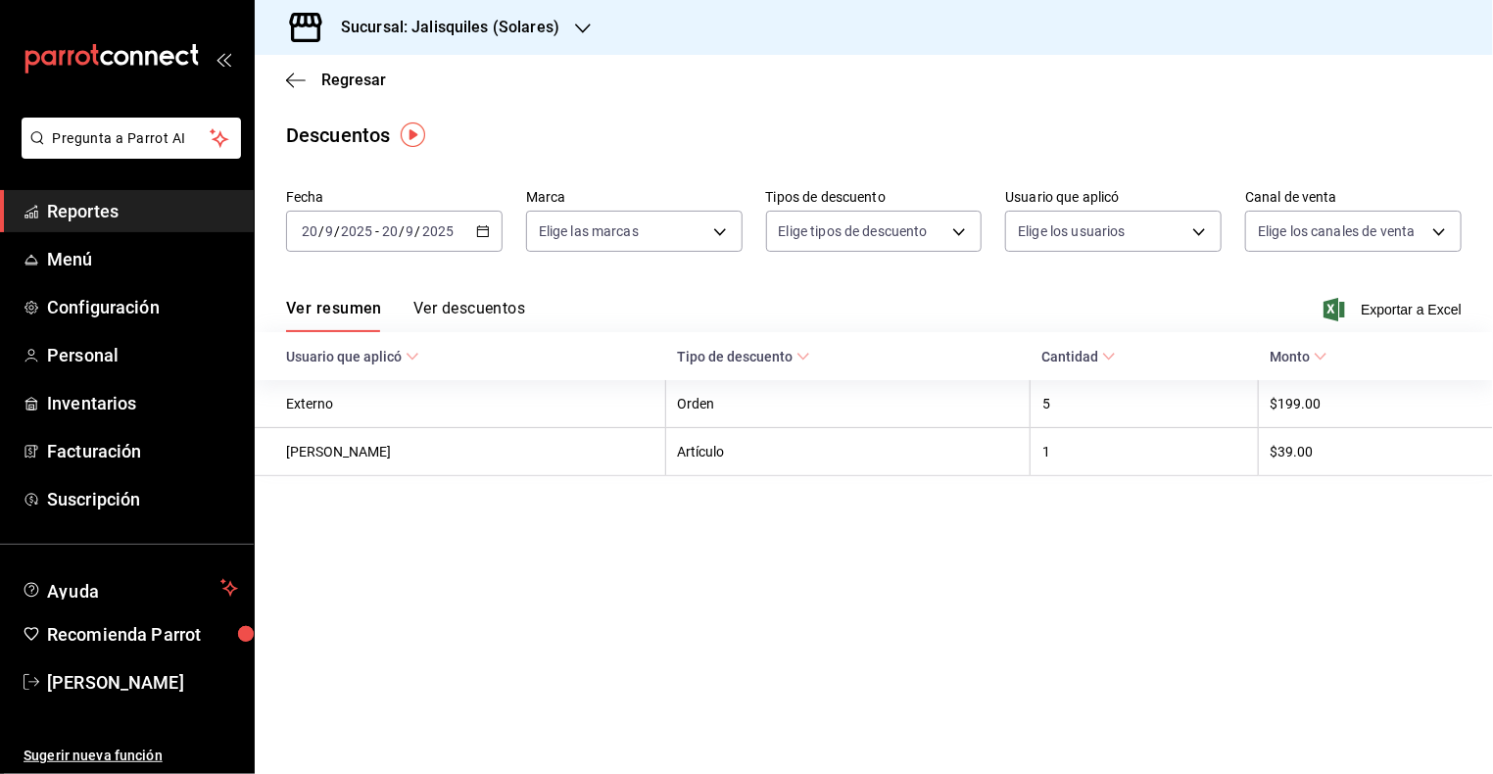
click at [474, 299] on button "Ver descuentos" at bounding box center [469, 315] width 112 height 33
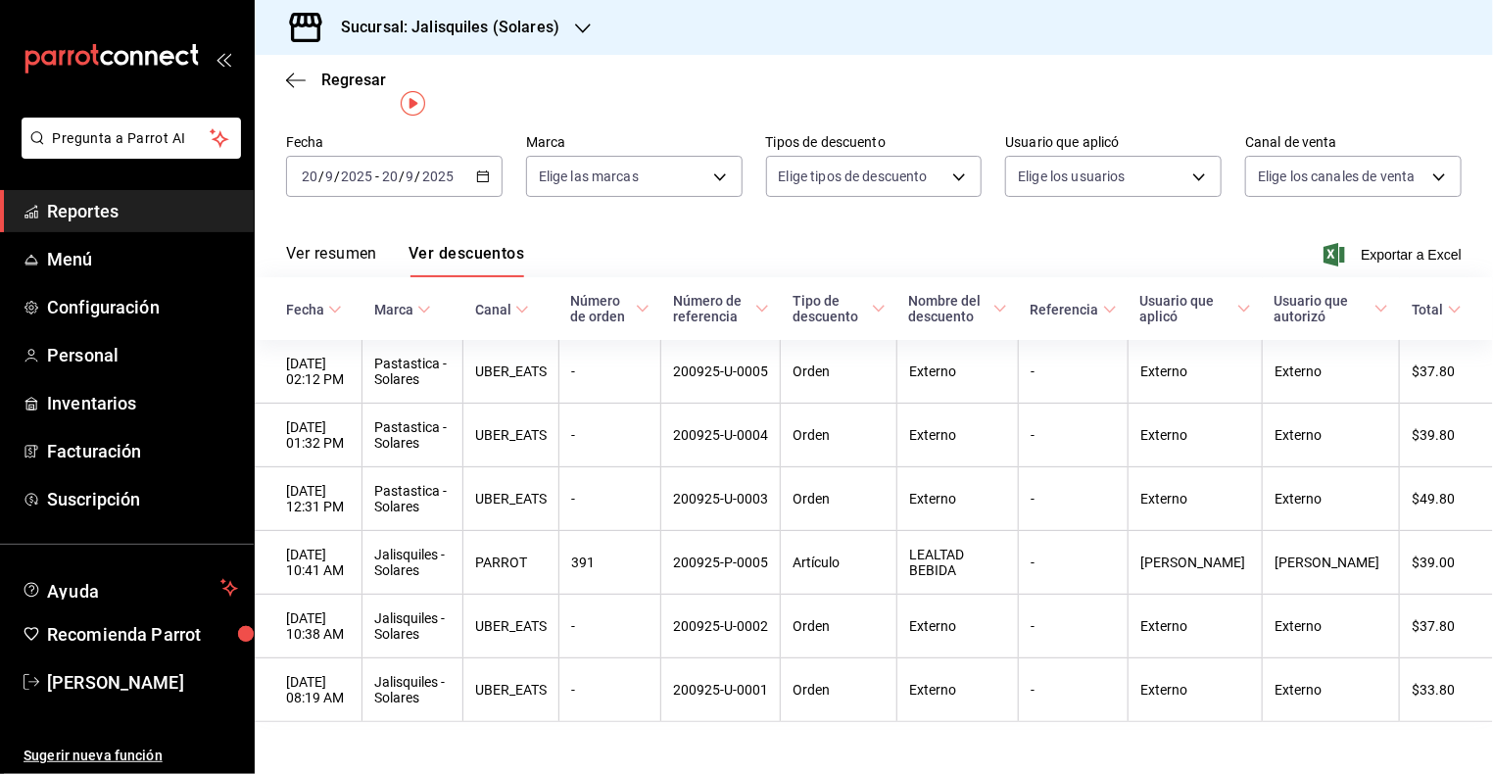
scroll to position [79, 0]
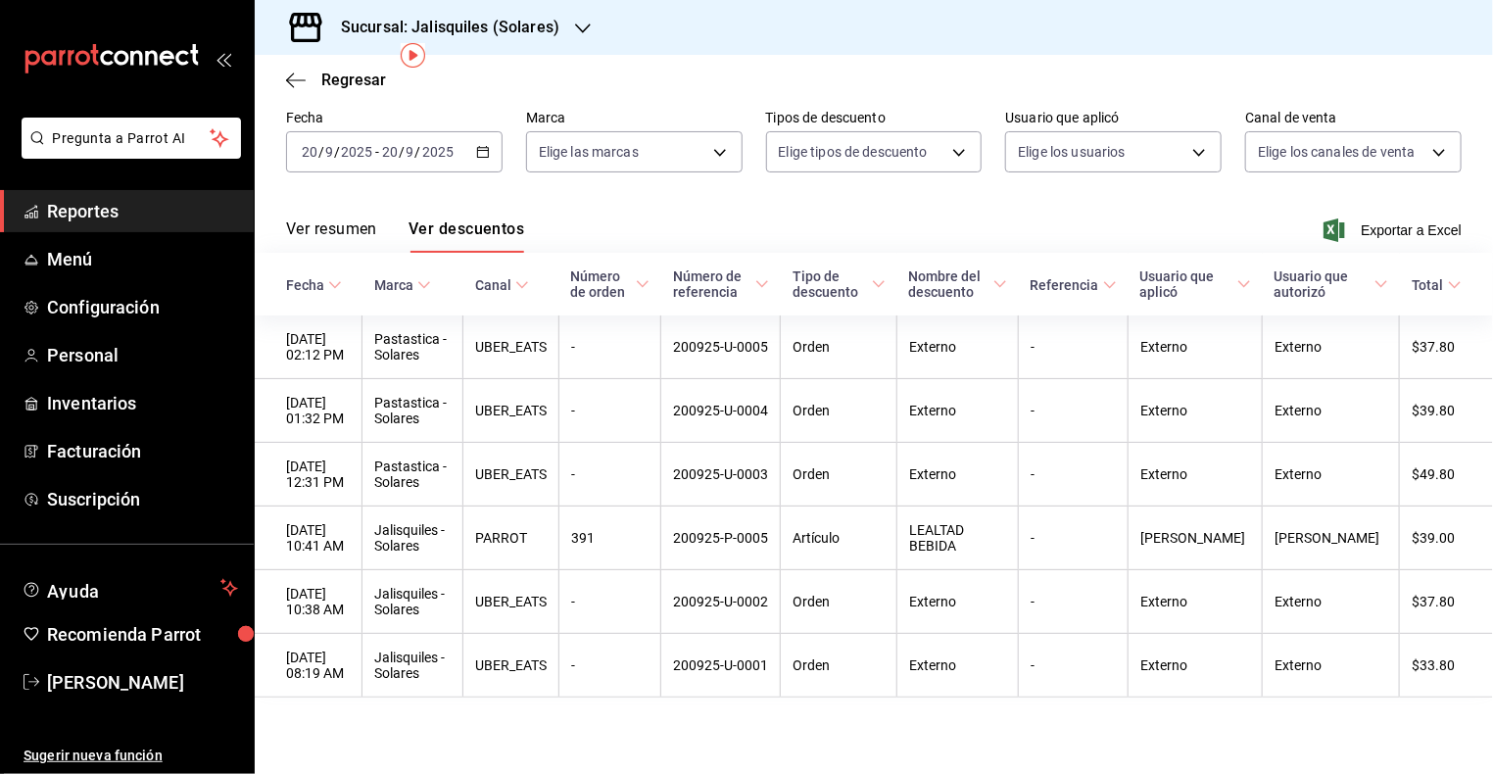
click at [351, 220] on button "Ver resumen" at bounding box center [331, 235] width 91 height 33
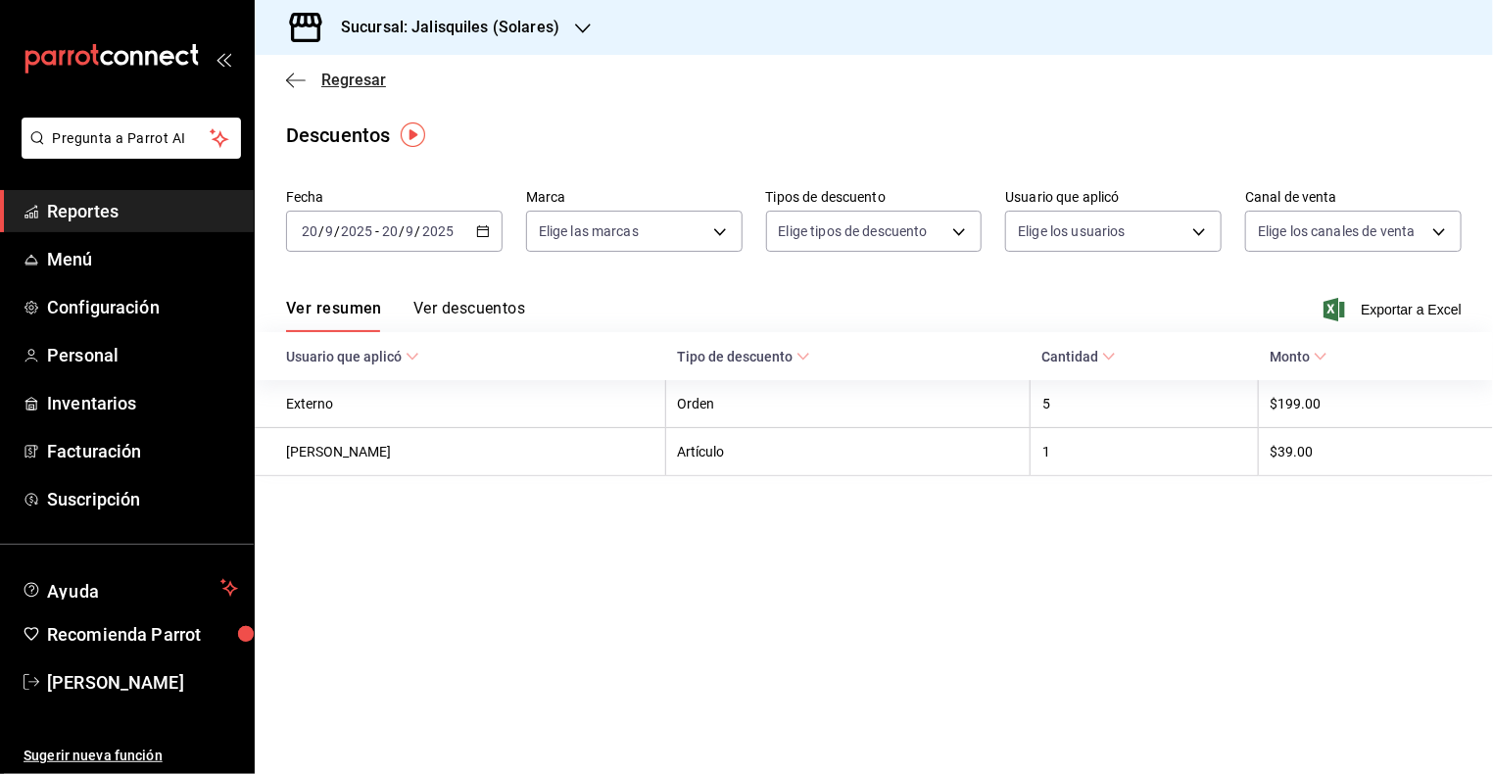
click at [297, 78] on icon "button" at bounding box center [296, 80] width 20 height 18
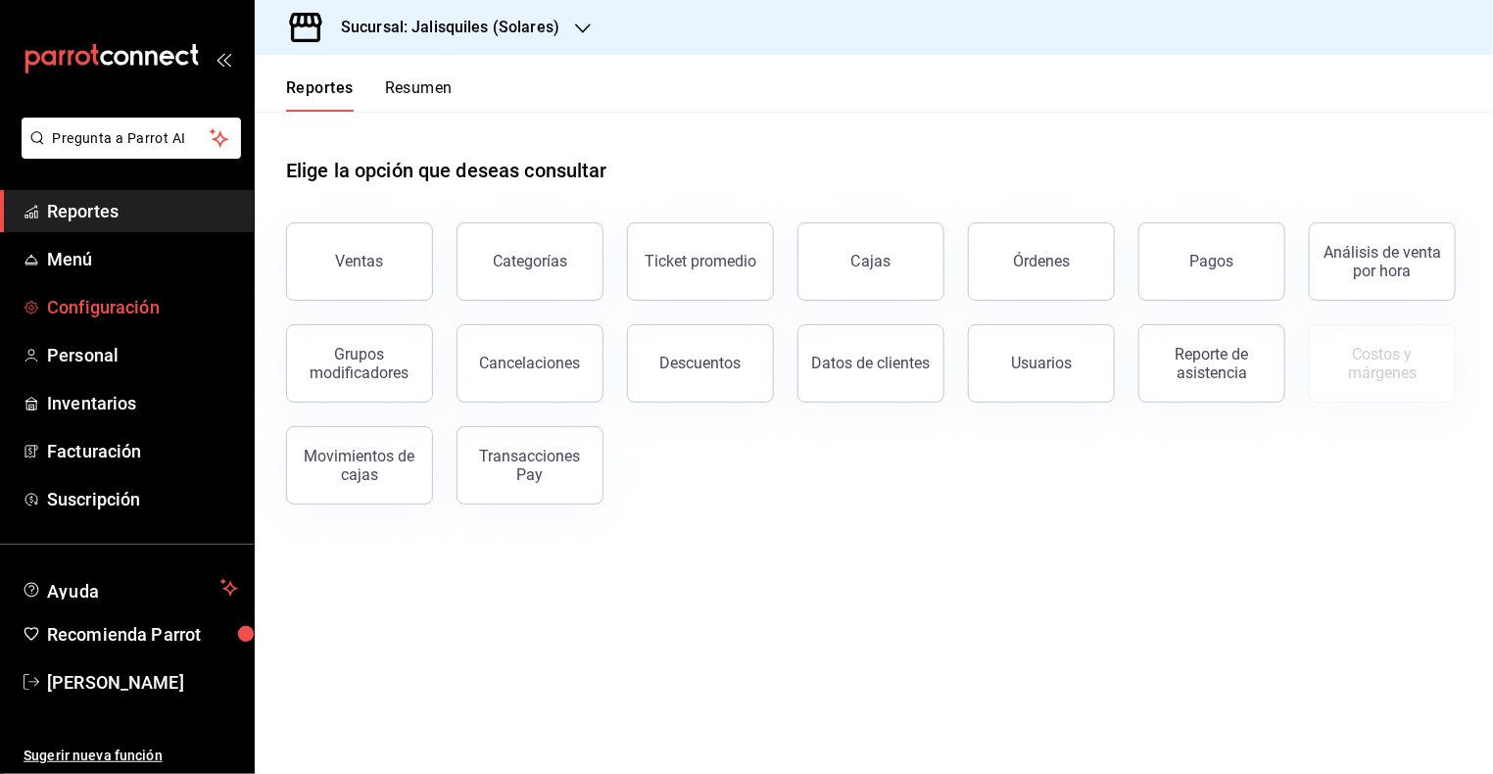
click at [108, 316] on span "Configuración" at bounding box center [142, 307] width 191 height 26
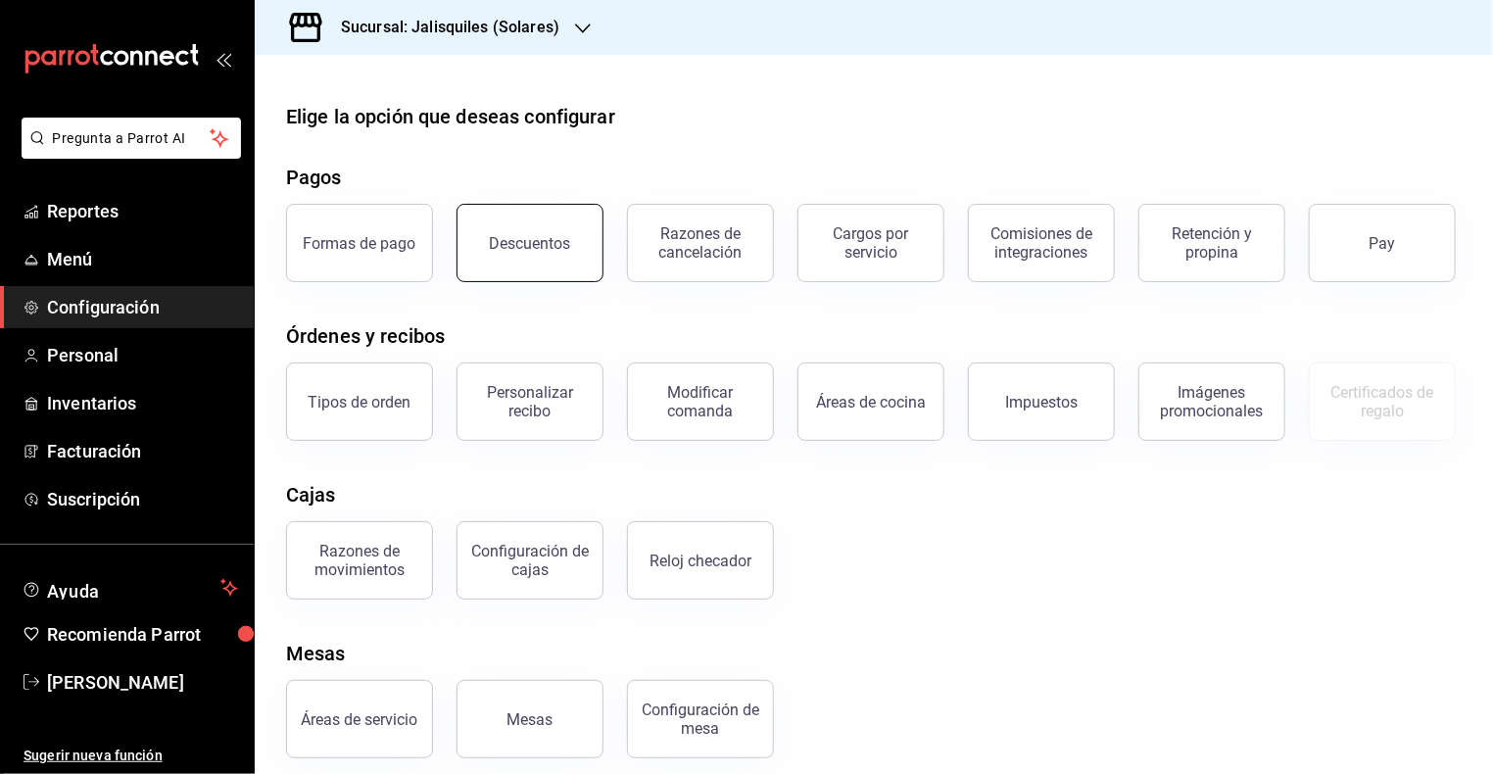
click at [491, 256] on button "Descuentos" at bounding box center [529, 243] width 147 height 78
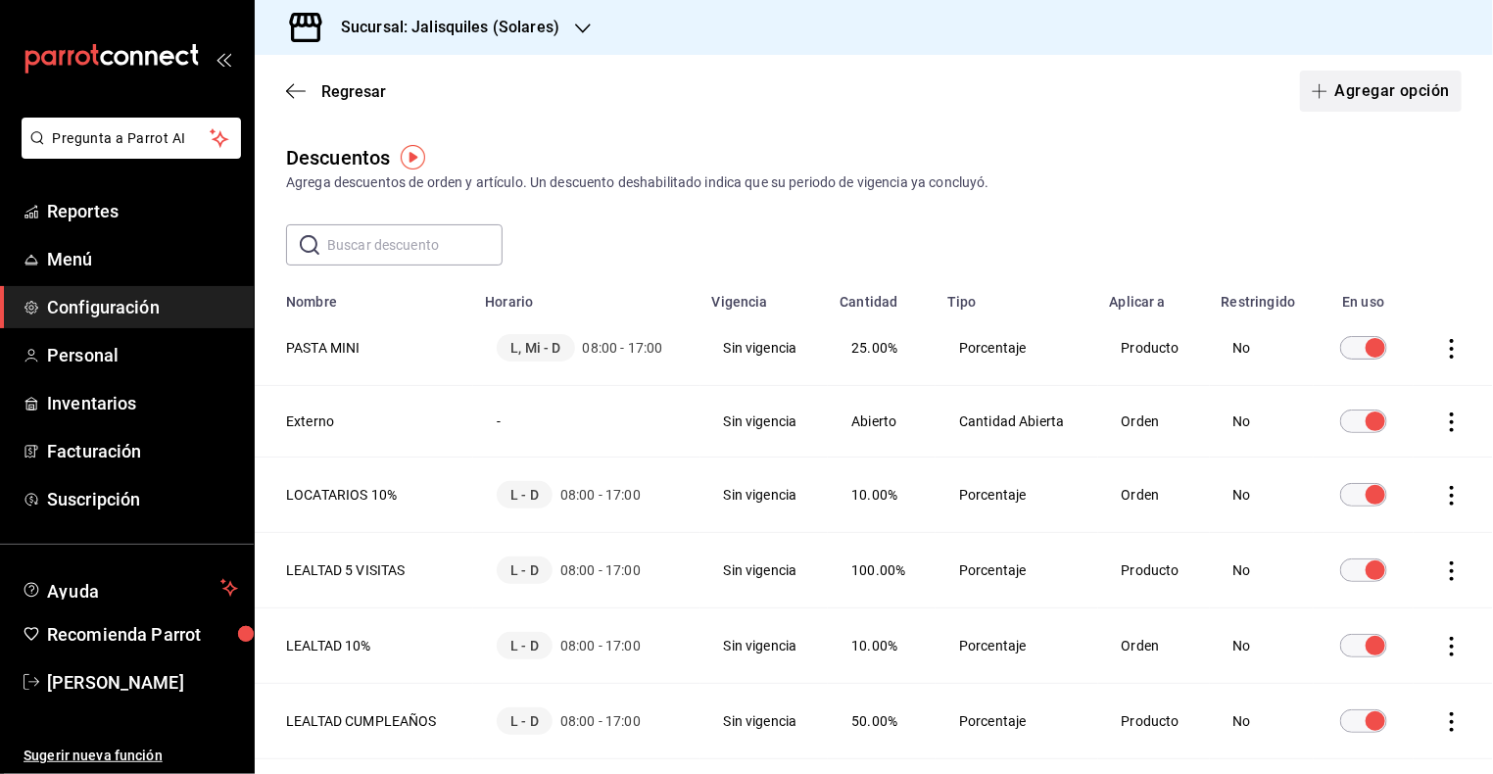
click at [1371, 96] on button "Agregar opción" at bounding box center [1381, 91] width 162 height 41
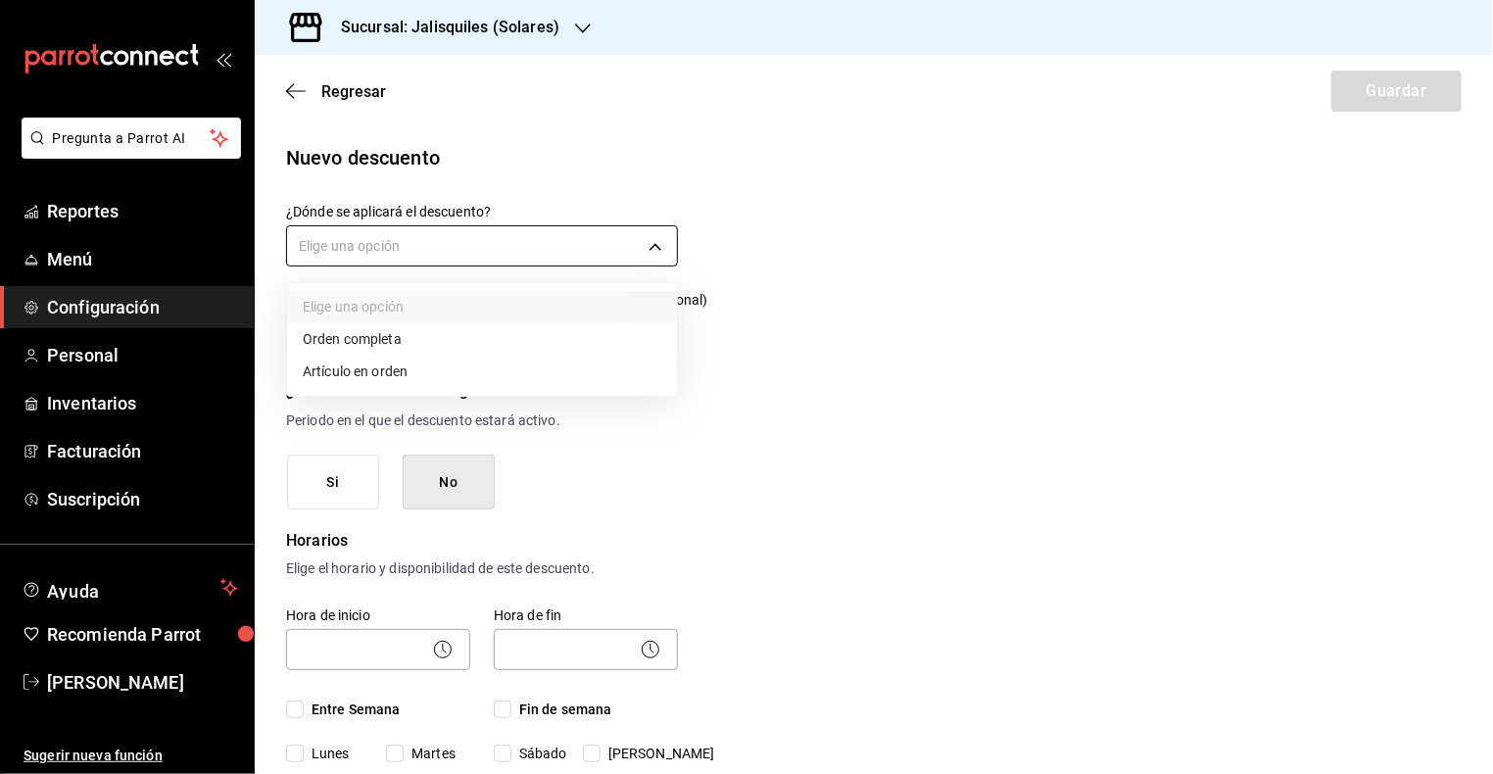
click at [561, 247] on body "Pregunta a Parrot AI Reportes Menú Configuración Personal Inventarios Facturaci…" at bounding box center [746, 387] width 1493 height 774
click at [499, 351] on li "Orden completa" at bounding box center [482, 339] width 390 height 32
type input "ORDER"
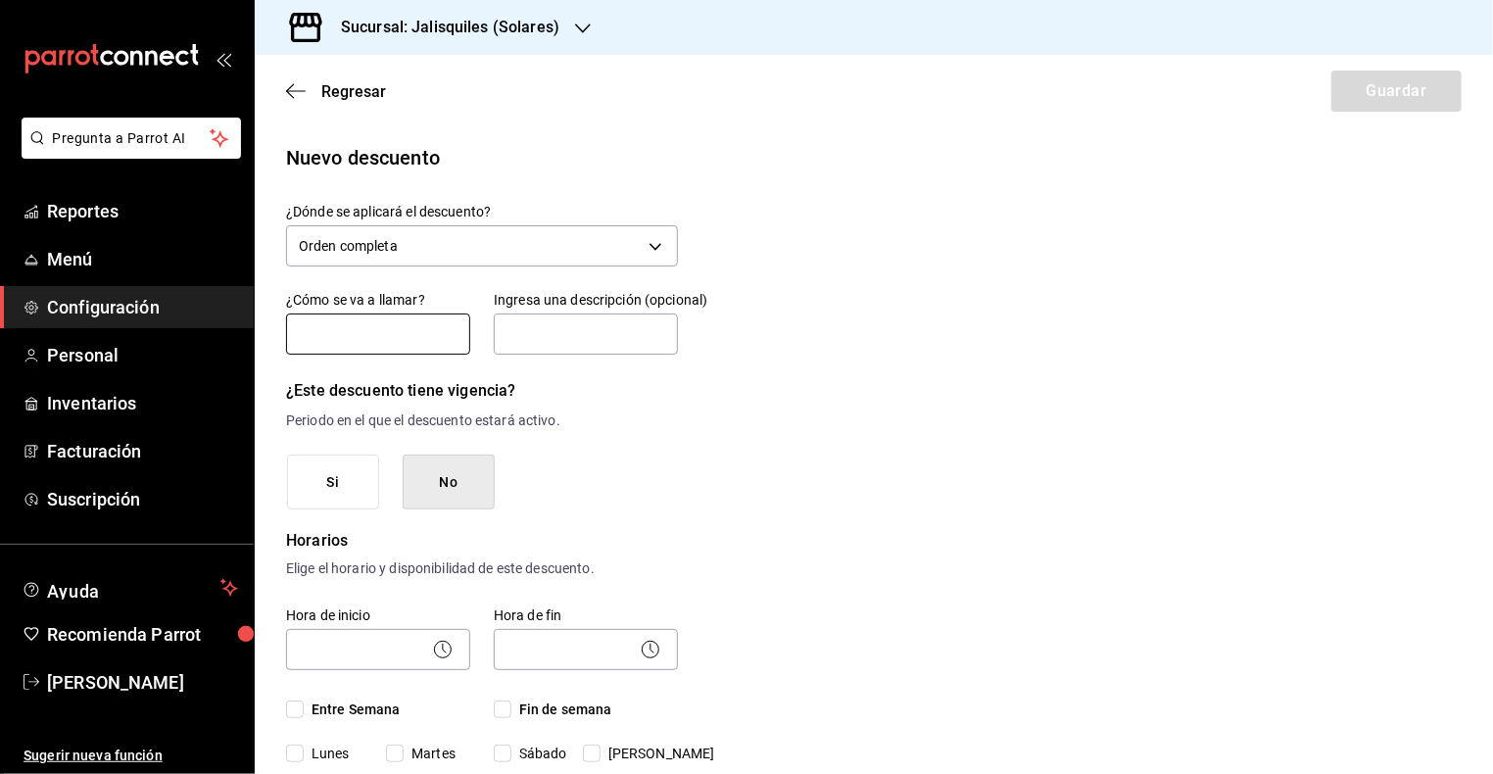
click at [391, 332] on input "text" at bounding box center [378, 333] width 184 height 41
type input "EMPLEADO"
click at [576, 341] on input "text" at bounding box center [586, 333] width 184 height 41
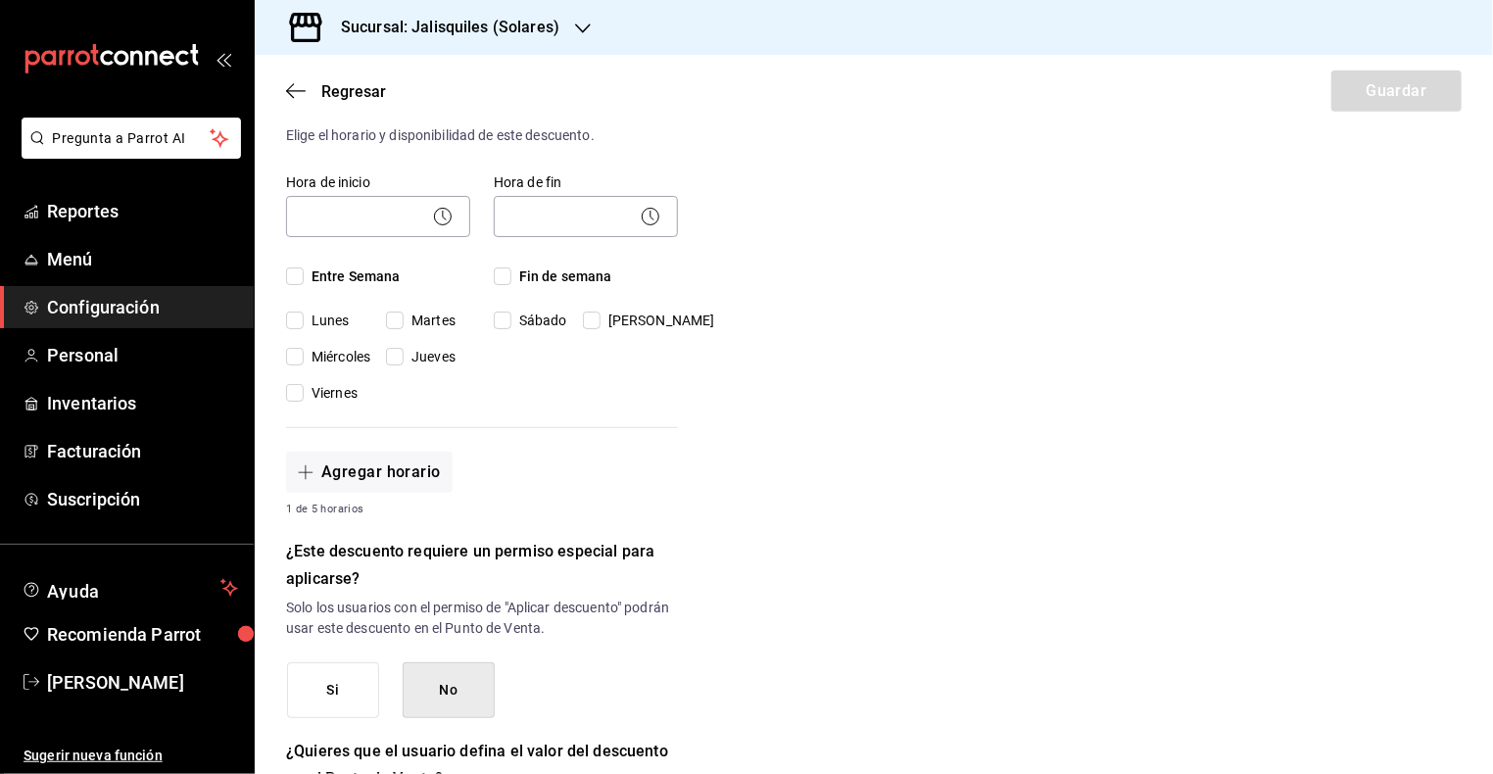
scroll to position [434, 0]
click at [299, 271] on input "Entre Semana" at bounding box center [295, 275] width 18 height 18
checkbox input "true"
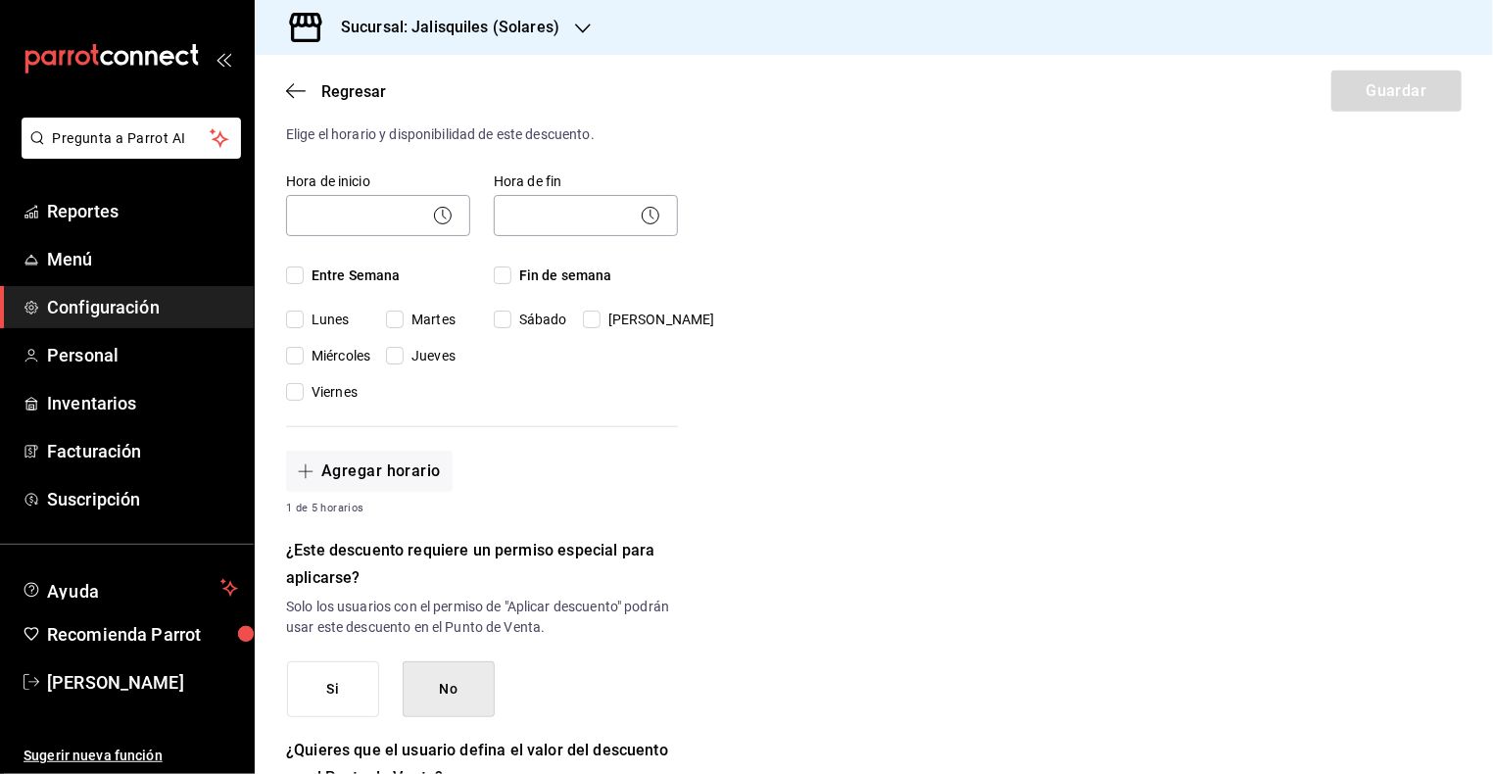
checkbox input "true"
click at [506, 280] on input "Fin de semana" at bounding box center [503, 275] width 18 height 18
checkbox input "true"
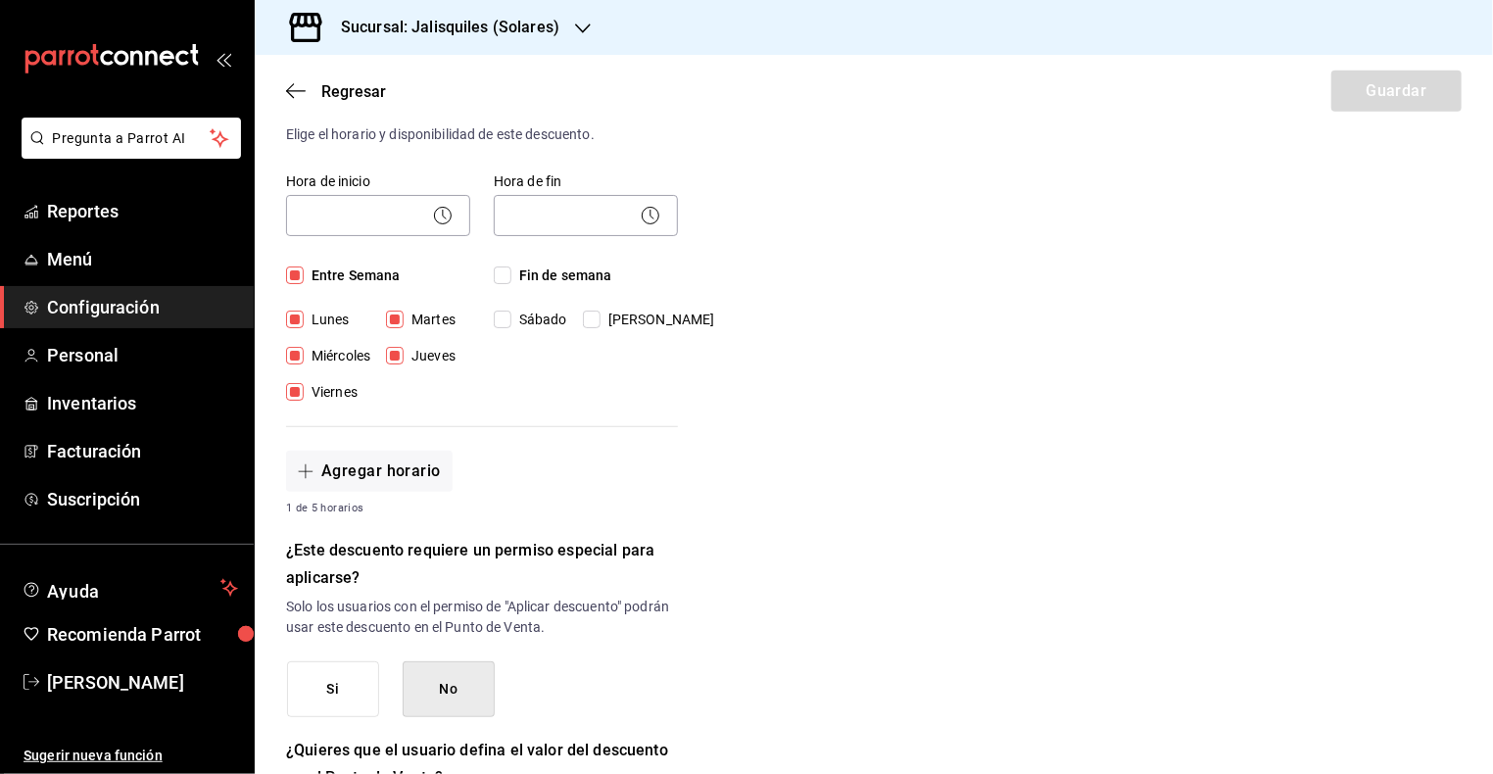
checkbox input "true"
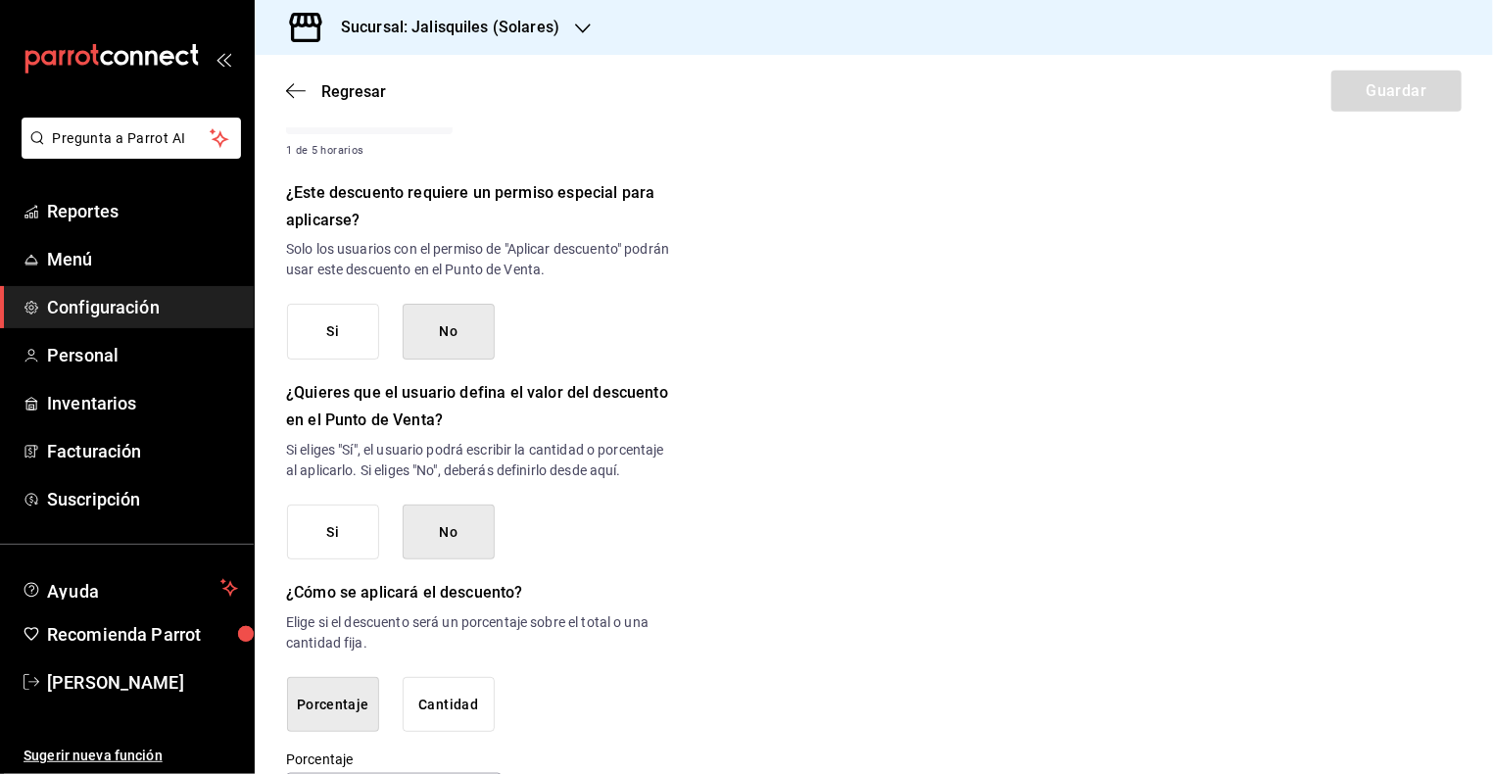
scroll to position [858, 0]
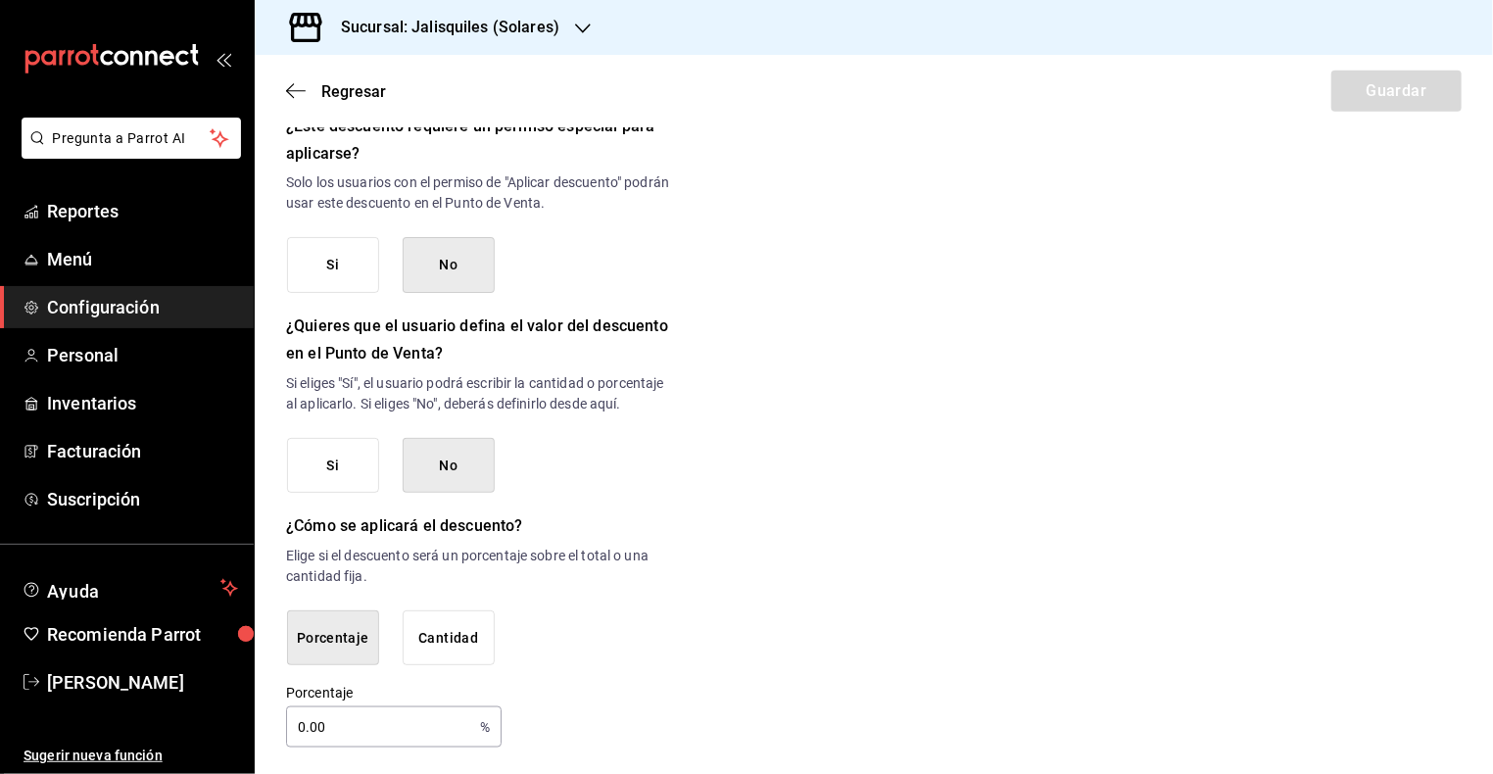
click at [326, 719] on input "0.00" at bounding box center [379, 726] width 186 height 39
click at [306, 720] on input "0.00" at bounding box center [379, 726] width 186 height 39
type input "30"
click at [751, 543] on div "Nuevo descuento ¿Dónde se aplicará el descuento? Orden completa ORDER ¿Cómo se …" at bounding box center [874, 16] width 1238 height 1462
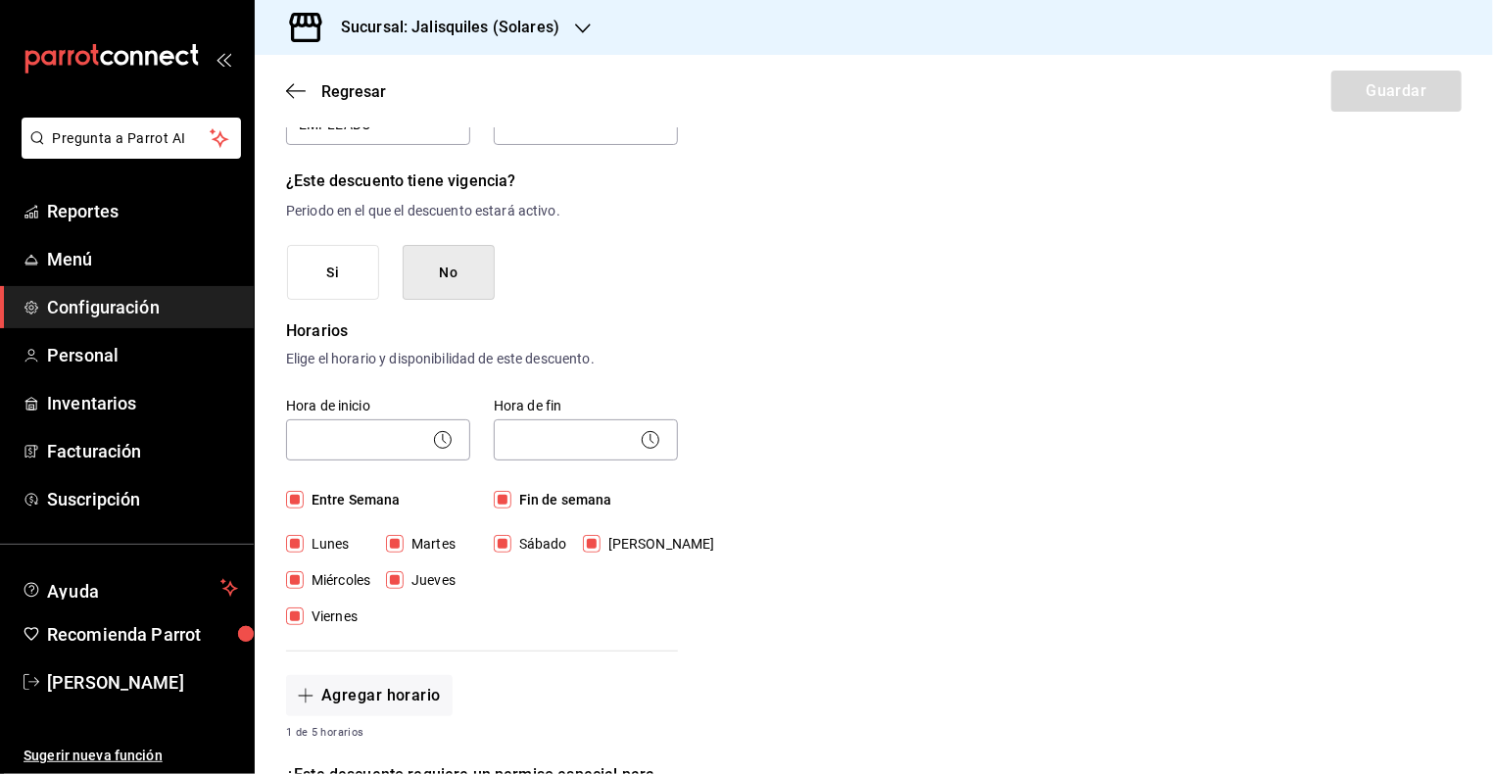
scroll to position [187, 0]
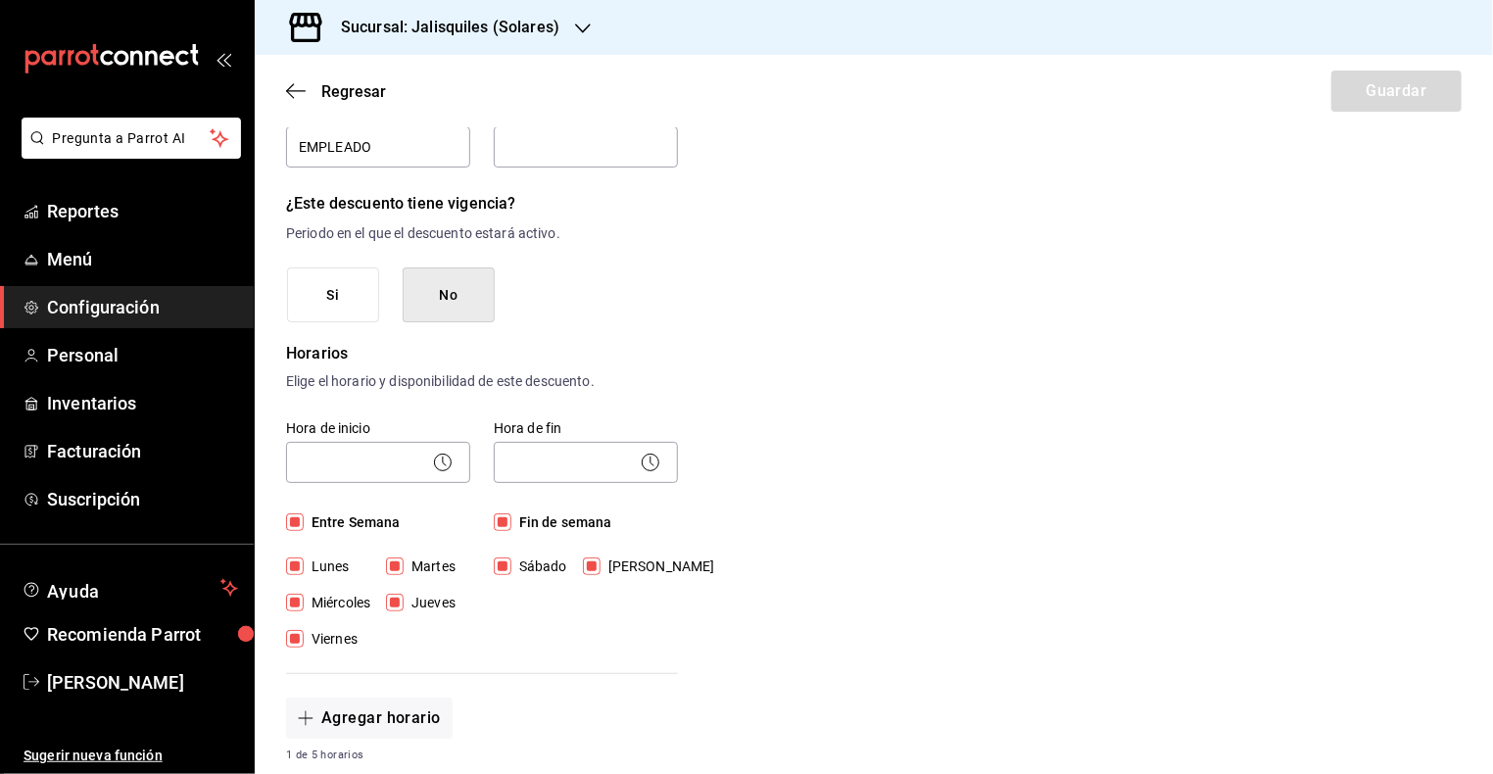
click at [451, 460] on circle at bounding box center [443, 461] width 17 height 17
click at [440, 463] on icon at bounding box center [443, 463] width 24 height 24
click at [350, 456] on body "Pregunta a Parrot AI Reportes Menú Configuración Personal Inventarios Facturaci…" at bounding box center [746, 387] width 1493 height 774
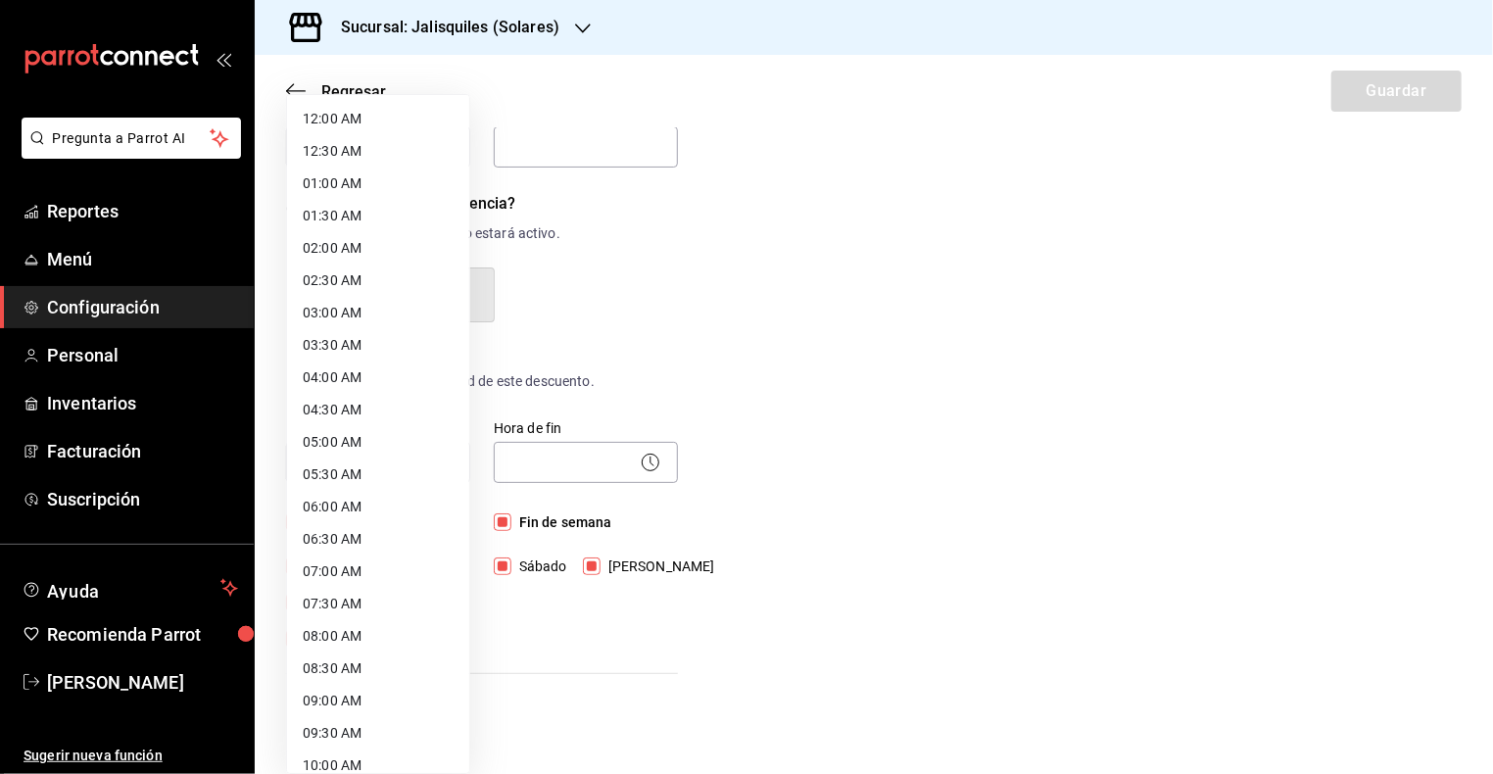
click at [344, 630] on li "08:00 AM" at bounding box center [378, 636] width 182 height 32
type input "08:00"
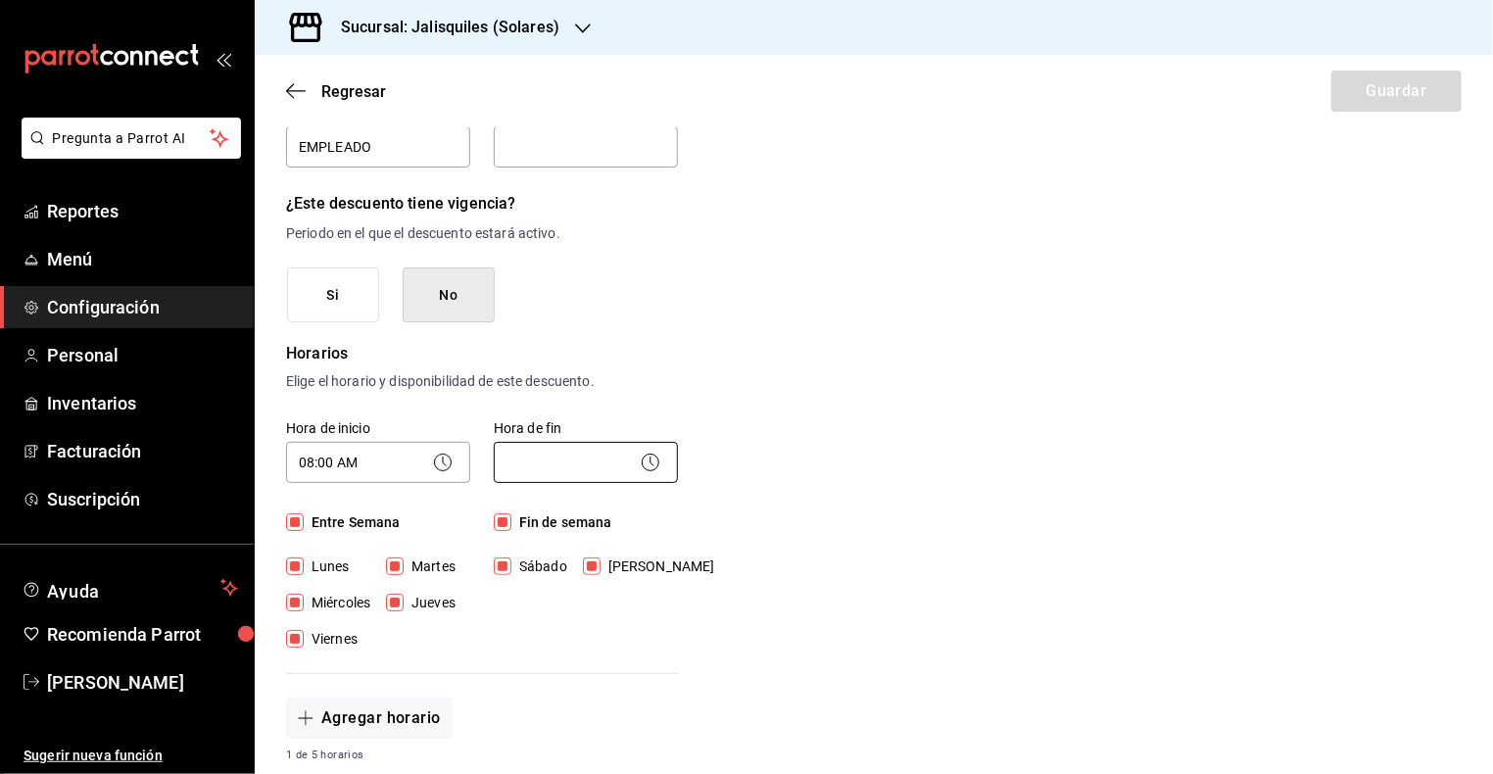
click at [536, 457] on body "Pregunta a Parrot AI Reportes Menú Configuración Personal Inventarios Facturaci…" at bounding box center [746, 387] width 1493 height 774
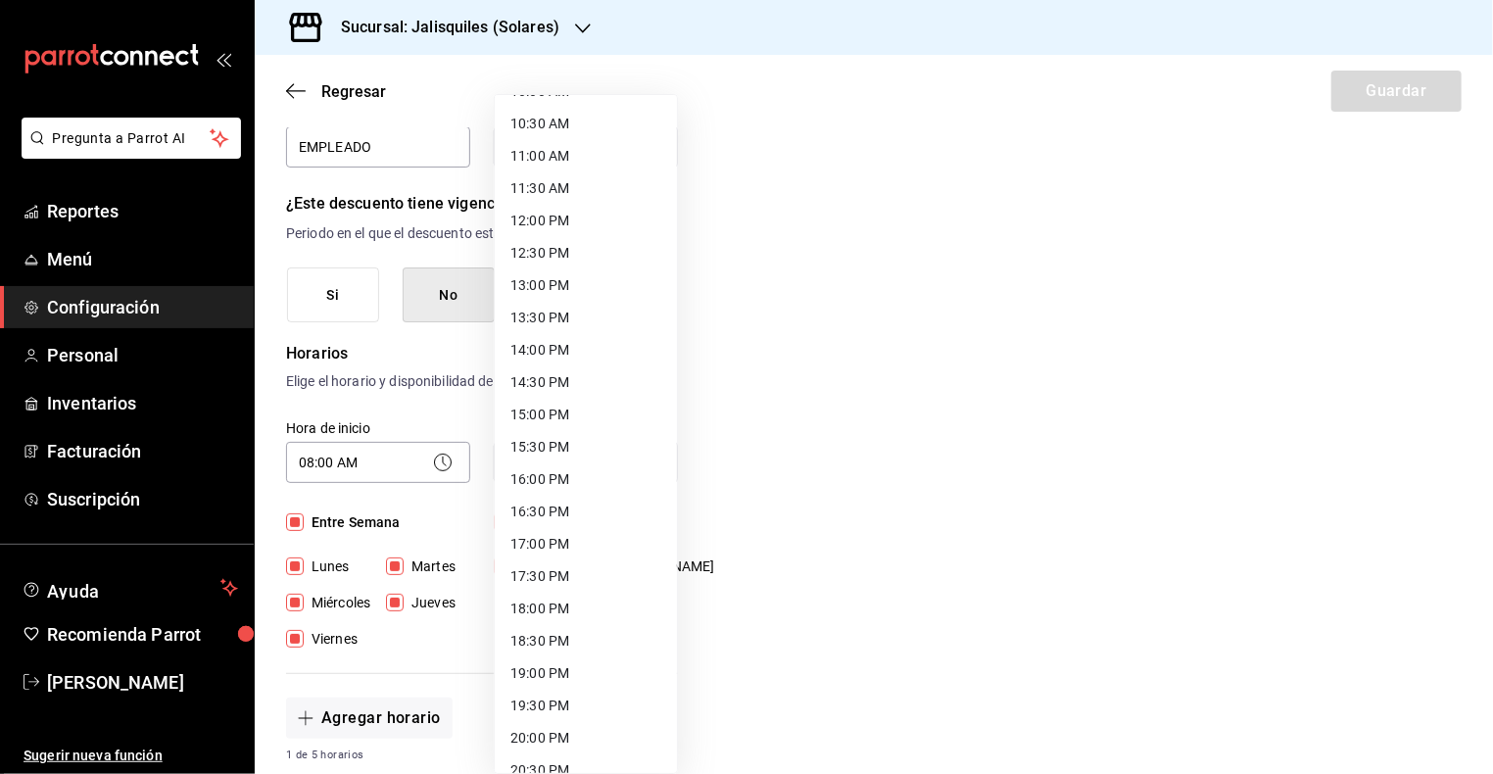
scroll to position [689, 0]
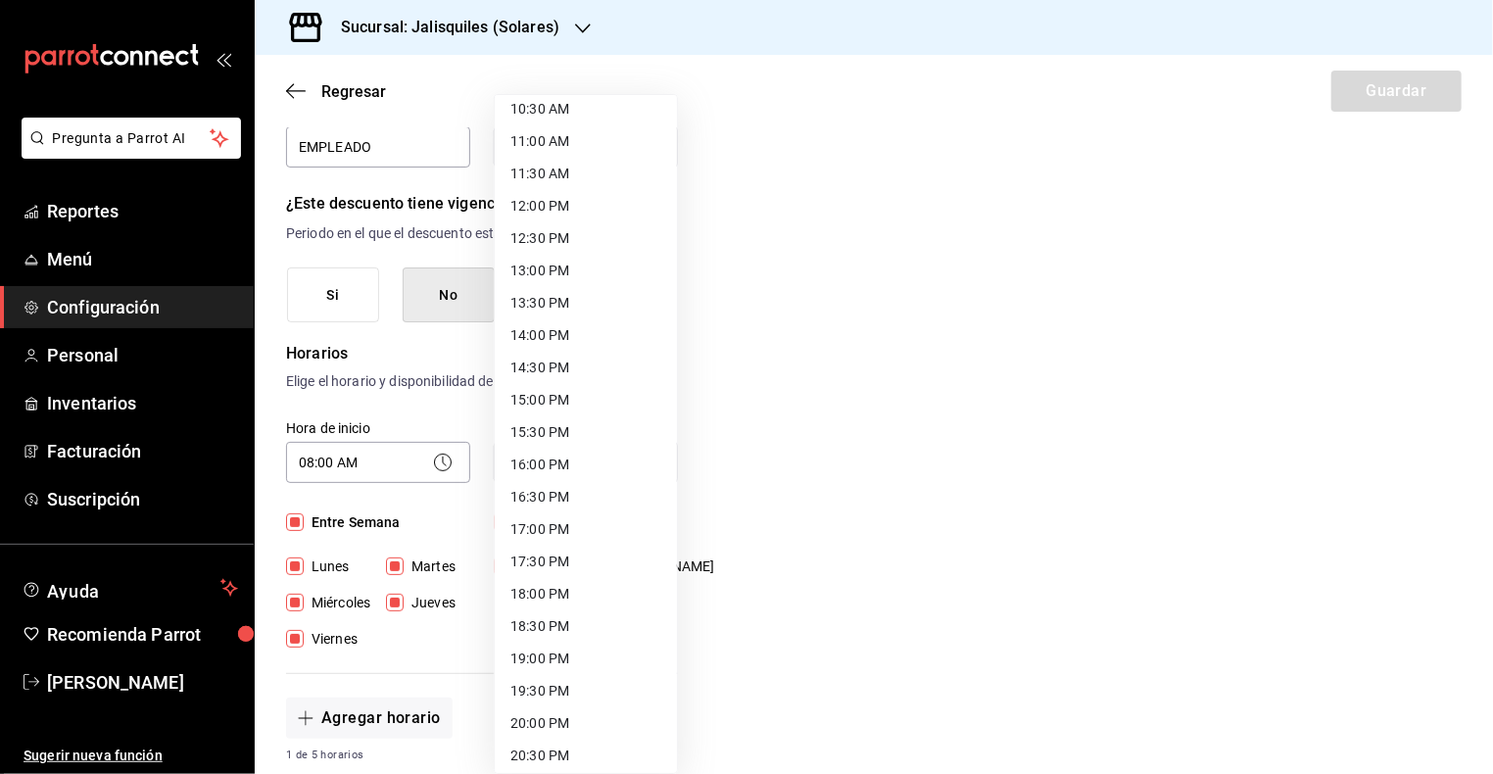
click at [542, 522] on li "17:00 PM" at bounding box center [586, 529] width 182 height 32
type input "17:00"
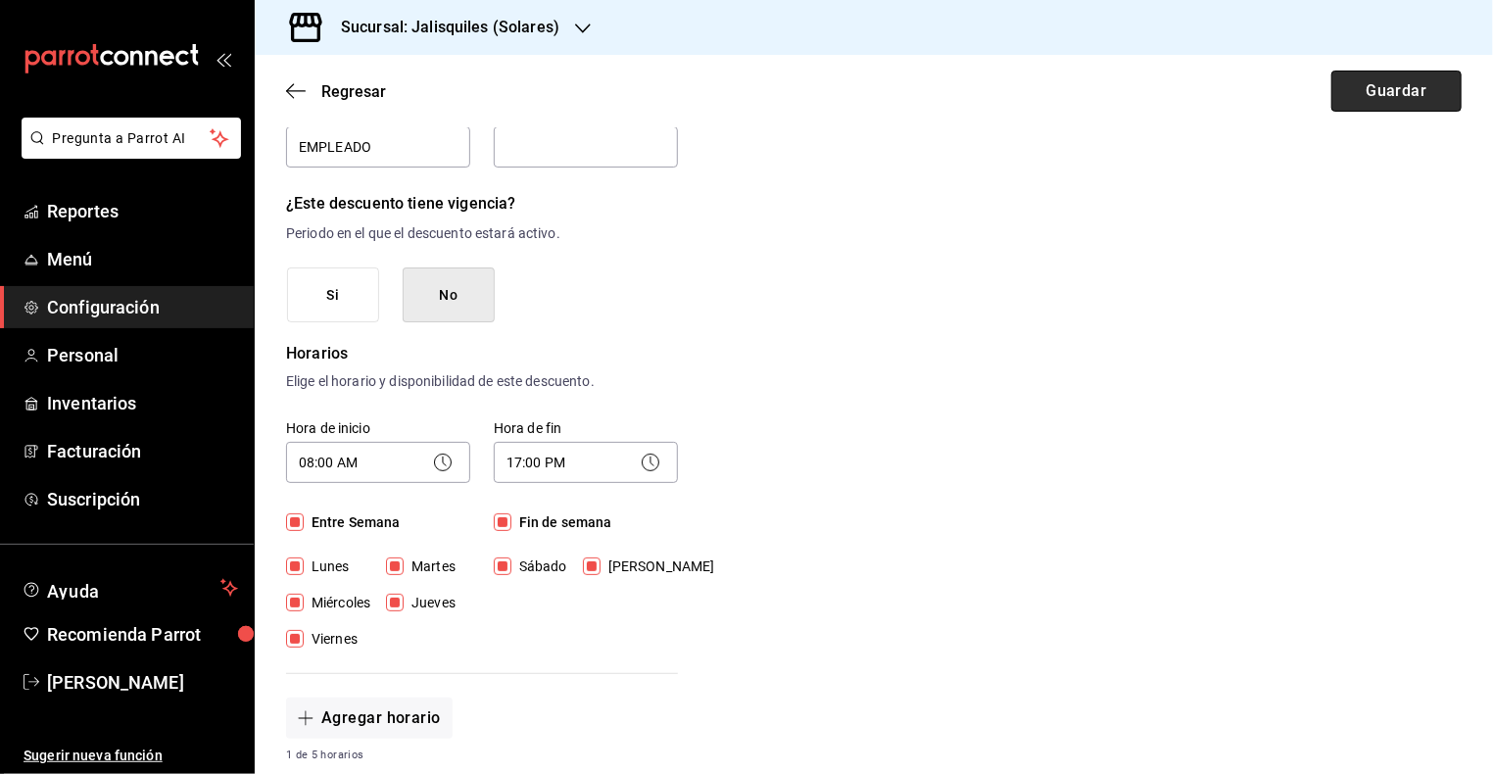
click at [1409, 97] on button "Guardar" at bounding box center [1396, 91] width 130 height 41
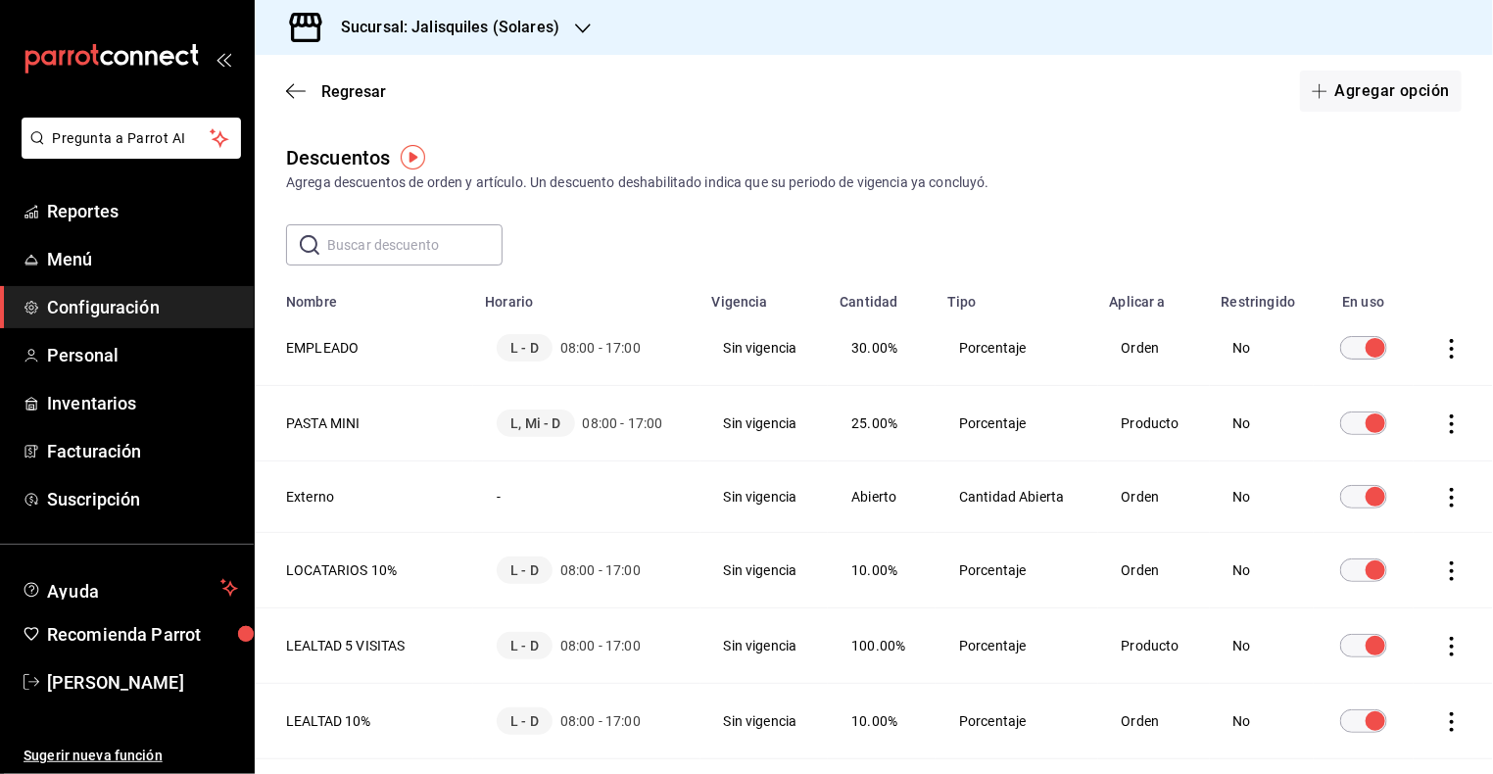
click at [520, 30] on h3 "Sucursal: Jalisquiles (Solares)" at bounding box center [442, 28] width 234 height 24
click at [425, 81] on div "Jalisquiles (GDL)" at bounding box center [401, 84] width 262 height 21
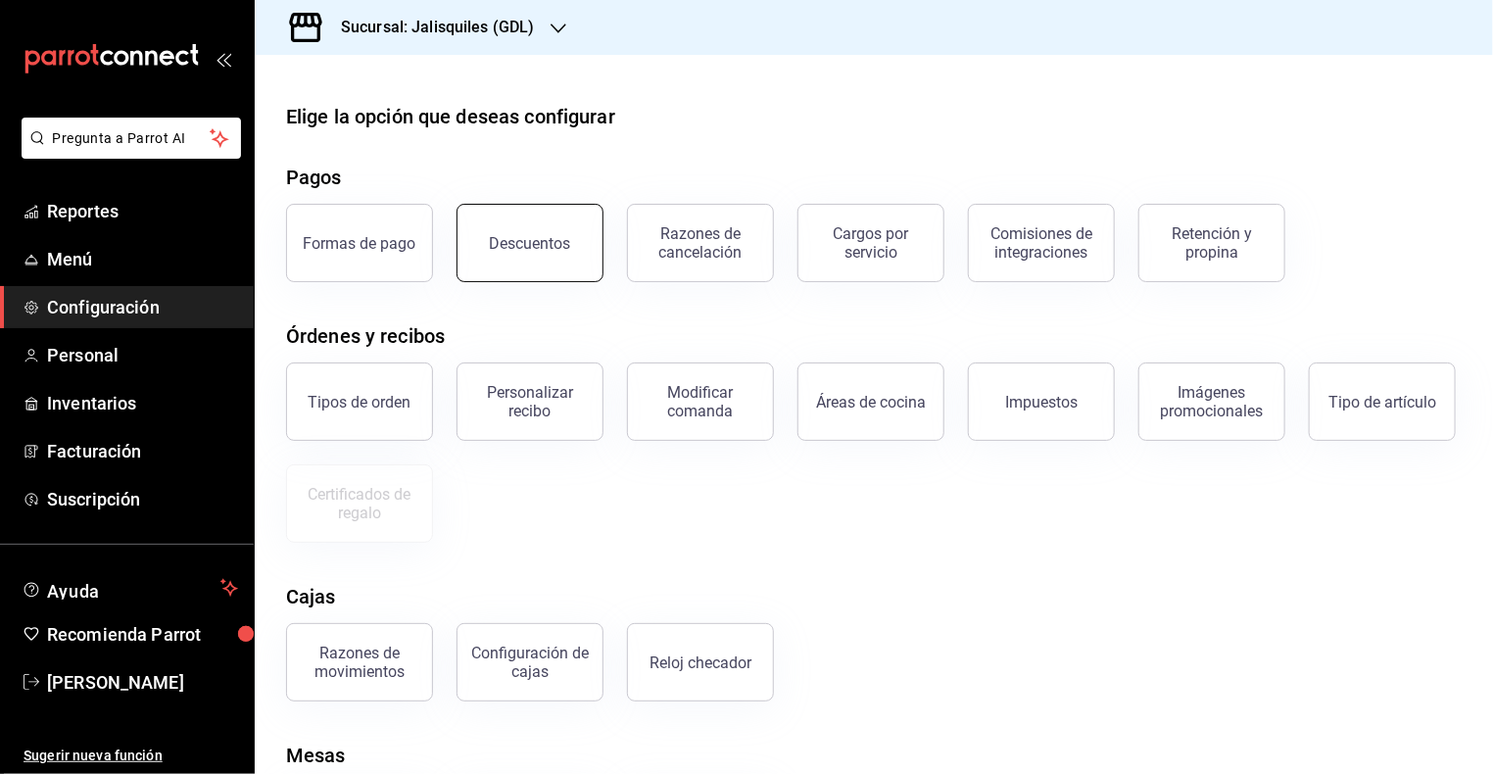
click at [542, 246] on div "Descuentos" at bounding box center [530, 243] width 81 height 19
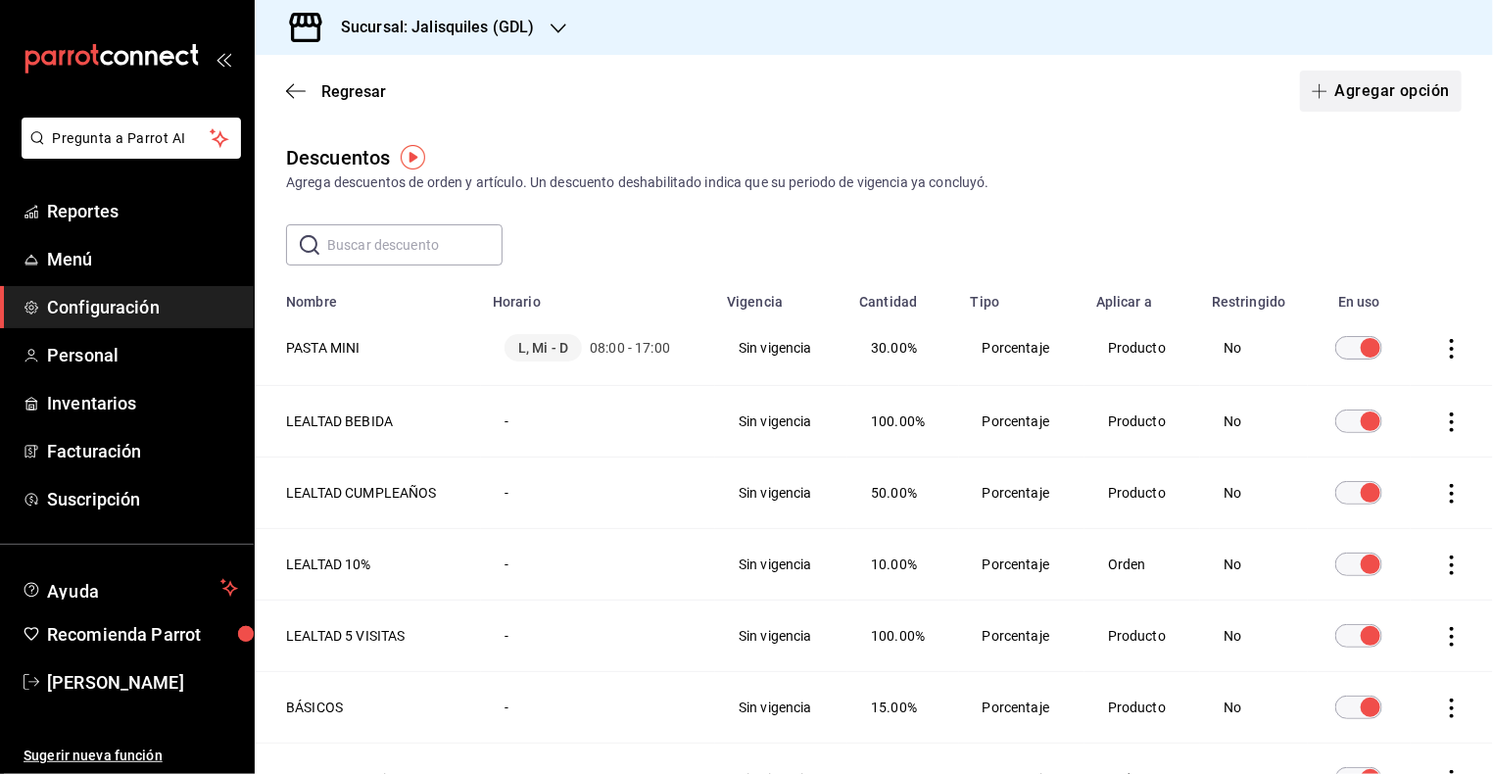
click at [1363, 81] on button "Agregar opción" at bounding box center [1381, 91] width 162 height 41
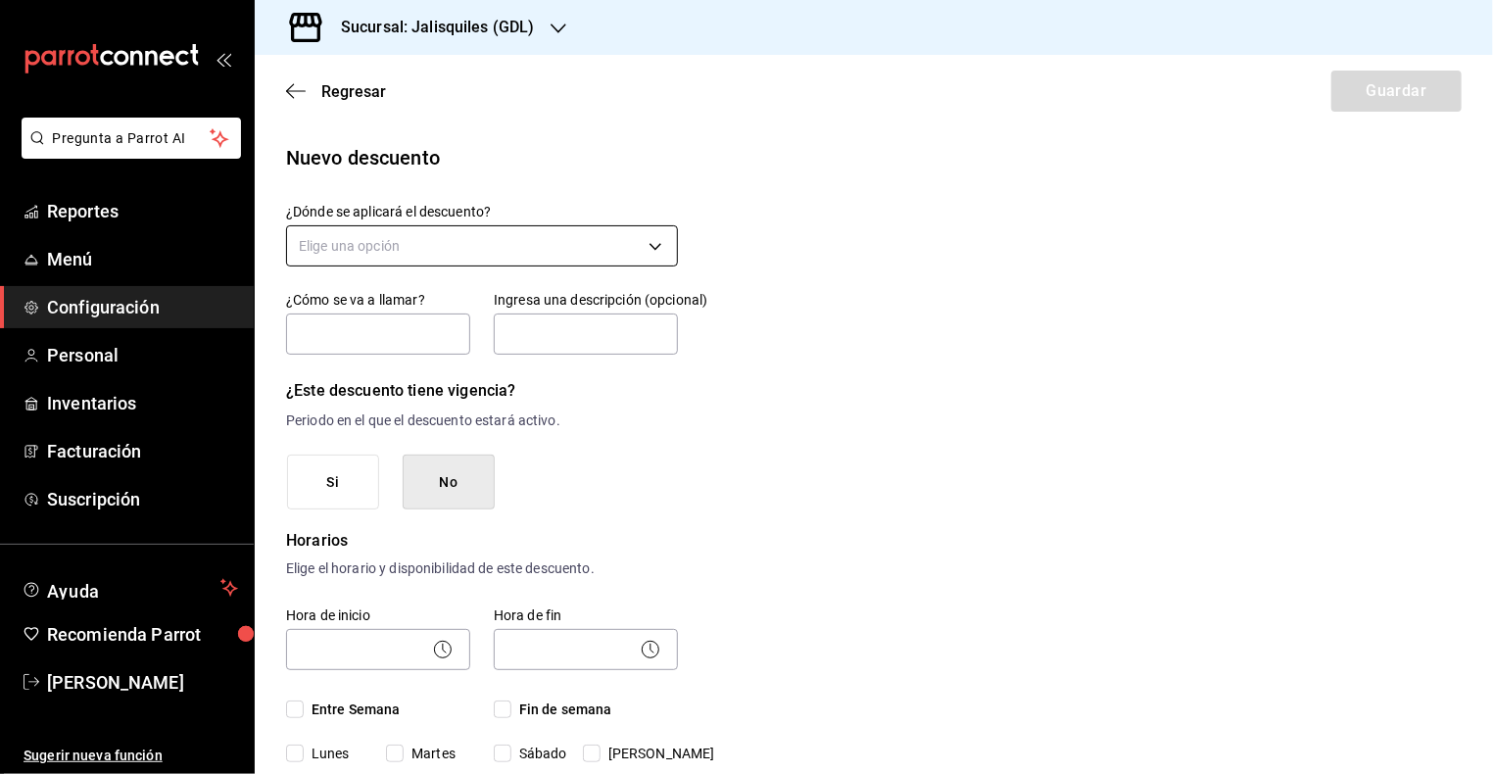
click at [415, 241] on body "Pregunta a Parrot AI Reportes Menú Configuración Personal Inventarios Facturaci…" at bounding box center [746, 387] width 1493 height 774
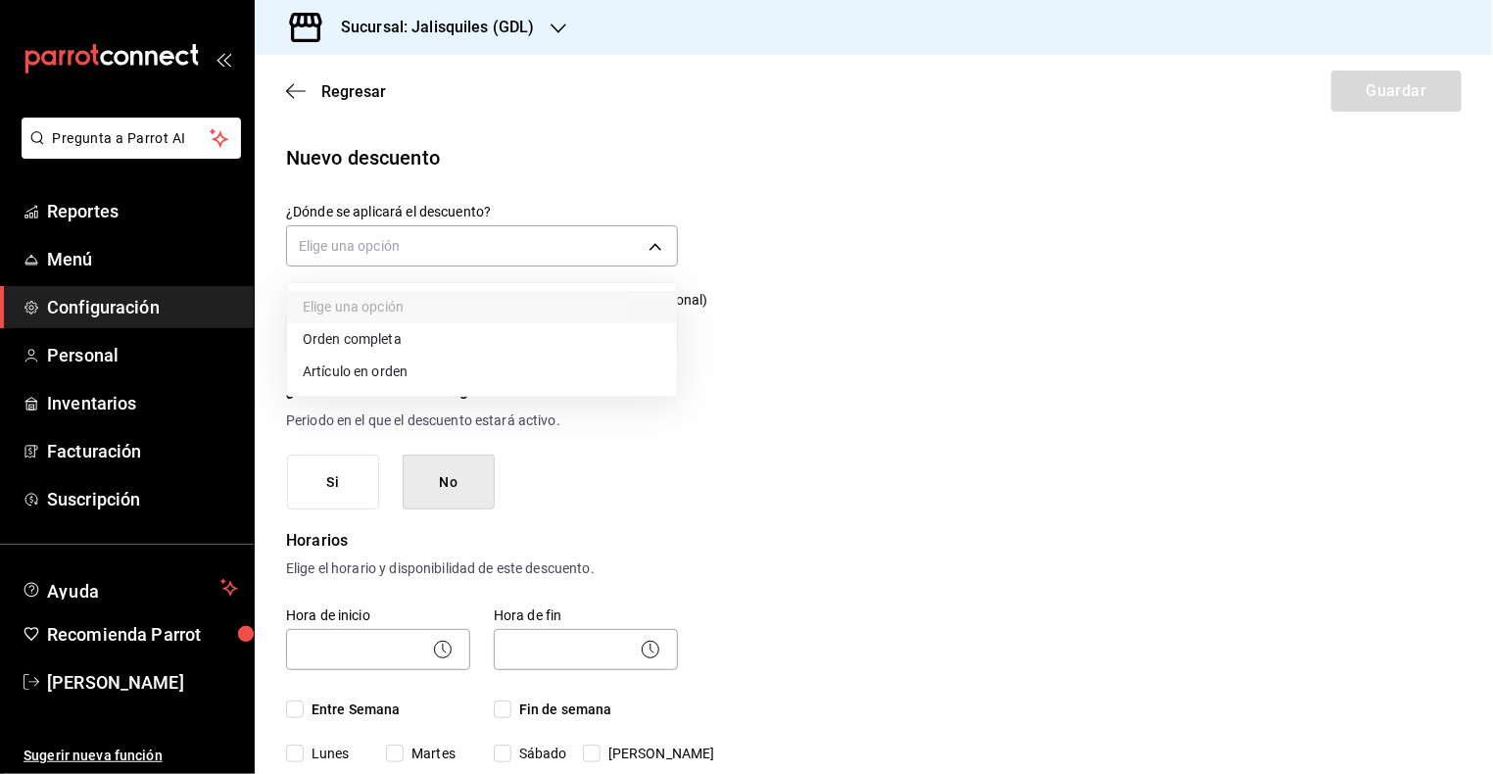
click at [402, 372] on li "Artículo en orden" at bounding box center [482, 372] width 390 height 32
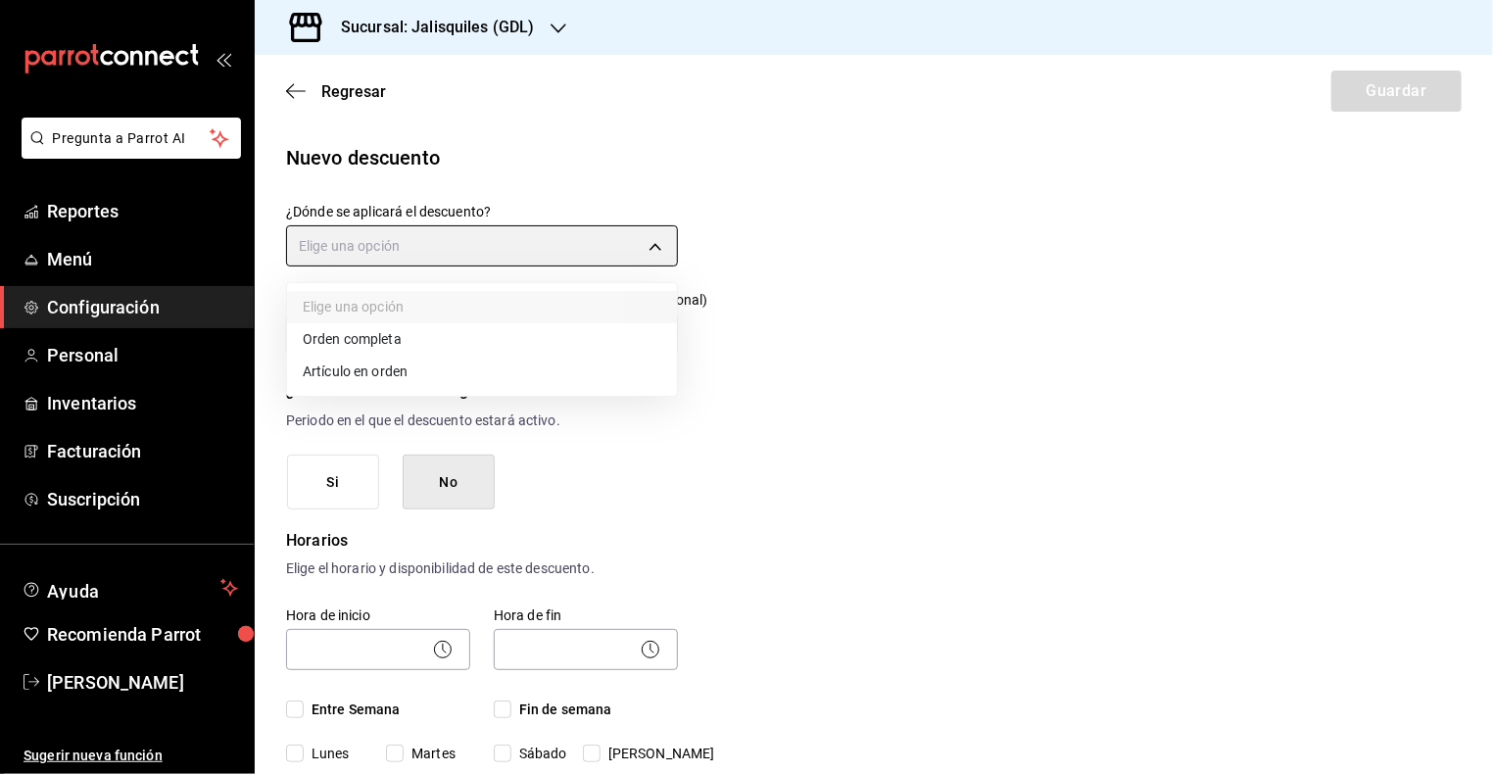
type input "ORDER_ITEM"
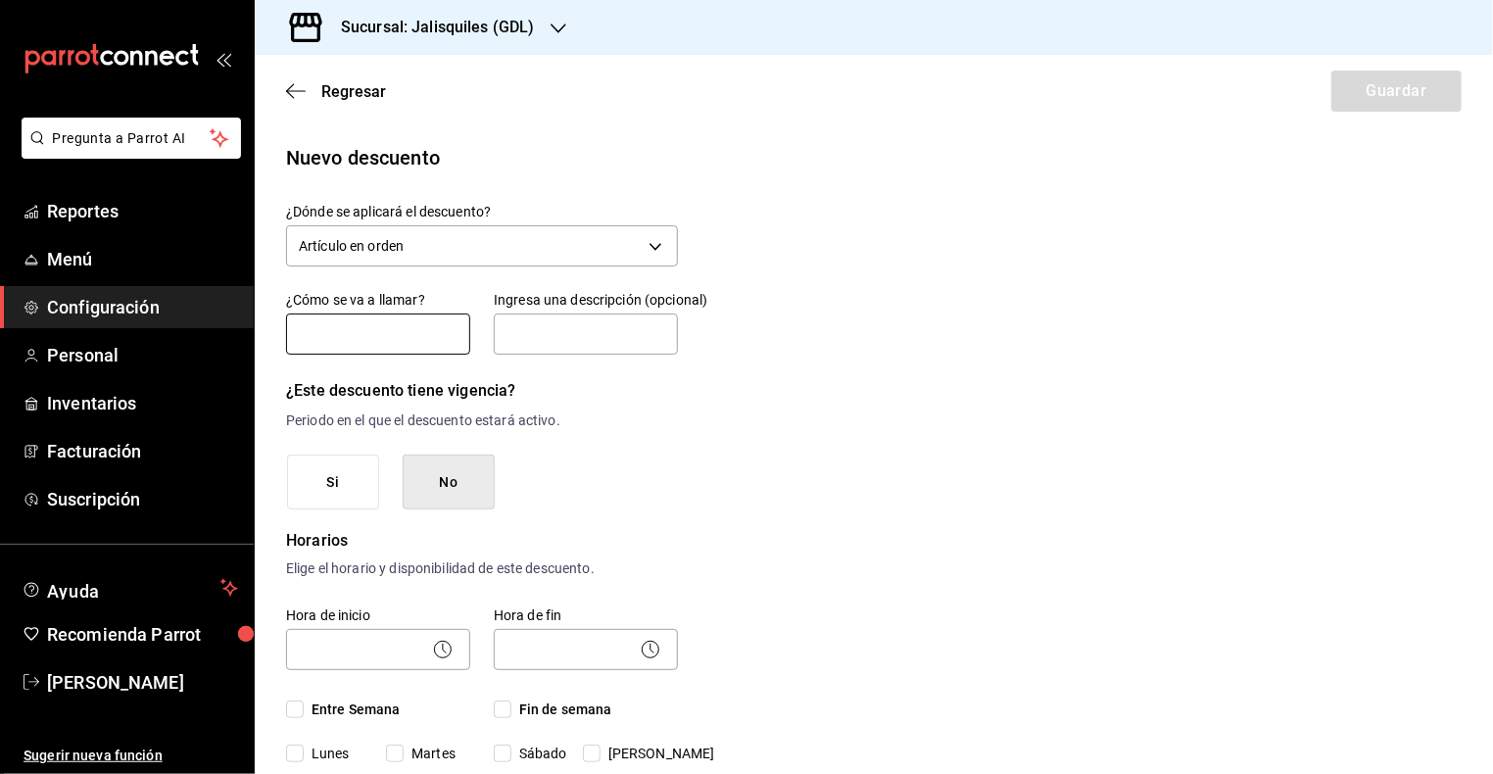
click at [388, 332] on input "text" at bounding box center [378, 333] width 184 height 41
type input "EMPLEADO"
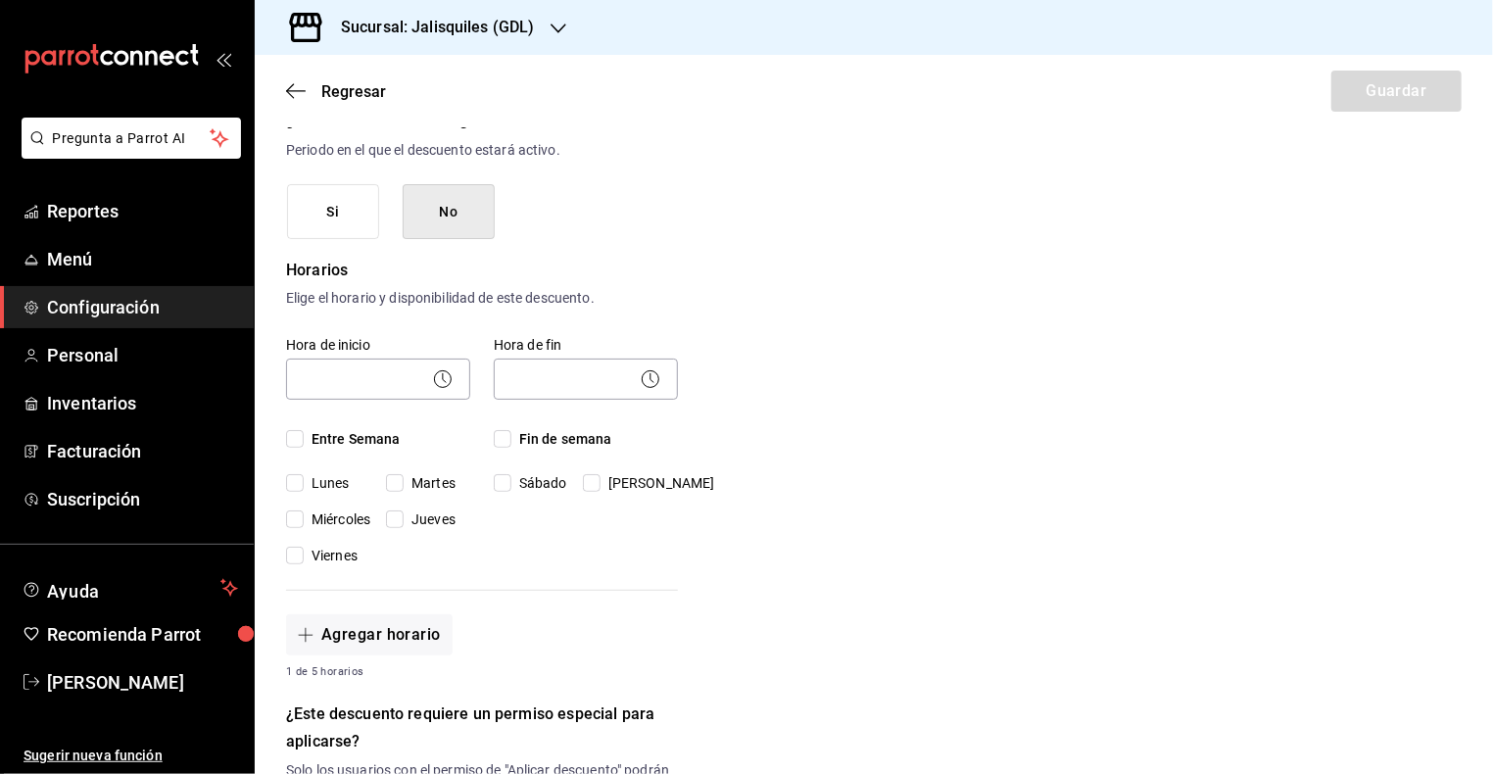
scroll to position [275, 0]
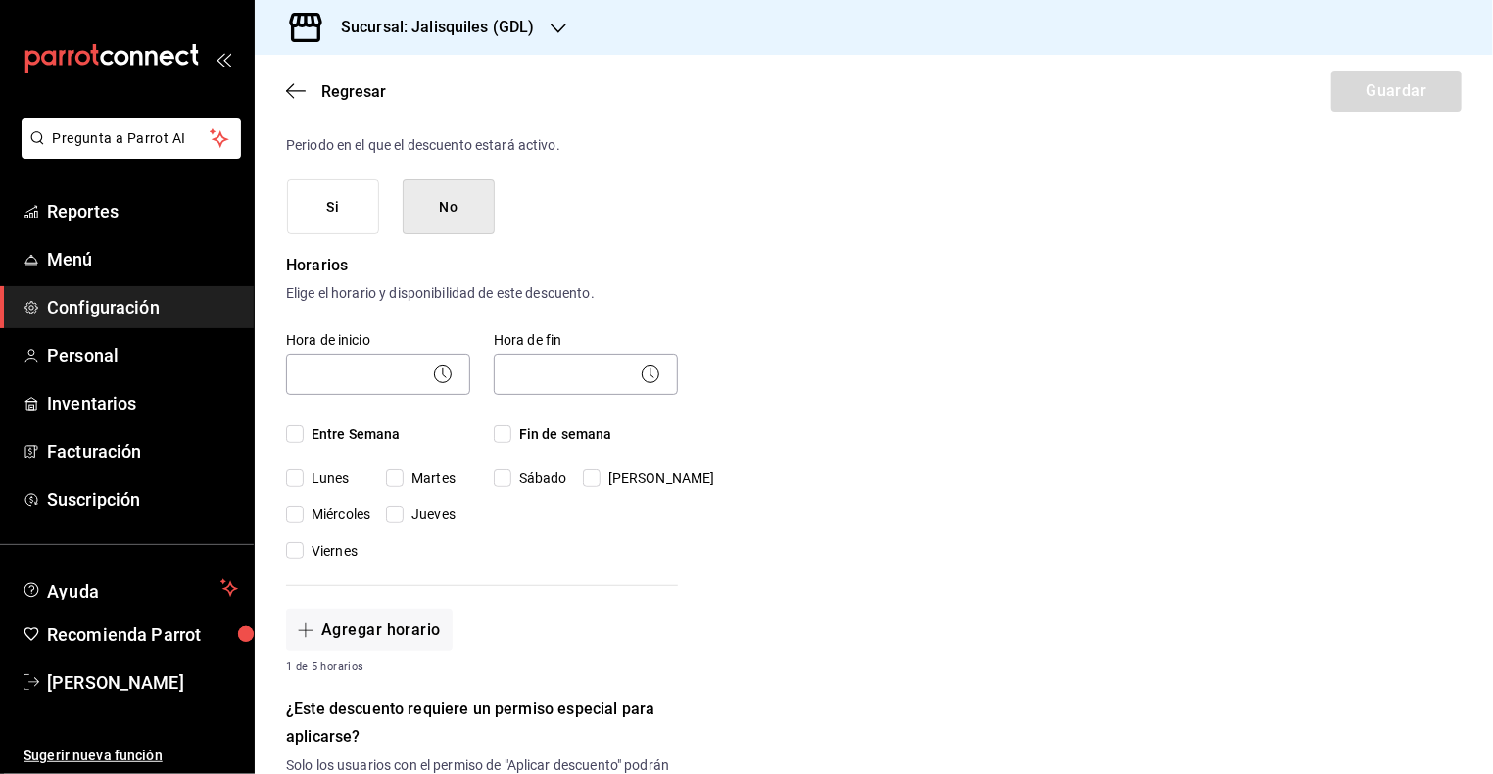
click at [433, 363] on icon at bounding box center [443, 374] width 24 height 24
click at [354, 364] on body "Pregunta a Parrot AI Reportes Menú Configuración Personal Inventarios Facturaci…" at bounding box center [746, 387] width 1493 height 774
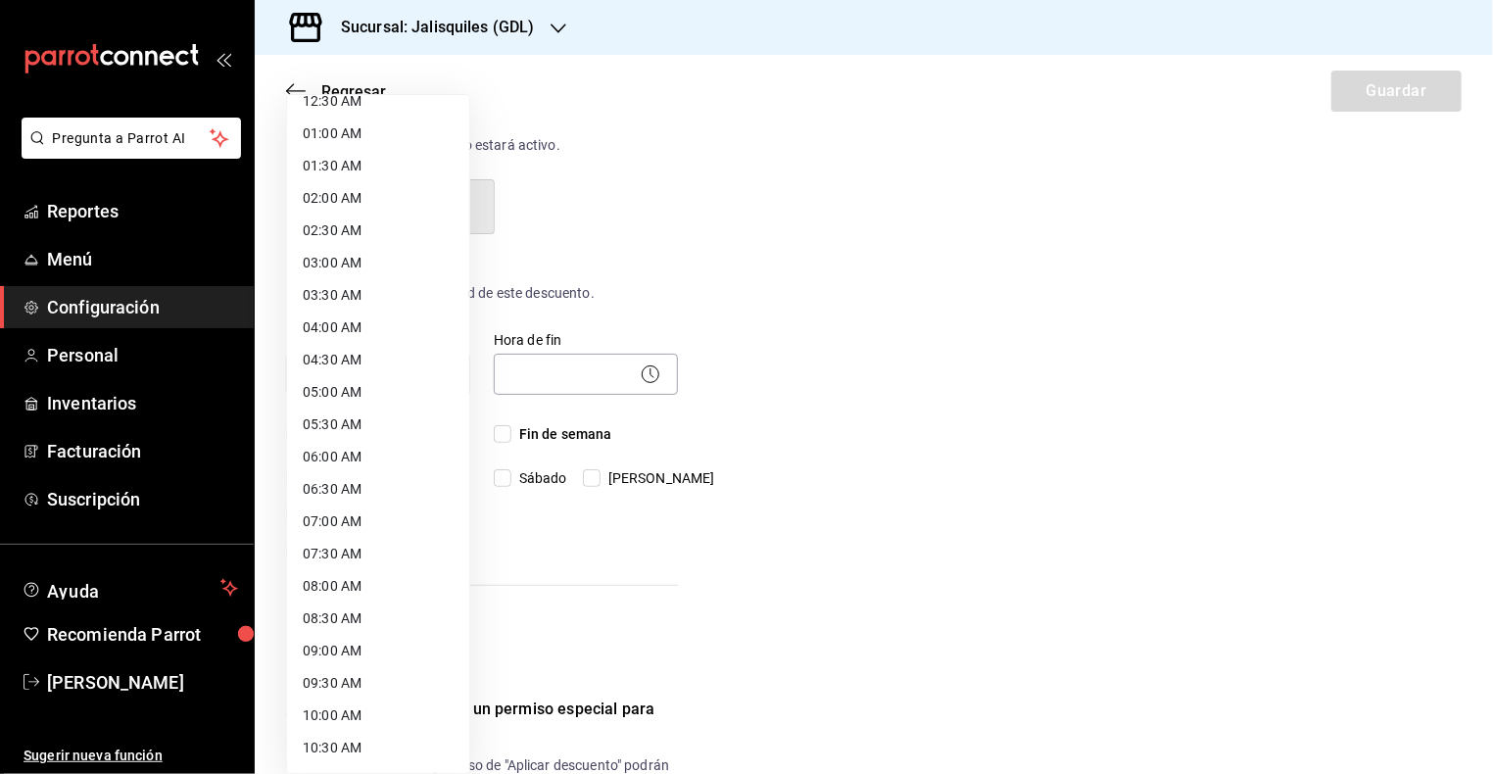
scroll to position [53, 0]
click at [341, 573] on li "08:00 AM" at bounding box center [378, 583] width 182 height 32
type input "08:00"
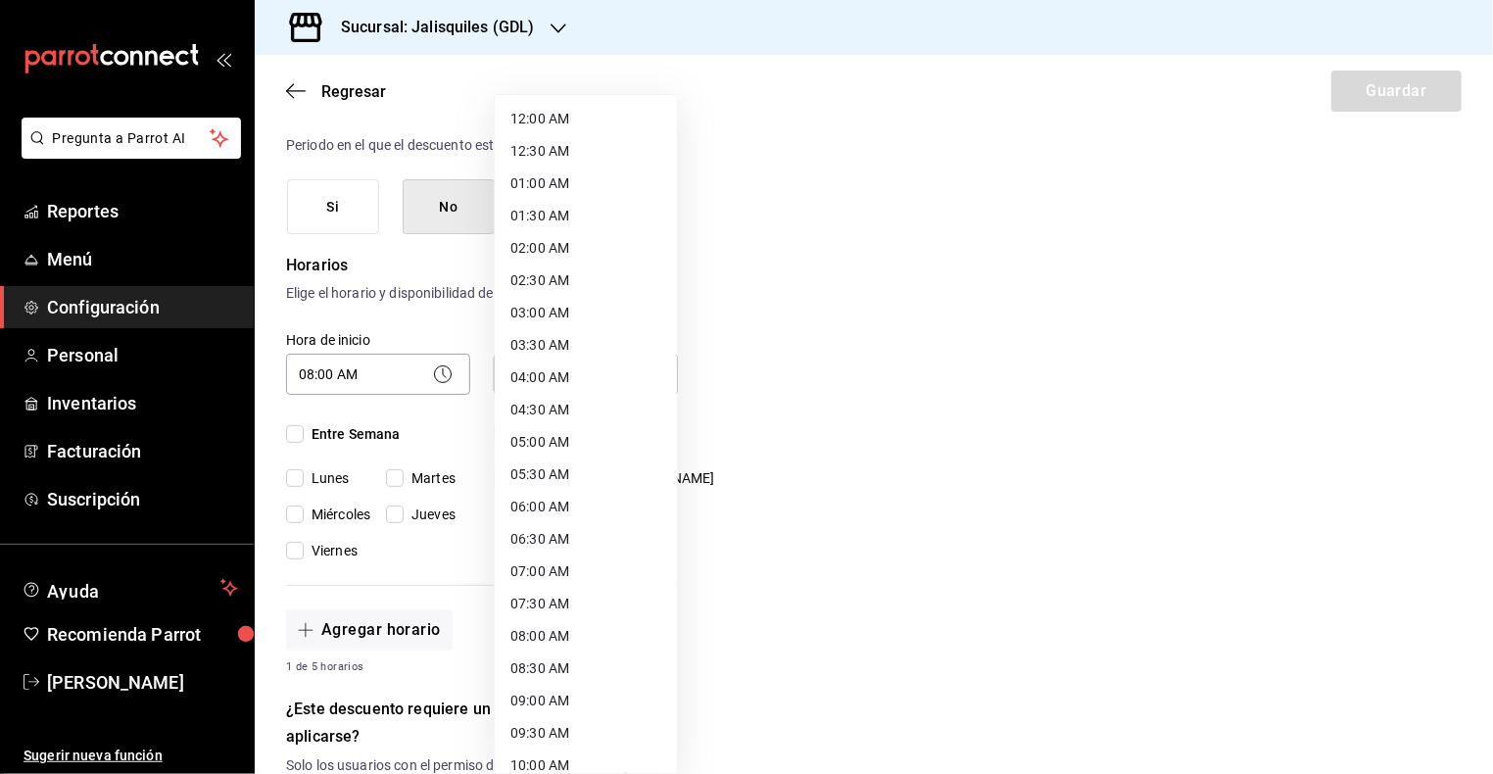
click at [535, 375] on body "Pregunta a Parrot AI Reportes Menú Configuración Personal Inventarios Facturaci…" at bounding box center [746, 387] width 1493 height 774
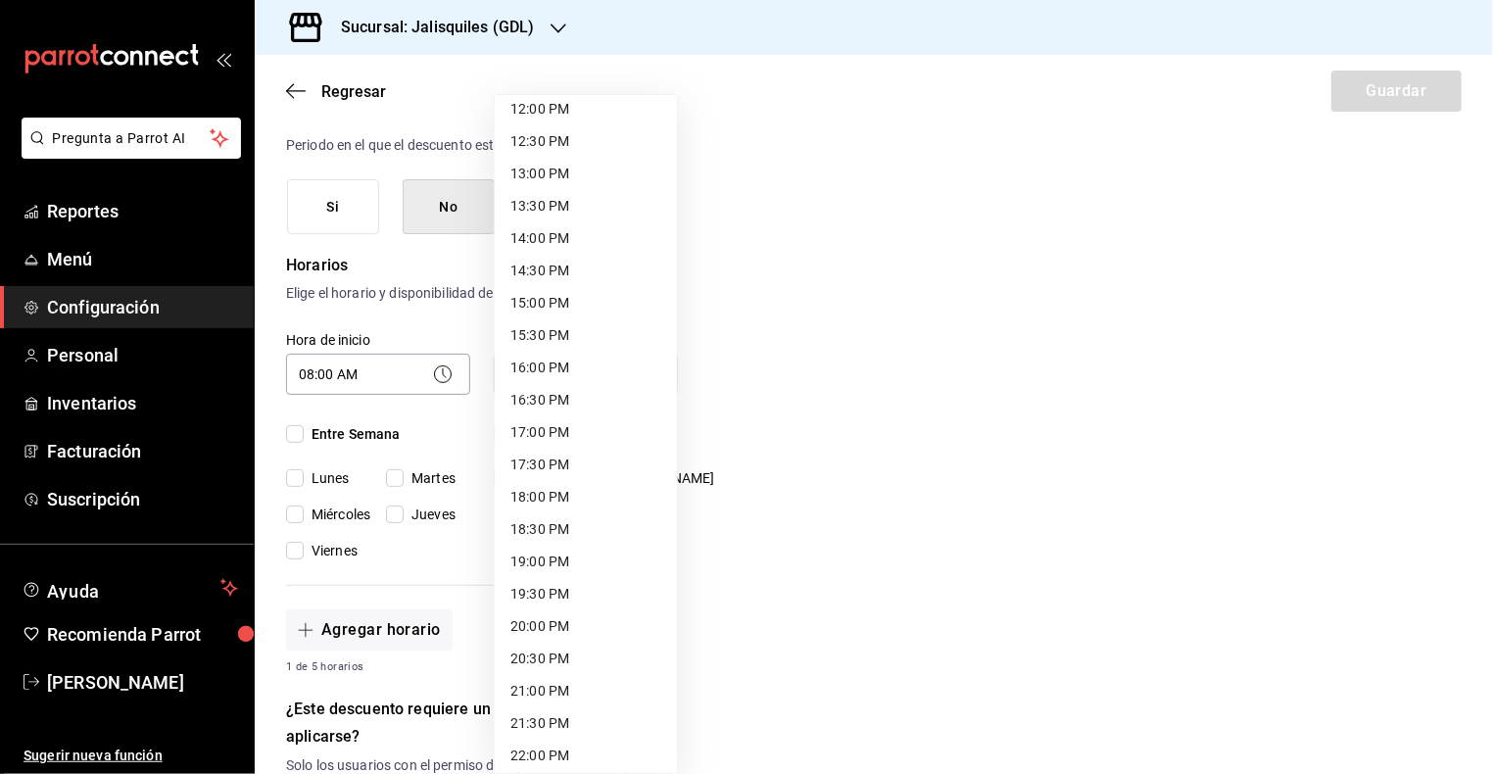
scroll to position [779, 0]
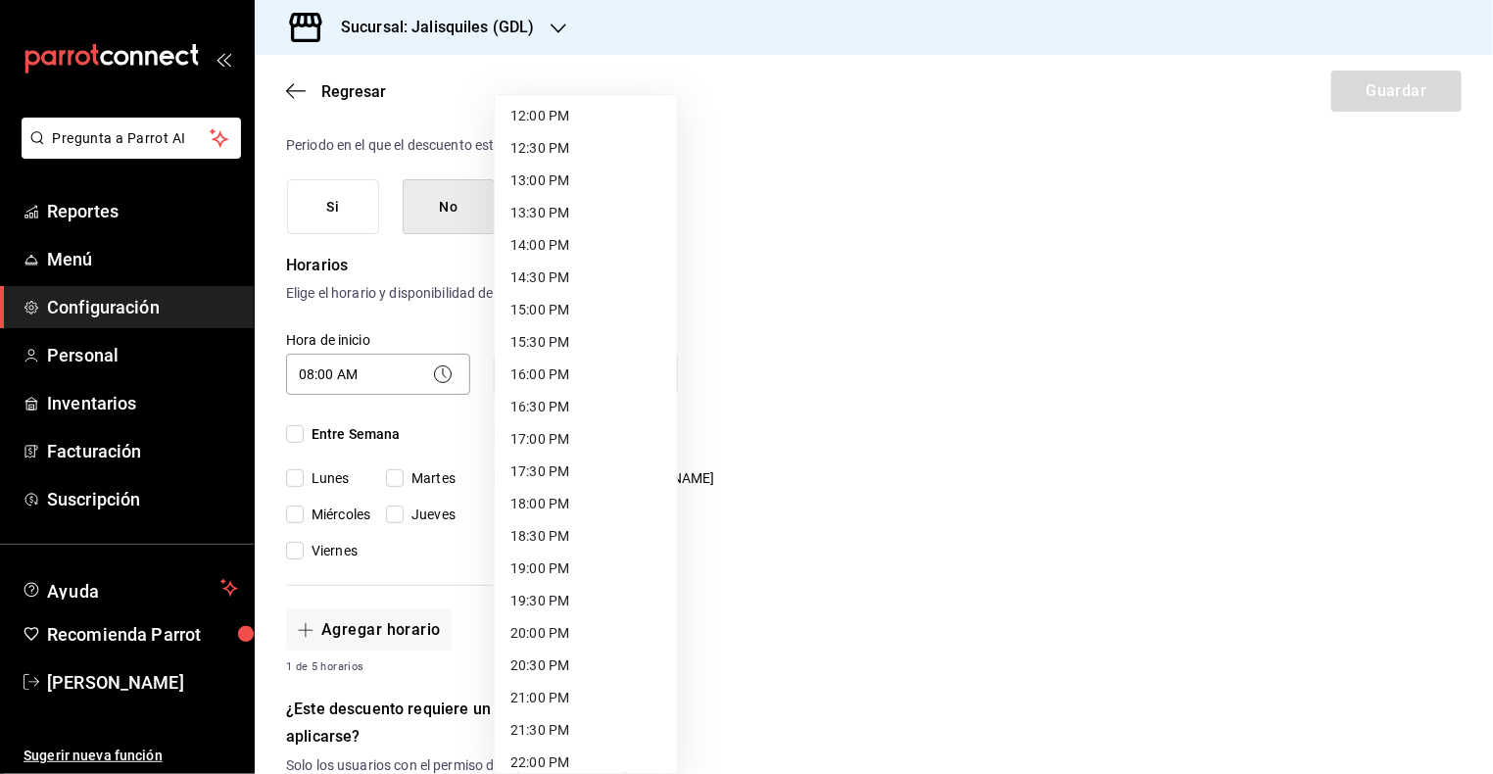
click at [547, 436] on li "17:00 PM" at bounding box center [586, 439] width 182 height 32
type input "17:00"
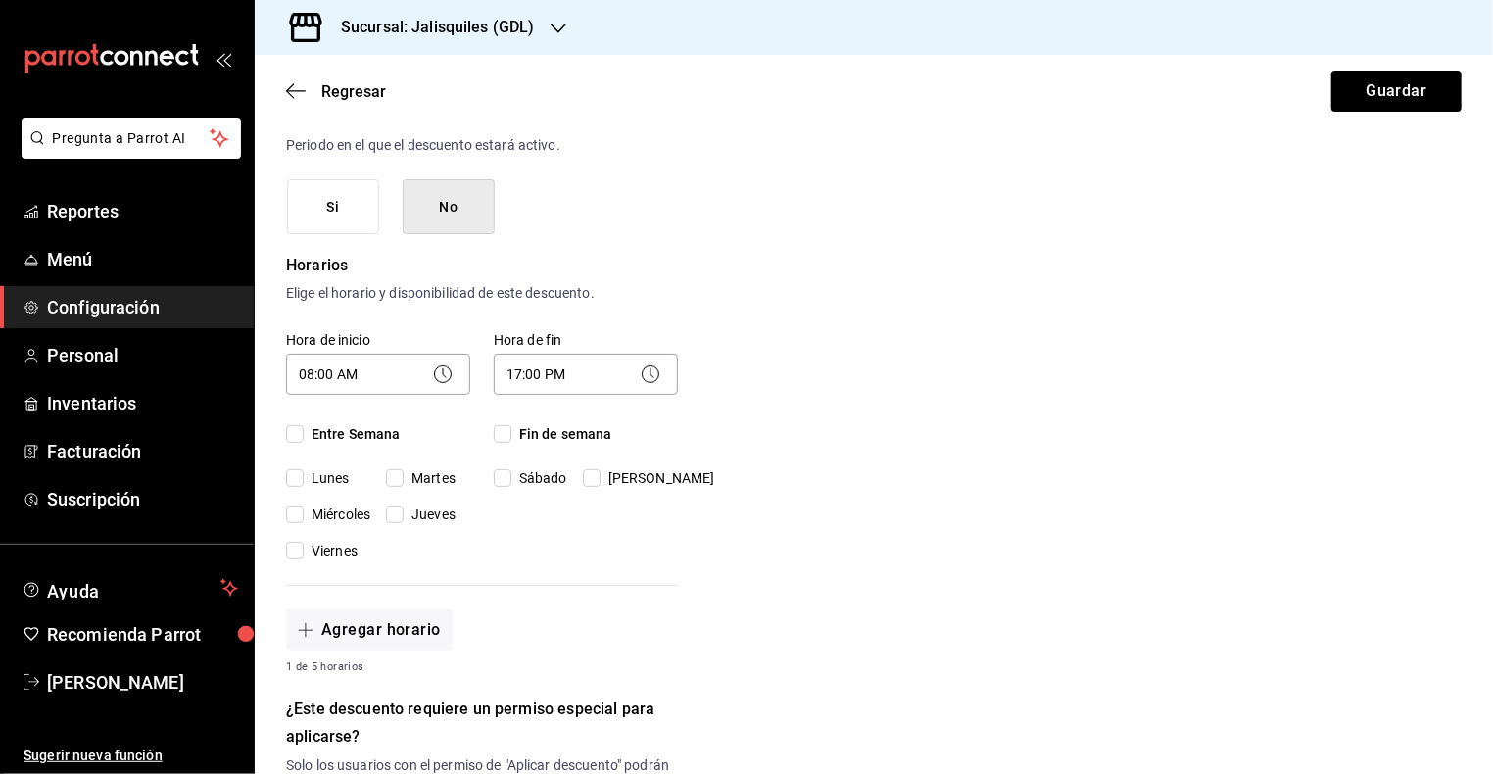
click at [293, 427] on input "Entre Semana" at bounding box center [295, 434] width 18 height 18
checkbox input "true"
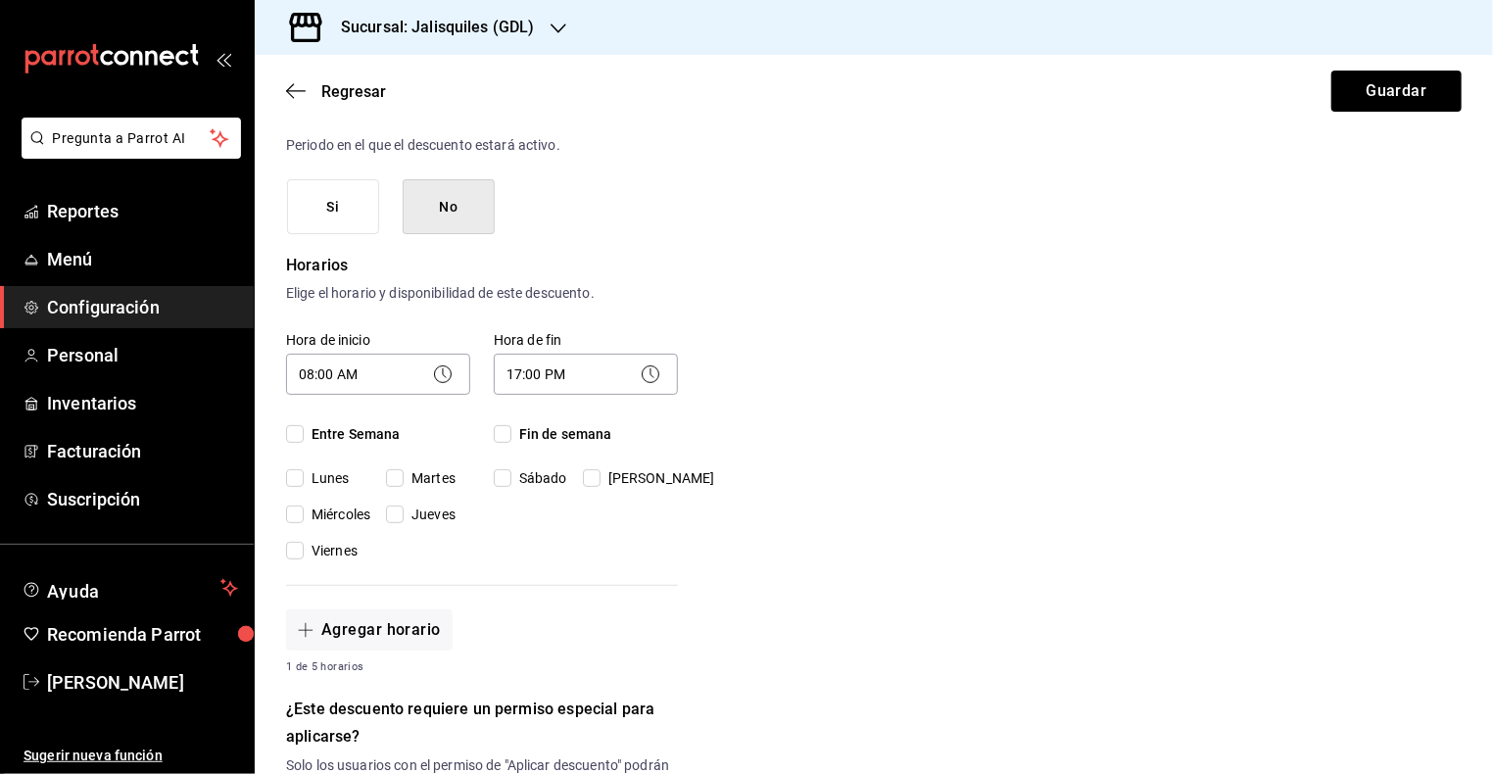
checkbox input "true"
click at [499, 433] on input "Fin de semana" at bounding box center [503, 434] width 18 height 18
checkbox input "true"
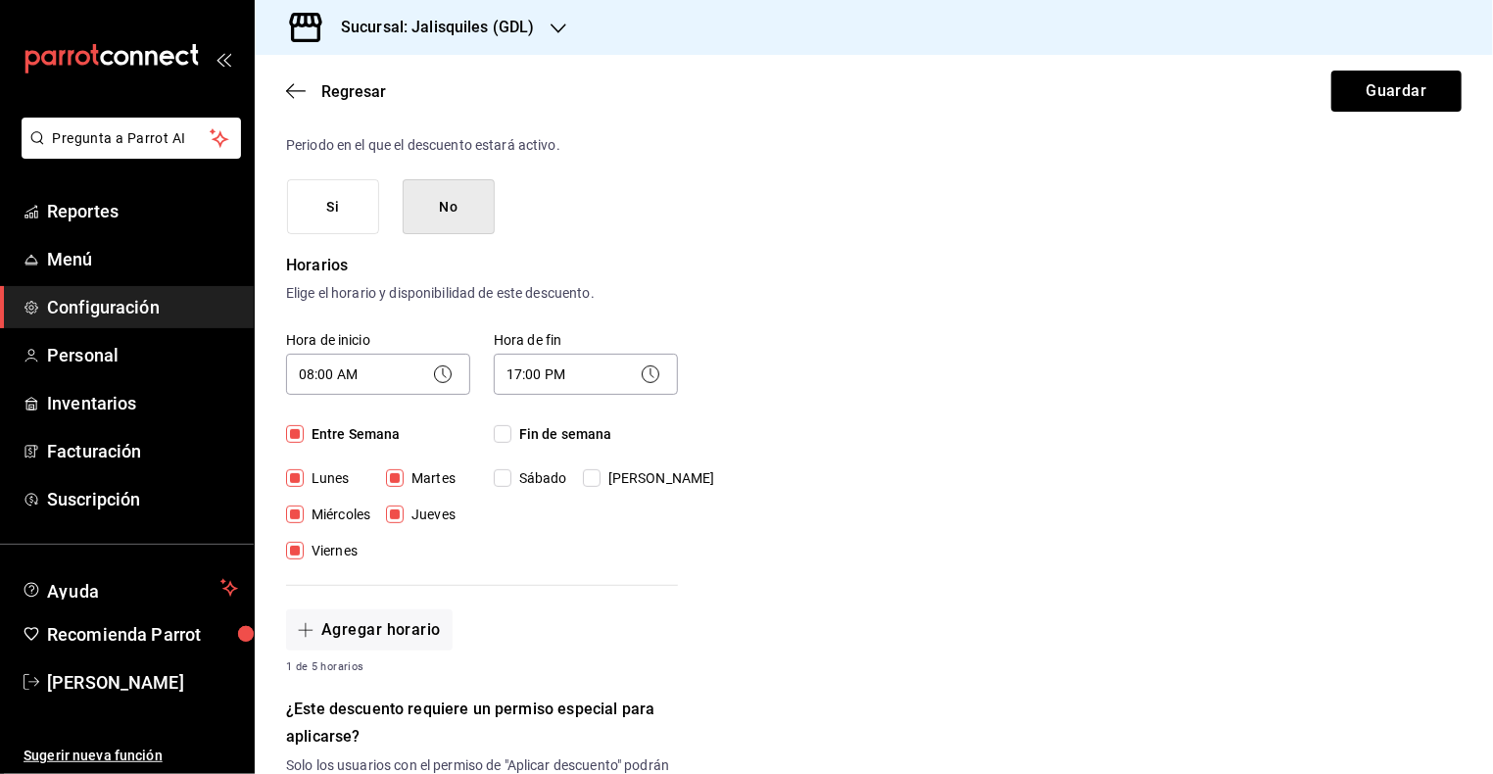
checkbox input "true"
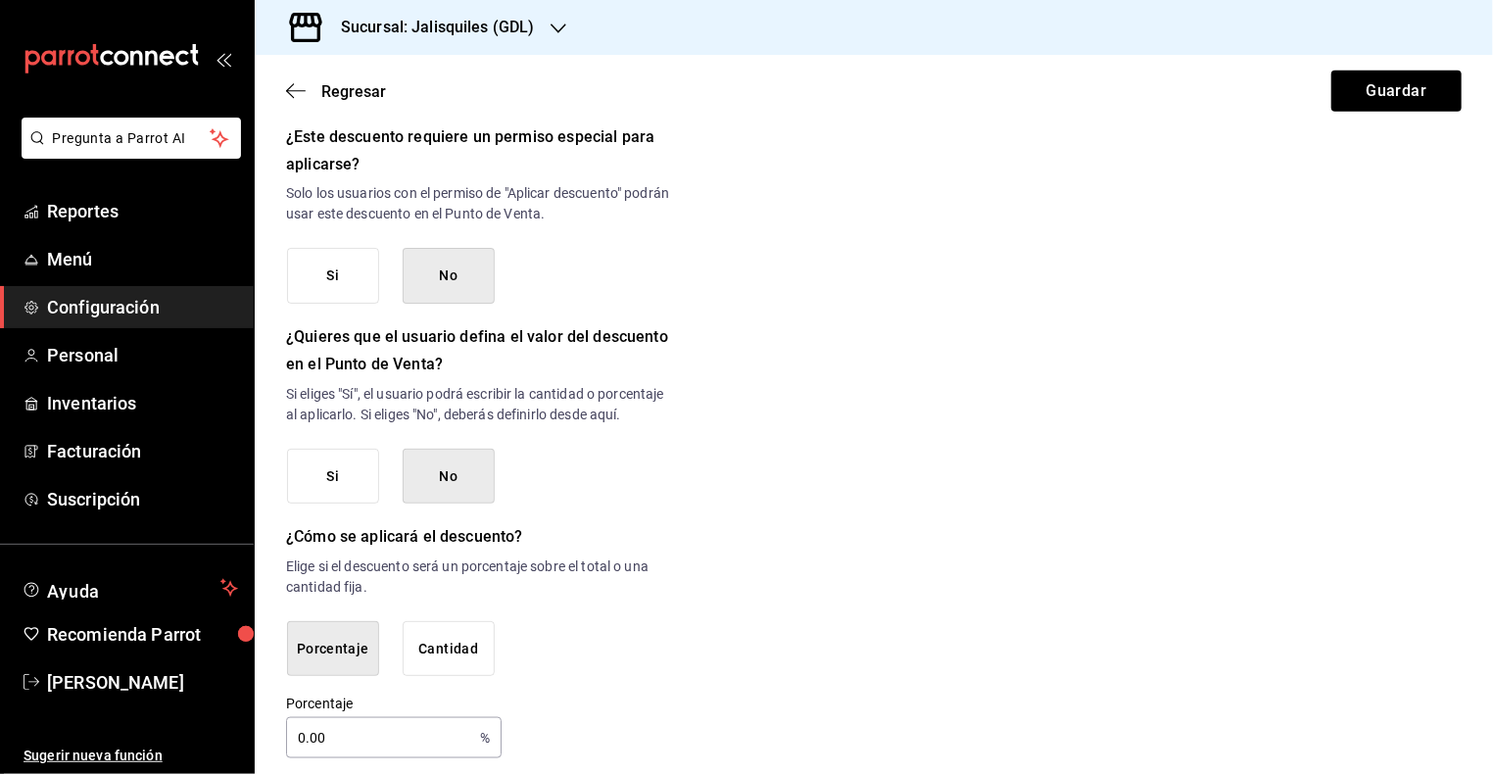
scroll to position [858, 0]
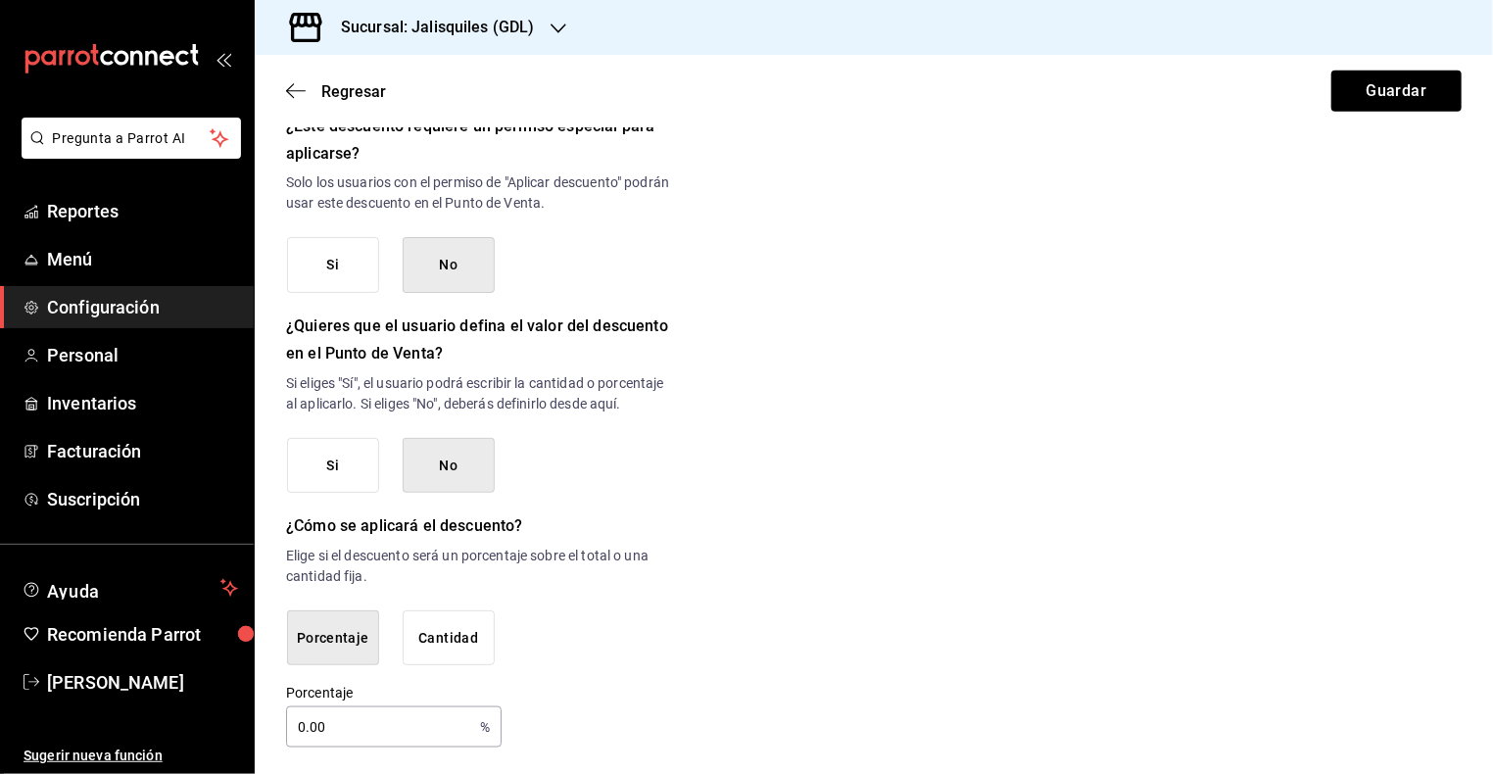
click at [305, 724] on input "0.00" at bounding box center [379, 726] width 186 height 39
type input "30"
click at [1373, 102] on button "Guardar" at bounding box center [1396, 91] width 130 height 41
